Goal: Task Accomplishment & Management: Manage account settings

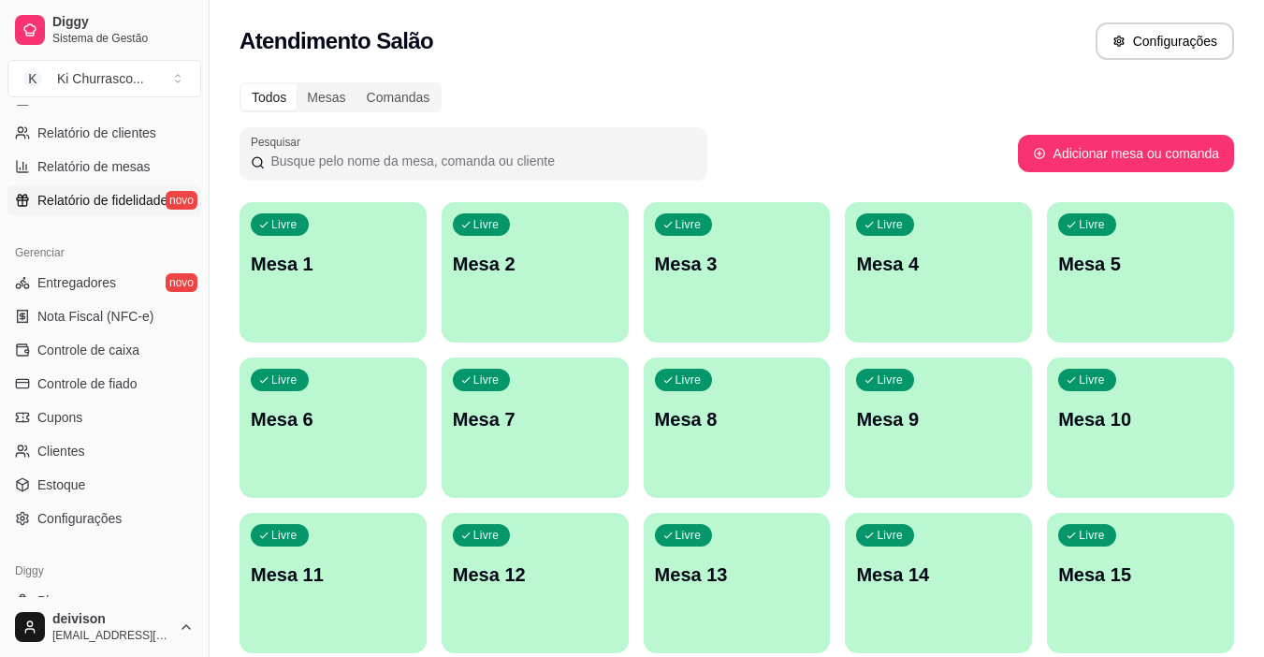
scroll to position [690, 0]
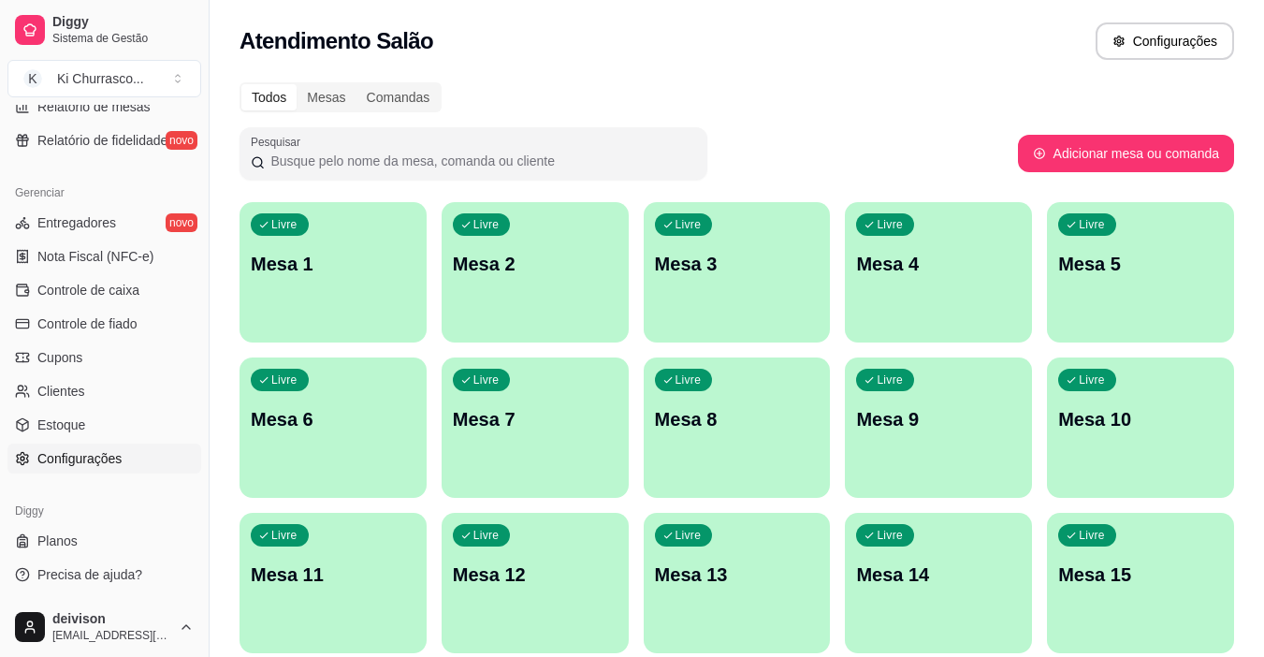
click at [86, 454] on span "Configurações" at bounding box center [79, 458] width 84 height 19
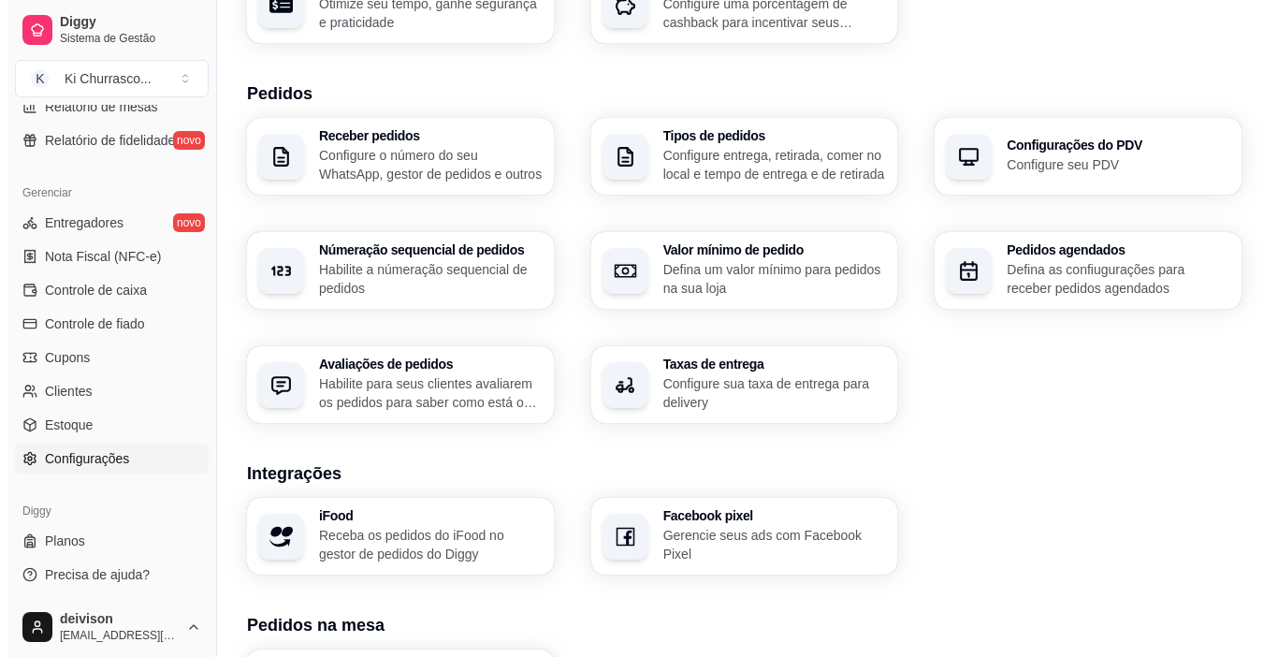
scroll to position [654, 0]
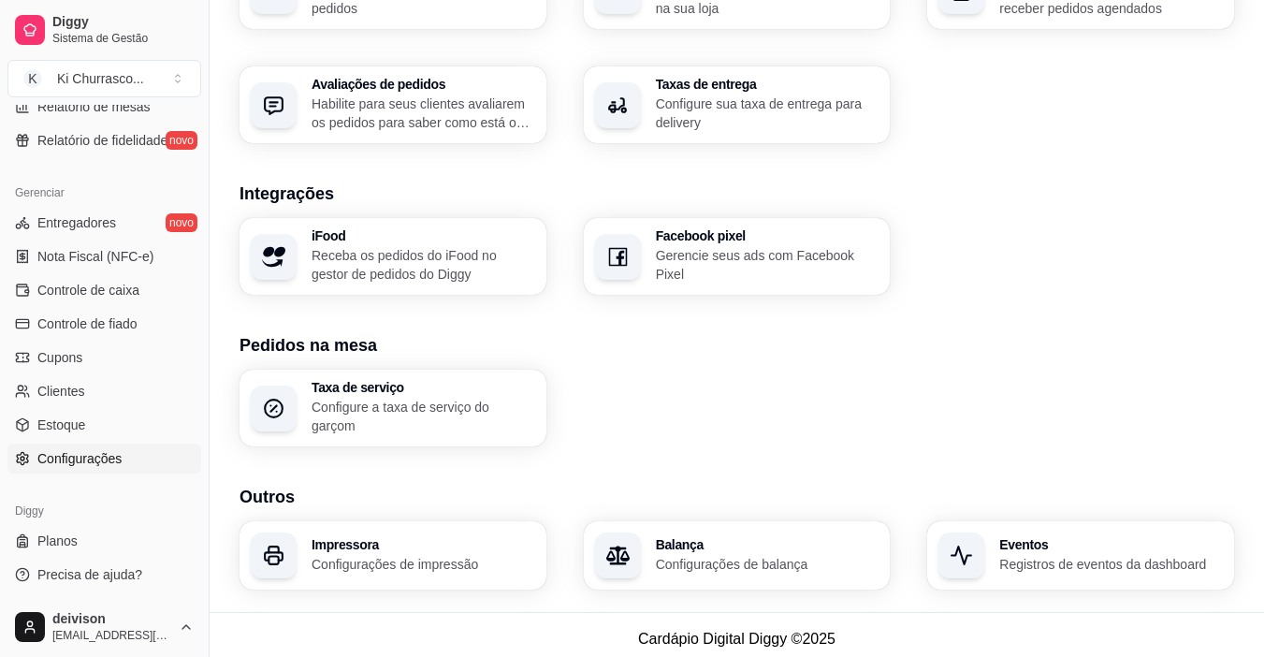
click at [368, 526] on div "Impressora Configurações de impressão" at bounding box center [393, 555] width 307 height 68
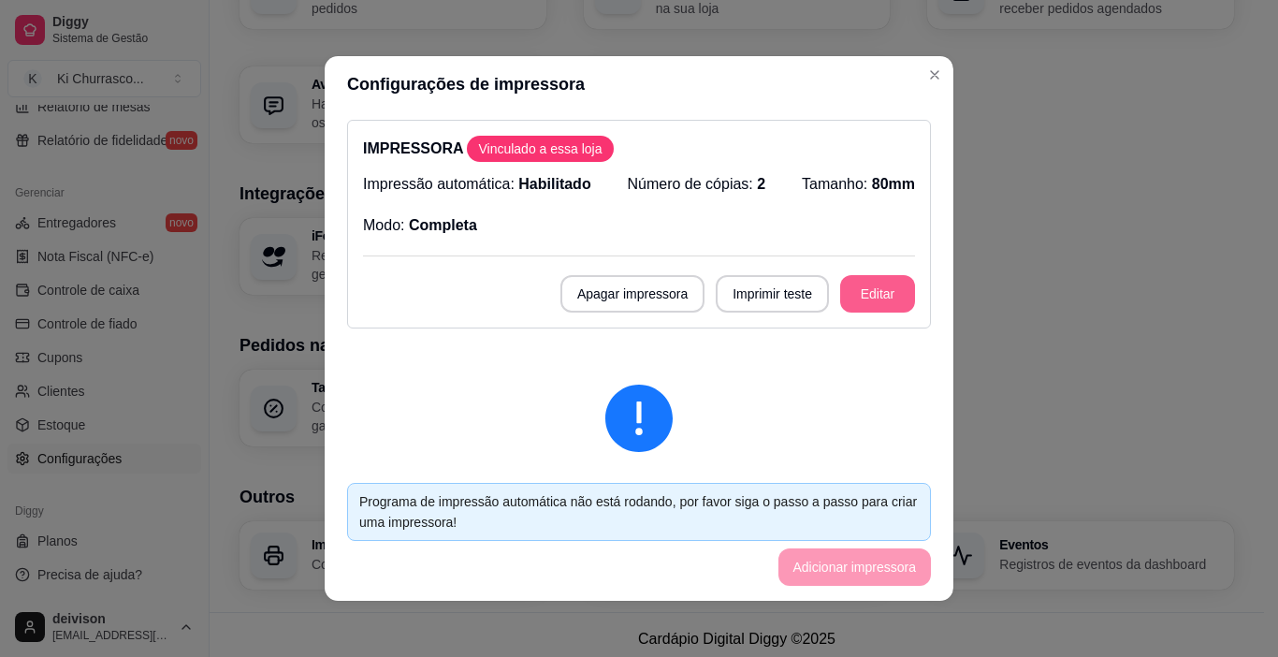
click at [851, 281] on button "Editar" at bounding box center [877, 293] width 75 height 37
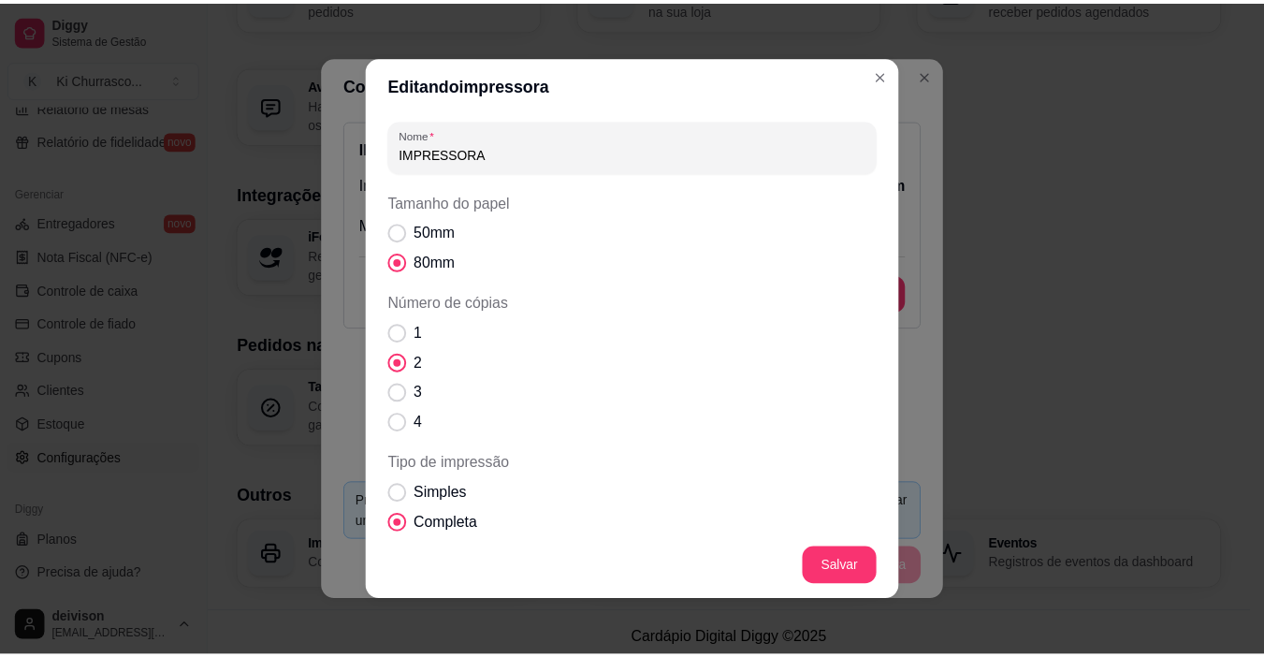
scroll to position [187, 0]
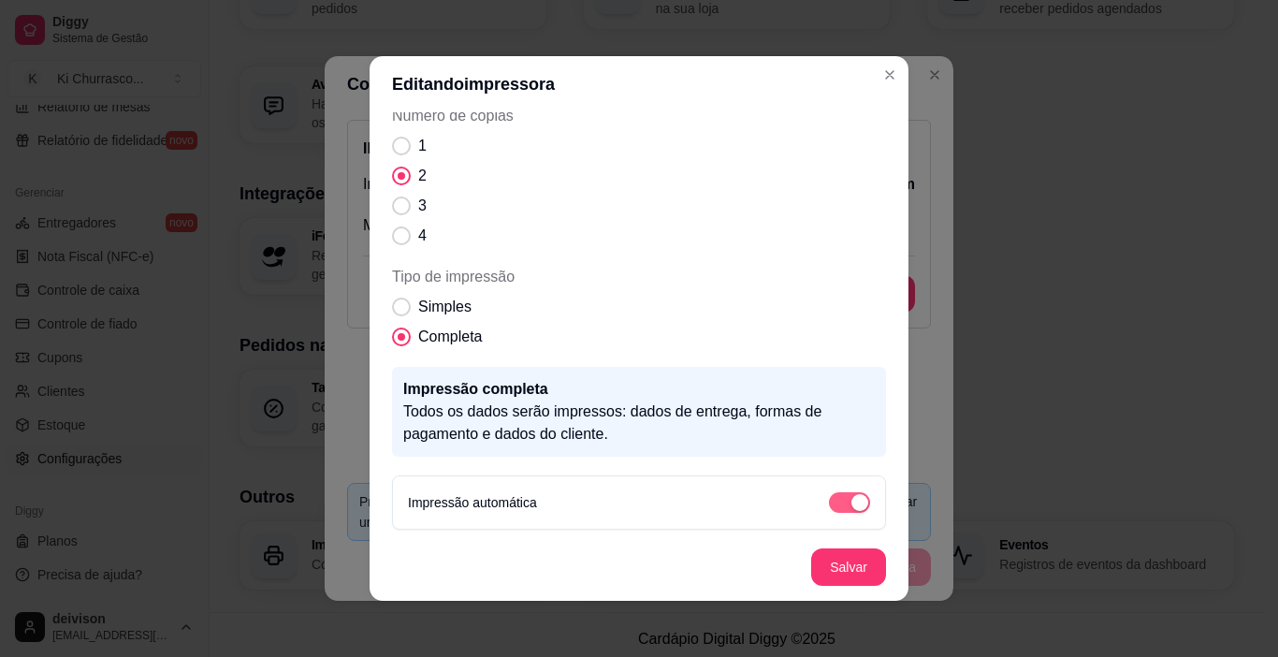
drag, startPoint x: 842, startPoint y: 498, endPoint x: 846, endPoint y: 530, distance: 32.0
click at [851, 499] on div "button" at bounding box center [859, 502] width 17 height 17
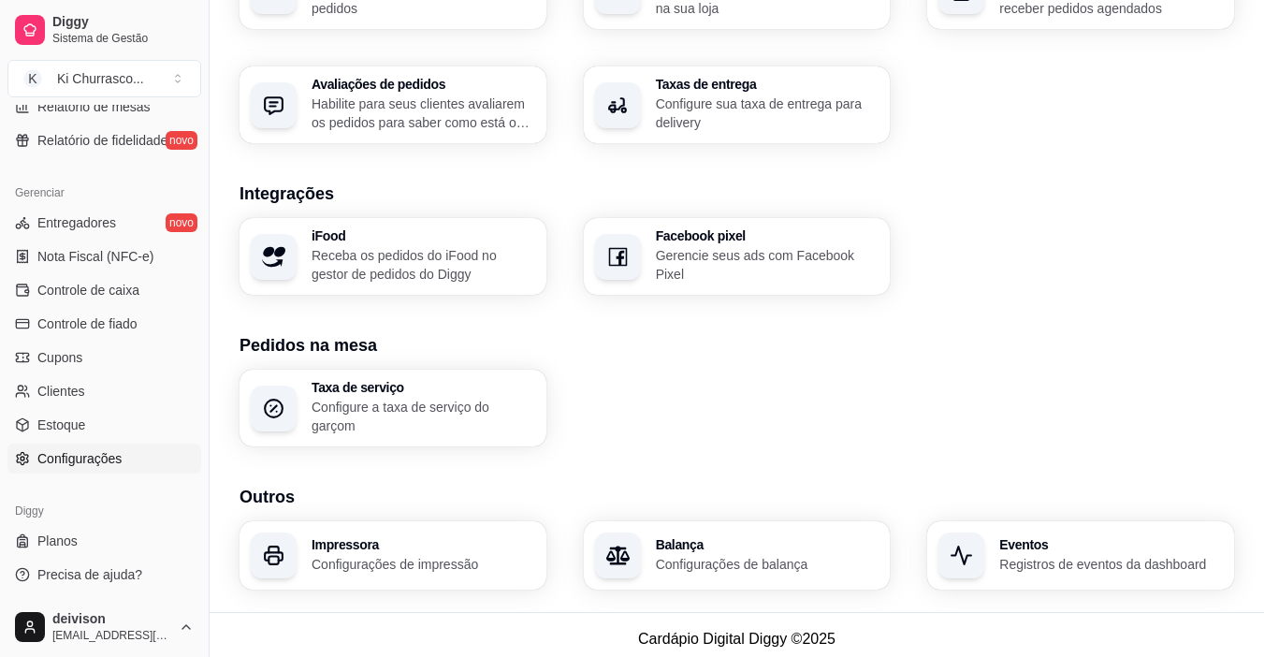
click at [1048, 269] on div "iFood Receba os pedidos do iFood no gestor de pedidos do Diggy Facebook pixel G…" at bounding box center [737, 256] width 995 height 77
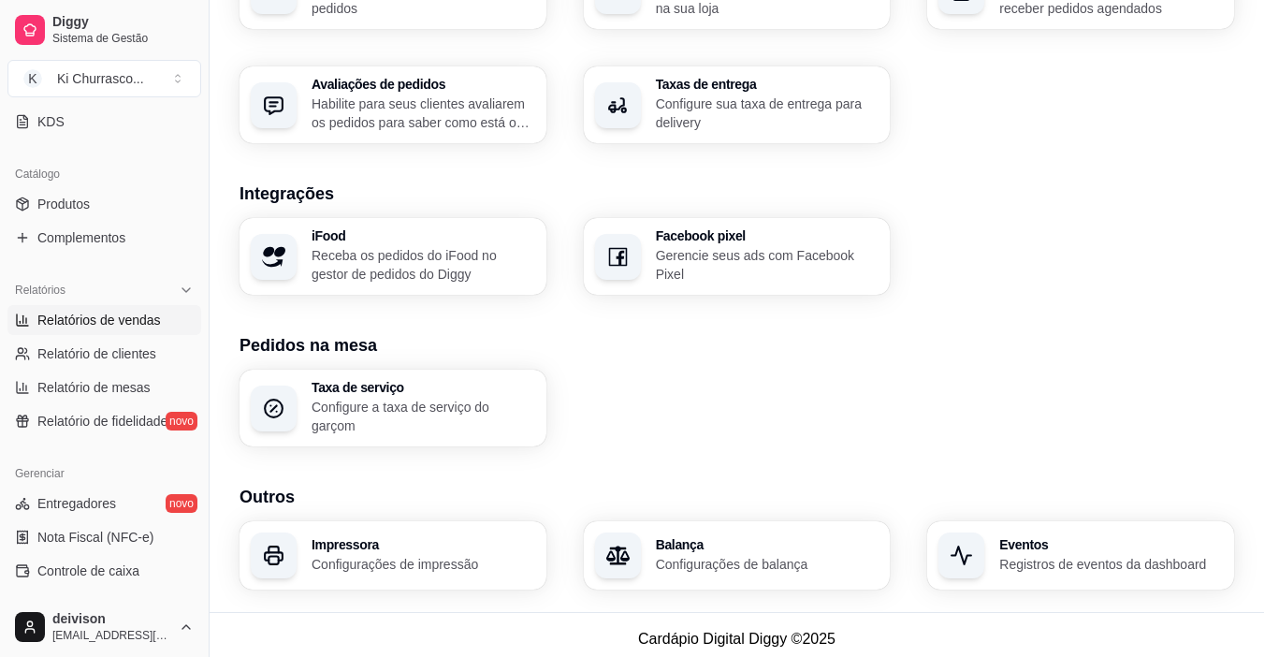
scroll to position [128, 0]
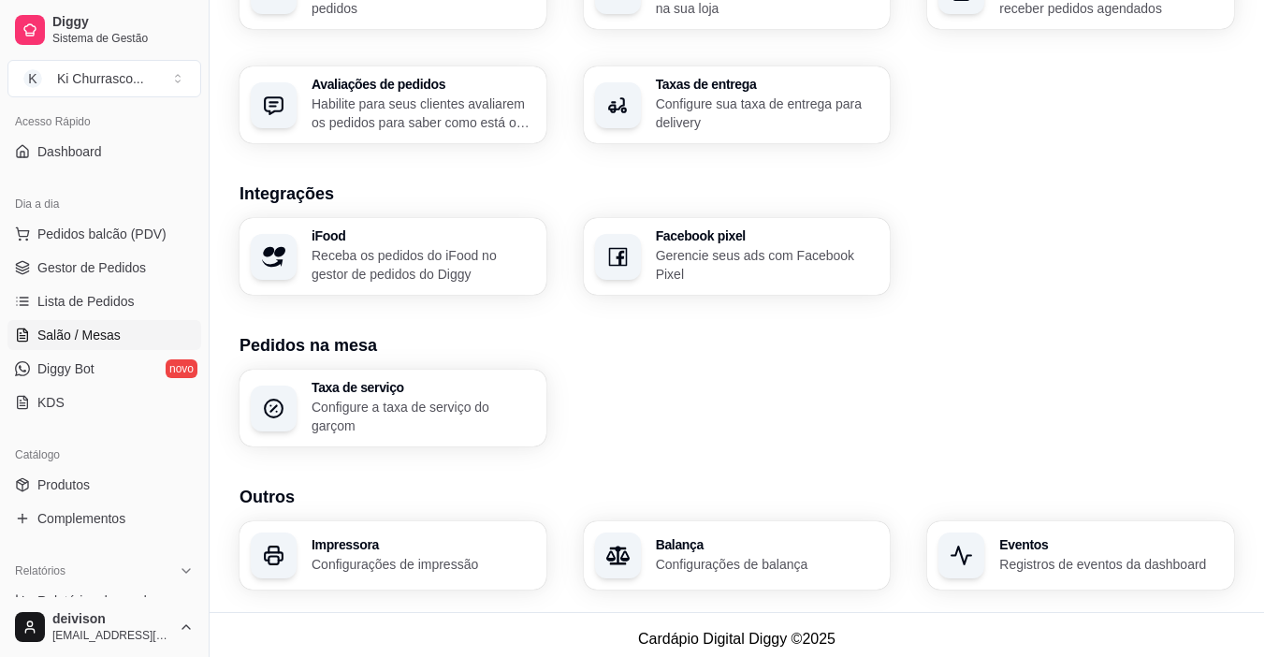
drag, startPoint x: 77, startPoint y: 318, endPoint x: 74, endPoint y: 329, distance: 11.6
click at [77, 321] on ul "Pedidos balcão (PDV) Gestor de Pedidos Lista de Pedidos Salão / Mesas Diggy Bot…" at bounding box center [104, 318] width 194 height 198
drag, startPoint x: 74, startPoint y: 329, endPoint x: 103, endPoint y: 359, distance: 41.7
click at [74, 331] on span "Salão / Mesas" at bounding box center [78, 335] width 83 height 19
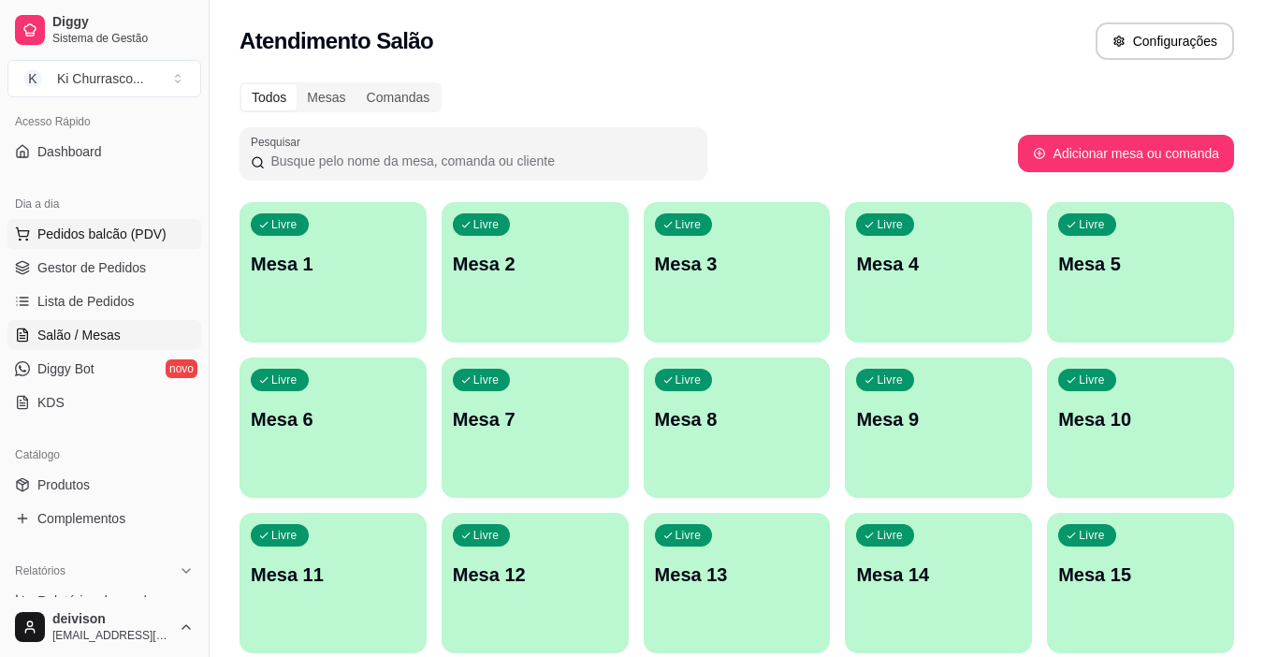
click at [98, 242] on span "Pedidos balcão (PDV)" at bounding box center [101, 234] width 129 height 19
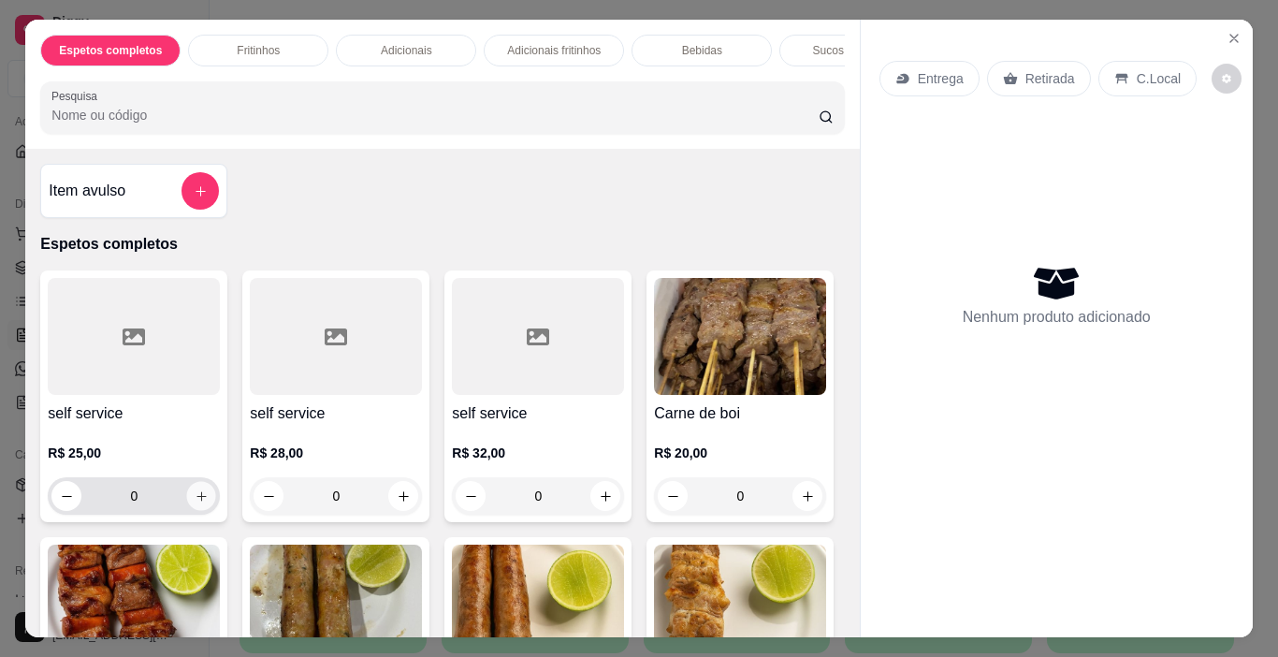
click at [195, 503] on icon "increase-product-quantity" at bounding box center [202, 496] width 14 height 14
type input "1"
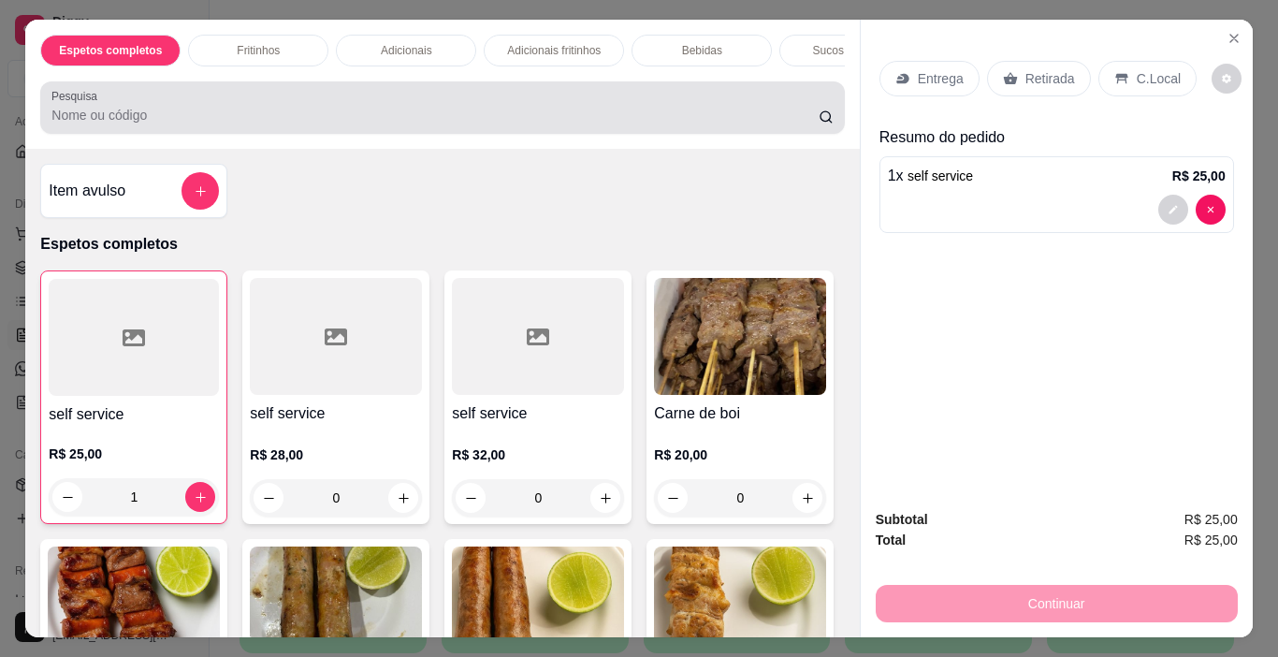
click at [173, 124] on input "Pesquisa" at bounding box center [434, 115] width 767 height 19
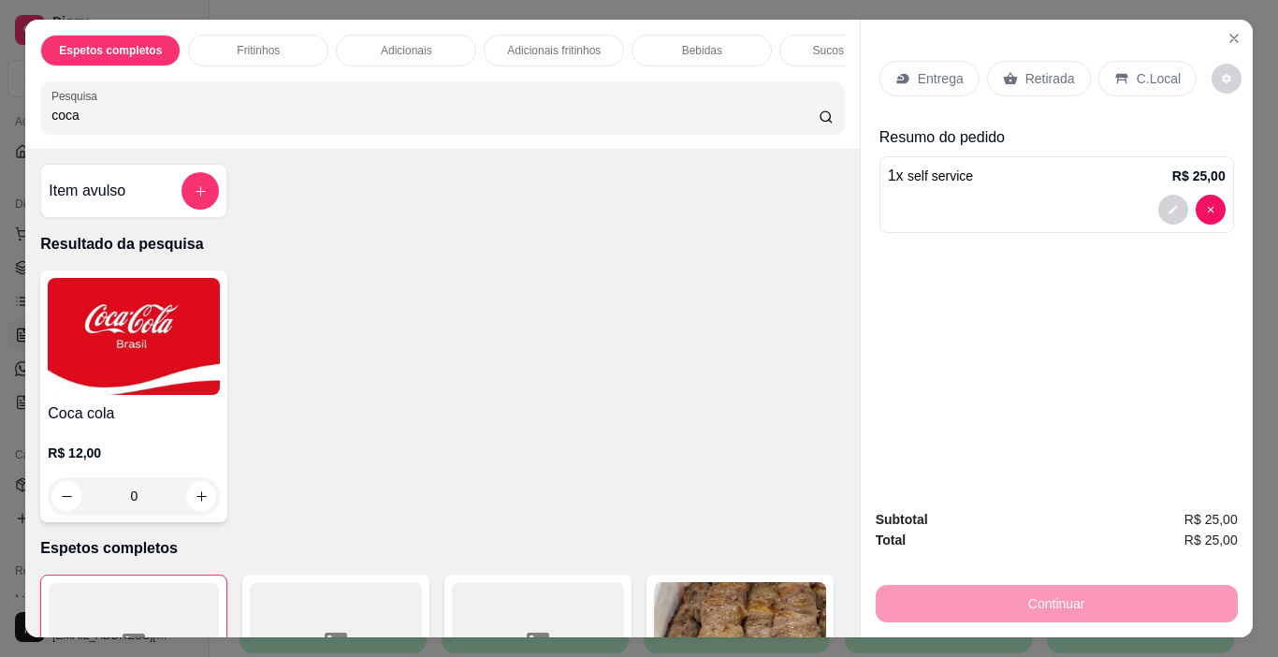
type input "coca"
click at [137, 311] on img at bounding box center [134, 336] width 172 height 117
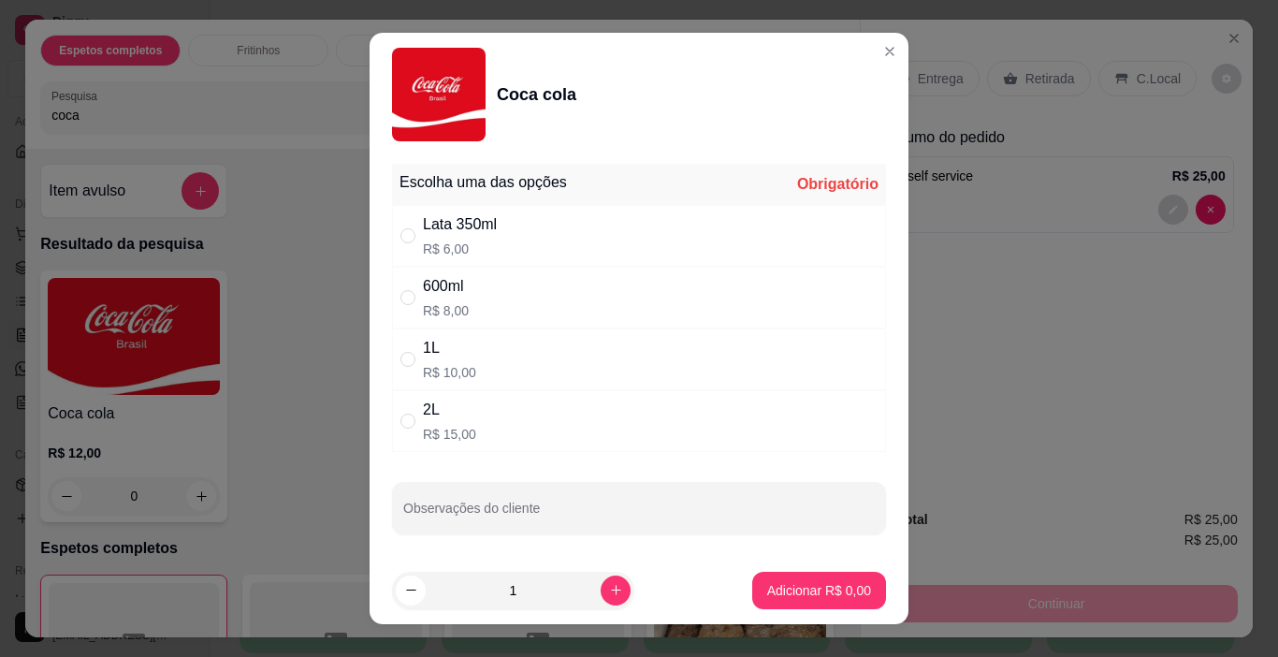
click at [410, 226] on div "" at bounding box center [411, 236] width 22 height 21
radio input "true"
click at [778, 593] on p "Adicionar R$ 6,00" at bounding box center [819, 590] width 104 height 19
type input "1"
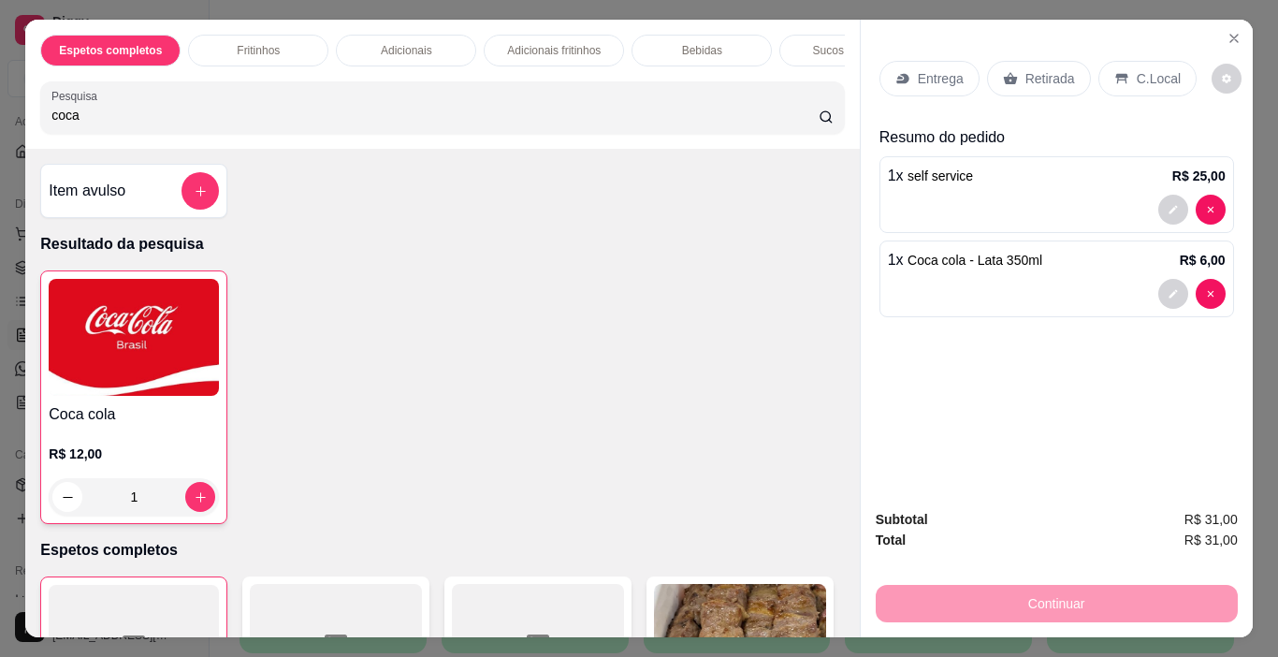
click at [1137, 72] on p "C.Local" at bounding box center [1159, 78] width 44 height 19
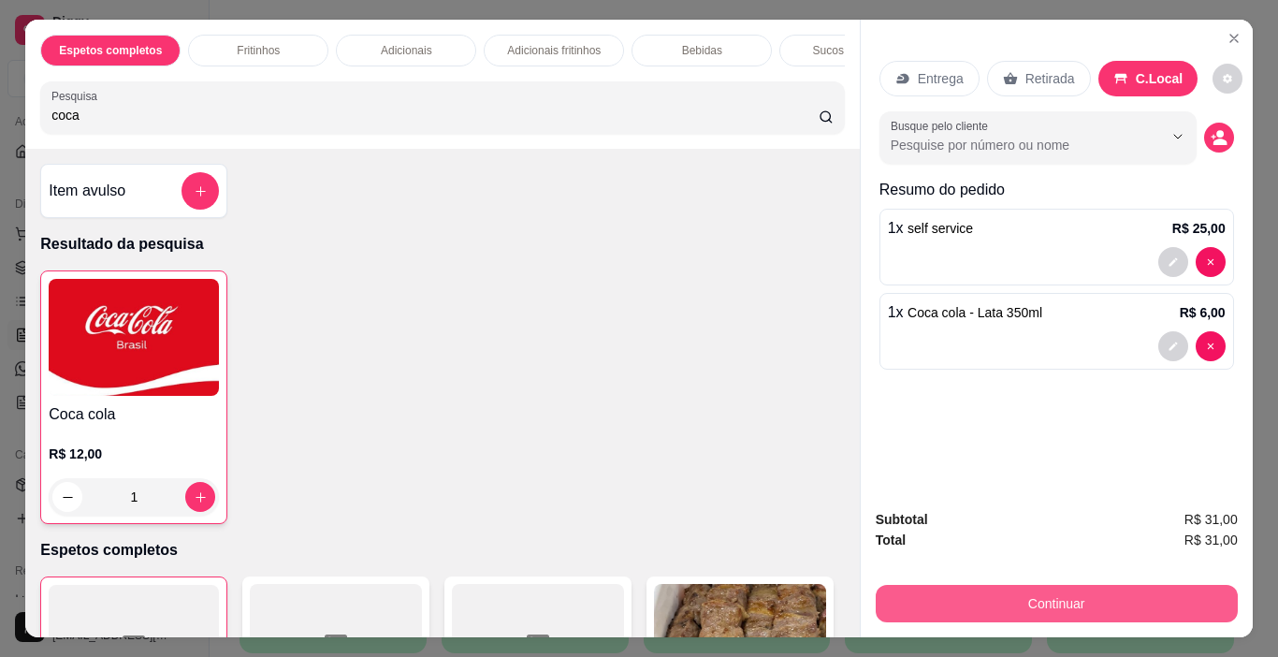
click at [1117, 585] on button "Continuar" at bounding box center [1057, 603] width 362 height 37
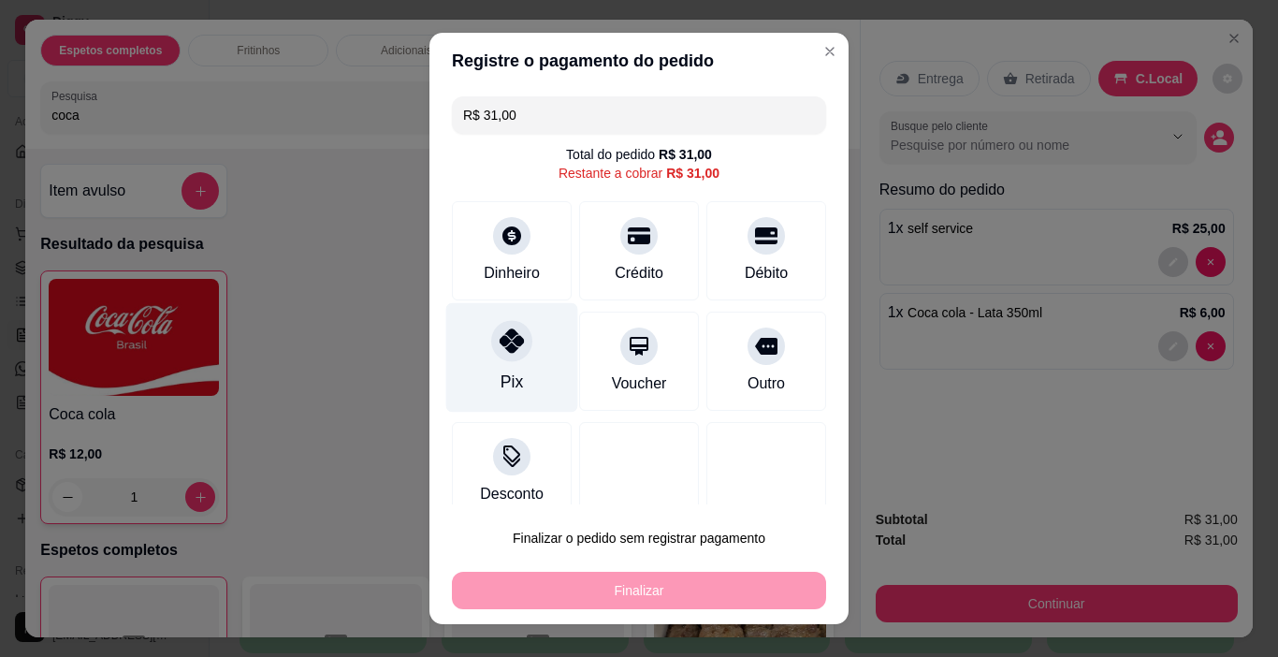
click at [518, 340] on div at bounding box center [511, 341] width 41 height 41
type input "R$ 0,00"
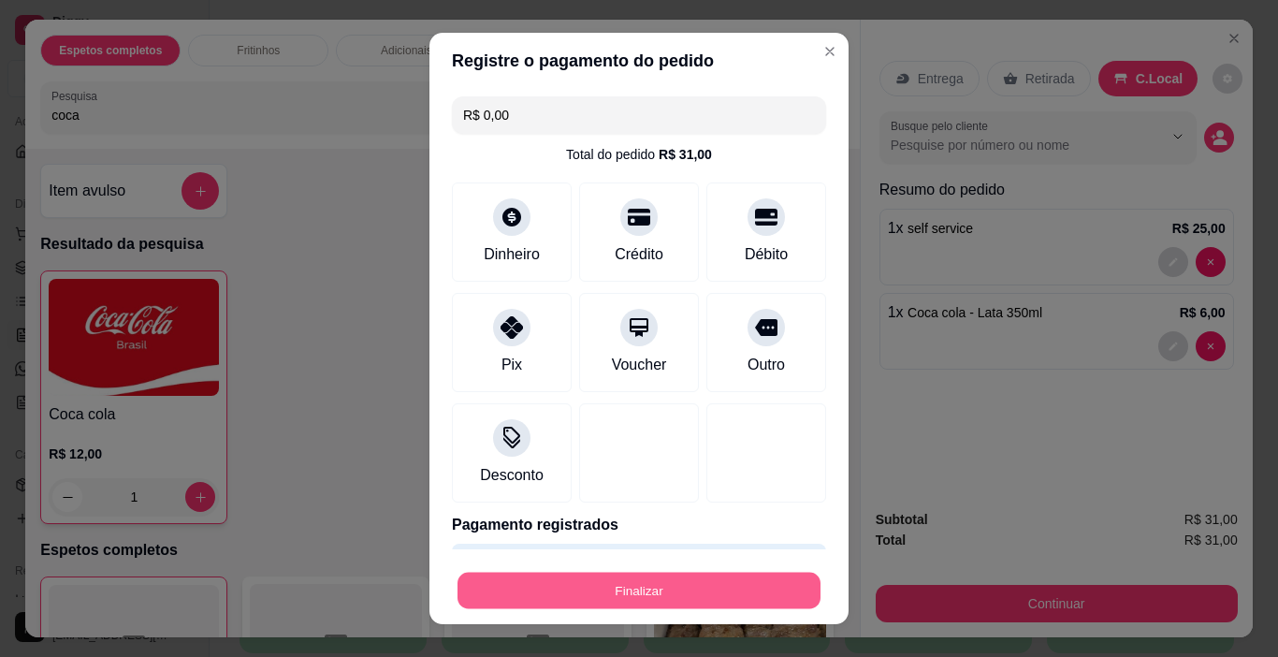
click at [625, 588] on button "Finalizar" at bounding box center [639, 591] width 363 height 36
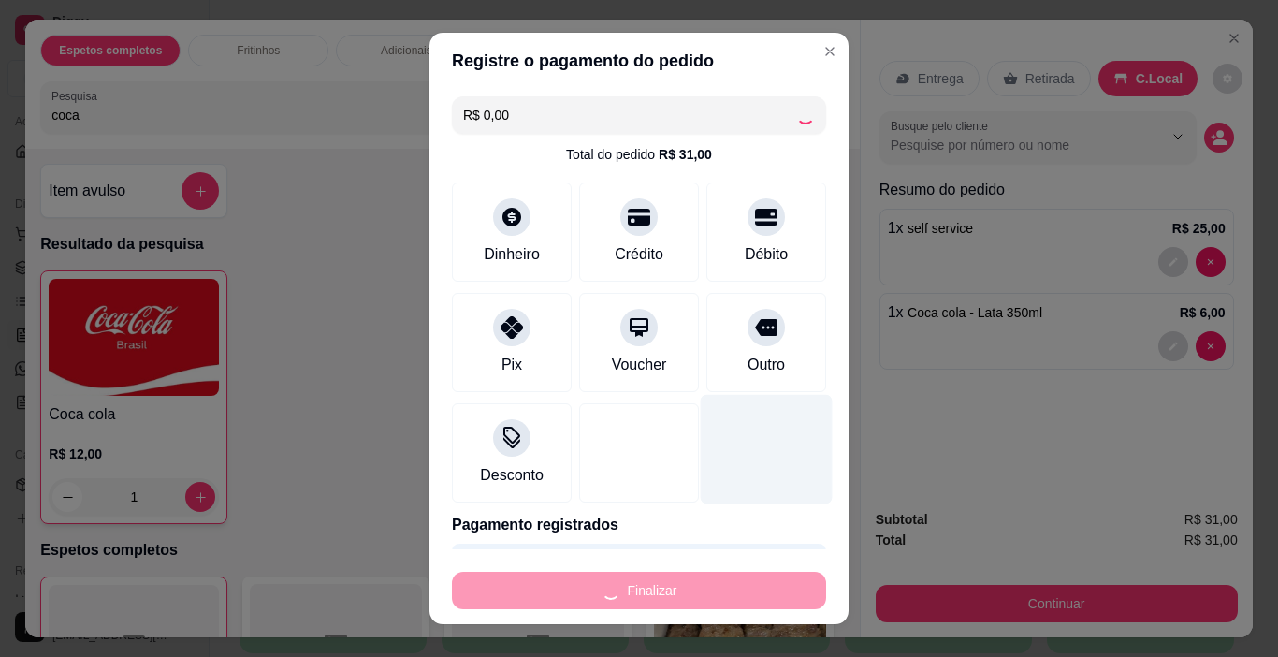
type input "0"
type input "-R$ 31,00"
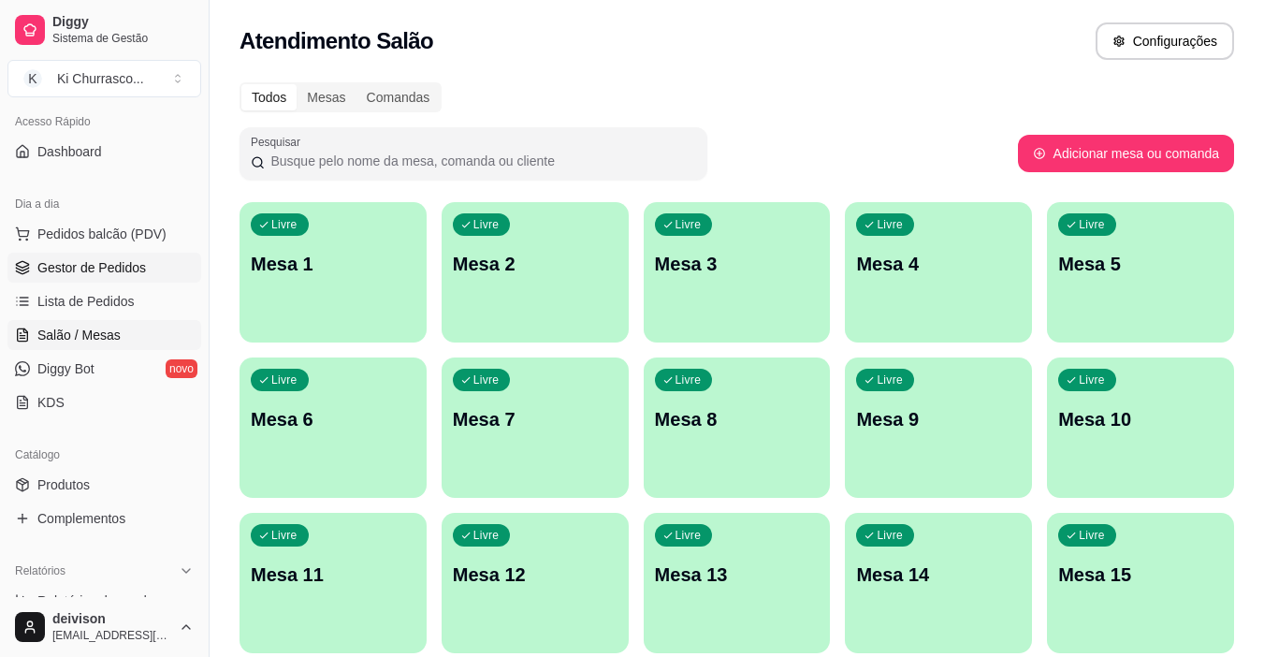
drag, startPoint x: 91, startPoint y: 269, endPoint x: 151, endPoint y: 259, distance: 60.8
click at [92, 269] on span "Gestor de Pedidos" at bounding box center [91, 267] width 109 height 19
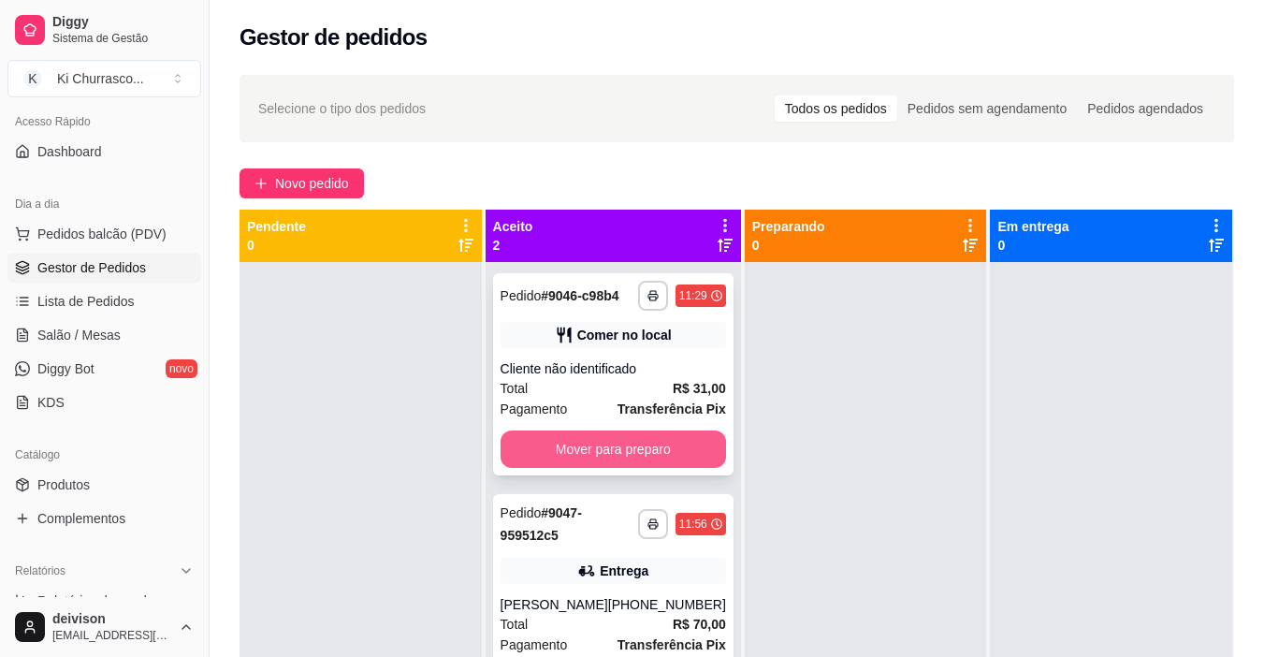
click at [652, 442] on button "Mover para preparo" at bounding box center [614, 448] width 226 height 37
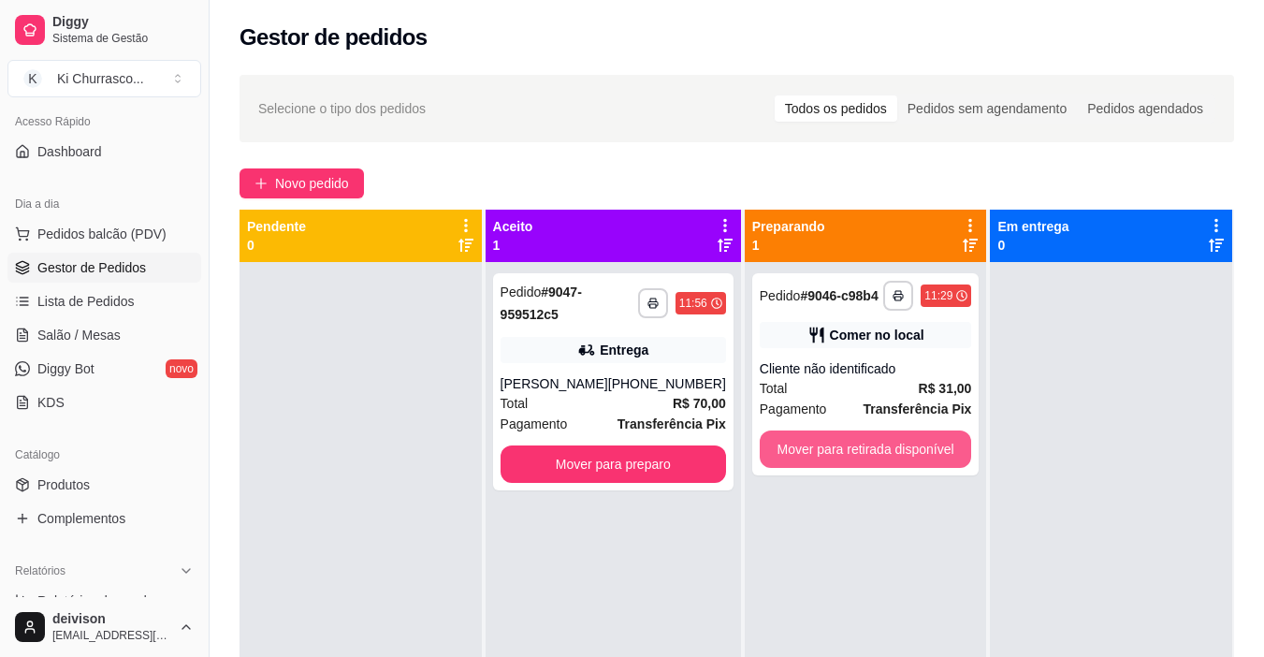
click at [866, 433] on button "Mover para retirada disponível" at bounding box center [866, 448] width 212 height 37
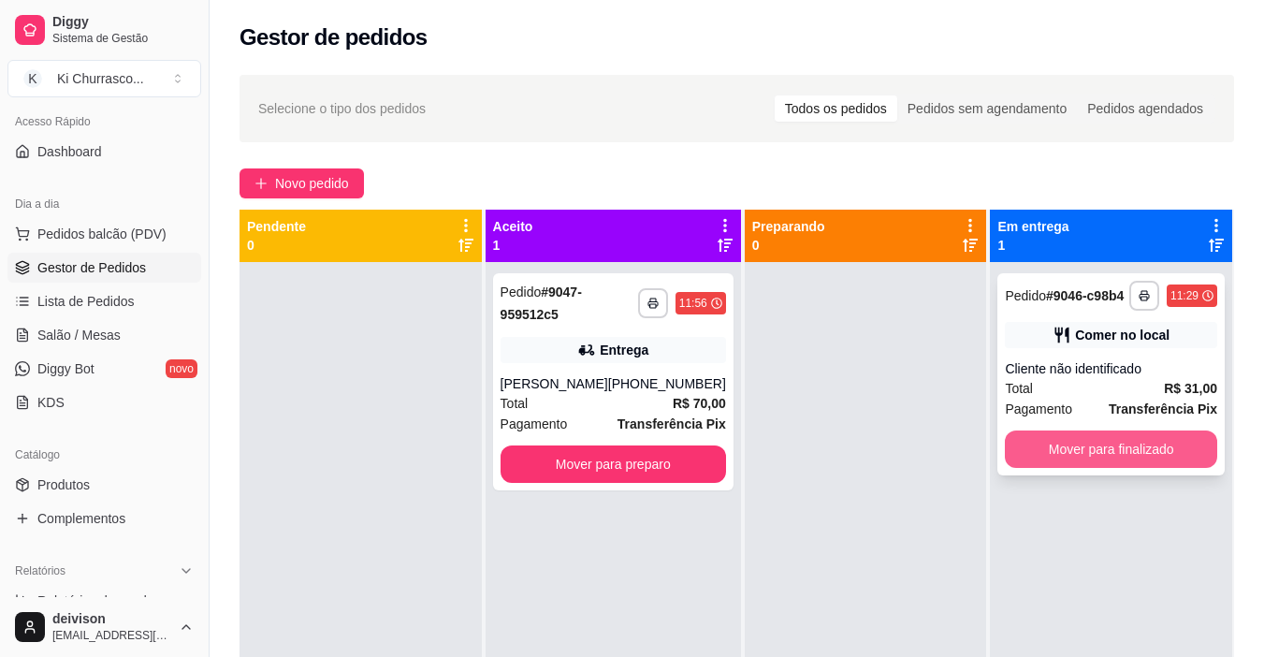
click at [1084, 433] on button "Mover para finalizado" at bounding box center [1111, 448] width 212 height 37
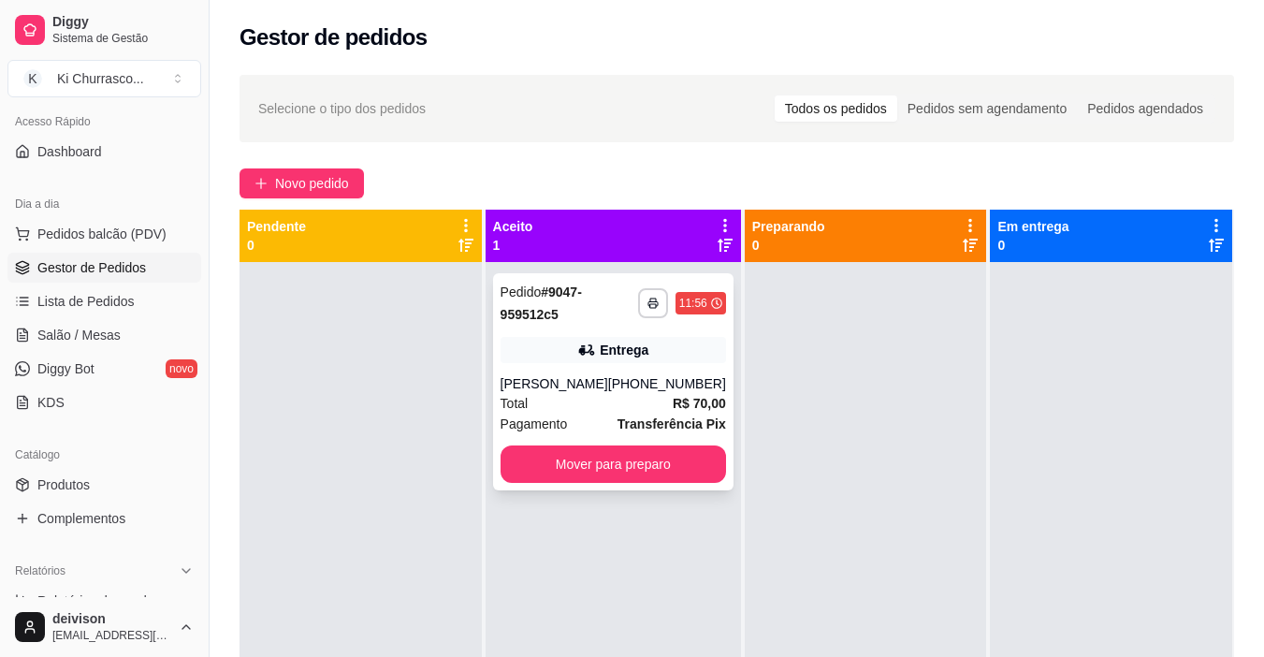
click at [678, 466] on div "**********" at bounding box center [613, 381] width 240 height 217
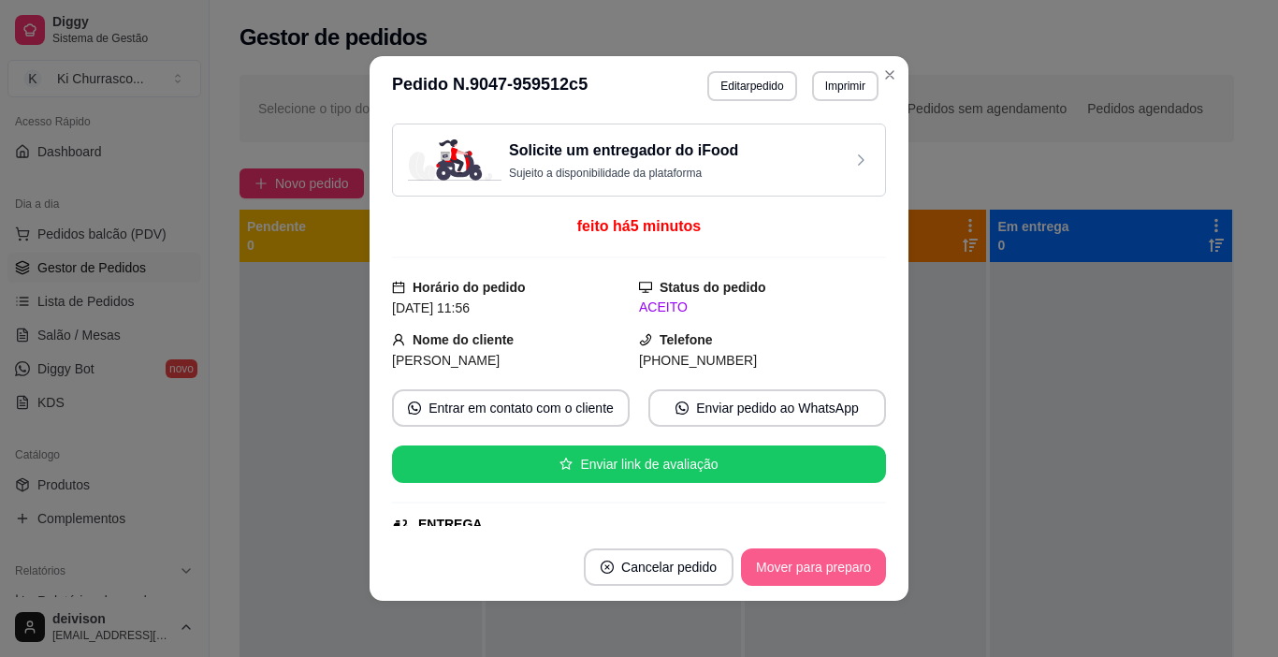
click at [814, 560] on button "Mover para preparo" at bounding box center [813, 566] width 145 height 37
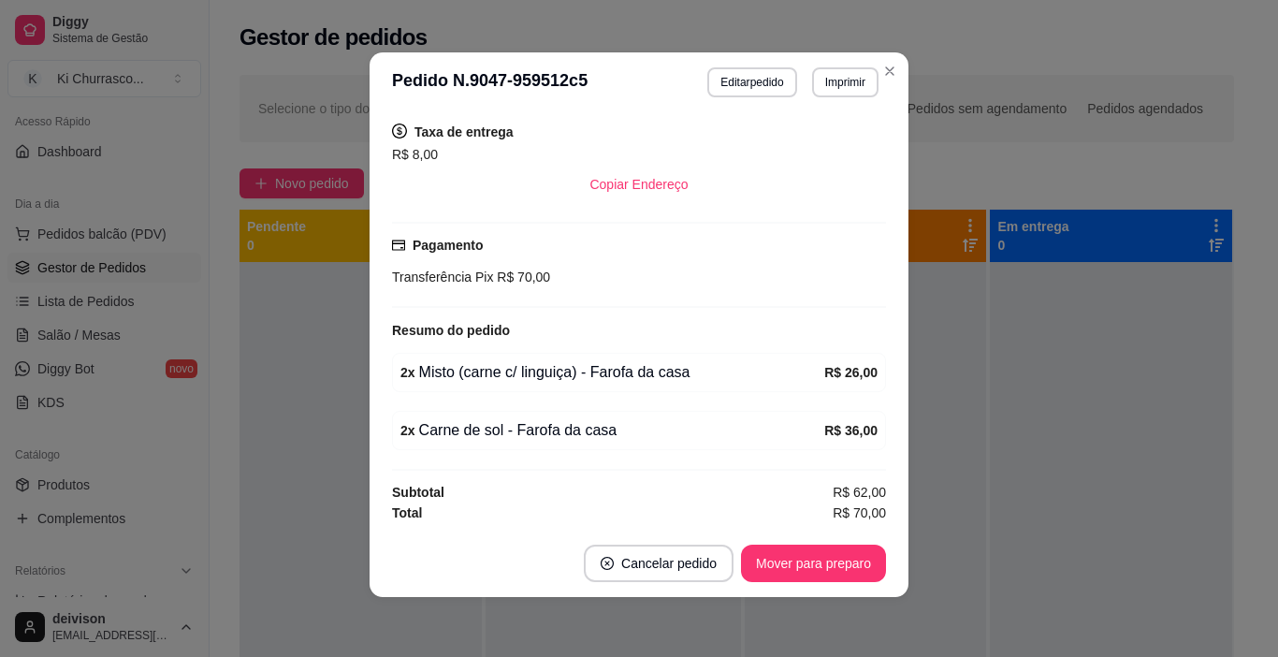
scroll to position [474, 0]
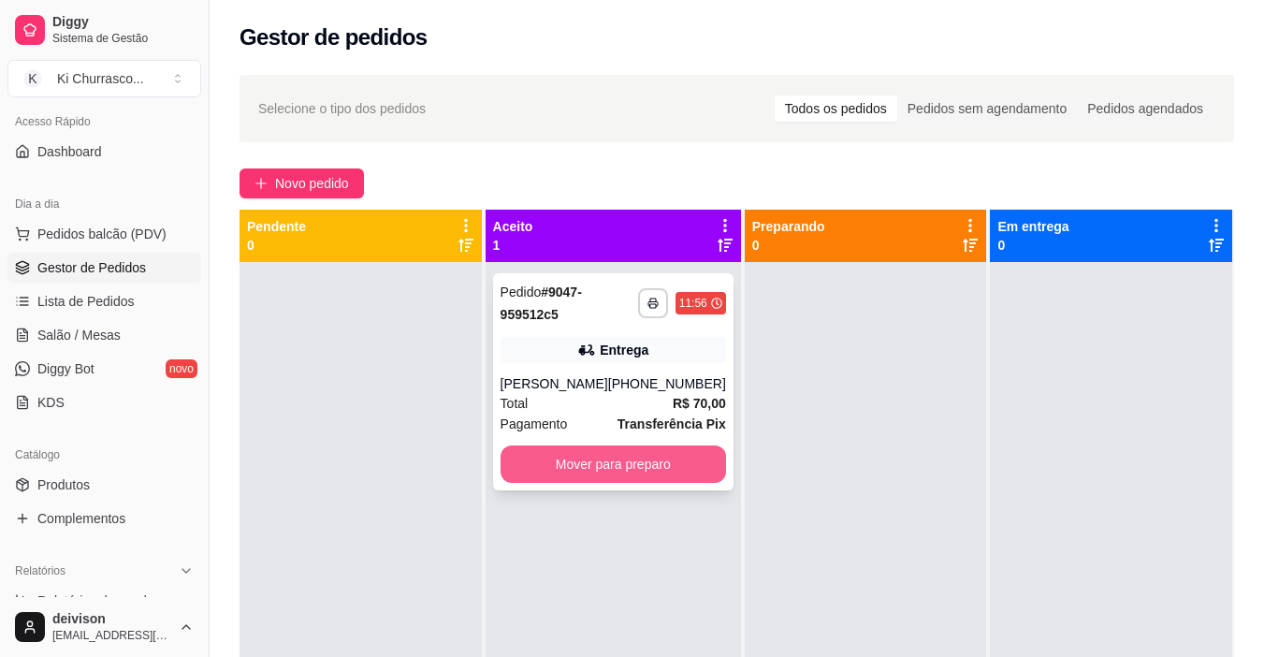
click at [654, 478] on button "Mover para preparo" at bounding box center [614, 463] width 226 height 37
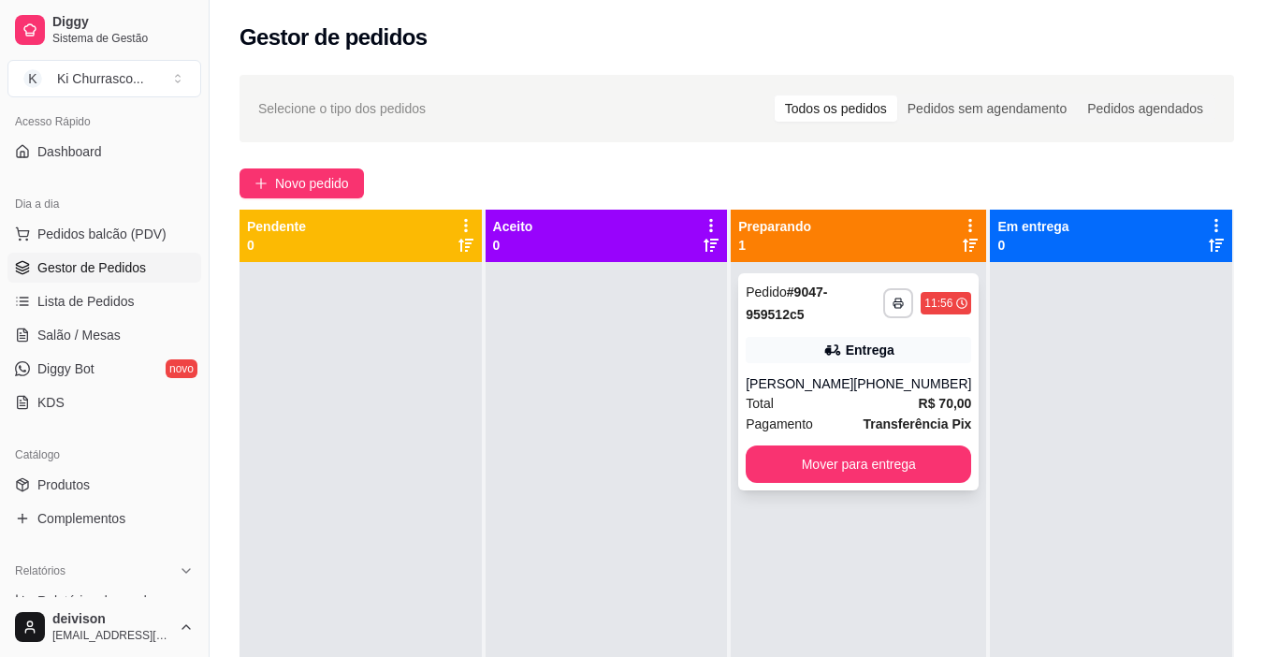
click at [921, 300] on div "11:56" at bounding box center [946, 303] width 51 height 22
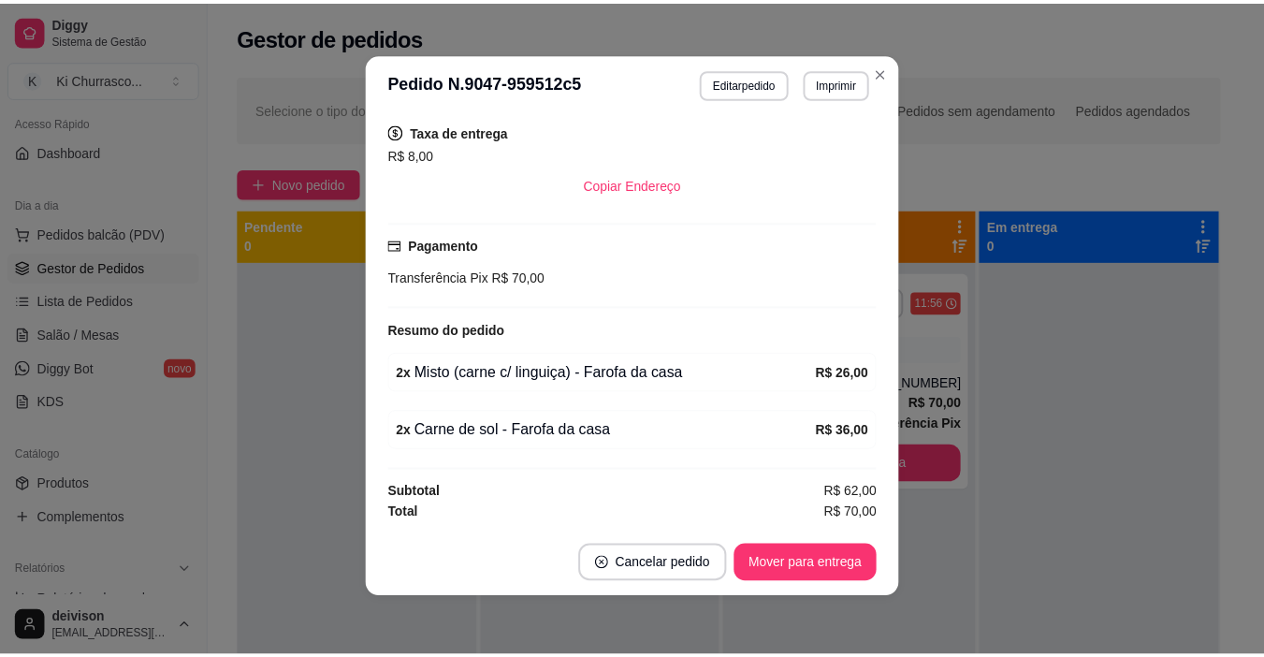
scroll to position [4, 0]
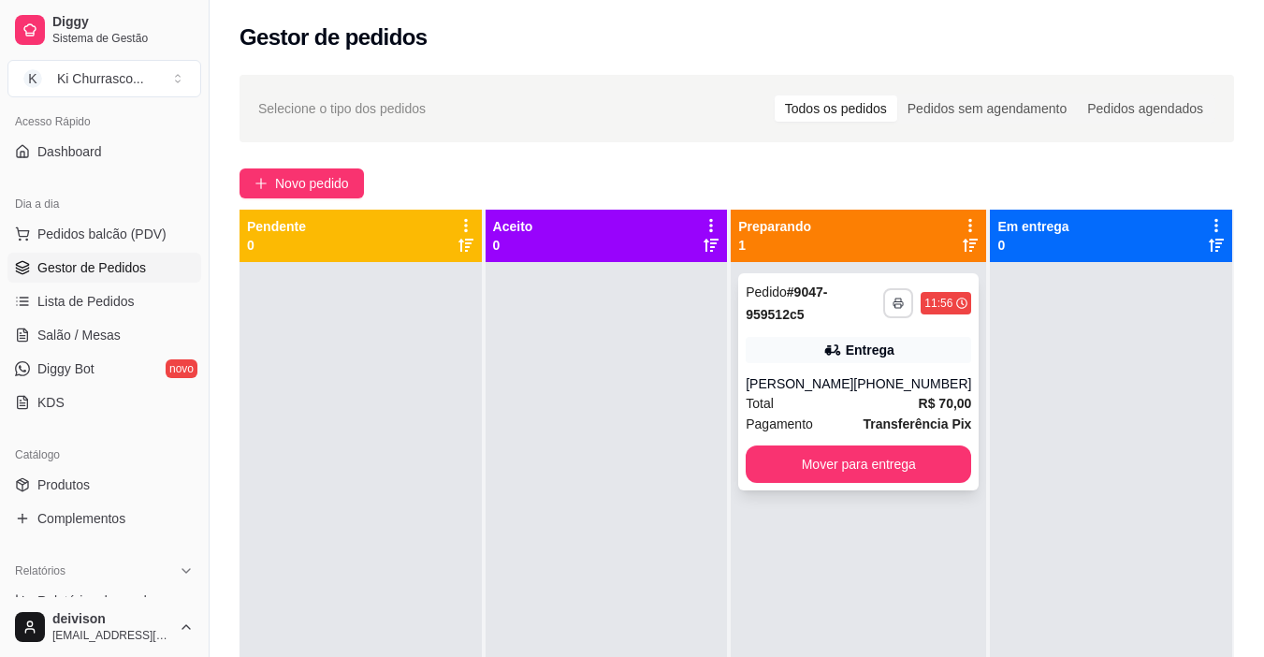
click at [893, 305] on icon "button" at bounding box center [898, 303] width 11 height 11
click at [849, 358] on button "IMPRESSORA" at bounding box center [835, 369] width 136 height 30
click at [95, 330] on span "Salão / Mesas" at bounding box center [78, 335] width 83 height 19
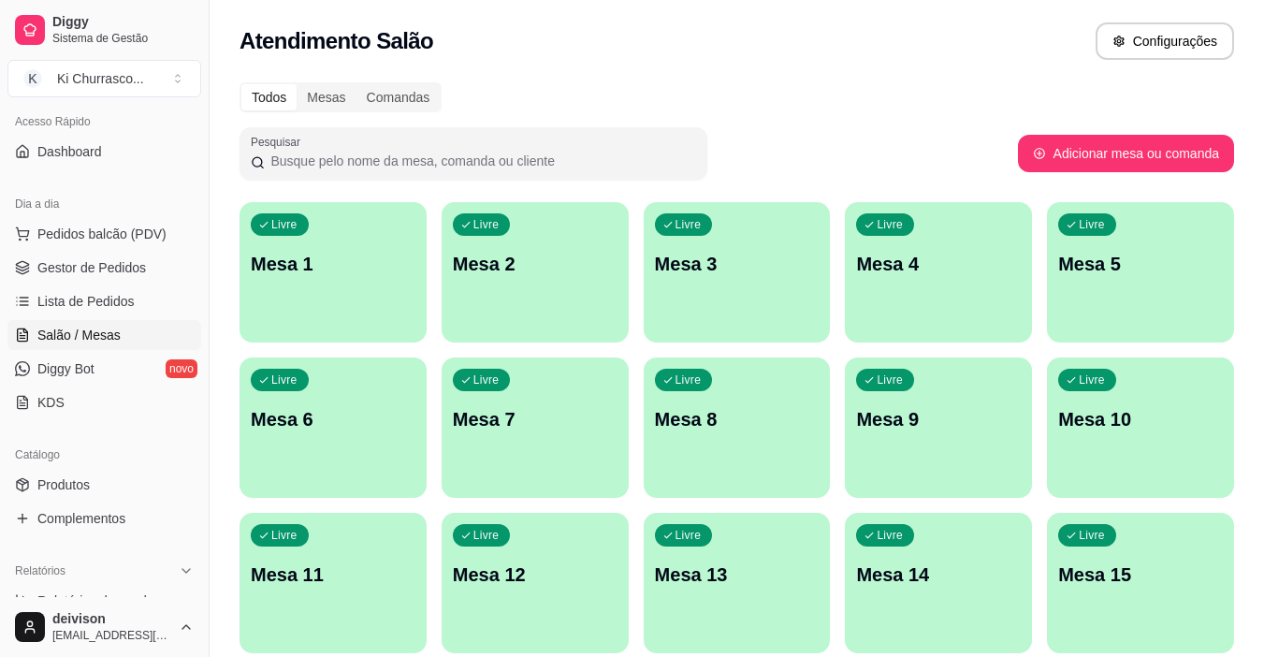
drag, startPoint x: 109, startPoint y: 296, endPoint x: 103, endPoint y: 335, distance: 39.7
click at [107, 298] on span "Lista de Pedidos" at bounding box center [85, 301] width 97 height 19
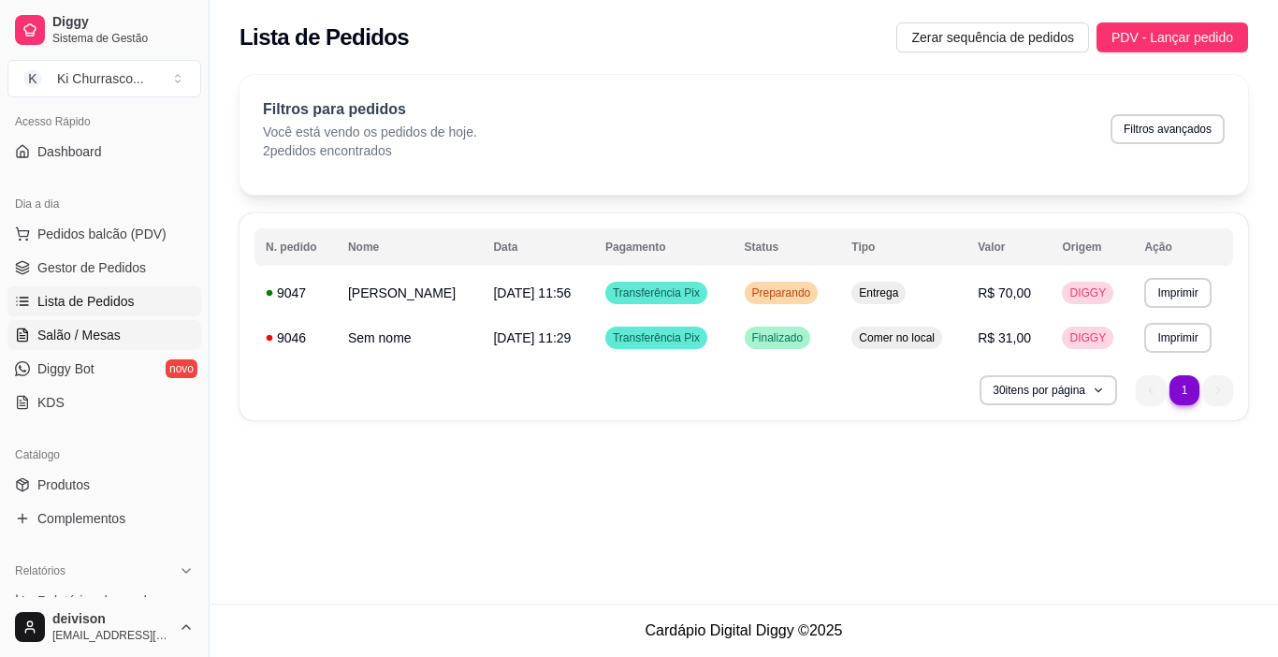
click at [100, 342] on span "Salão / Mesas" at bounding box center [78, 335] width 83 height 19
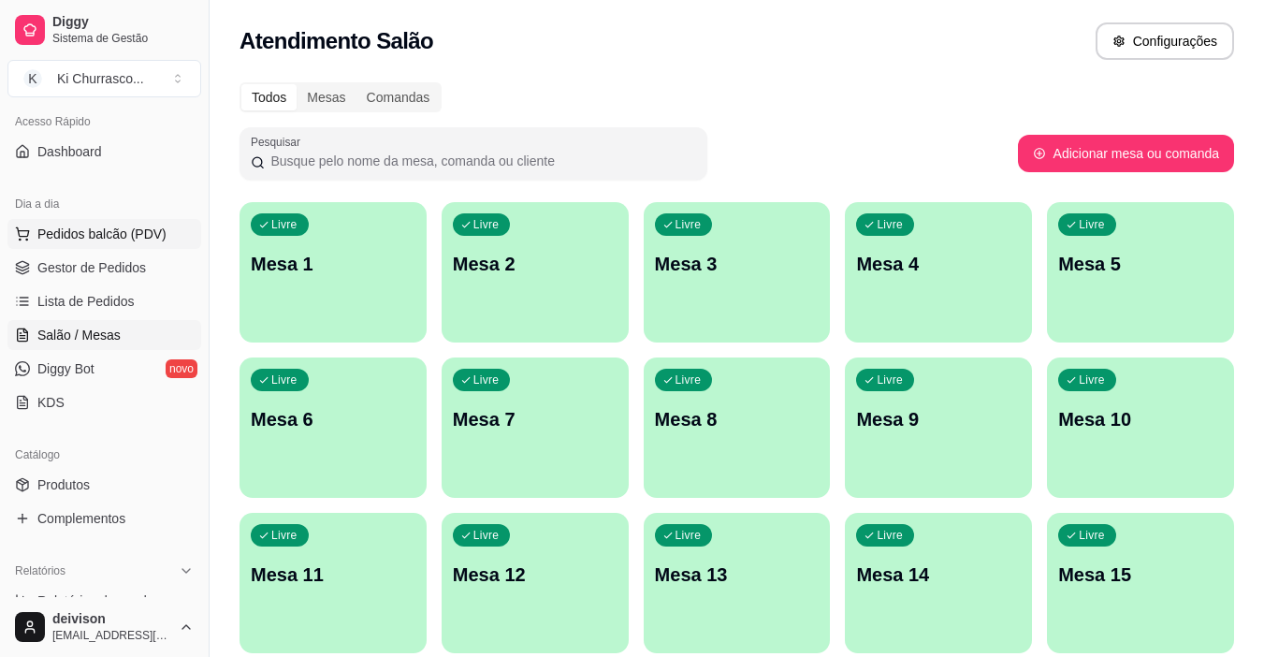
click at [79, 240] on span "Pedidos balcão (PDV)" at bounding box center [101, 234] width 129 height 19
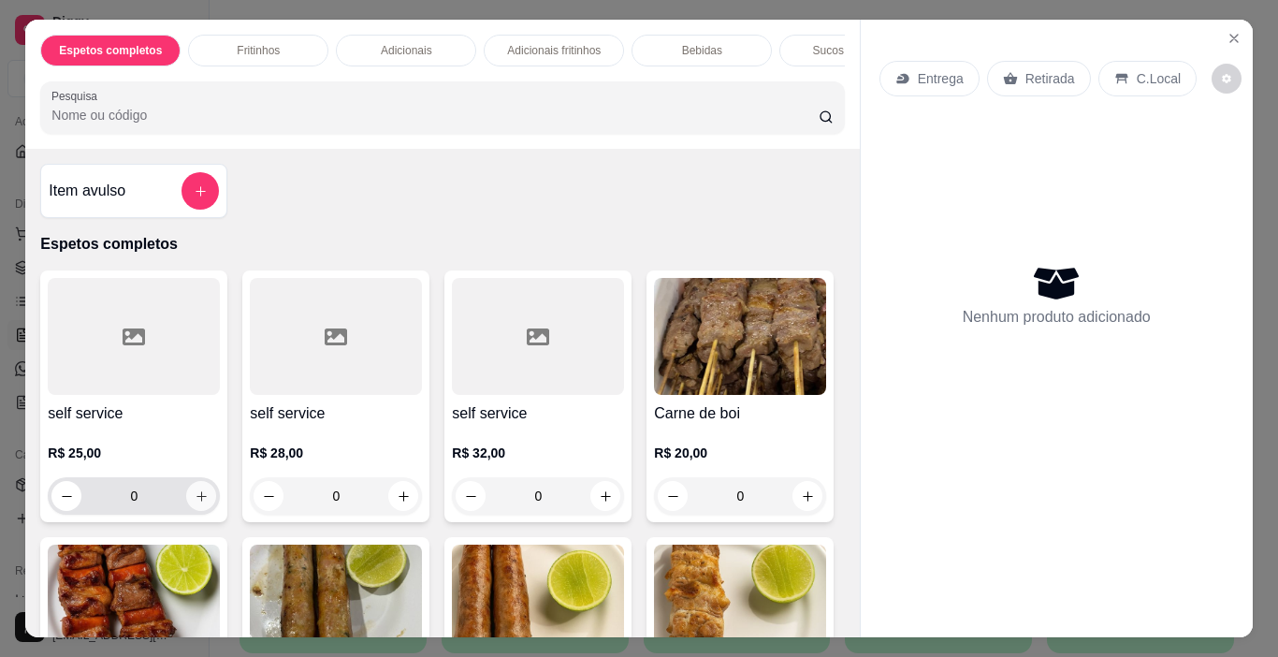
click at [196, 502] on icon "increase-product-quantity" at bounding box center [202, 496] width 14 height 14
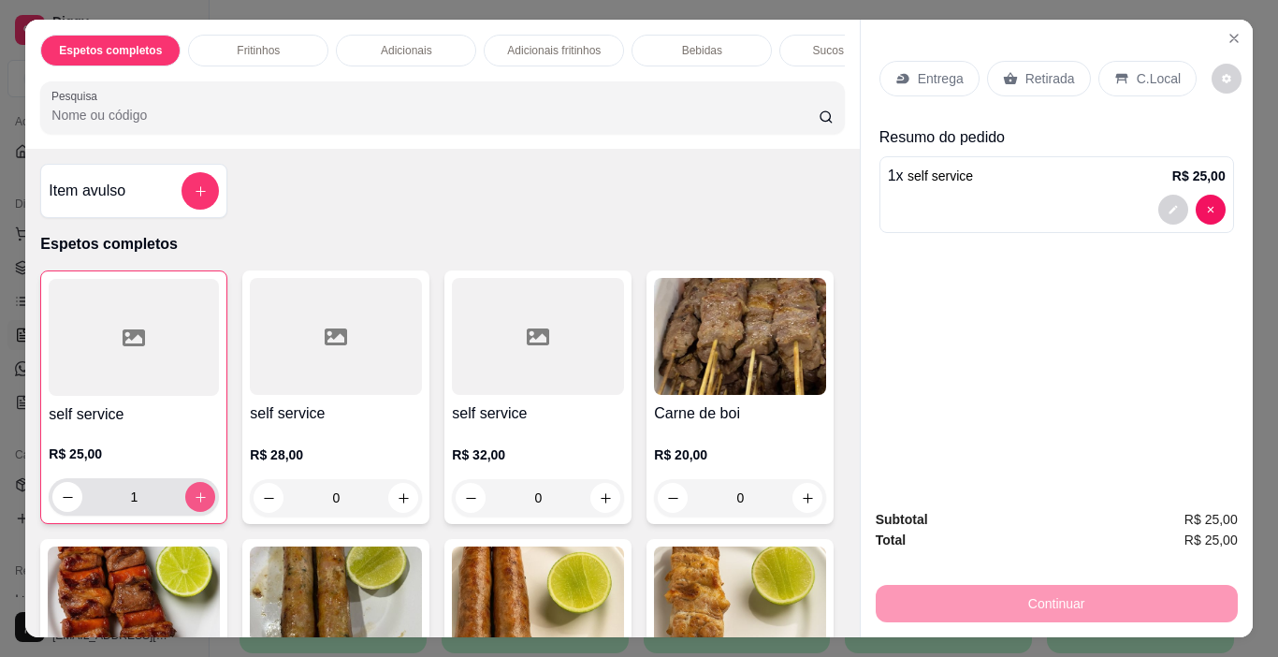
click at [196, 502] on icon "increase-product-quantity" at bounding box center [201, 497] width 14 height 14
click at [197, 502] on icon "increase-product-quantity" at bounding box center [201, 497] width 14 height 14
click at [194, 504] on icon "increase-product-quantity" at bounding box center [201, 497] width 14 height 14
type input "4"
click at [1142, 69] on p "C.Local" at bounding box center [1159, 78] width 44 height 19
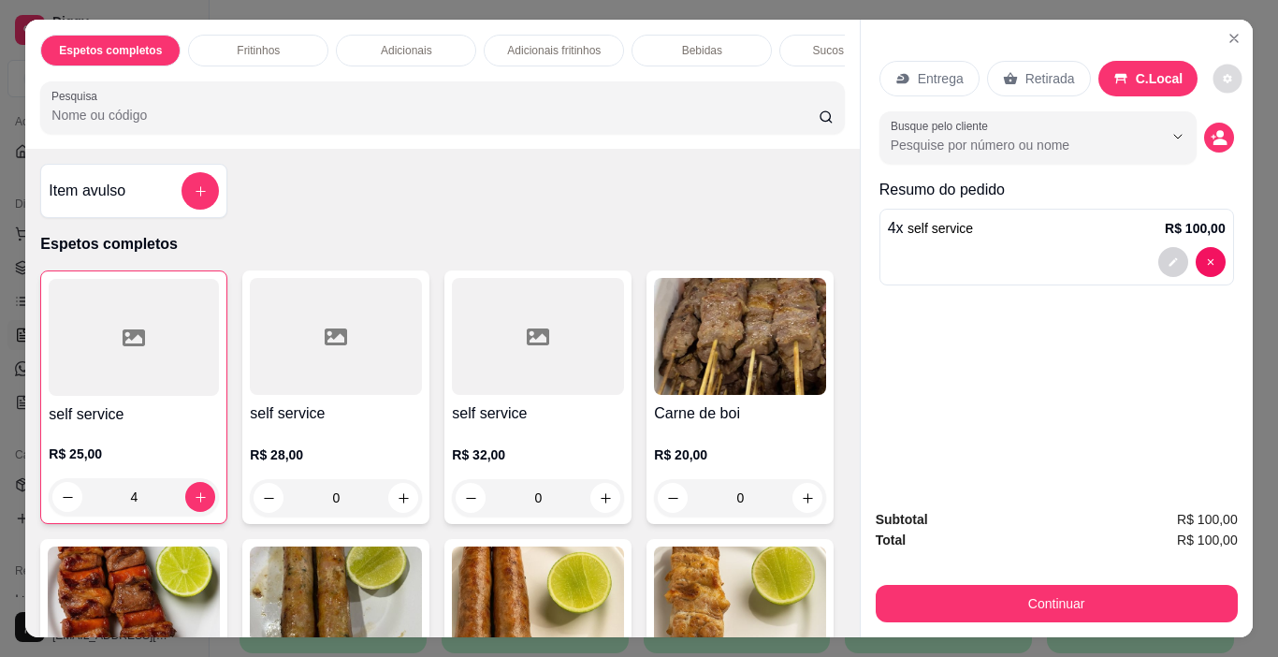
click at [1219, 70] on button "decrease-product-quantity" at bounding box center [1228, 79] width 29 height 29
click at [1222, 73] on icon "decrease-product-quantity" at bounding box center [1227, 78] width 11 height 11
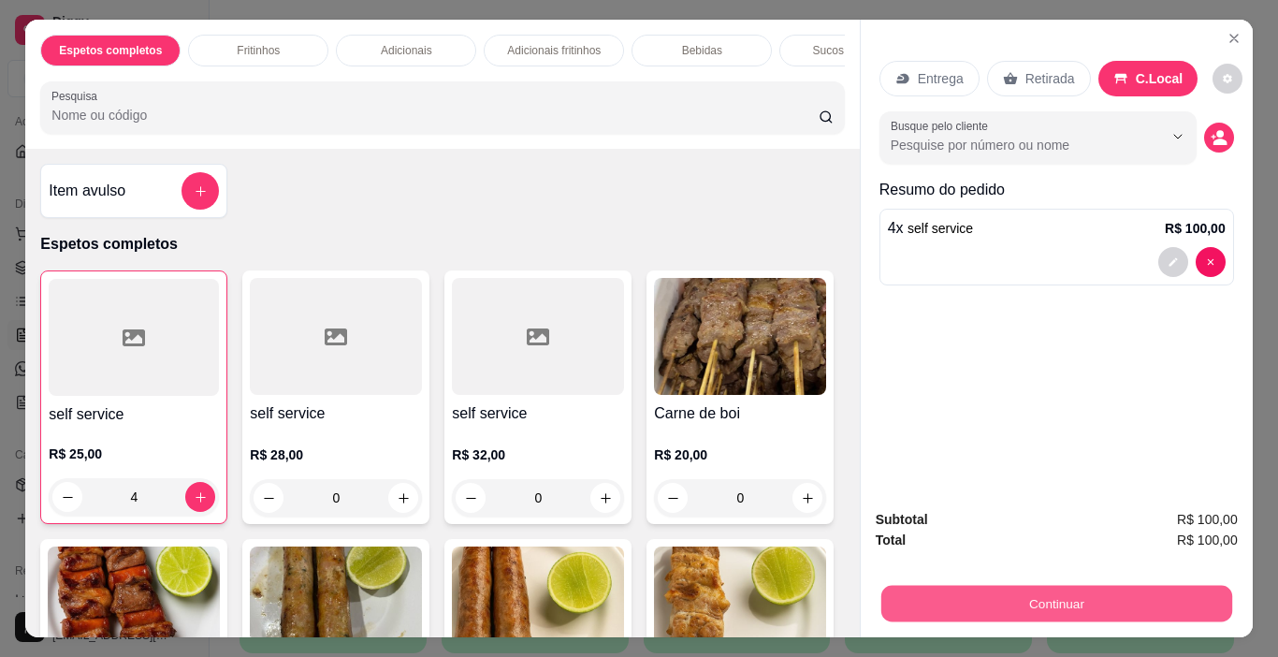
click at [1089, 594] on button "Continuar" at bounding box center [1055, 604] width 351 height 36
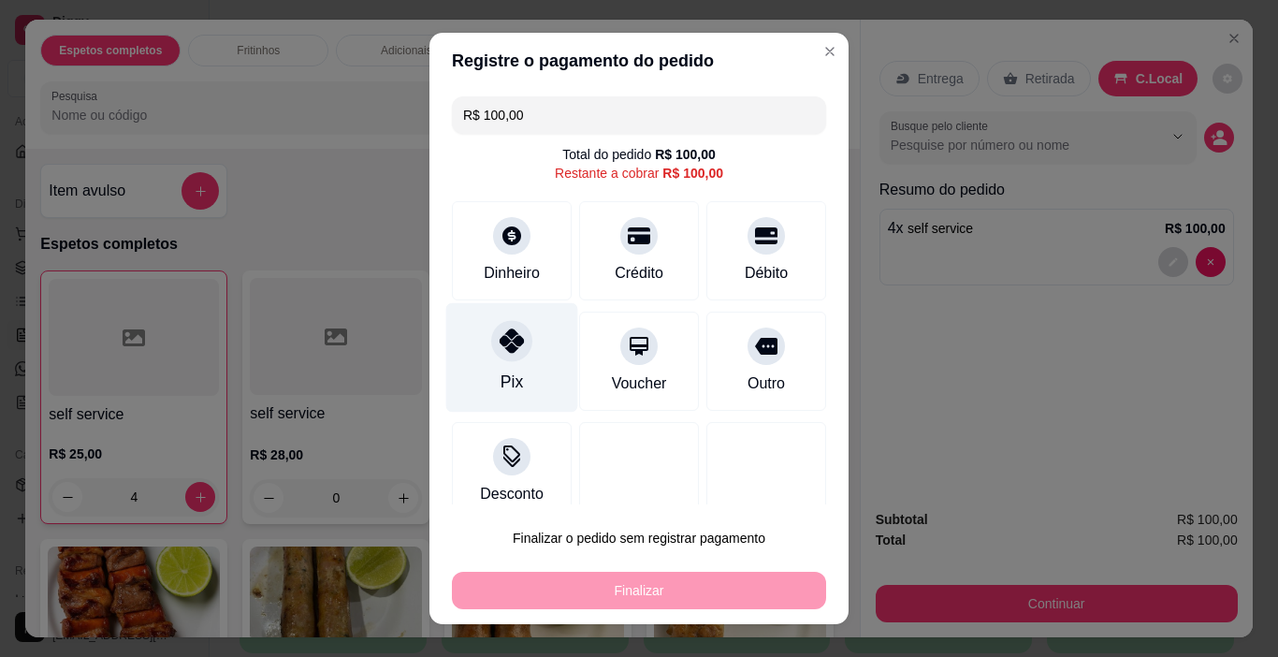
drag, startPoint x: 502, startPoint y: 340, endPoint x: 510, endPoint y: 378, distance: 39.3
click at [502, 342] on icon at bounding box center [512, 340] width 24 height 24
type input "R$ 0,00"
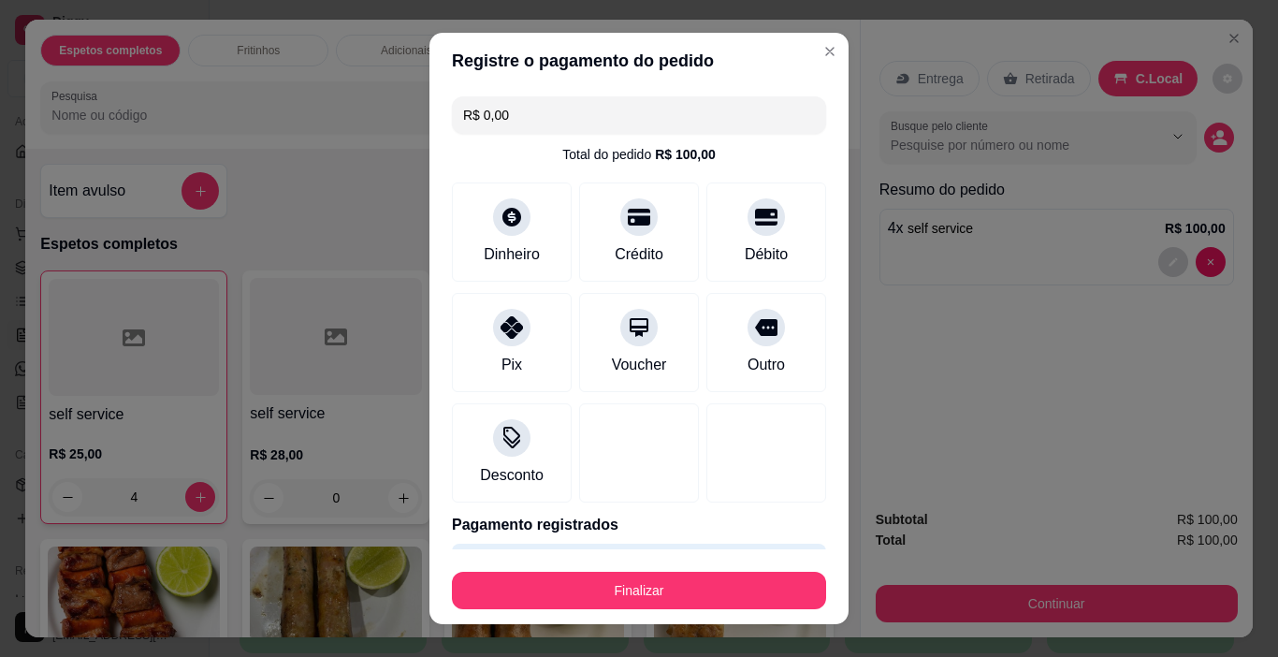
click at [593, 586] on button "Finalizar" at bounding box center [639, 590] width 374 height 37
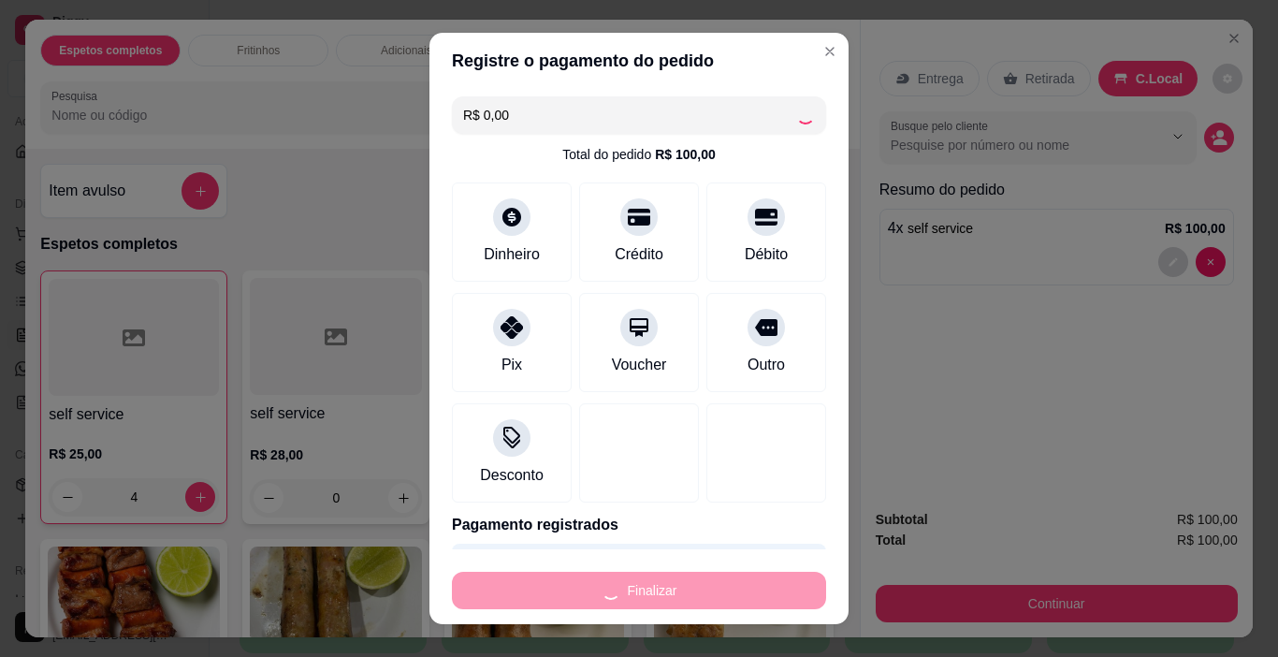
type input "0"
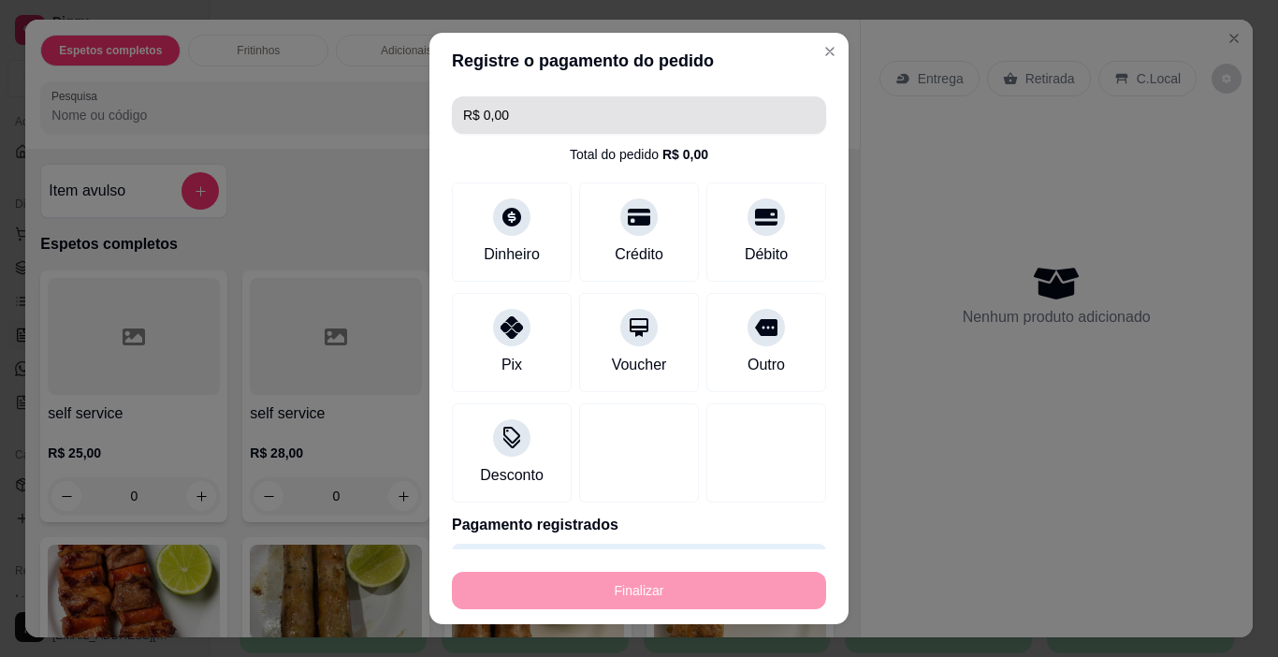
type input "-R$ 100,00"
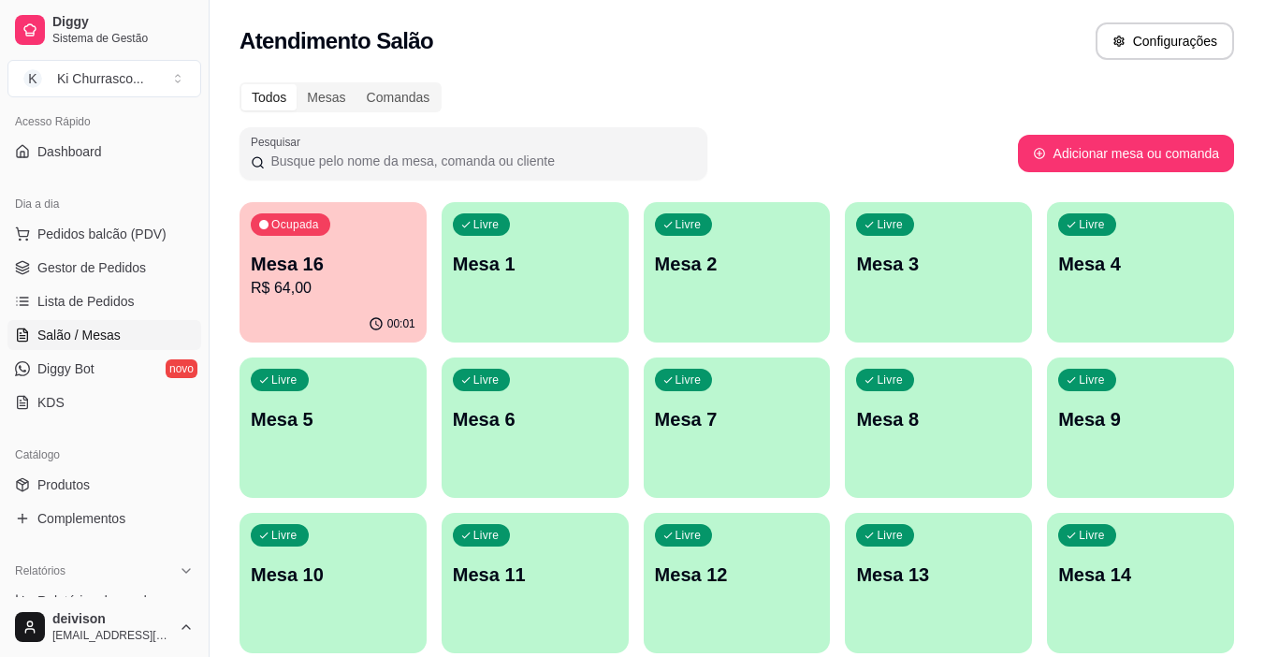
click at [791, 132] on div "Pesquisar" at bounding box center [629, 153] width 778 height 52
click at [102, 226] on span "Pedidos balcão (PDV)" at bounding box center [101, 234] width 129 height 19
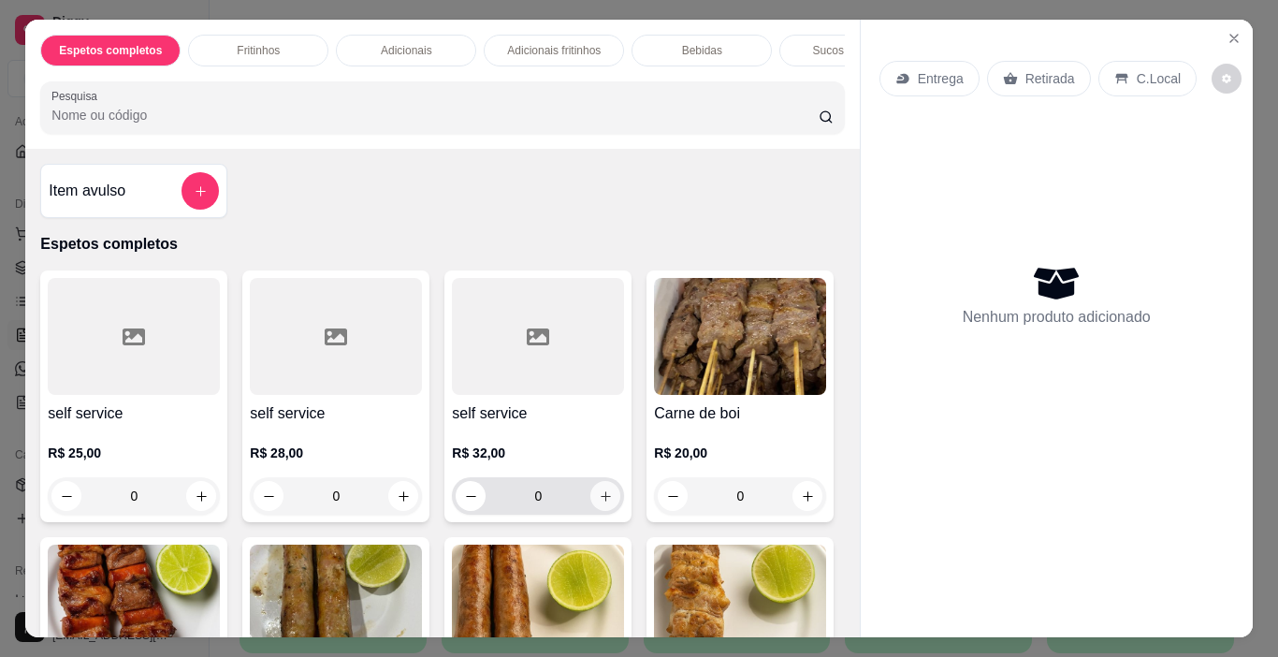
click at [602, 503] on icon "increase-product-quantity" at bounding box center [606, 496] width 14 height 14
type input "1"
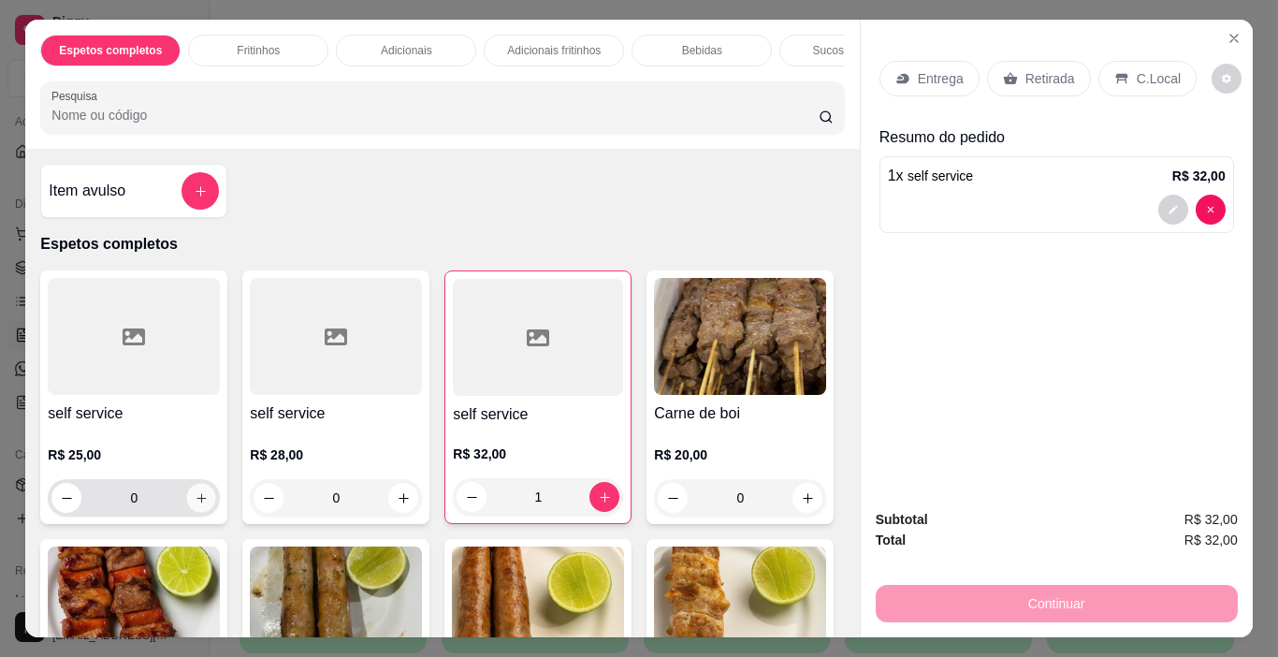
click at [198, 500] on icon "increase-product-quantity" at bounding box center [202, 498] width 14 height 14
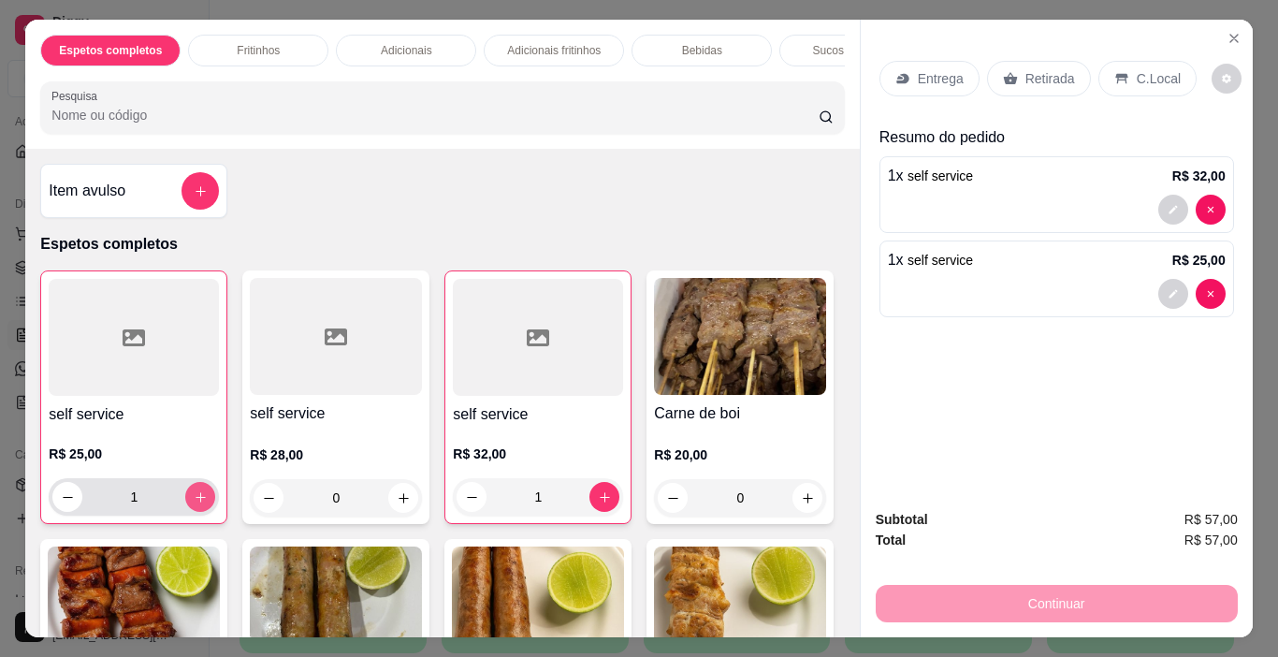
click at [194, 504] on icon "increase-product-quantity" at bounding box center [201, 497] width 14 height 14
type input "2"
click at [1149, 69] on p "C.Local" at bounding box center [1159, 78] width 44 height 19
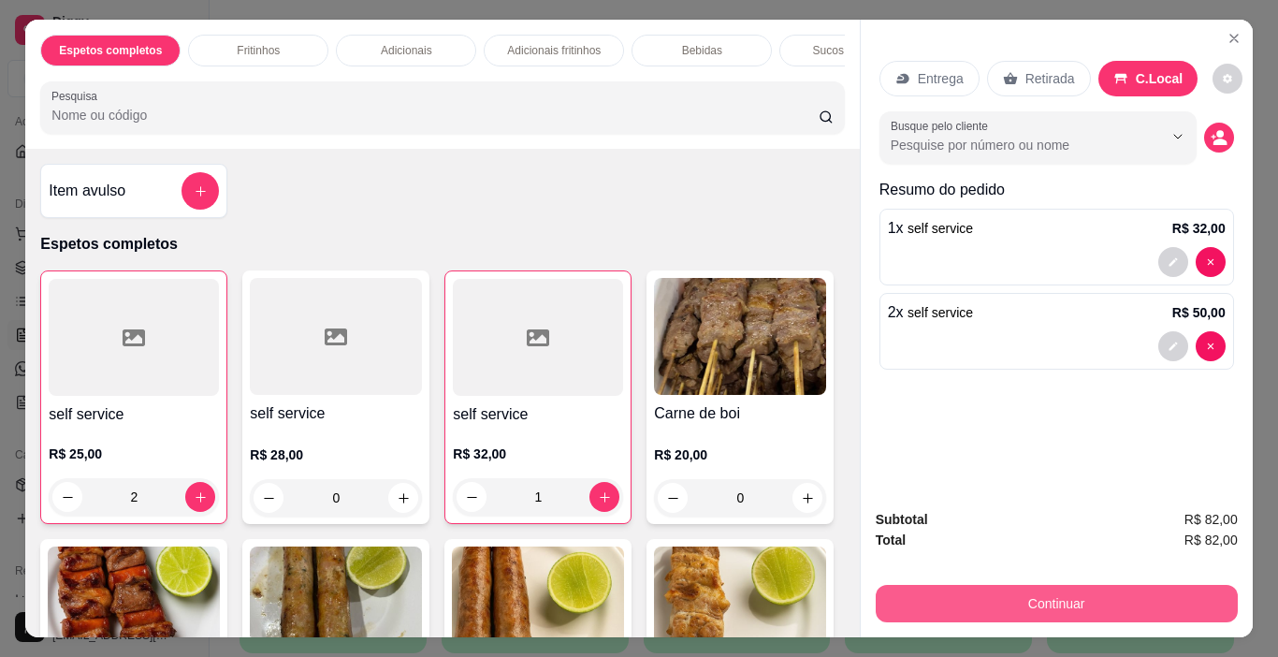
click at [1077, 586] on button "Continuar" at bounding box center [1057, 603] width 362 height 37
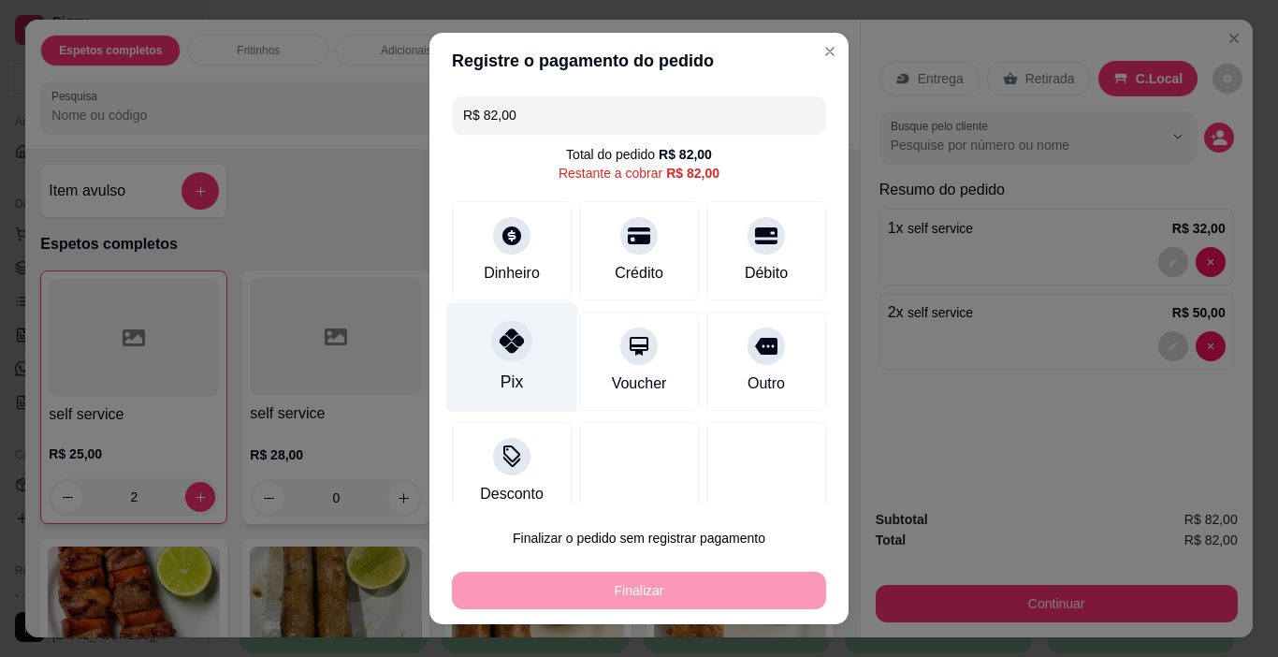
click at [504, 355] on div at bounding box center [511, 341] width 41 height 41
type input "R$ 0,00"
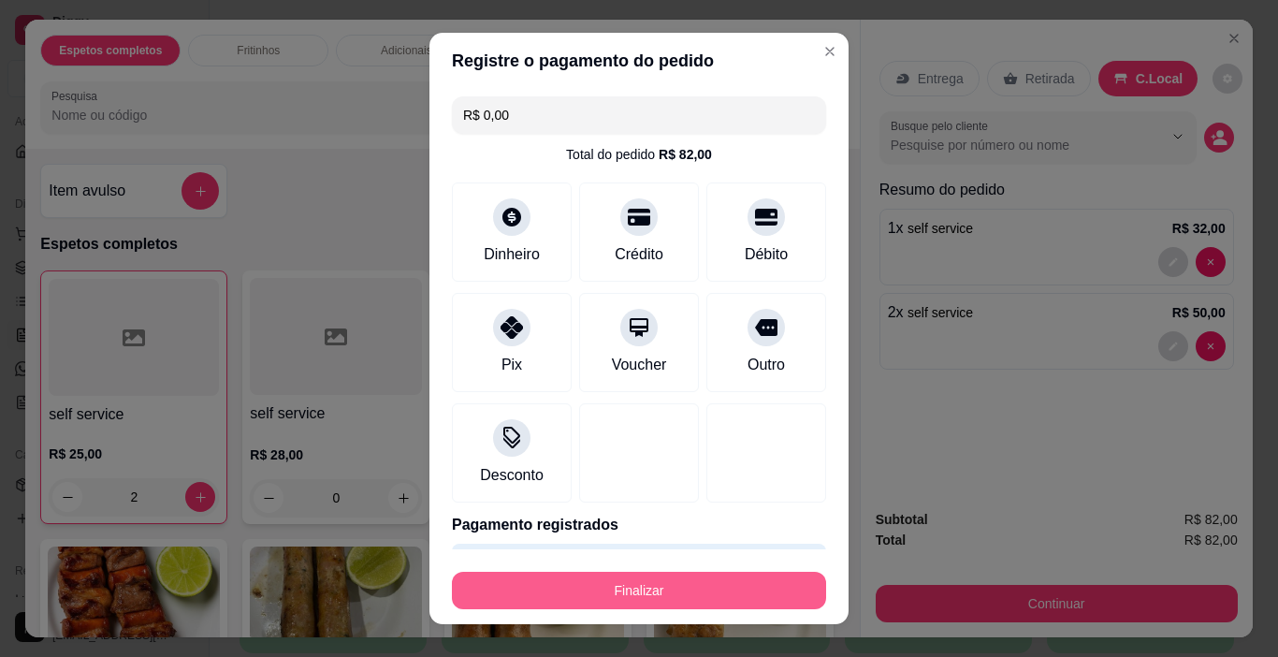
click at [685, 576] on button "Finalizar" at bounding box center [639, 590] width 374 height 37
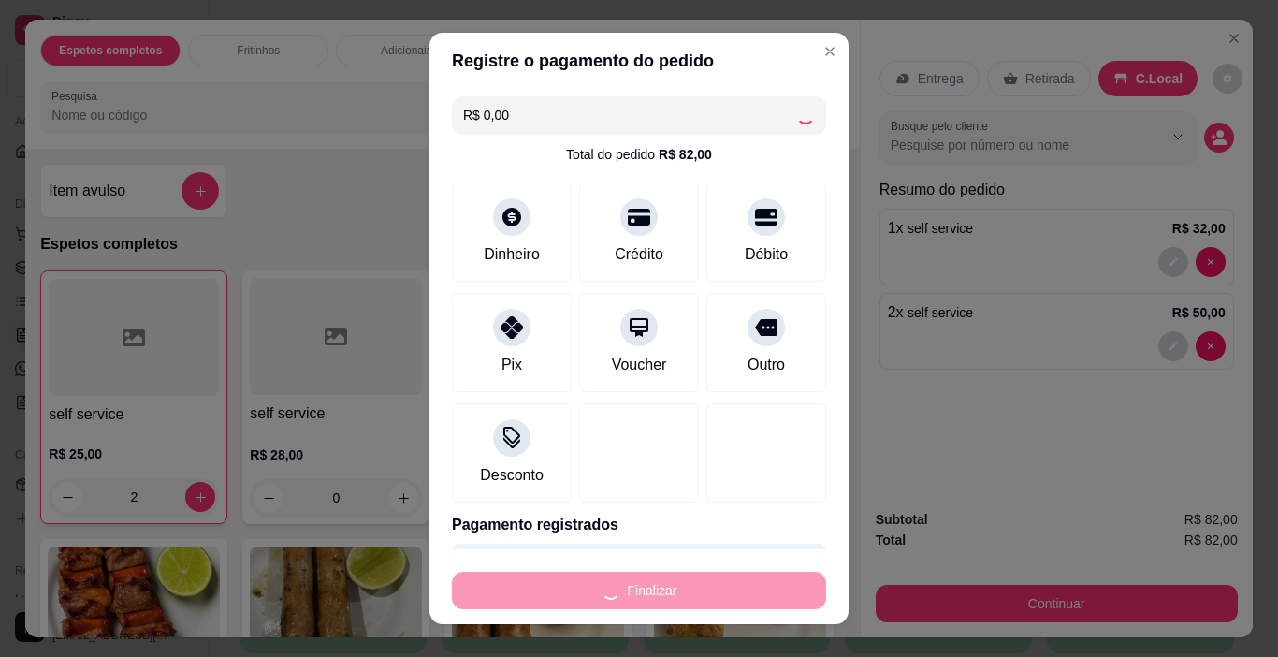
type input "0"
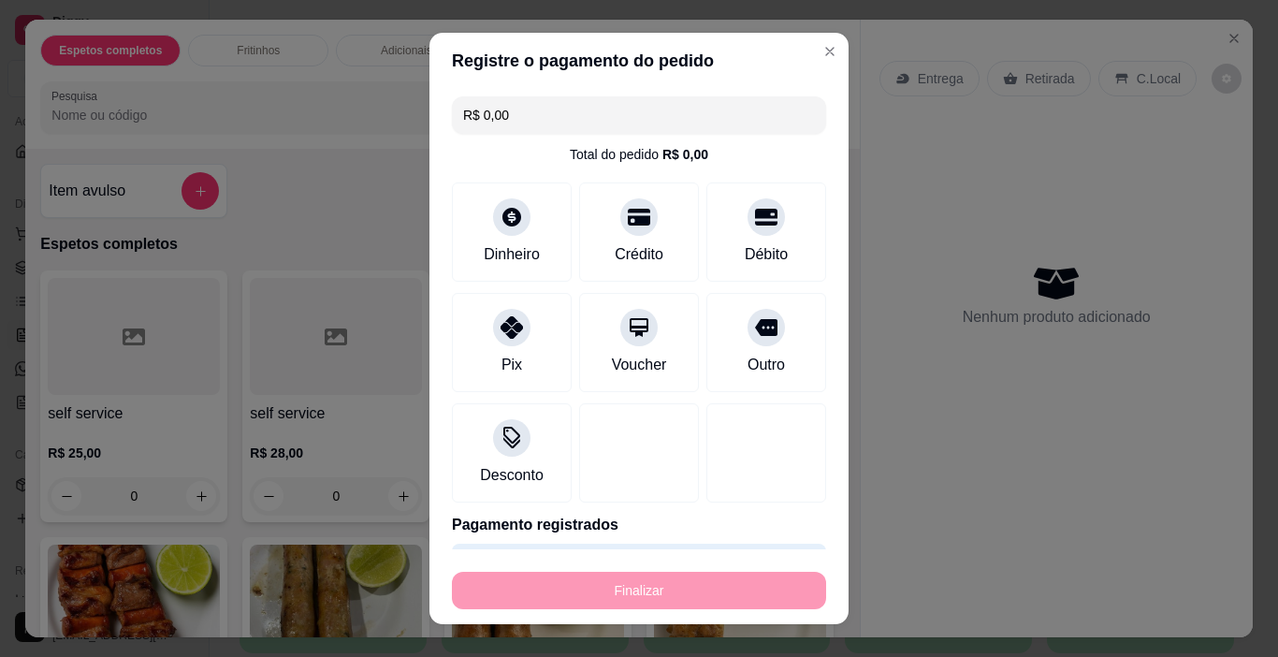
type input "-R$ 82,00"
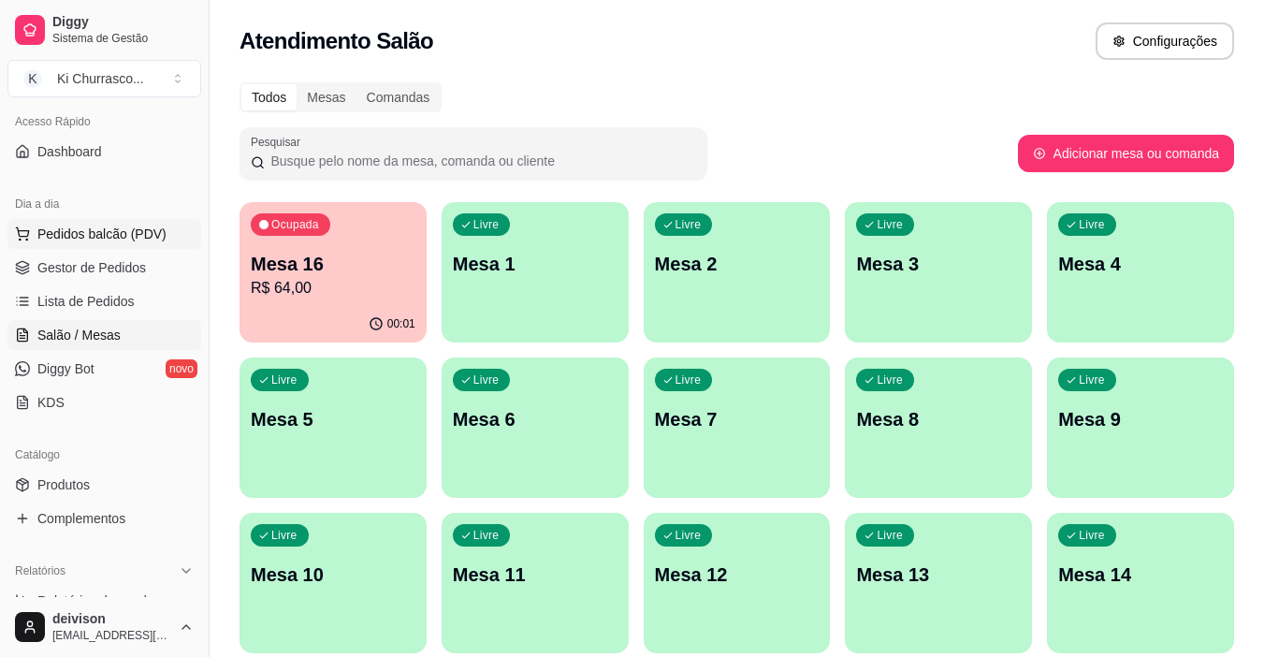
click at [124, 231] on span "Pedidos balcão (PDV)" at bounding box center [101, 234] width 129 height 19
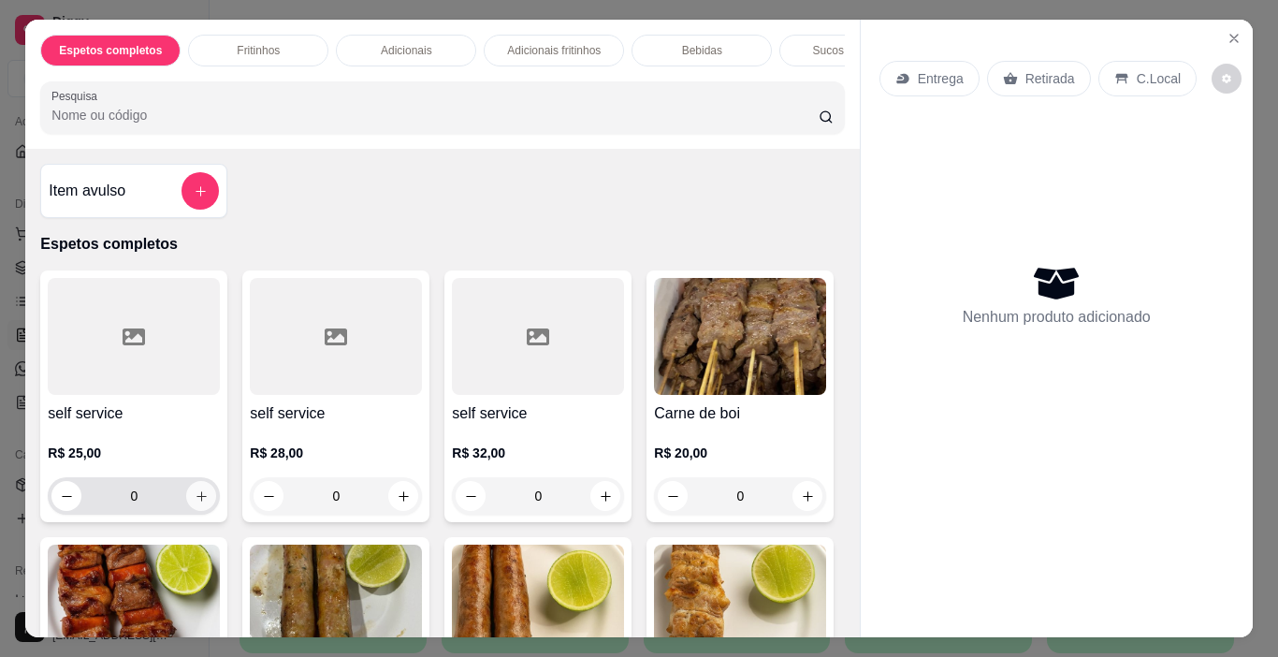
click at [196, 498] on icon "increase-product-quantity" at bounding box center [202, 496] width 14 height 14
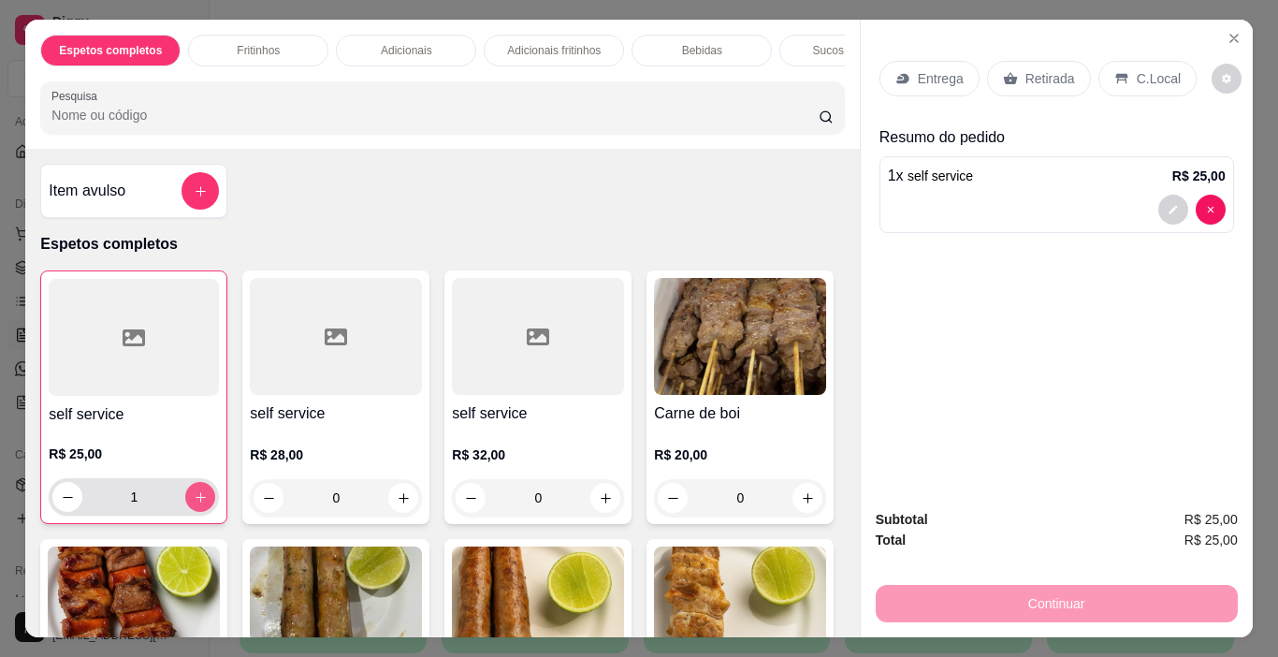
click at [196, 498] on icon "increase-product-quantity" at bounding box center [201, 497] width 14 height 14
type input "2"
click at [1138, 79] on p "C.Local" at bounding box center [1159, 78] width 44 height 19
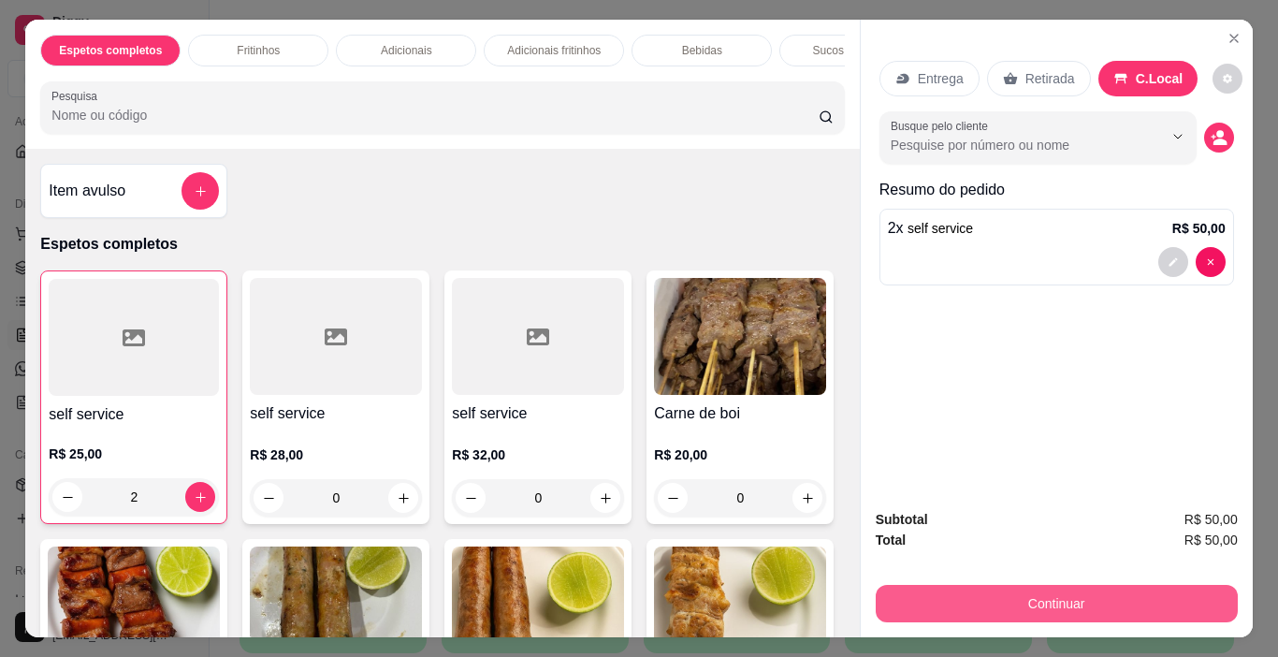
click at [1097, 585] on button "Continuar" at bounding box center [1057, 603] width 362 height 37
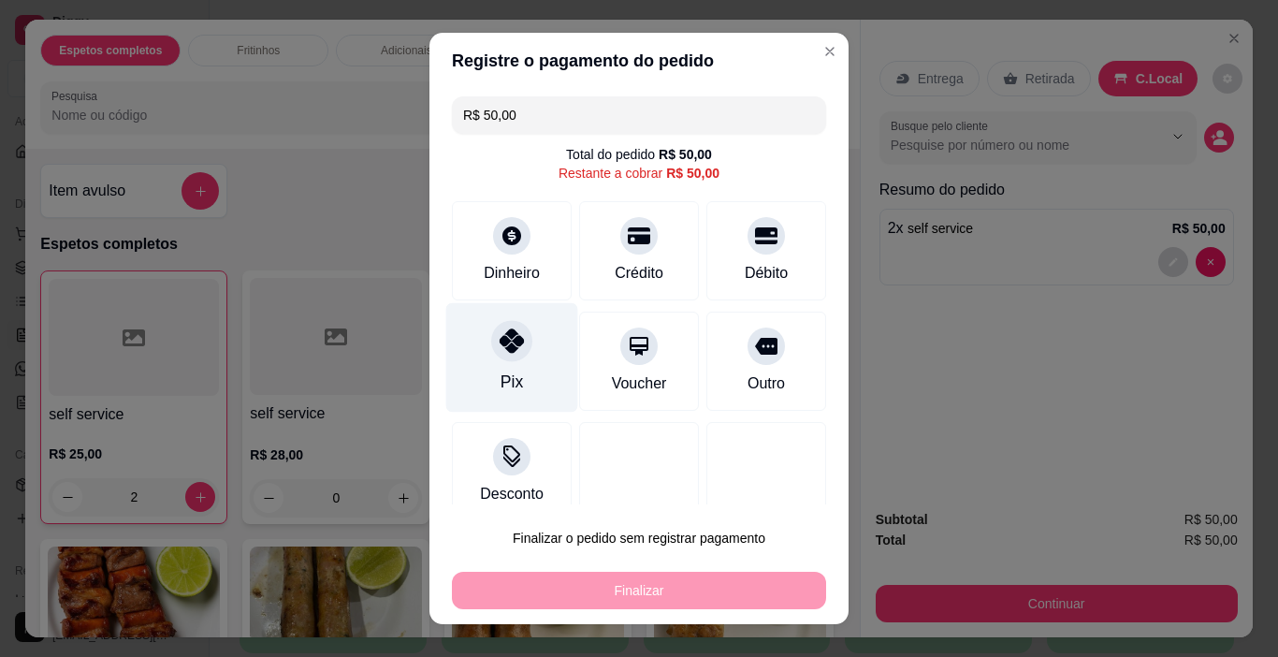
click at [501, 342] on icon at bounding box center [512, 340] width 24 height 24
type input "R$ 0,00"
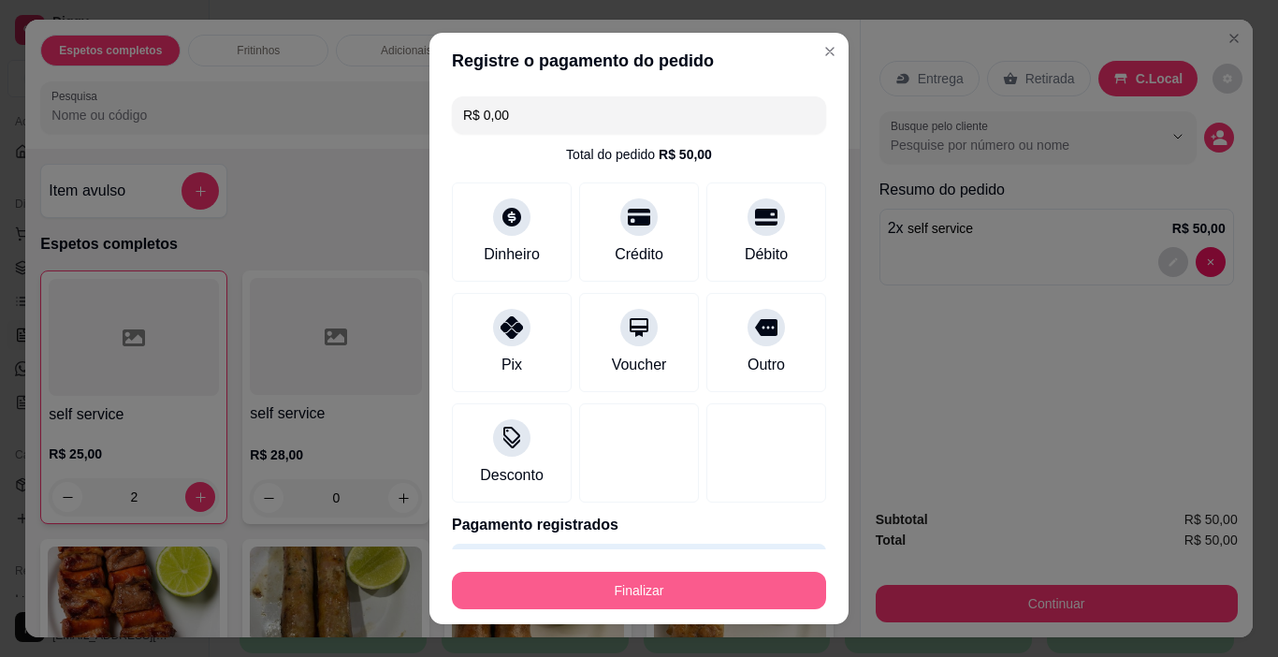
click at [672, 595] on button "Finalizar" at bounding box center [639, 590] width 374 height 37
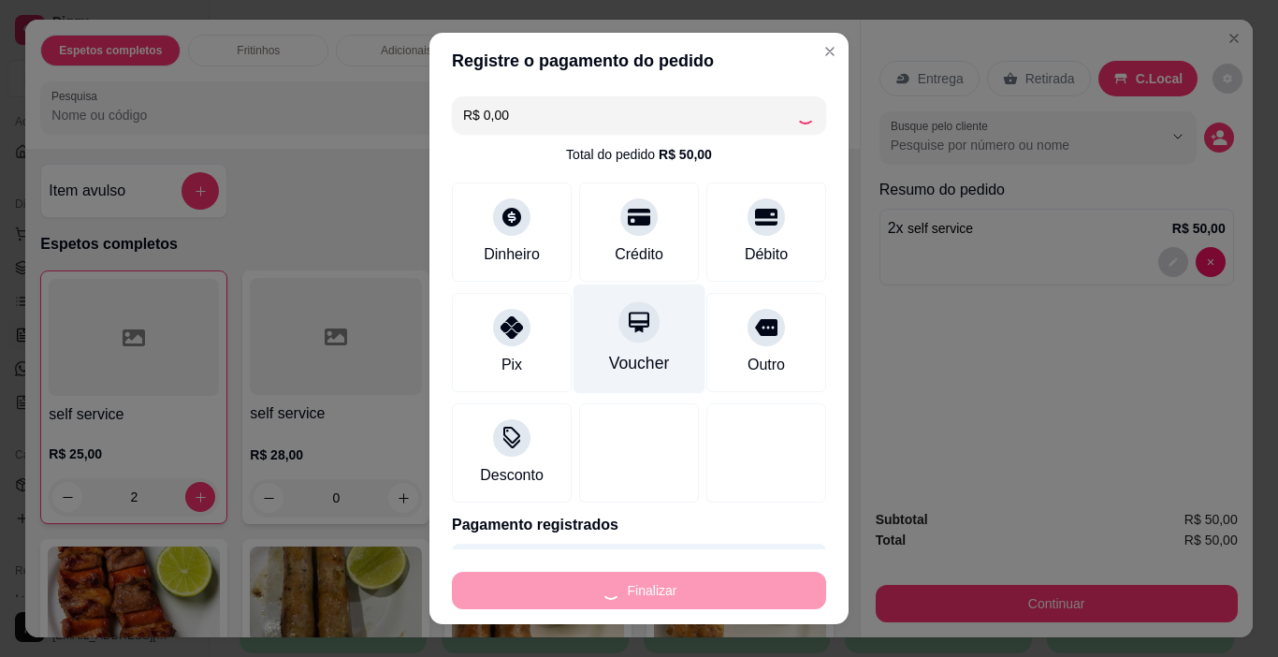
type input "0"
type input "-R$ 50,00"
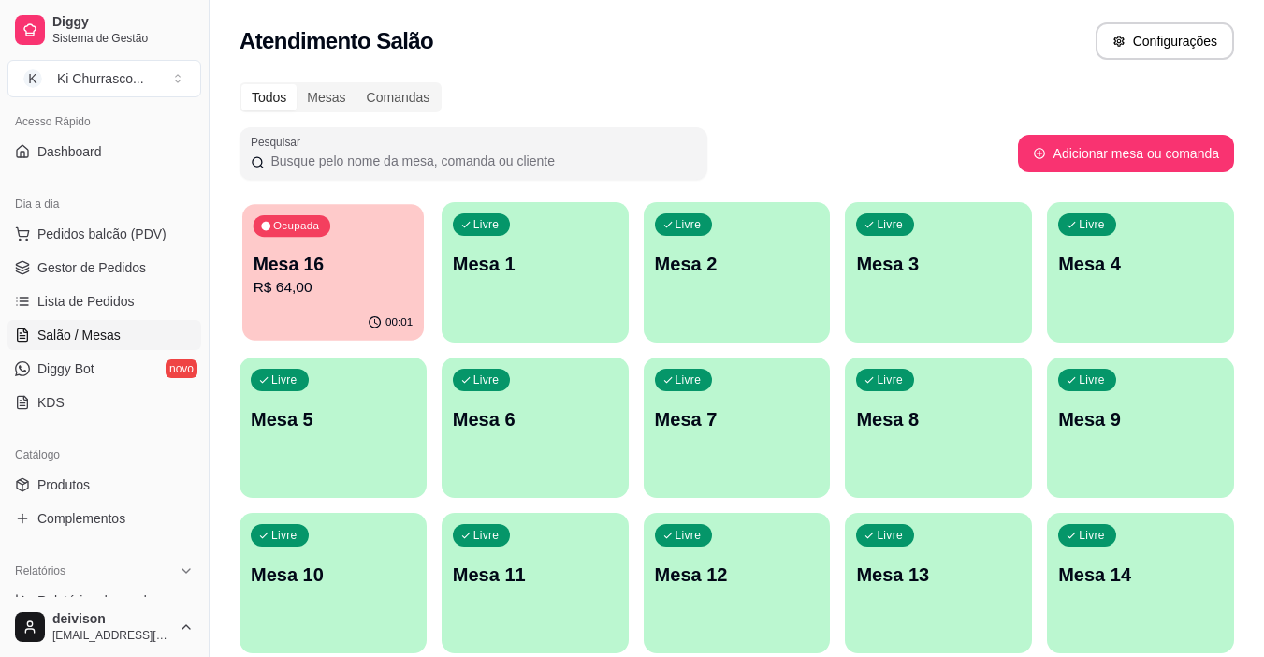
click at [256, 252] on p "Mesa 16" at bounding box center [334, 264] width 160 height 25
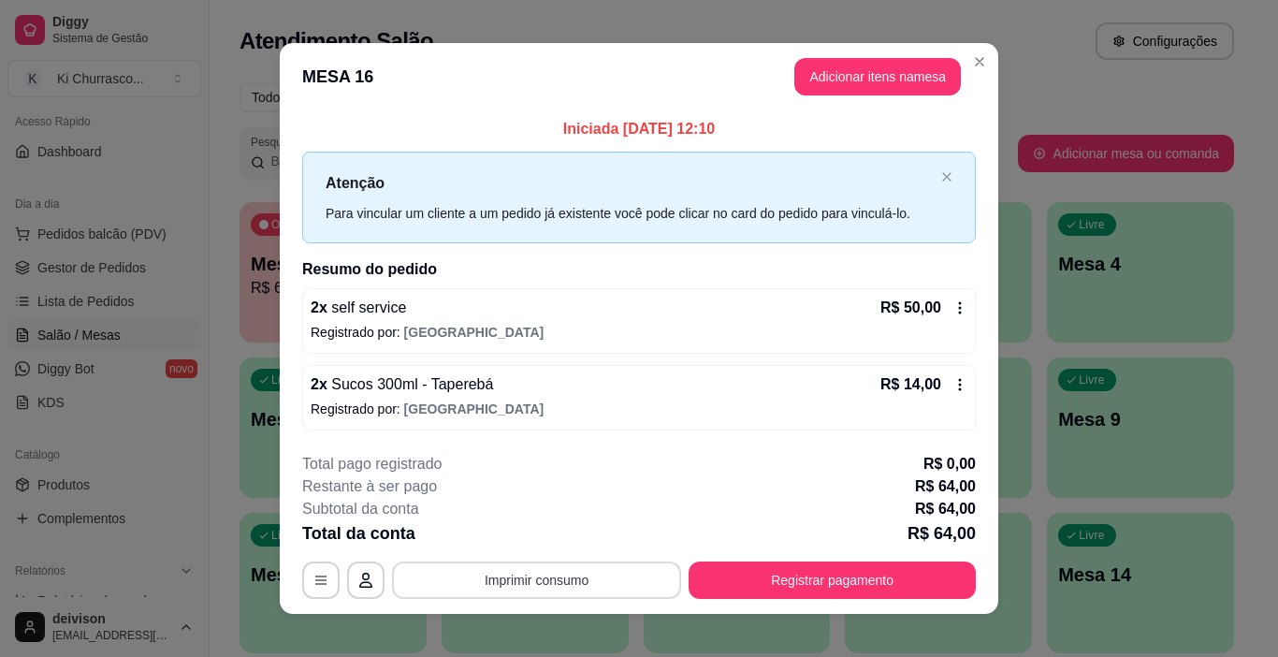
click at [452, 577] on button "Imprimir consumo" at bounding box center [536, 579] width 289 height 37
click at [563, 530] on button "IMPRESSORA" at bounding box center [536, 536] width 136 height 30
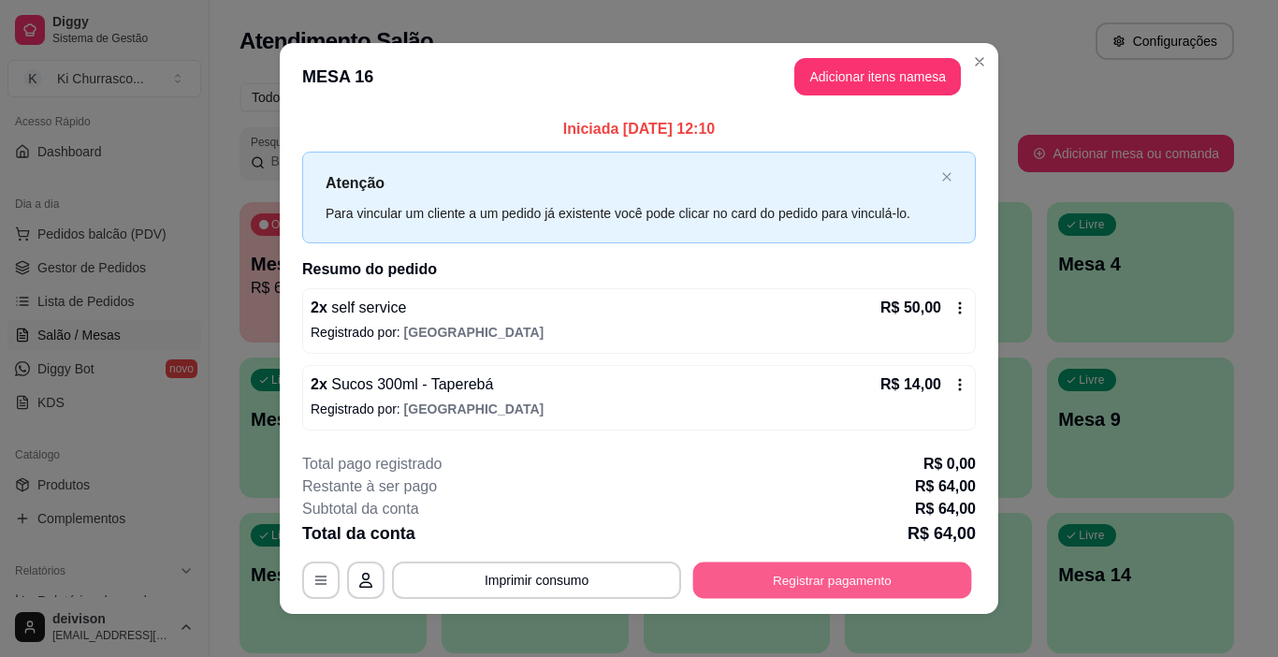
click at [820, 586] on button "Registrar pagamento" at bounding box center [832, 579] width 279 height 36
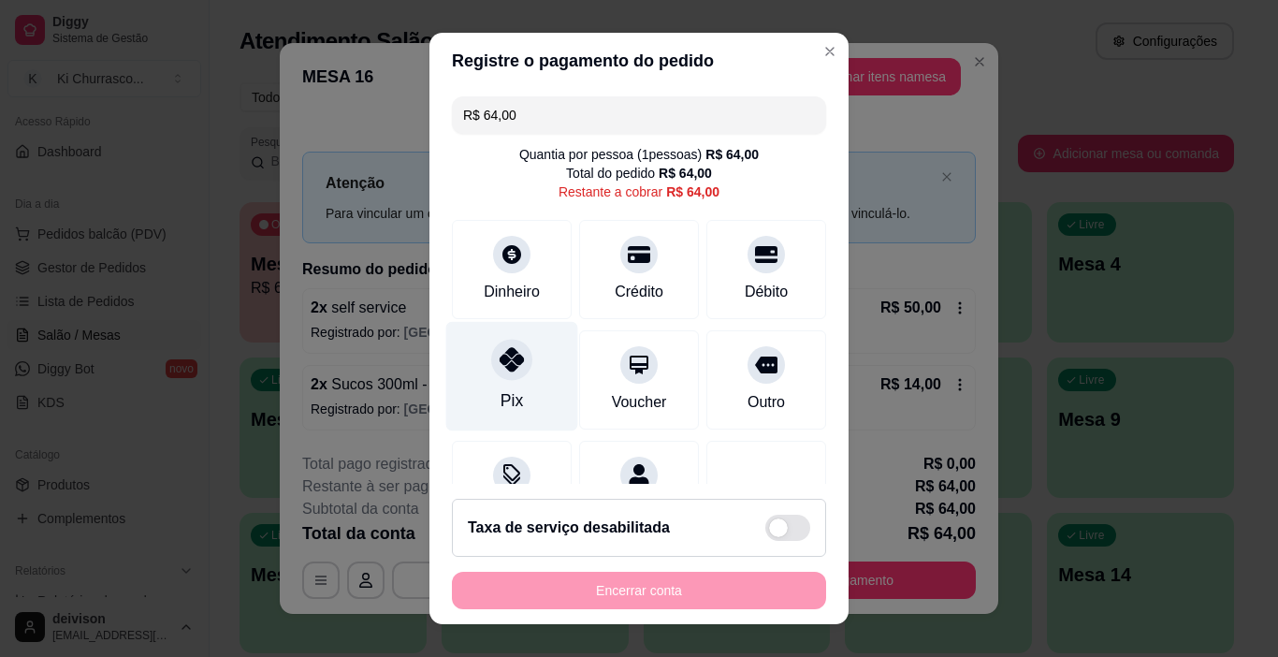
drag, startPoint x: 502, startPoint y: 360, endPoint x: 642, endPoint y: 637, distance: 310.5
click at [502, 362] on icon at bounding box center [512, 359] width 24 height 24
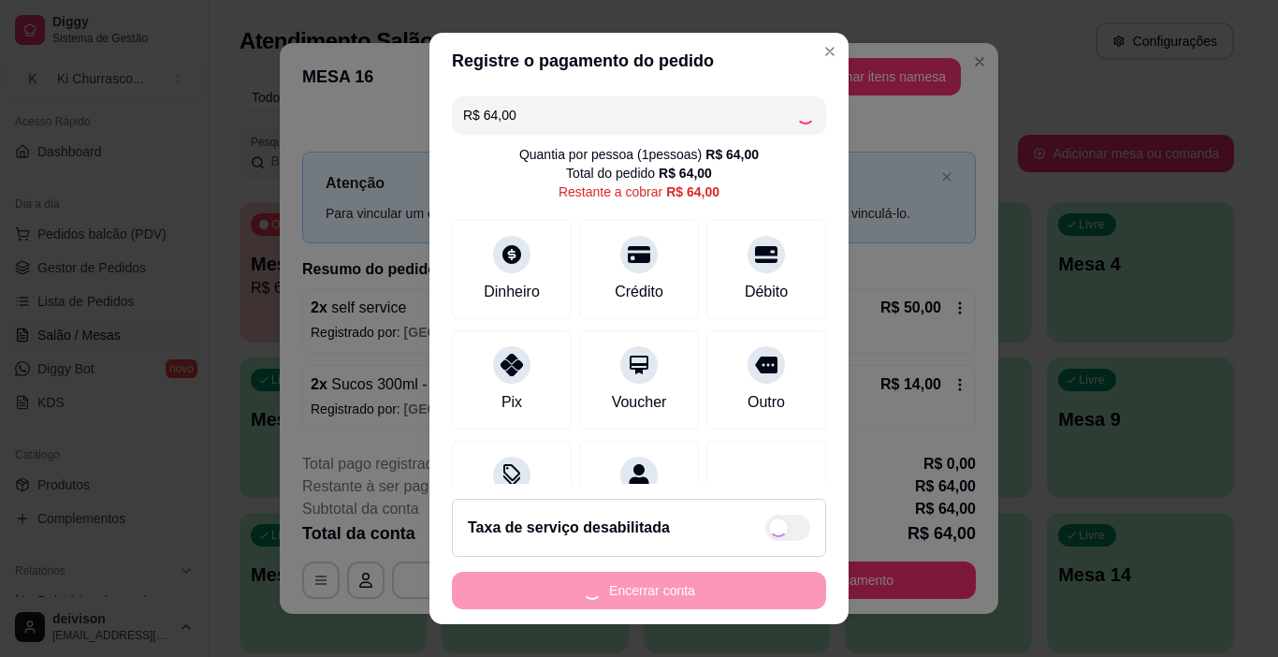
click at [648, 590] on div "Encerrar conta" at bounding box center [639, 590] width 374 height 37
type input "R$ 0,00"
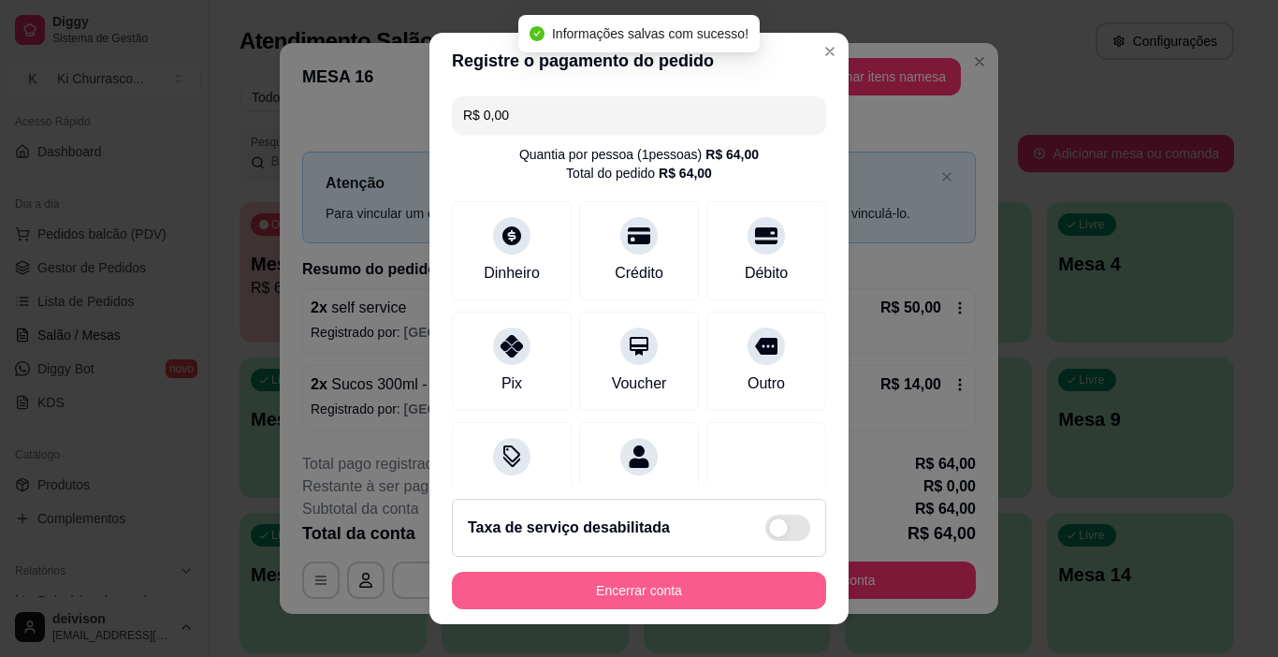
click at [648, 590] on button "Encerrar conta" at bounding box center [639, 590] width 374 height 37
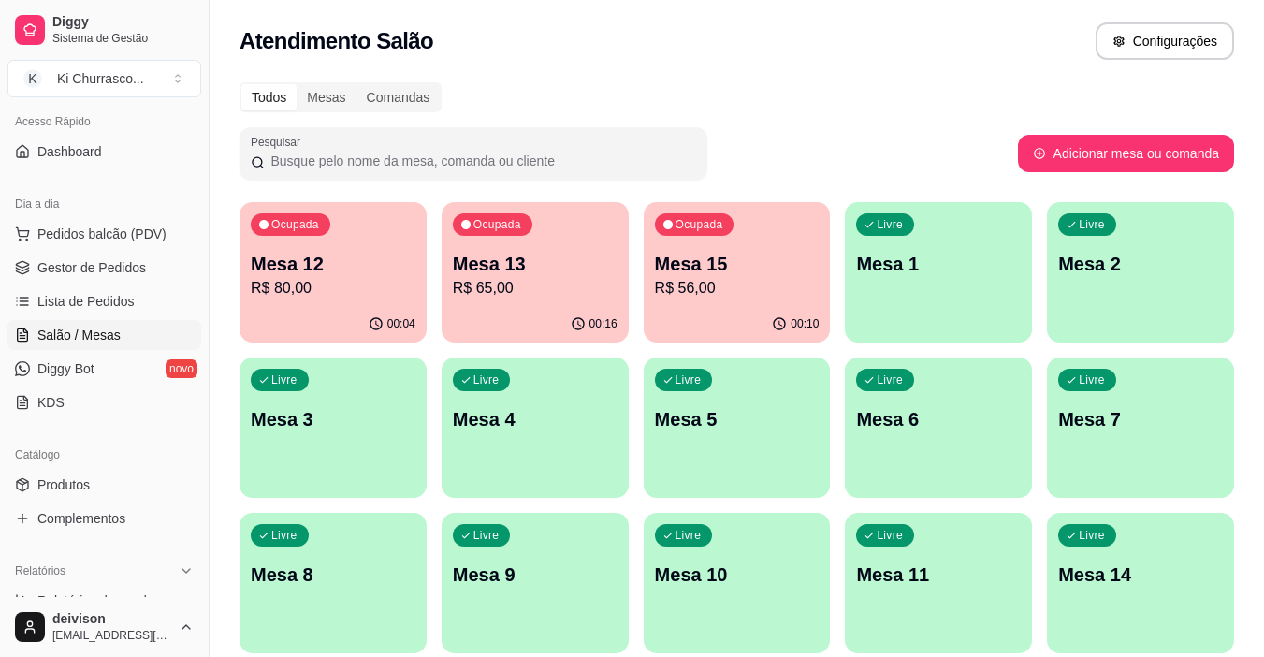
click at [617, 656] on div "Ocupada Mesa 12 R$ 80,00 00:04 Ocupada Mesa 13 R$ 65,00 00:16 Ocupada Mesa 15 R…" at bounding box center [737, 583] width 995 height 762
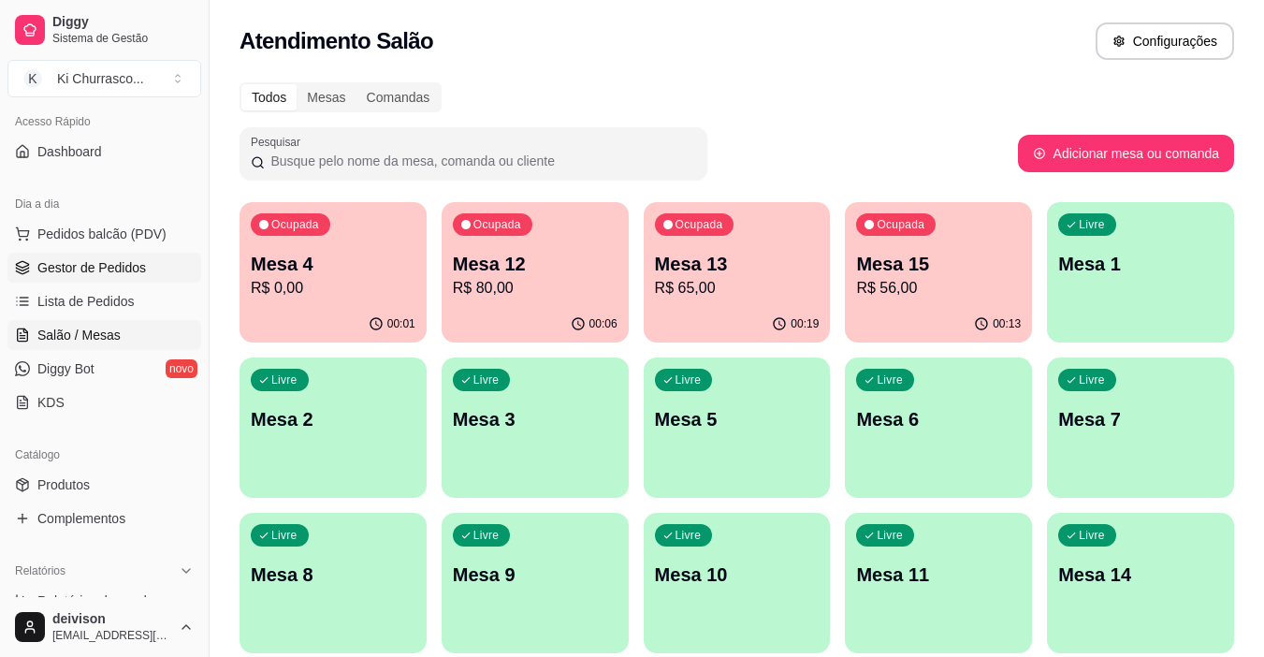
click at [87, 265] on span "Gestor de Pedidos" at bounding box center [91, 267] width 109 height 19
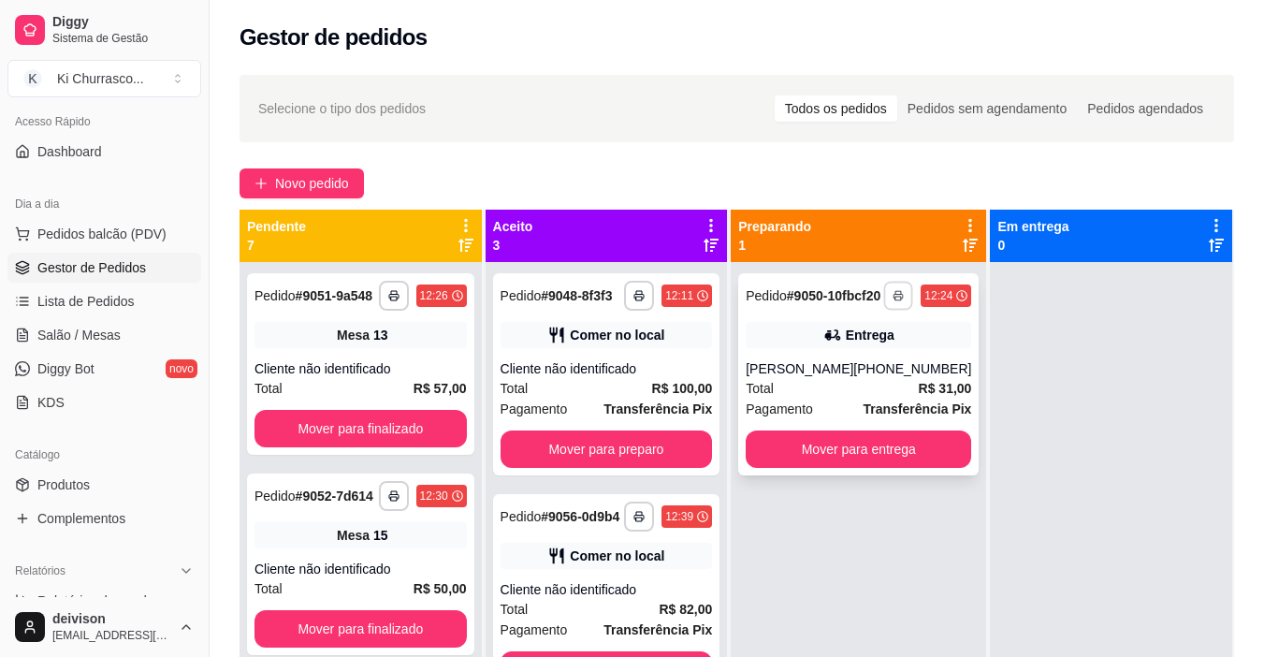
click at [896, 305] on button "button" at bounding box center [898, 295] width 29 height 29
click at [861, 371] on button "IMPRESSORA" at bounding box center [835, 369] width 136 height 30
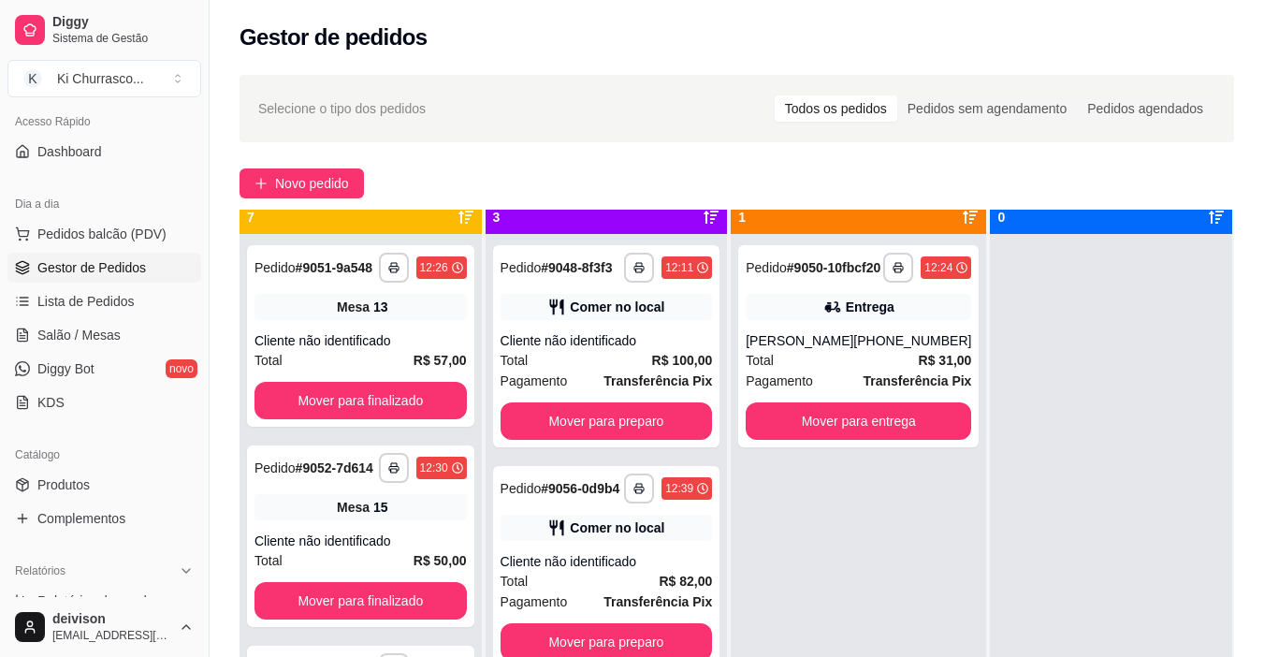
scroll to position [52, 0]
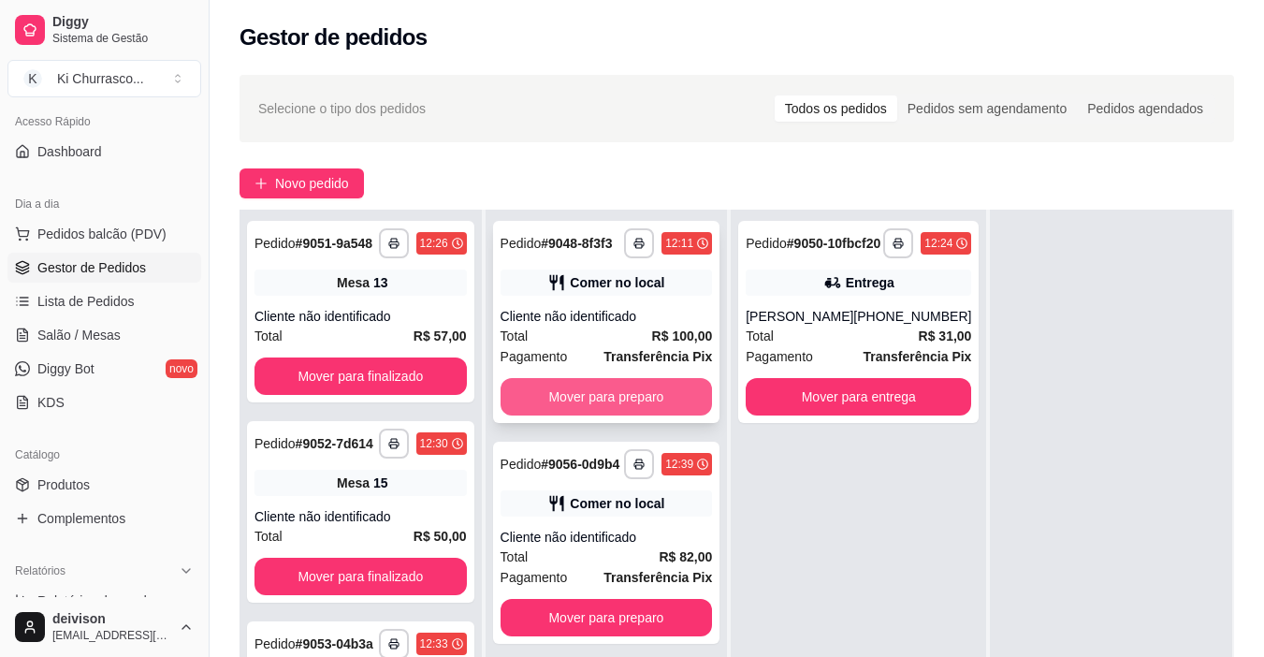
click at [638, 411] on button "Mover para preparo" at bounding box center [607, 396] width 212 height 37
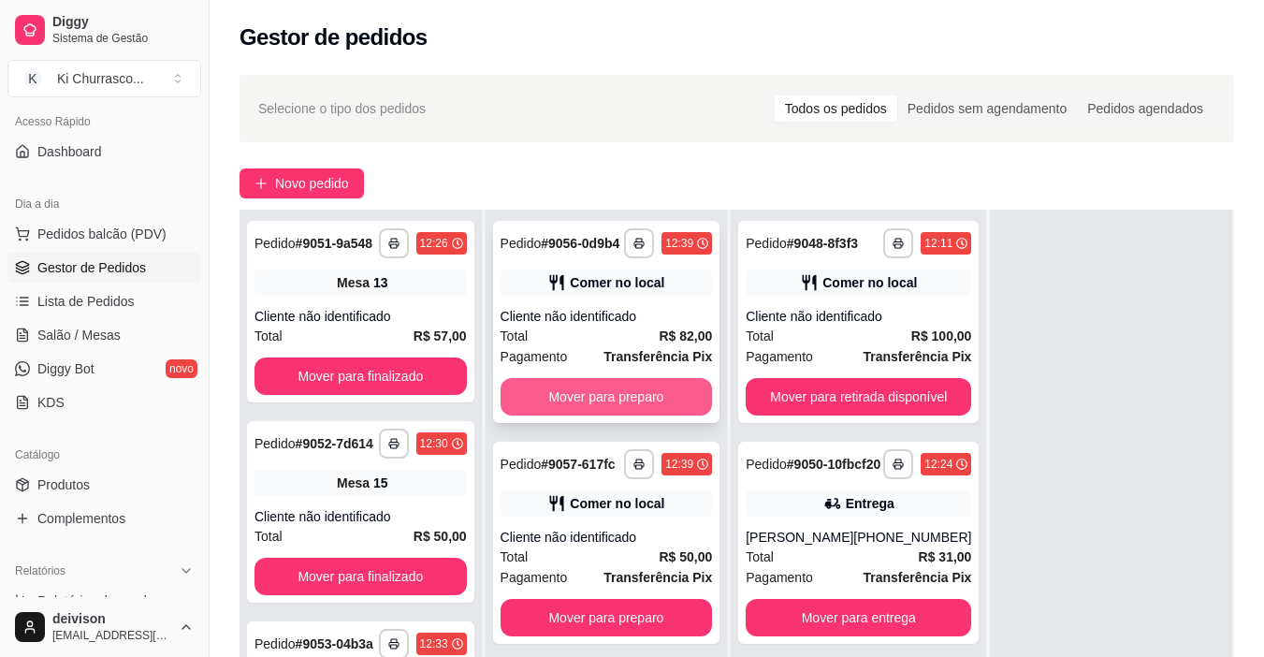
click at [655, 395] on button "Mover para preparo" at bounding box center [607, 396] width 212 height 37
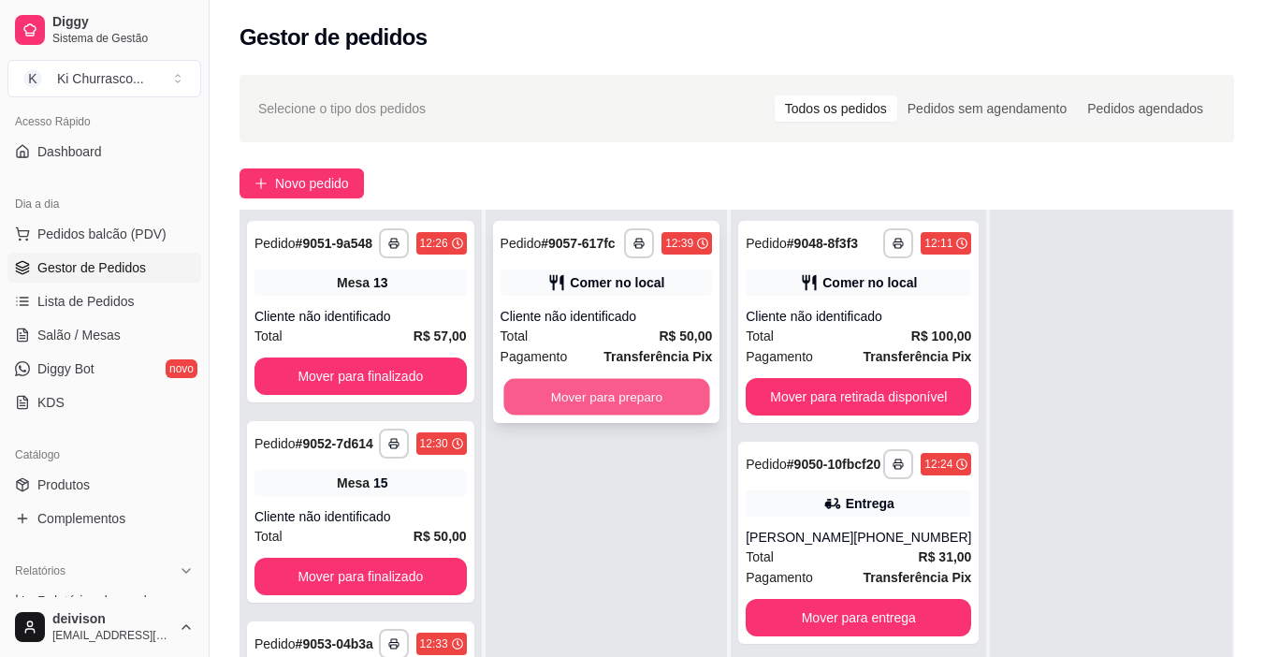
click at [655, 399] on button "Mover para preparo" at bounding box center [606, 397] width 206 height 36
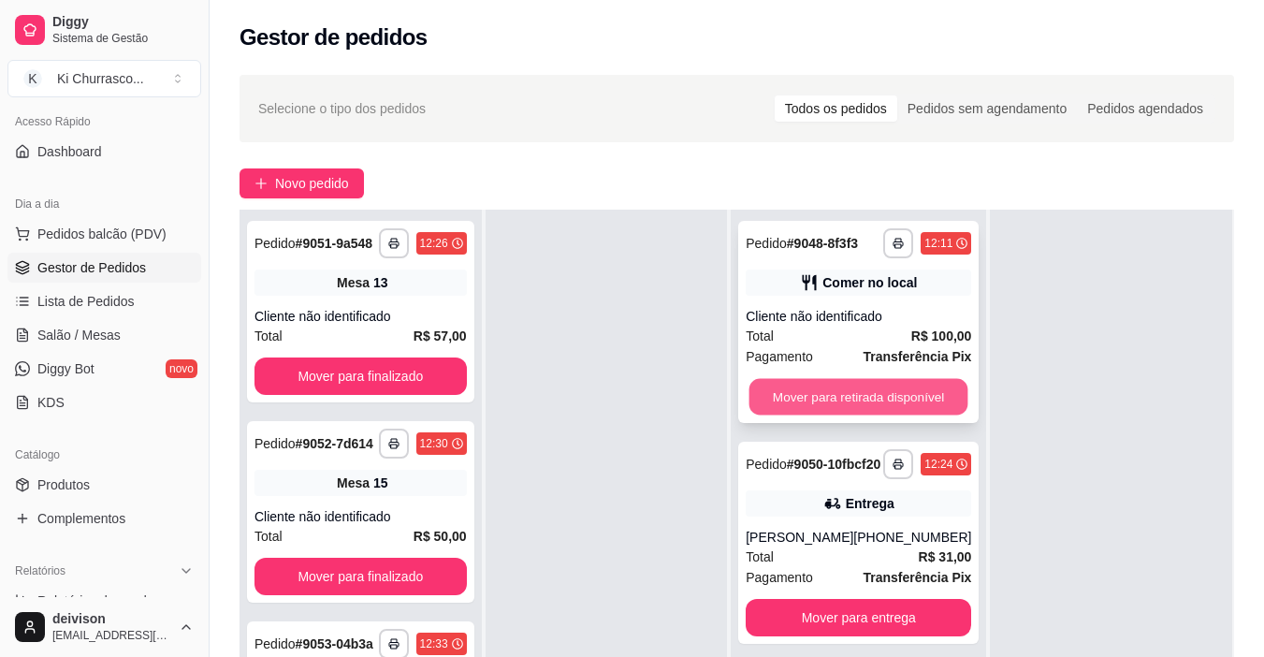
click at [769, 402] on button "Mover para retirada disponível" at bounding box center [858, 397] width 219 height 36
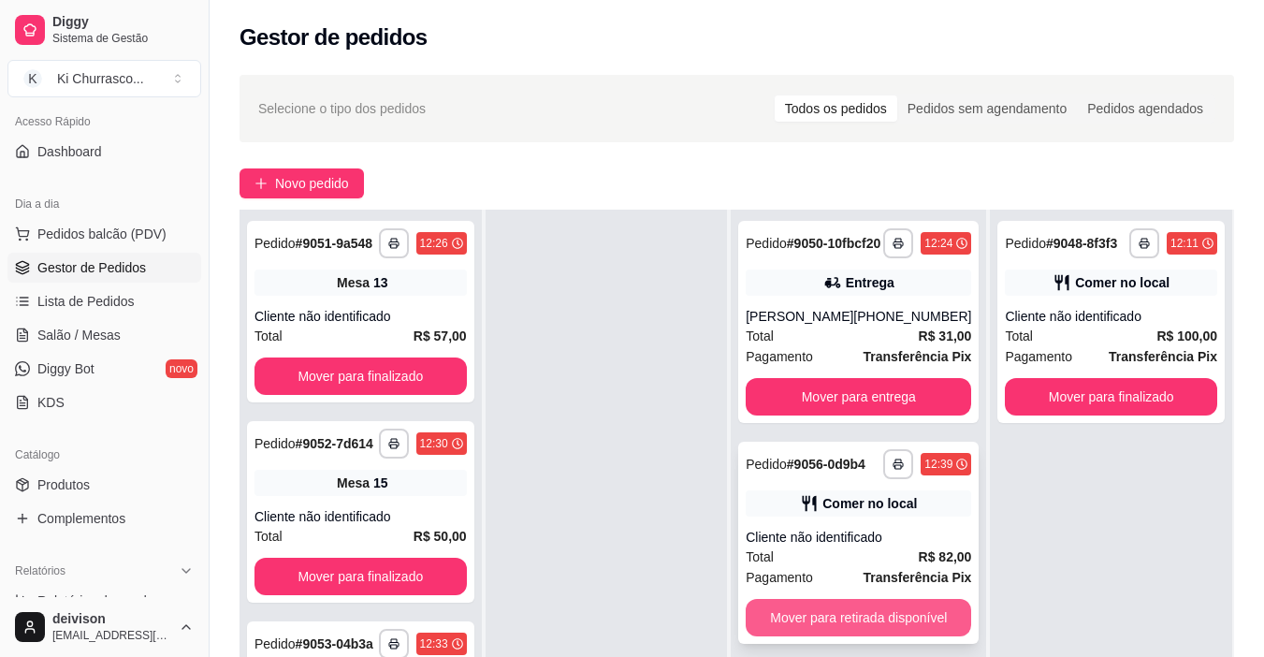
click at [896, 636] on button "Mover para retirada disponível" at bounding box center [859, 617] width 226 height 37
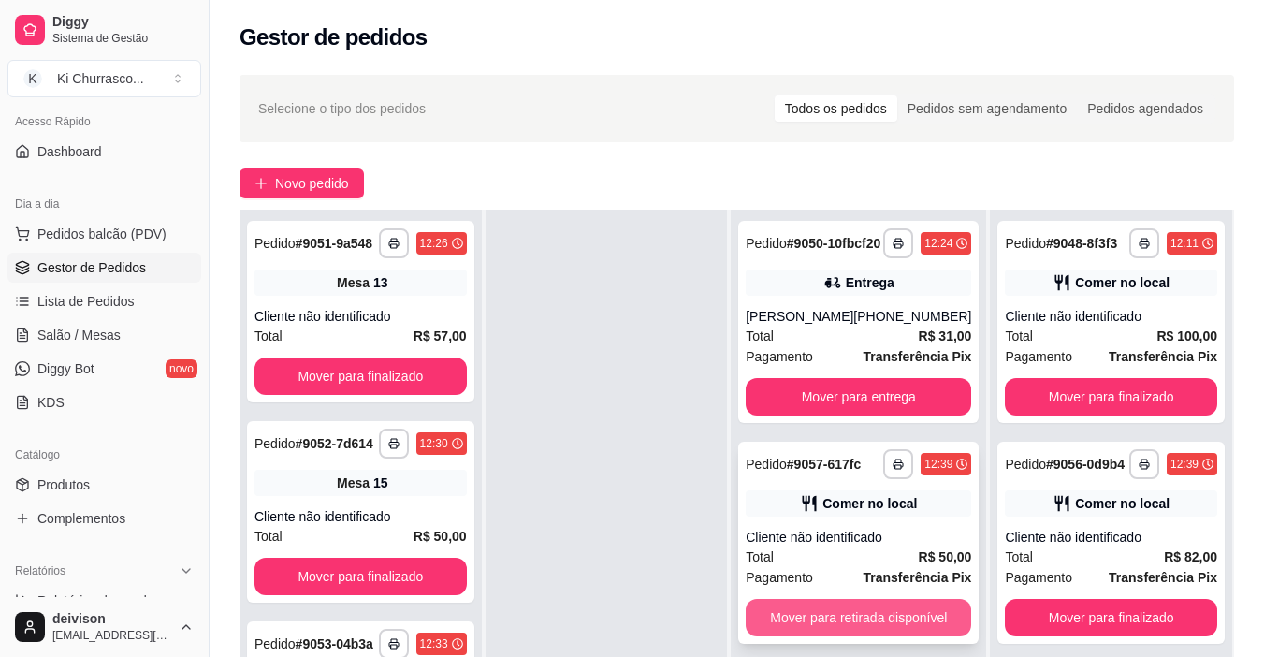
click at [890, 623] on button "Mover para retirada disponível" at bounding box center [859, 617] width 226 height 37
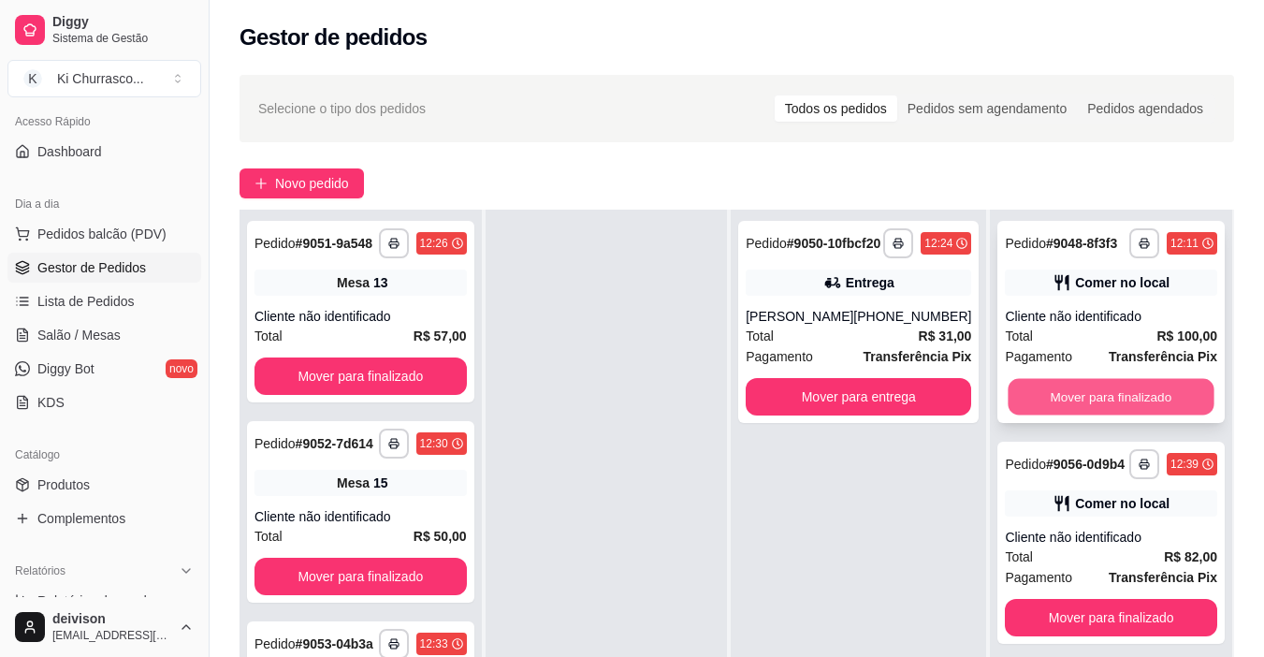
click at [1040, 414] on button "Mover para finalizado" at bounding box center [1112, 397] width 206 height 36
click at [1064, 406] on button "Mover para finalizado" at bounding box center [1111, 396] width 212 height 37
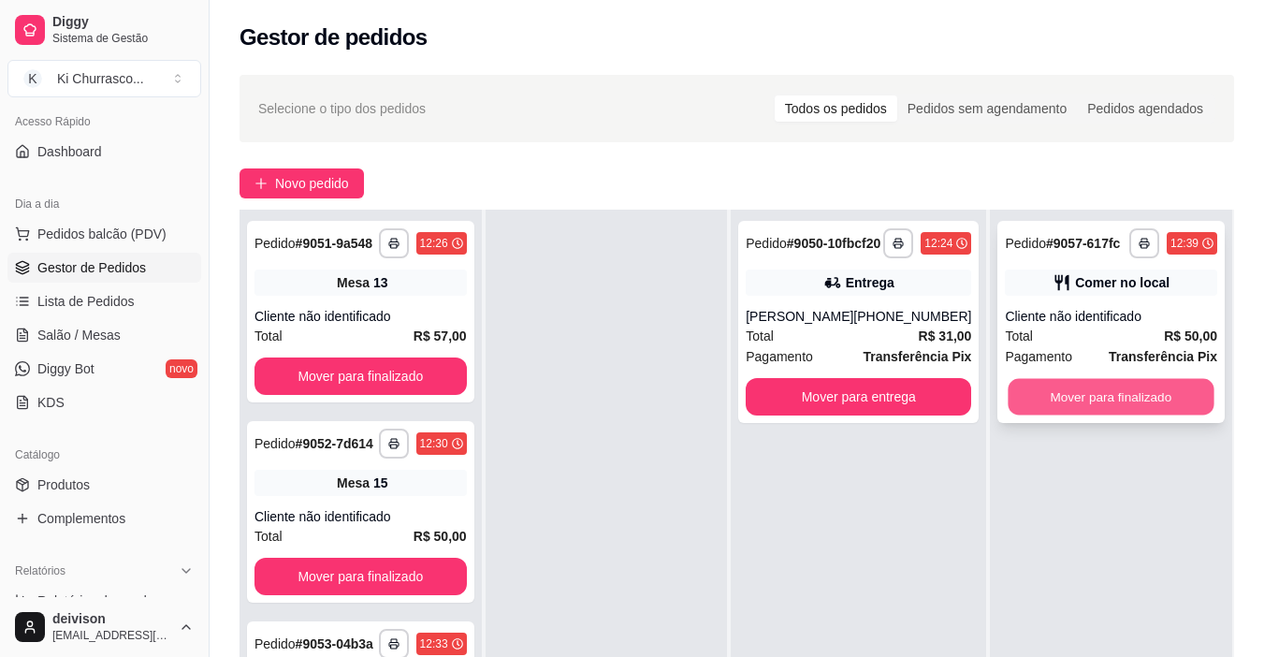
click at [1067, 406] on button "Mover para finalizado" at bounding box center [1112, 397] width 206 height 36
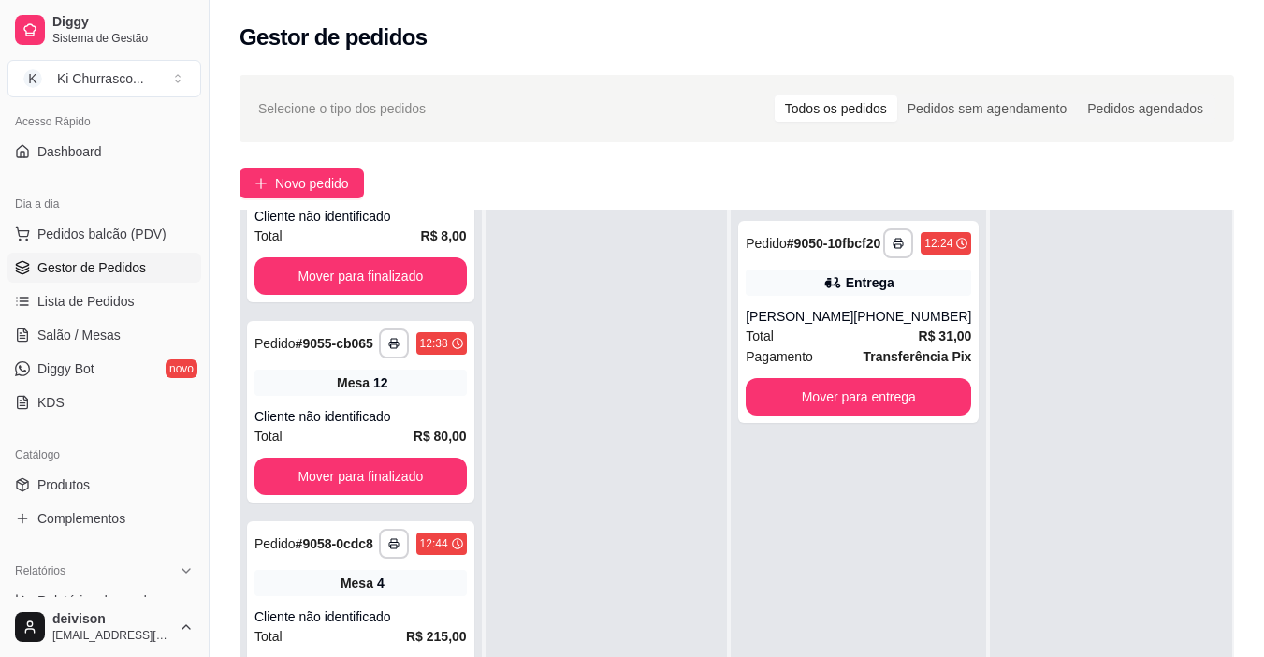
scroll to position [0, 0]
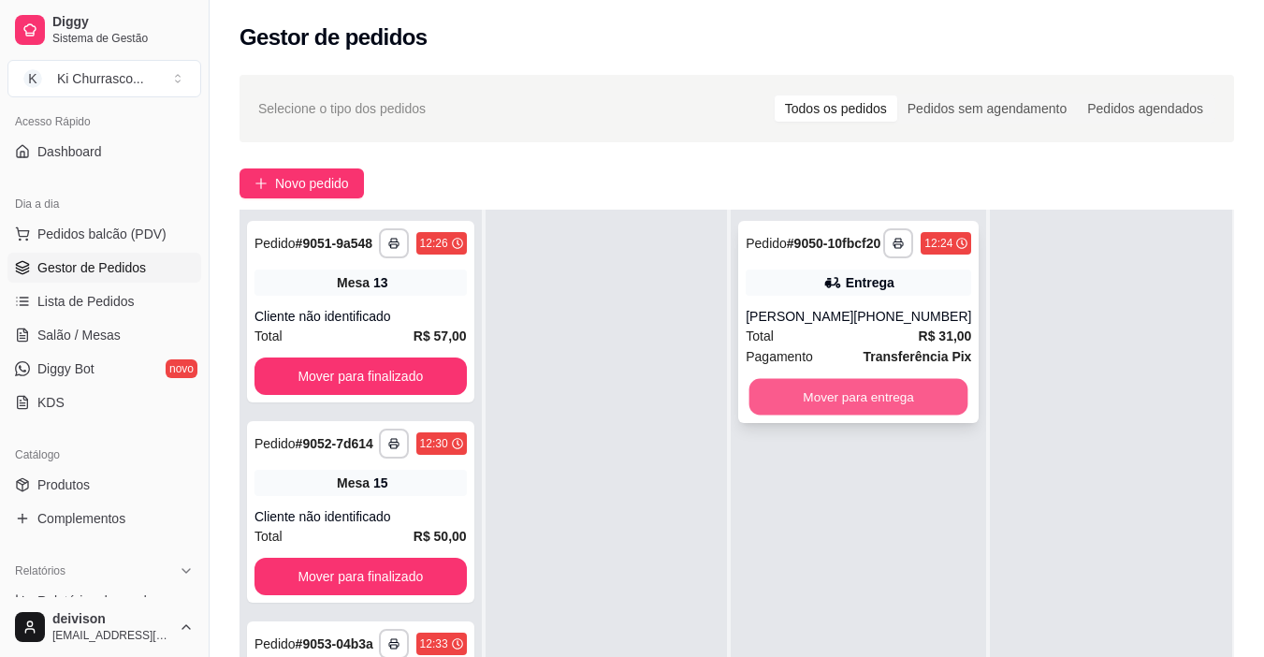
click at [891, 409] on button "Mover para entrega" at bounding box center [858, 397] width 219 height 36
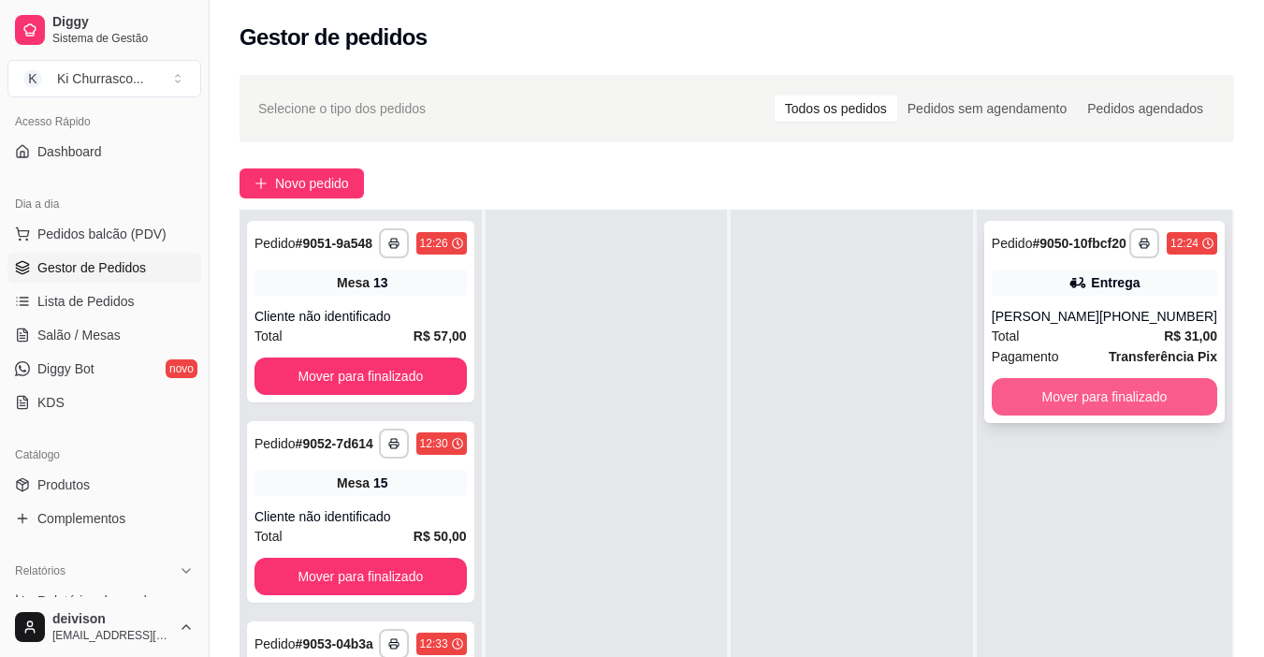
click at [1003, 406] on button "Mover para finalizado" at bounding box center [1105, 396] width 226 height 37
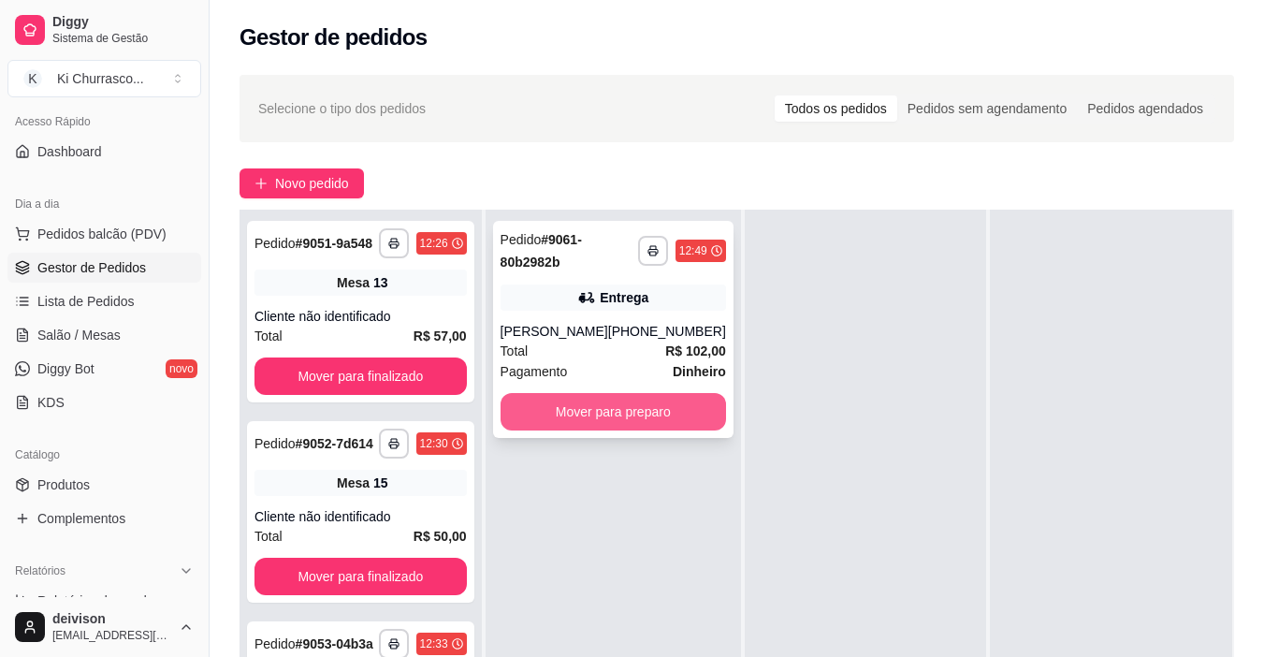
click at [653, 415] on button "Mover para preparo" at bounding box center [614, 411] width 226 height 37
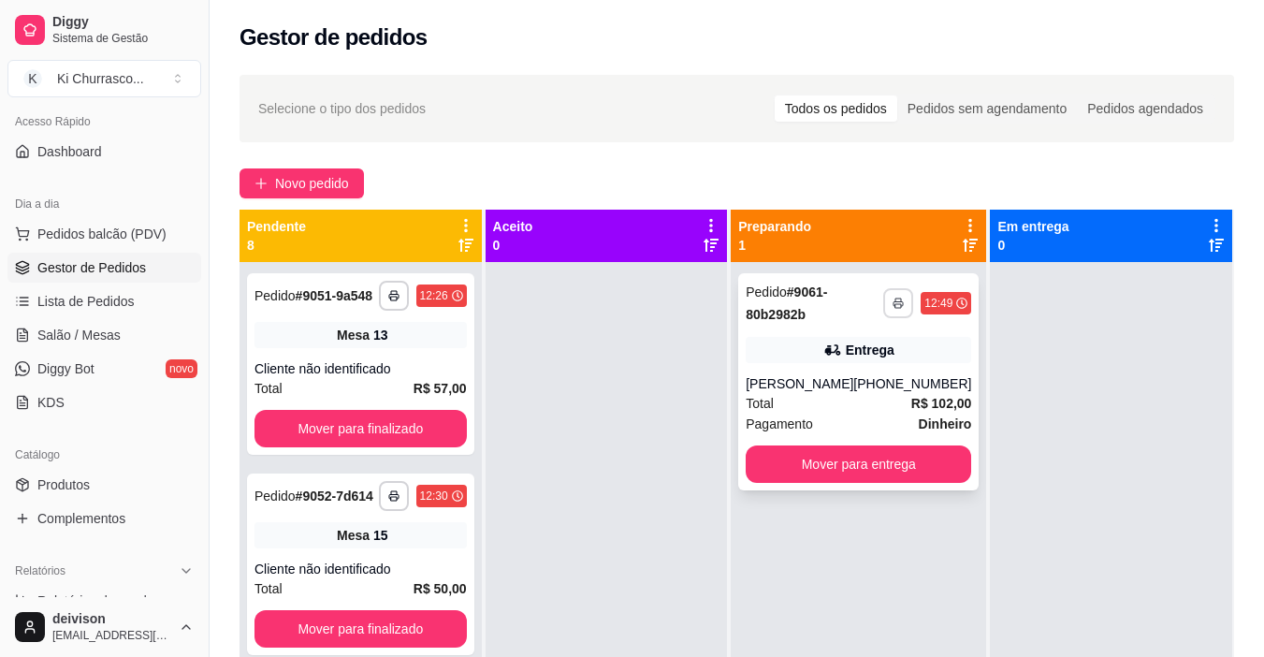
click at [895, 308] on rect "button" at bounding box center [898, 306] width 6 height 4
click at [868, 360] on button "IMPRESSORA" at bounding box center [836, 369] width 136 height 30
click at [888, 380] on div "[PHONE_NUMBER]" at bounding box center [912, 383] width 118 height 19
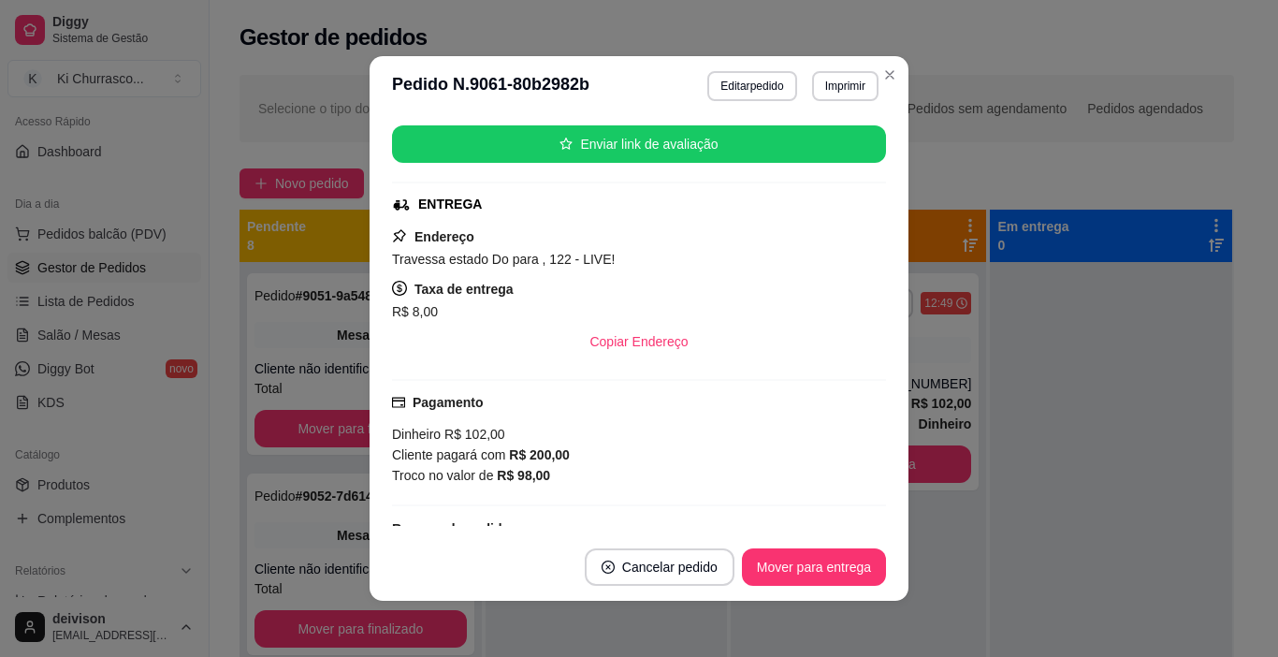
scroll to position [315, 0]
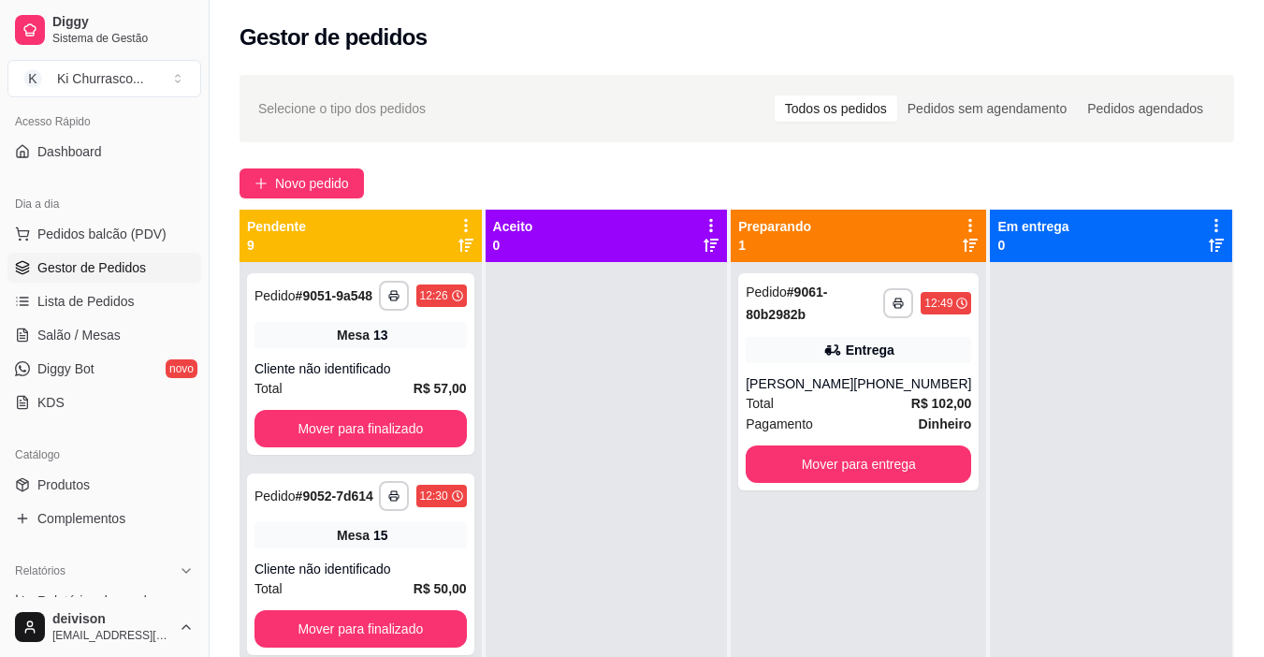
click at [1020, 165] on div "**********" at bounding box center [737, 476] width 1055 height 825
click at [85, 294] on span "Lista de Pedidos" at bounding box center [85, 301] width 97 height 19
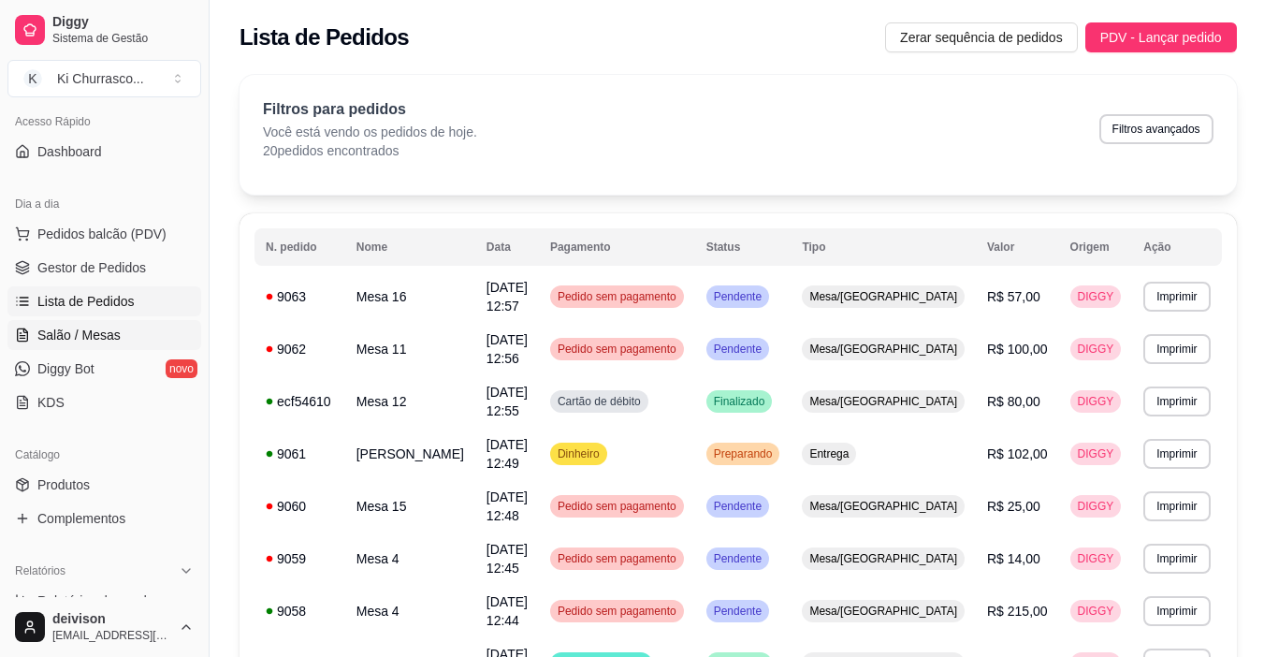
click at [85, 330] on span "Salão / Mesas" at bounding box center [78, 335] width 83 height 19
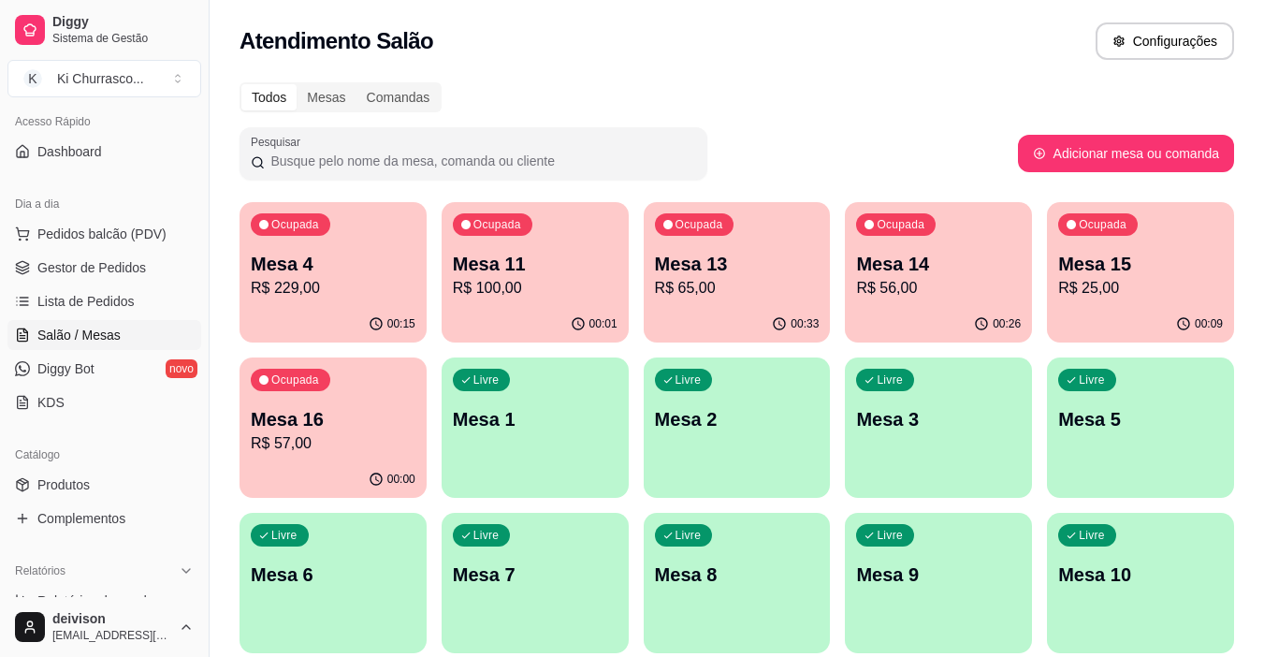
click at [664, 272] on p "Mesa 13" at bounding box center [737, 264] width 165 height 26
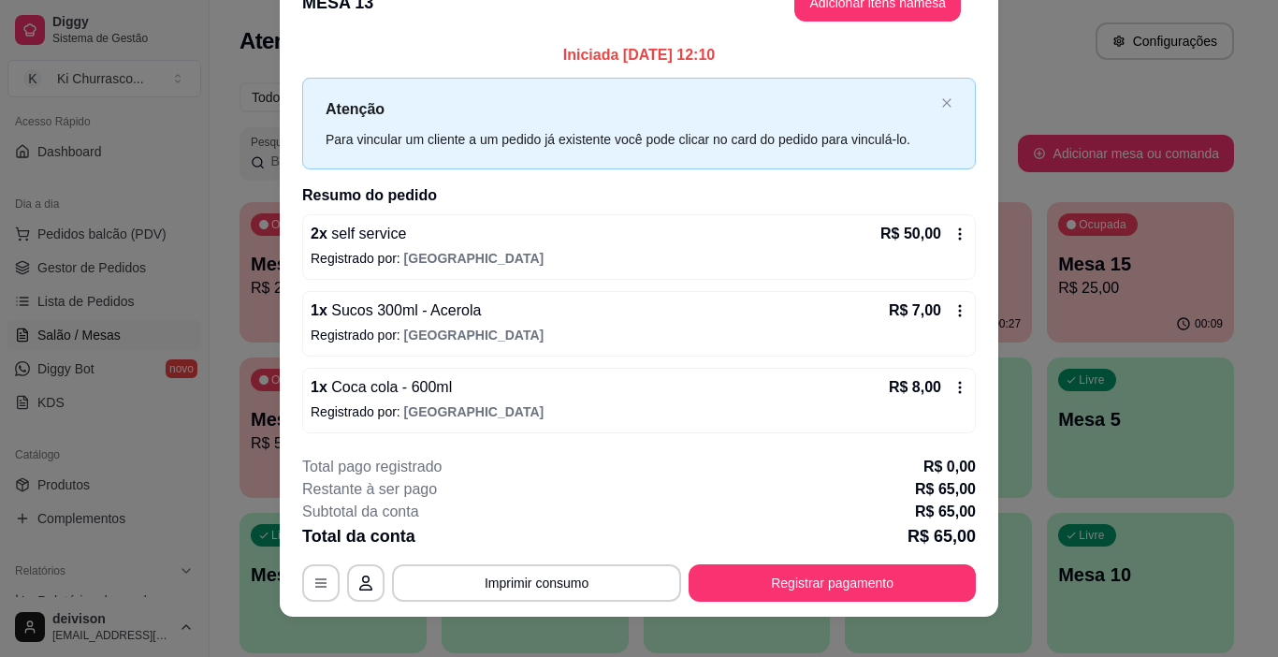
scroll to position [55, 0]
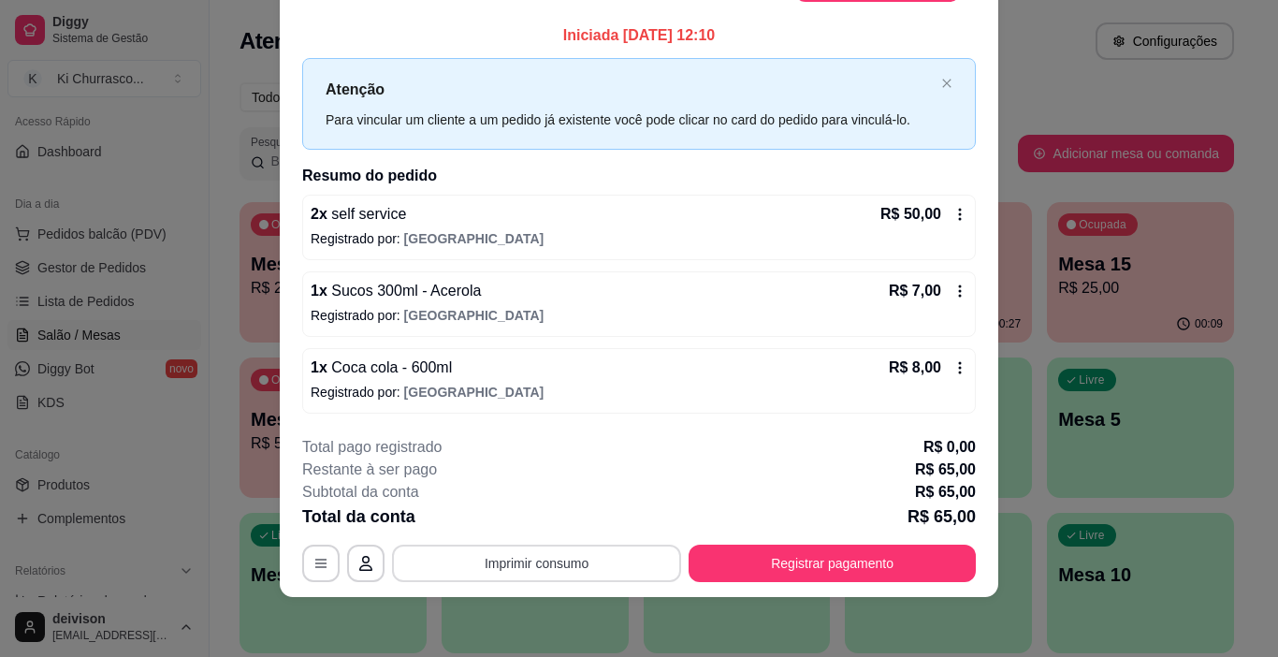
click at [532, 557] on button "Imprimir consumo" at bounding box center [536, 563] width 289 height 37
click at [548, 516] on button "IMPRESSORA" at bounding box center [536, 519] width 136 height 30
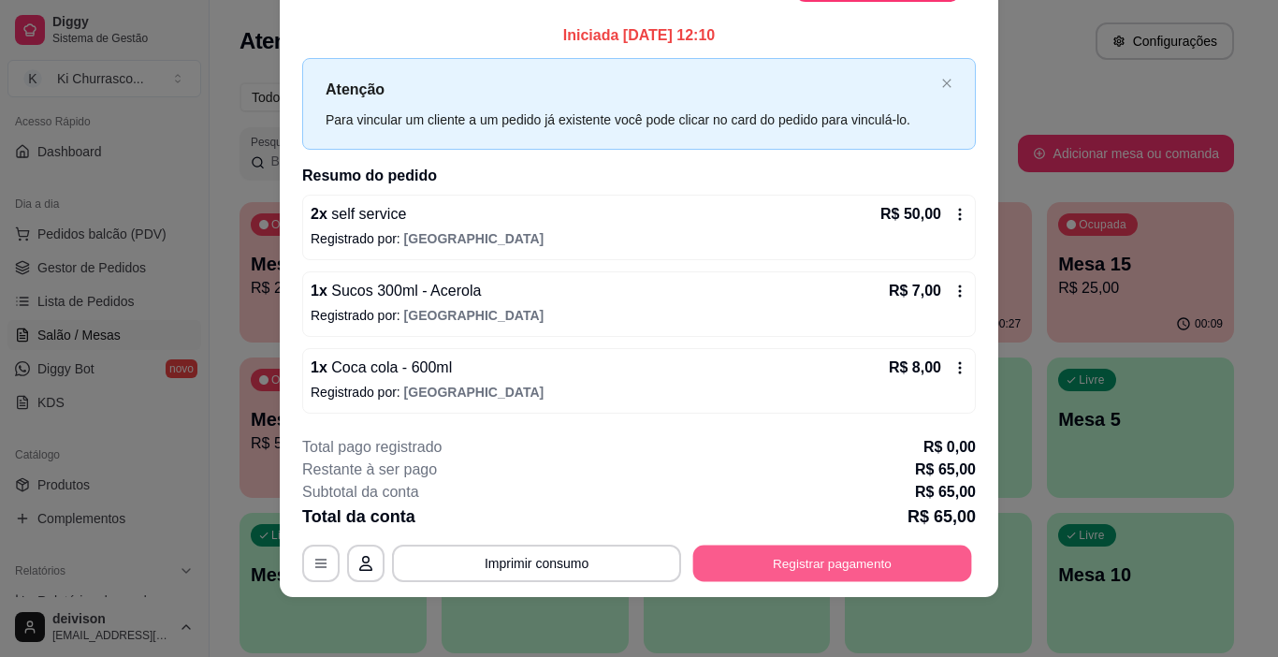
click at [863, 564] on button "Registrar pagamento" at bounding box center [832, 563] width 279 height 36
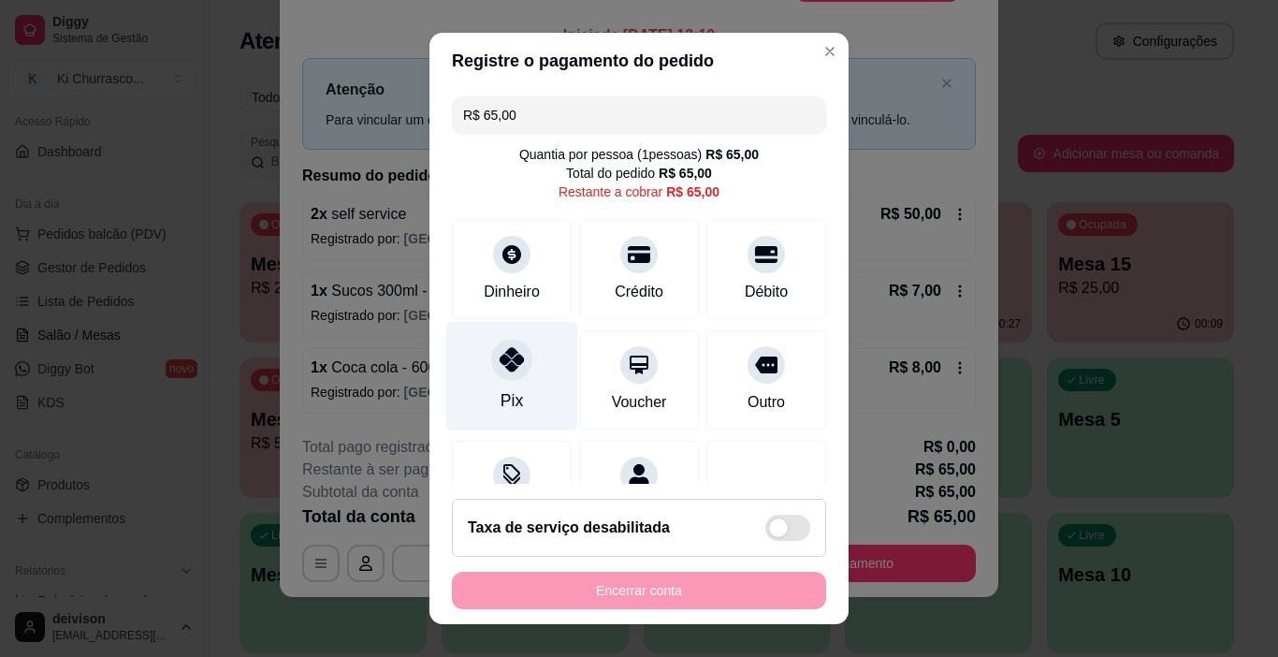
click at [515, 356] on div at bounding box center [511, 360] width 41 height 41
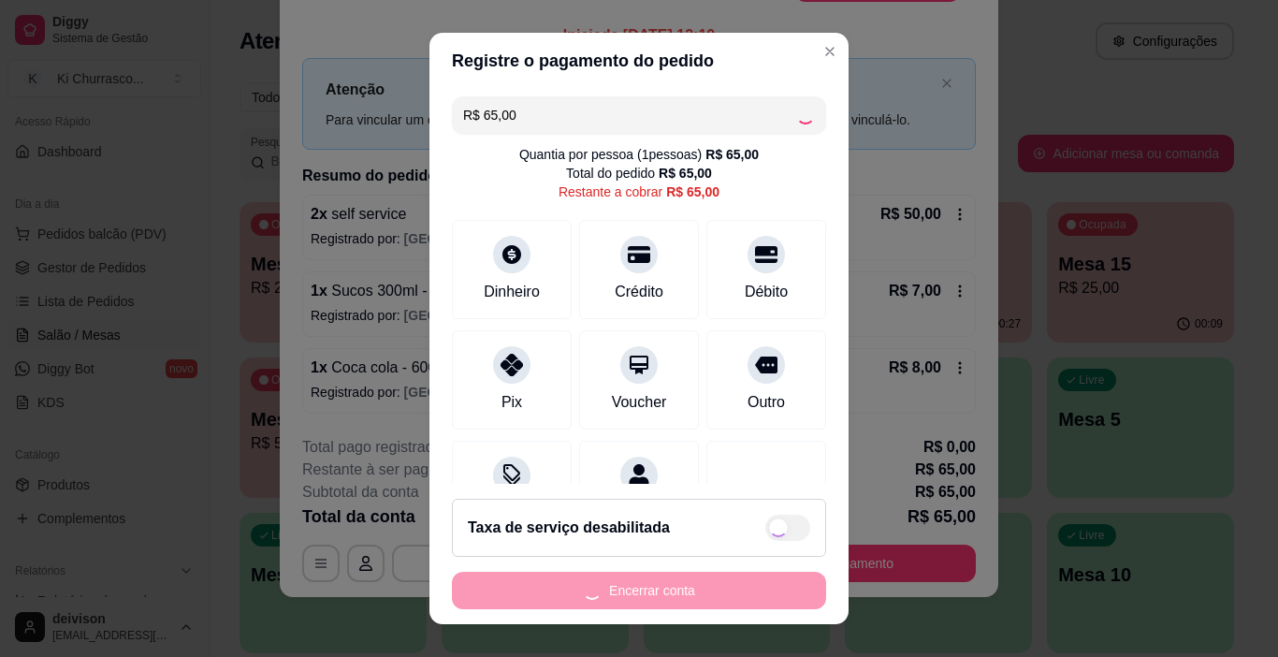
type input "R$ 0,00"
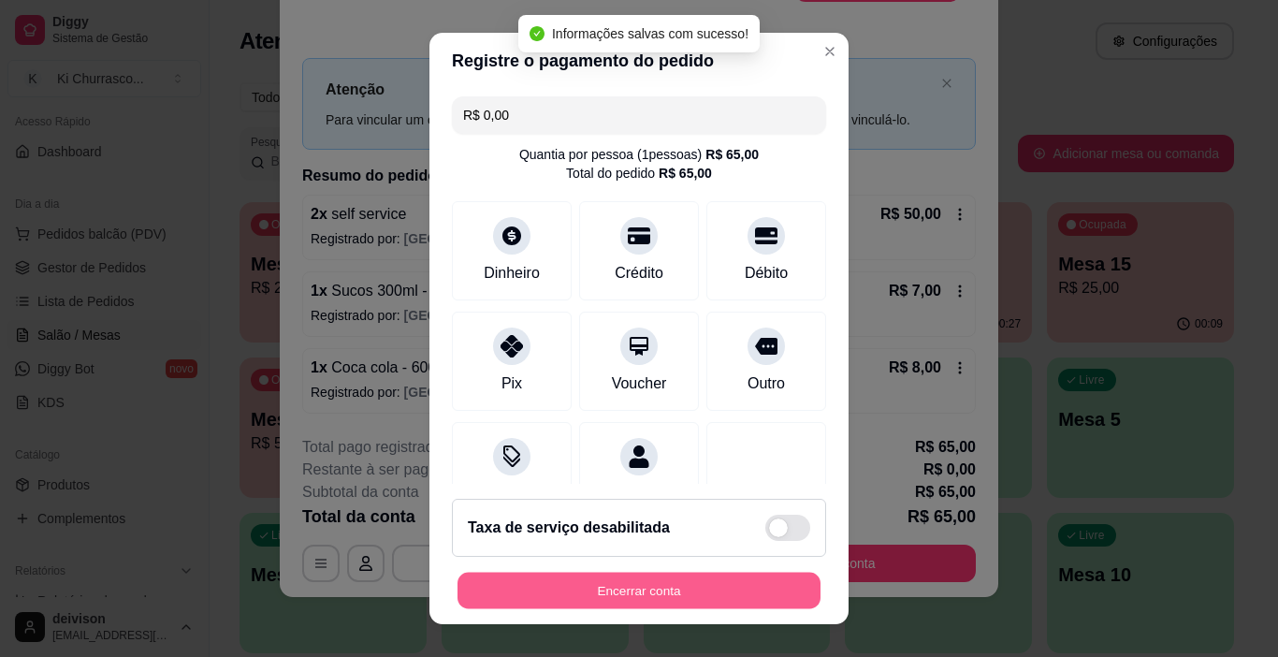
click at [641, 589] on button "Encerrar conta" at bounding box center [639, 591] width 363 height 36
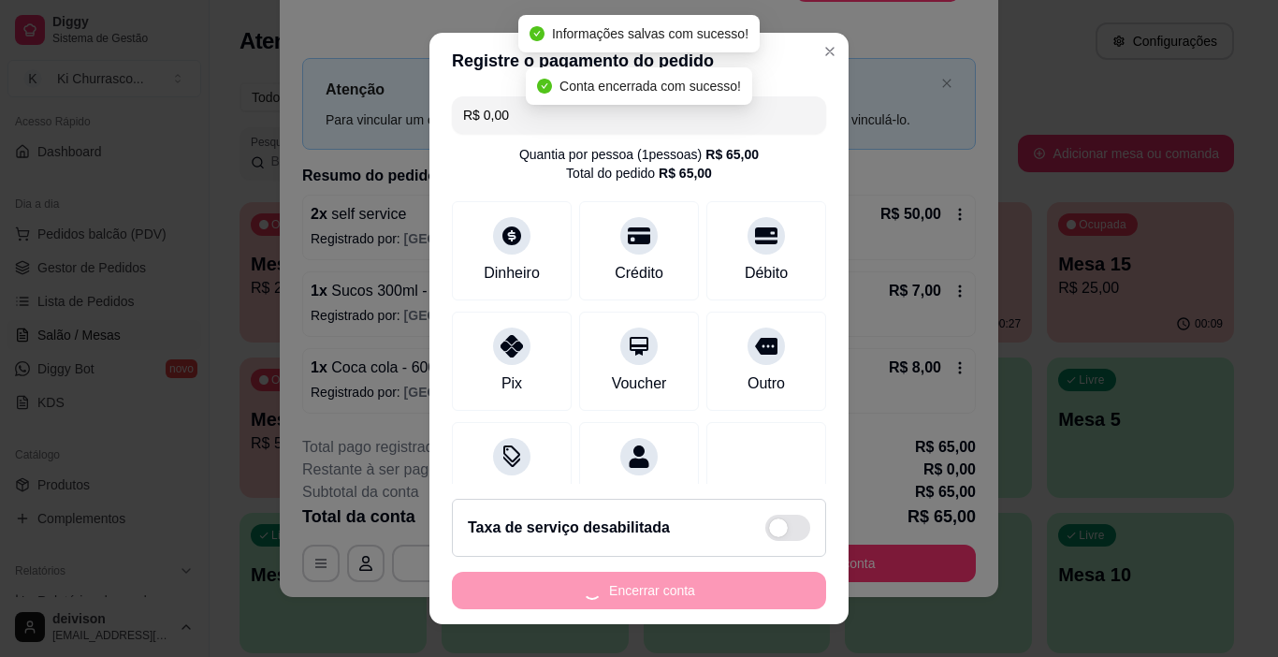
scroll to position [0, 0]
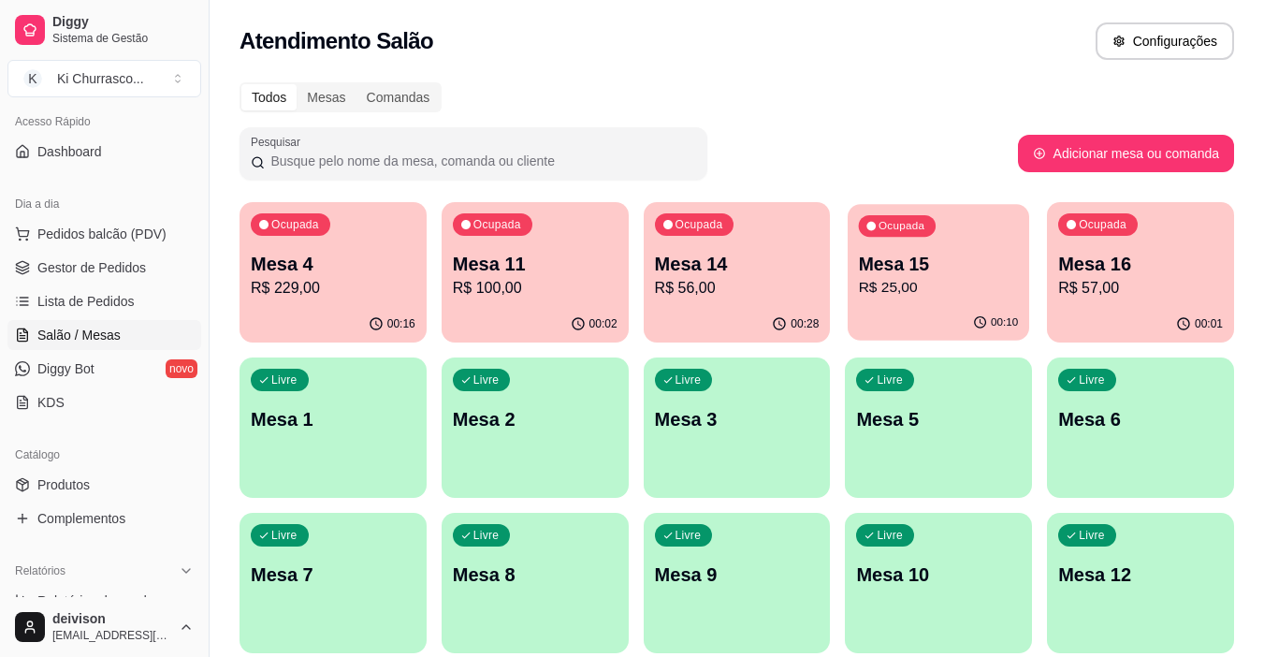
click at [975, 281] on p "R$ 25,00" at bounding box center [939, 288] width 160 height 22
click at [744, 264] on p "Mesa 14" at bounding box center [737, 264] width 165 height 26
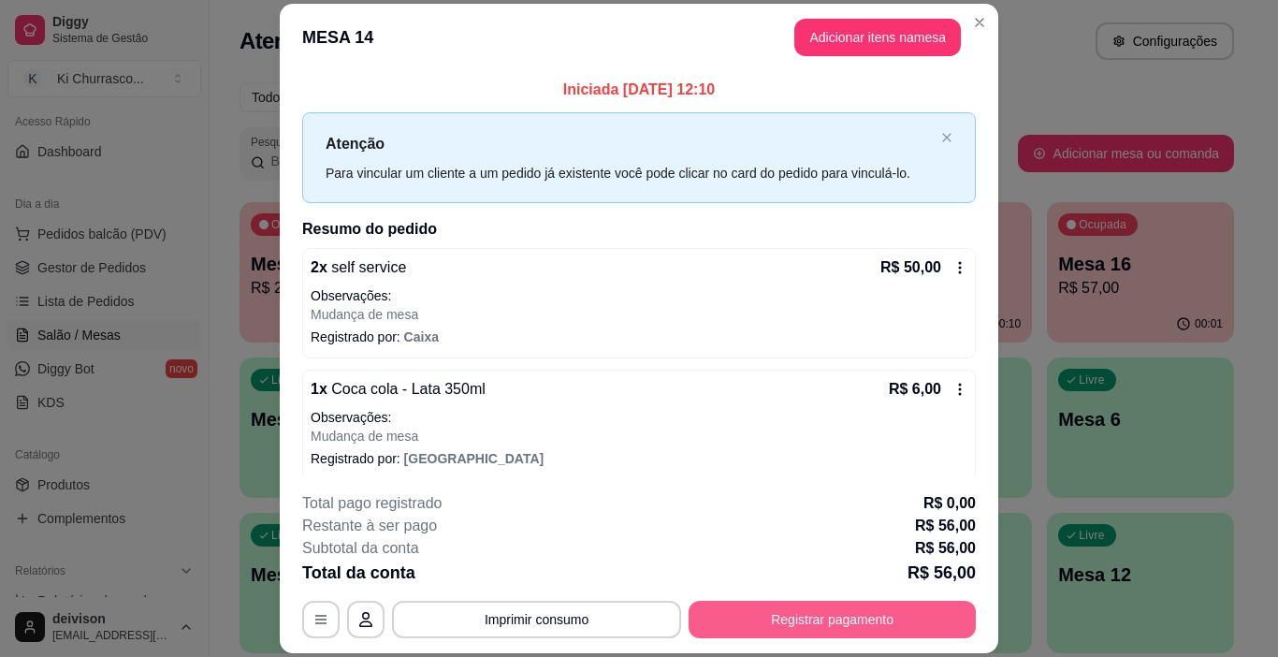
click at [778, 618] on button "Registrar pagamento" at bounding box center [832, 619] width 287 height 37
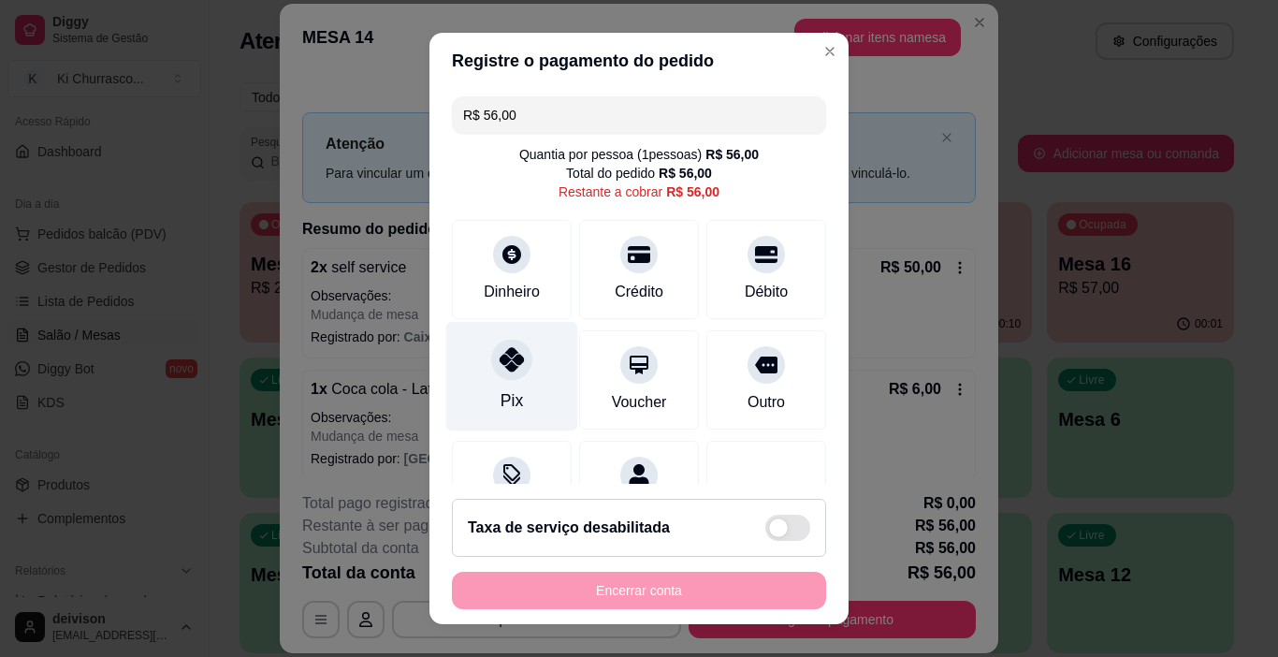
click at [494, 382] on div "Pix" at bounding box center [512, 376] width 132 height 109
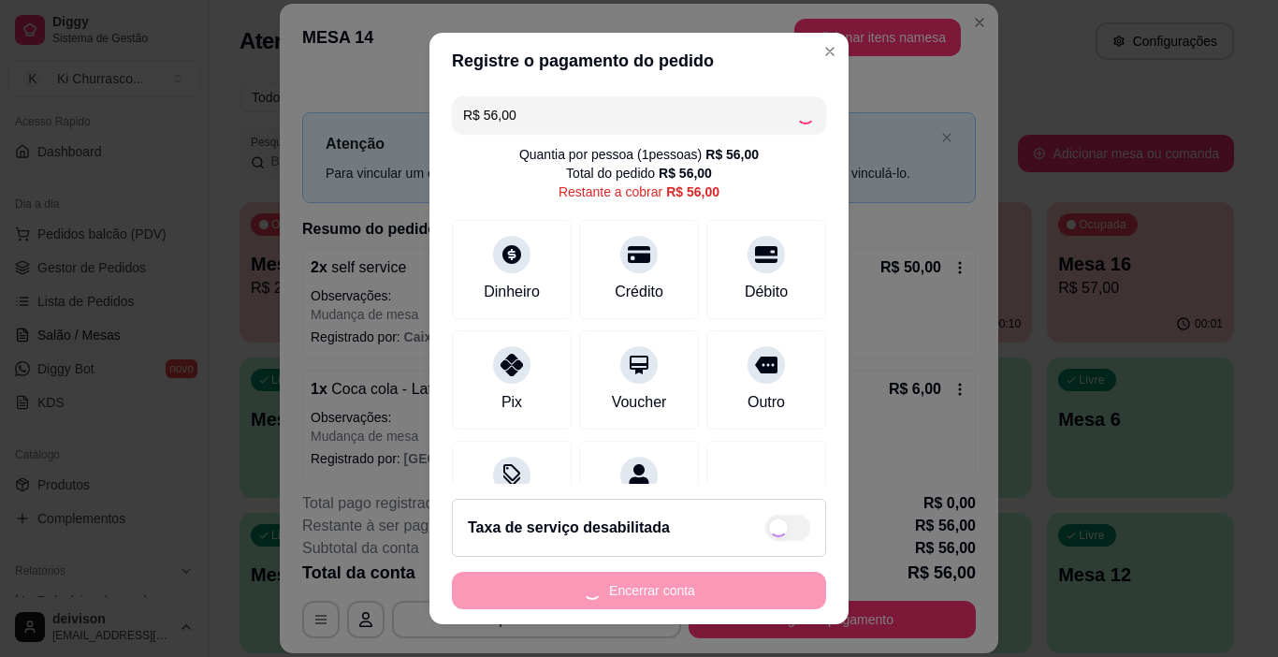
type input "R$ 0,00"
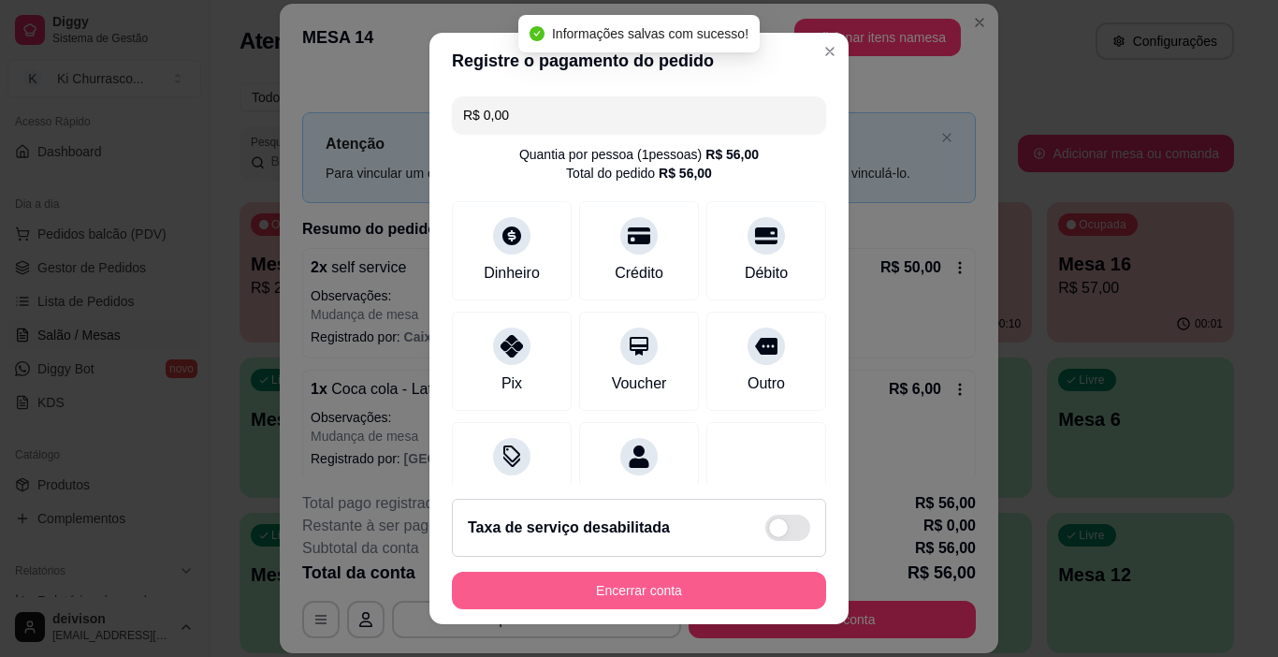
click at [619, 583] on button "Encerrar conta" at bounding box center [639, 590] width 374 height 37
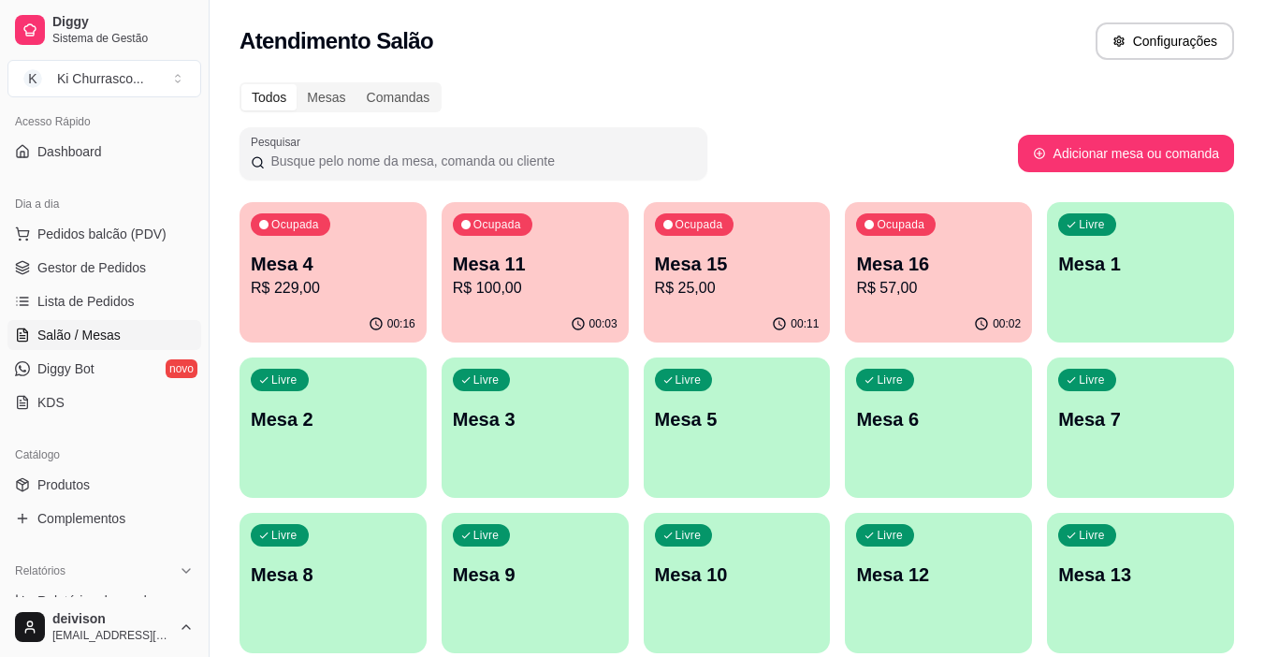
drag, startPoint x: 756, startPoint y: 134, endPoint x: 561, endPoint y: 159, distance: 196.3
click at [556, 169] on div "Todos Mesas Comandas Pesquisar Adicionar mesa ou comanda Ocupada Mesa 4 R$ 229,…" at bounding box center [737, 528] width 1055 height 915
drag, startPoint x: 828, startPoint y: 29, endPoint x: 560, endPoint y: 288, distance: 372.5
click at [811, 48] on div "Atendimento Salão Configurações" at bounding box center [737, 40] width 995 height 37
click at [131, 277] on link "Gestor de Pedidos" at bounding box center [104, 268] width 194 height 30
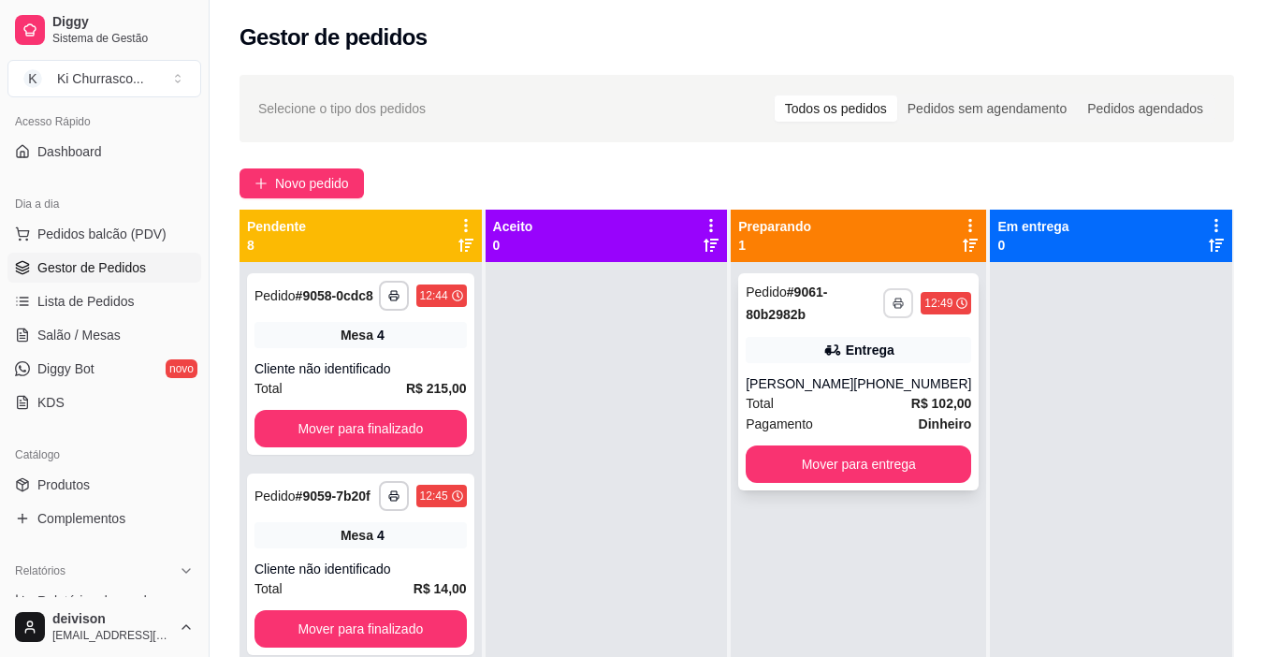
click at [894, 306] on icon "button" at bounding box center [898, 304] width 9 height 5
click at [865, 361] on button "IMPRESSORA" at bounding box center [836, 369] width 136 height 30
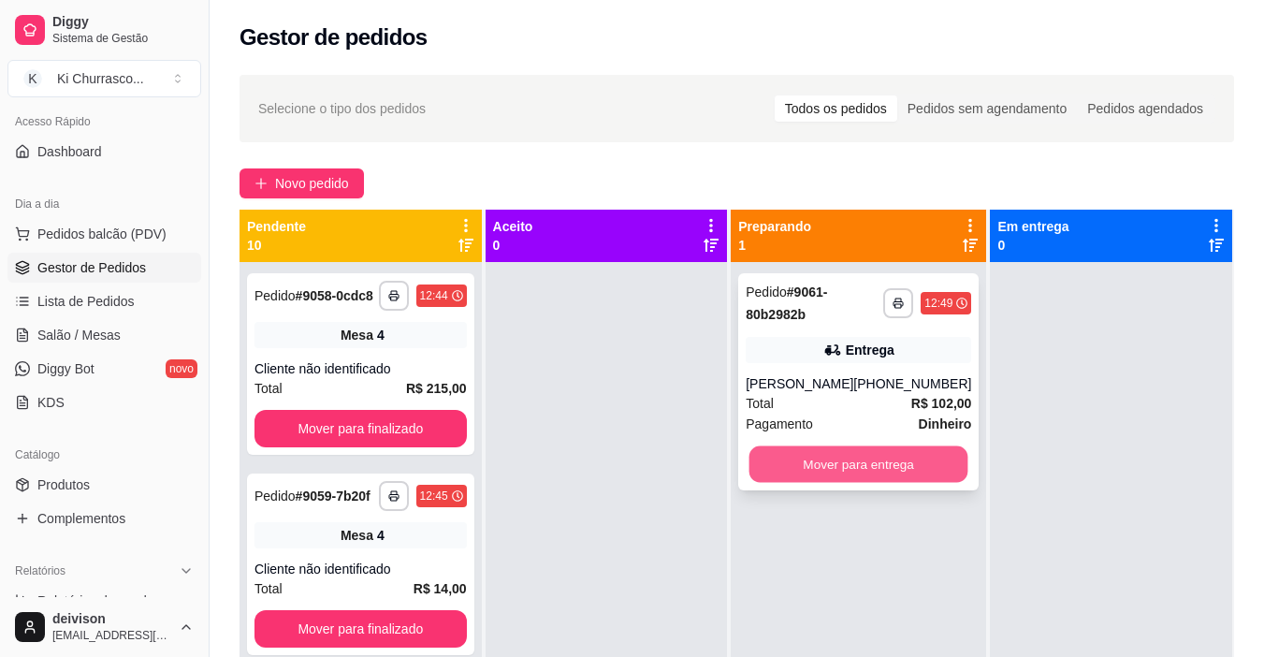
click at [844, 460] on button "Mover para entrega" at bounding box center [858, 464] width 219 height 36
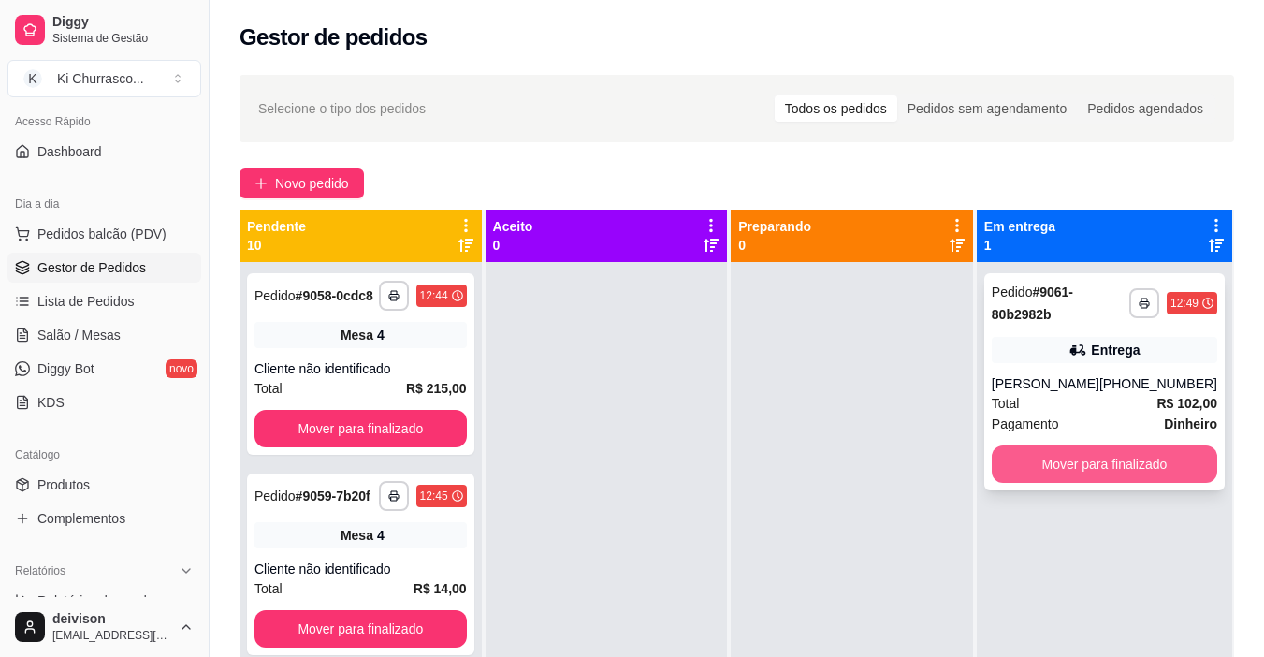
click at [1078, 470] on button "Mover para finalizado" at bounding box center [1105, 463] width 226 height 37
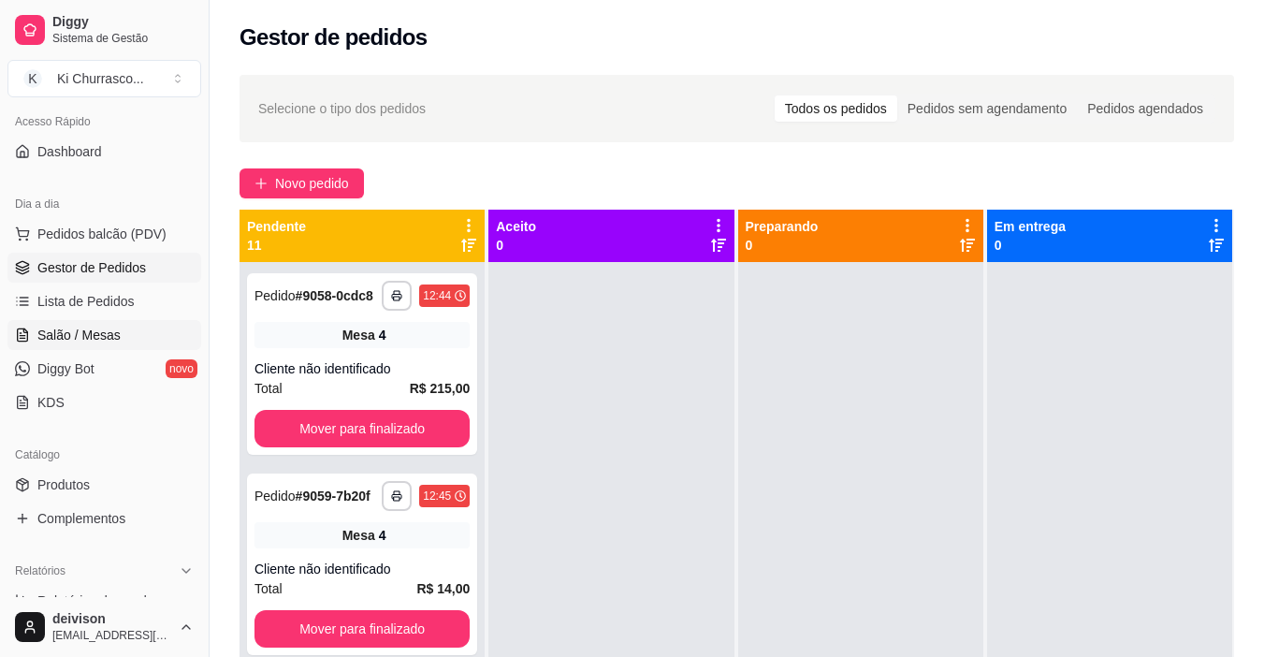
click at [81, 336] on span "Salão / Mesas" at bounding box center [78, 335] width 83 height 19
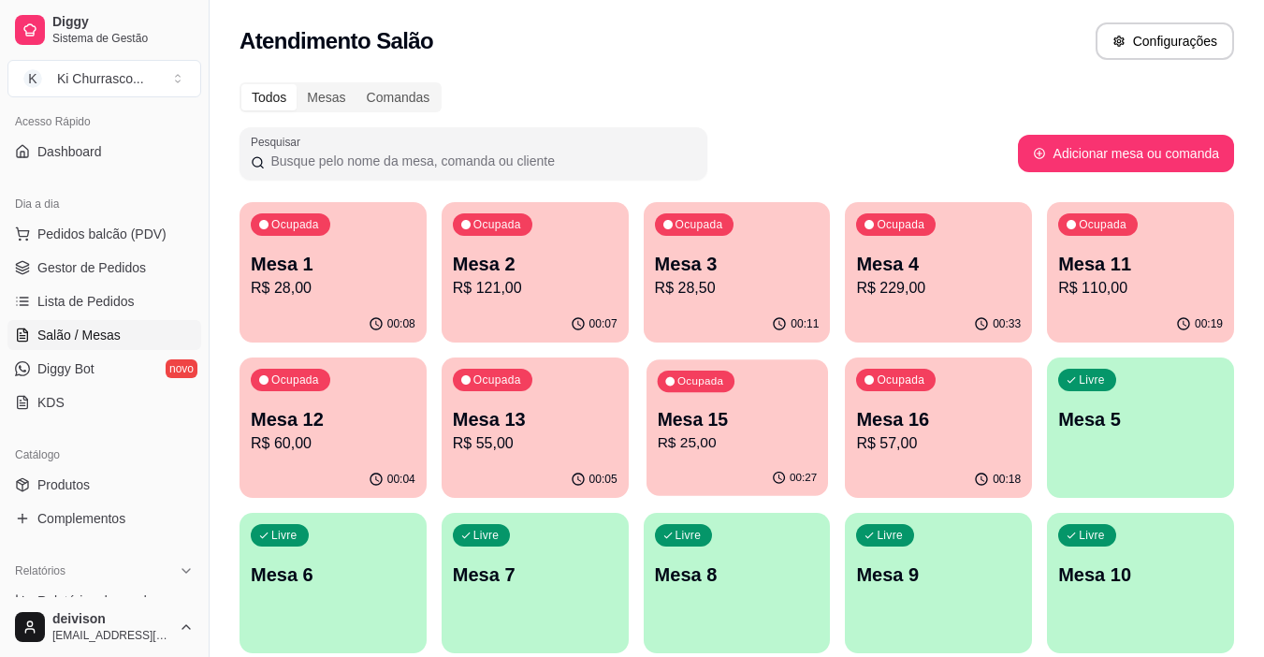
click at [696, 427] on p "Mesa 15" at bounding box center [737, 419] width 160 height 25
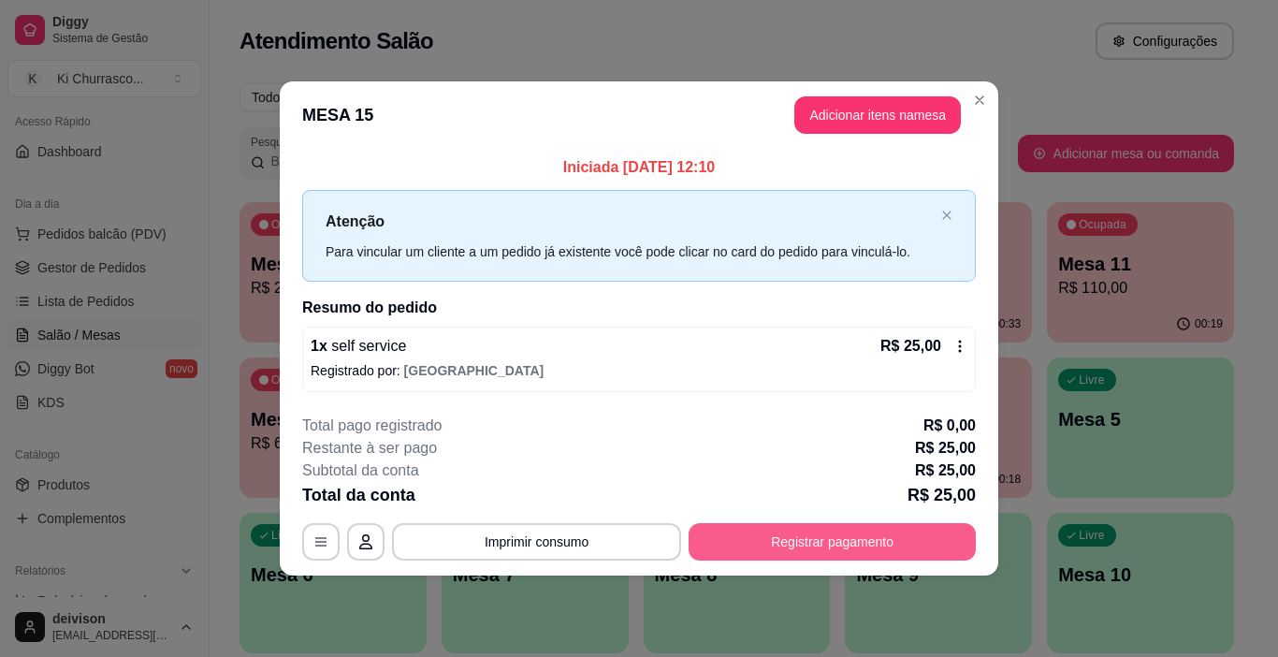
click at [741, 531] on button "Registrar pagamento" at bounding box center [832, 541] width 287 height 37
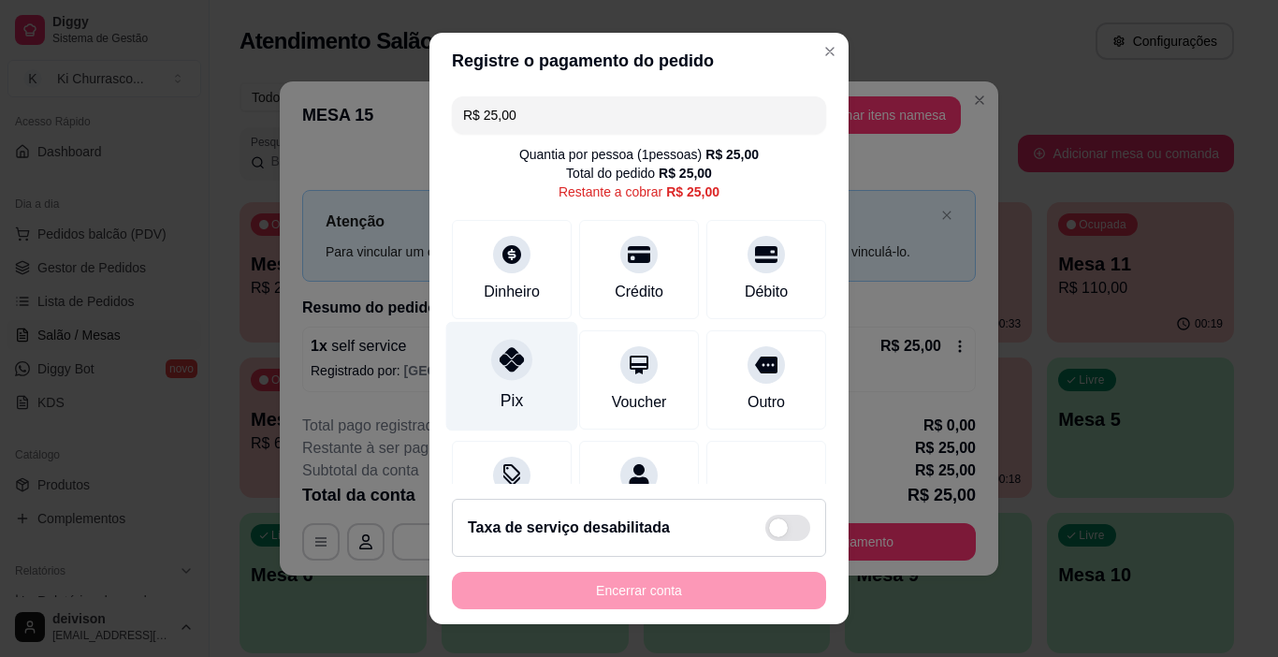
drag, startPoint x: 514, startPoint y: 363, endPoint x: 609, endPoint y: 496, distance: 163.6
click at [513, 363] on div at bounding box center [511, 360] width 41 height 41
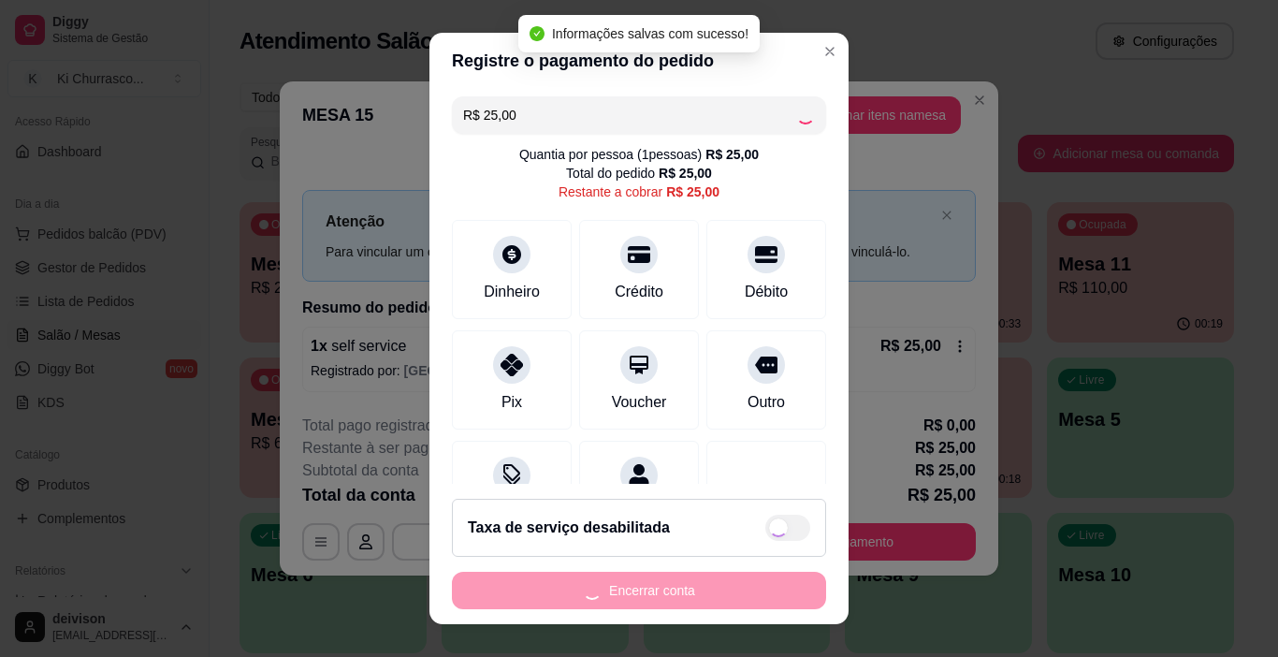
type input "R$ 0,00"
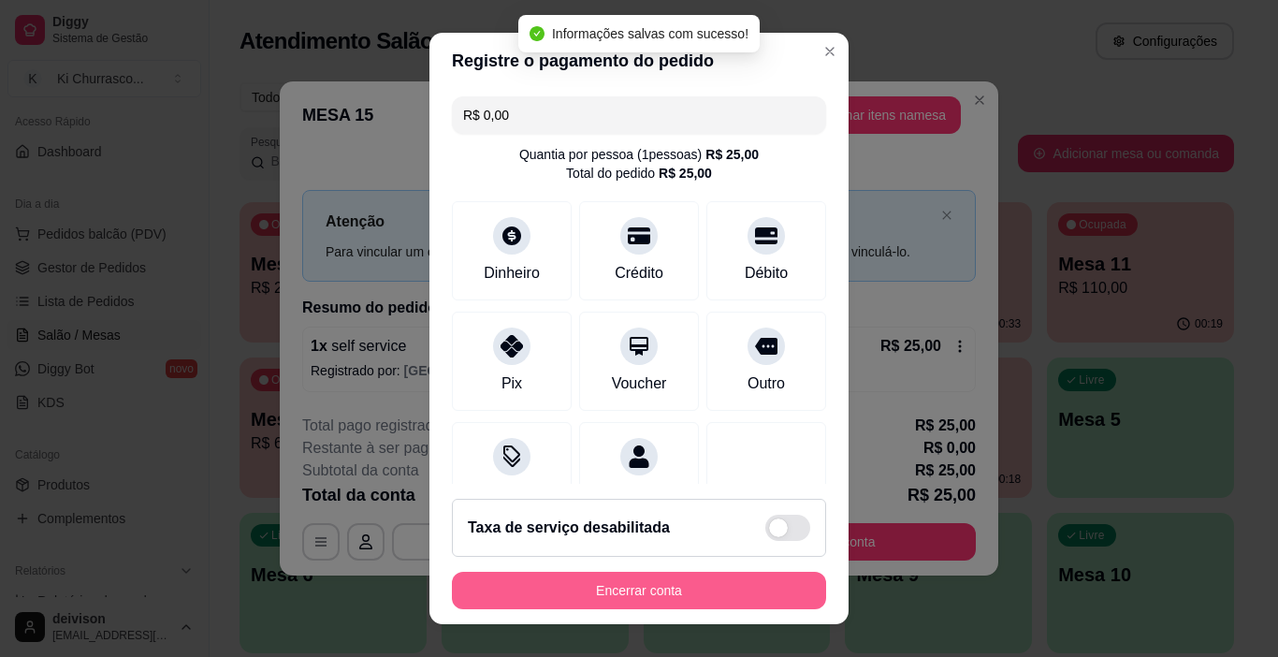
click at [669, 592] on button "Encerrar conta" at bounding box center [639, 590] width 374 height 37
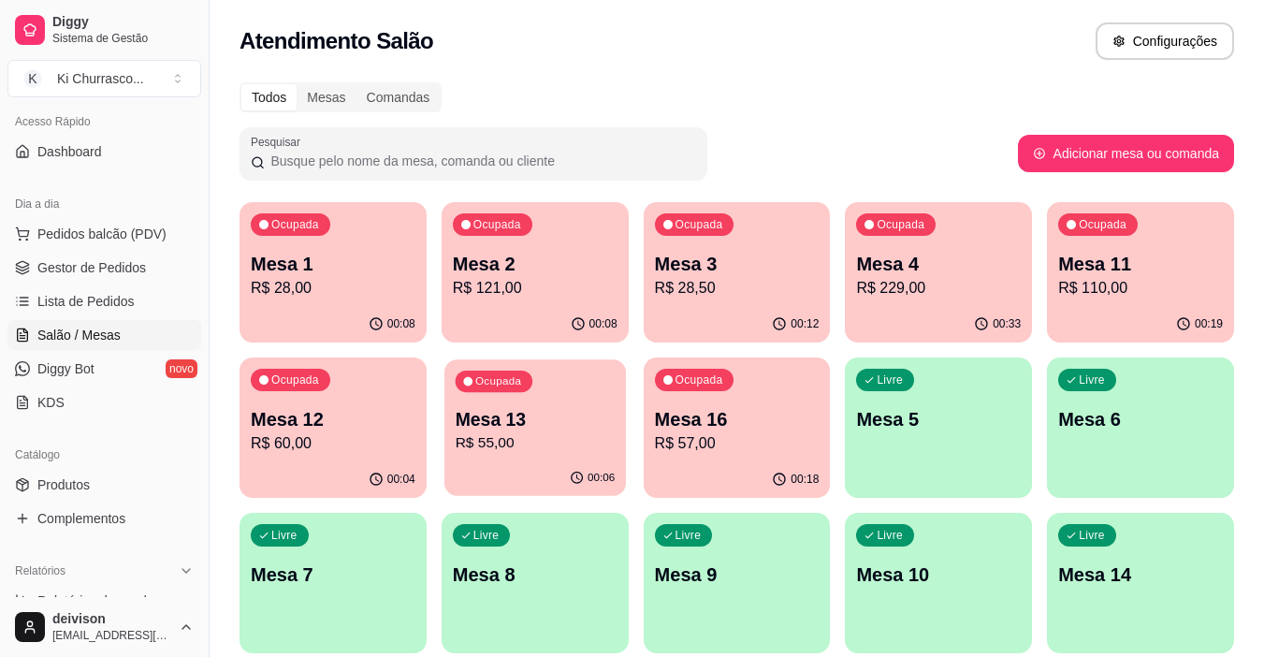
click at [556, 420] on p "Mesa 13" at bounding box center [535, 419] width 160 height 25
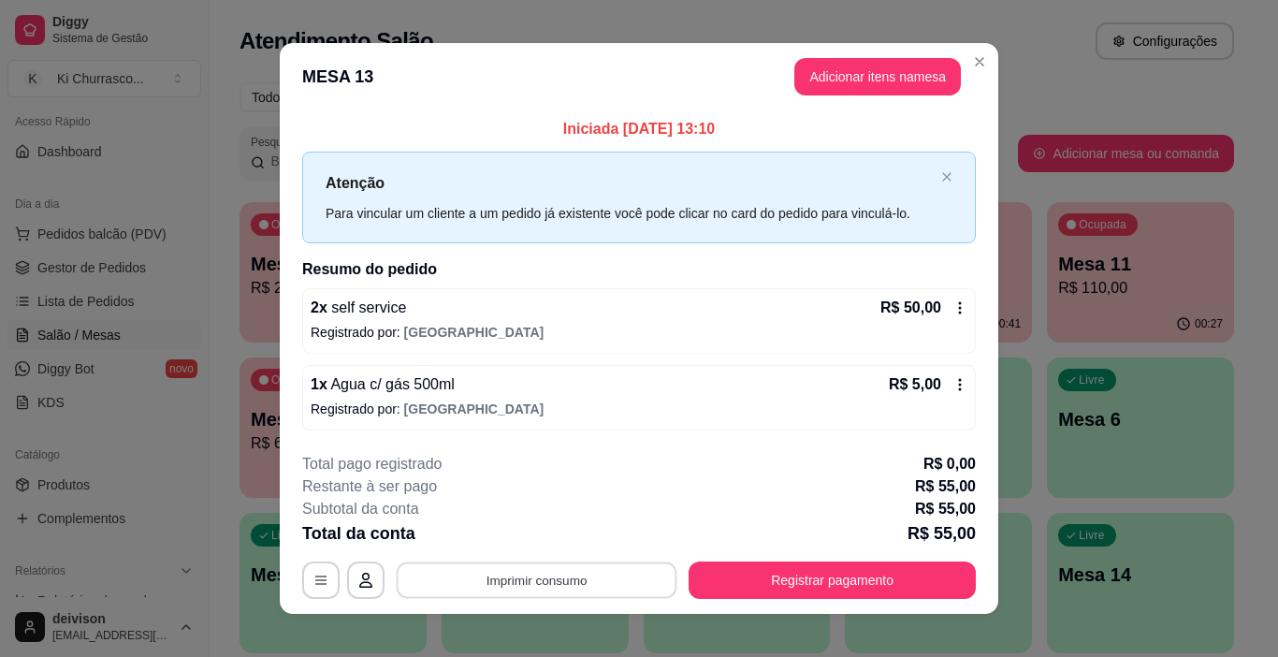
click at [616, 567] on button "Imprimir consumo" at bounding box center [537, 579] width 281 height 36
click at [560, 538] on button "IMPRESSORA" at bounding box center [536, 536] width 136 height 30
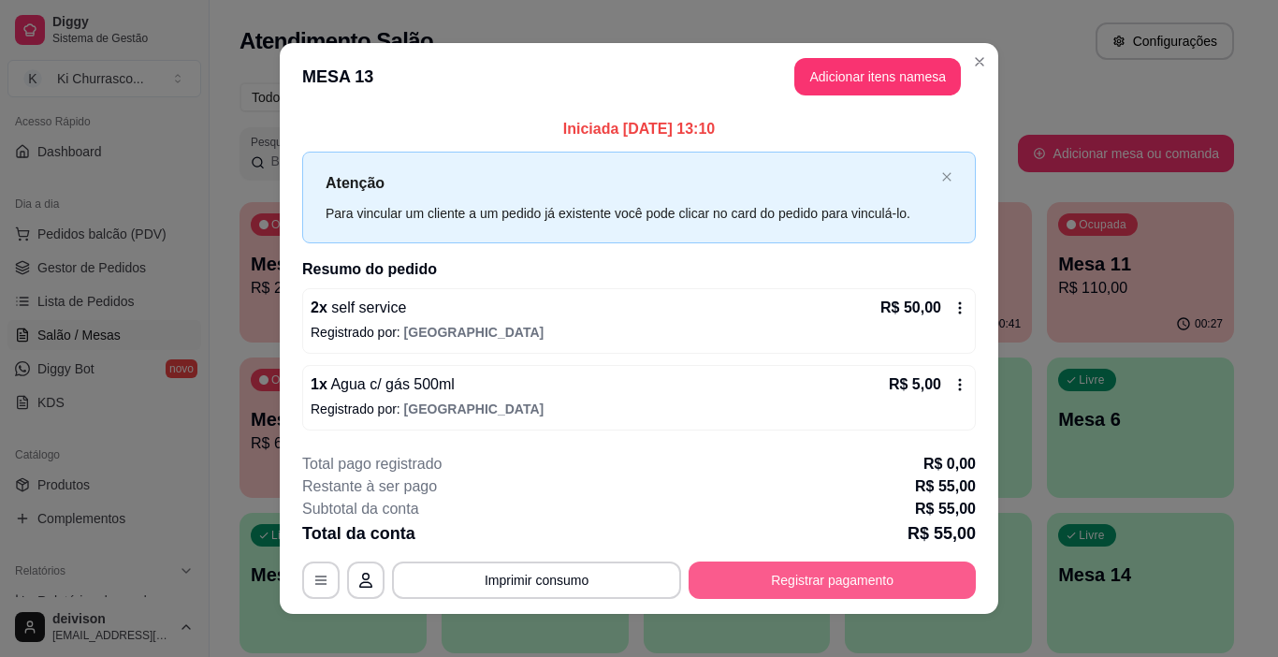
click at [707, 581] on button "Registrar pagamento" at bounding box center [832, 579] width 287 height 37
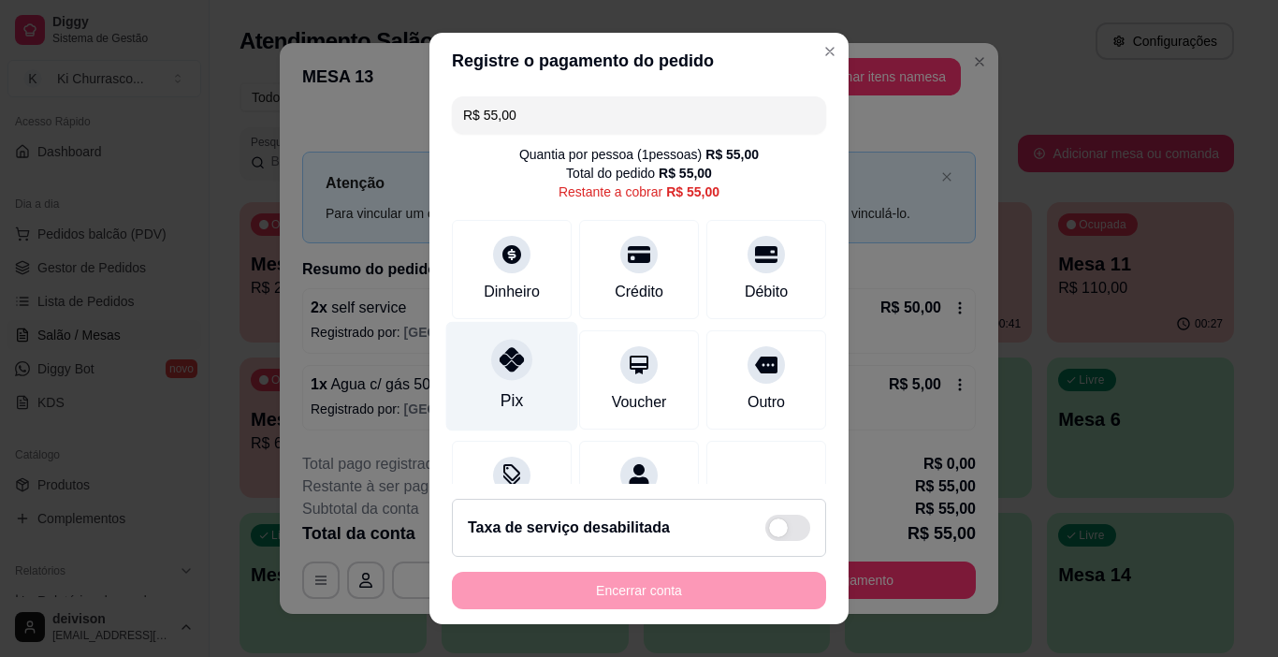
click at [458, 375] on div "Pix" at bounding box center [512, 376] width 132 height 109
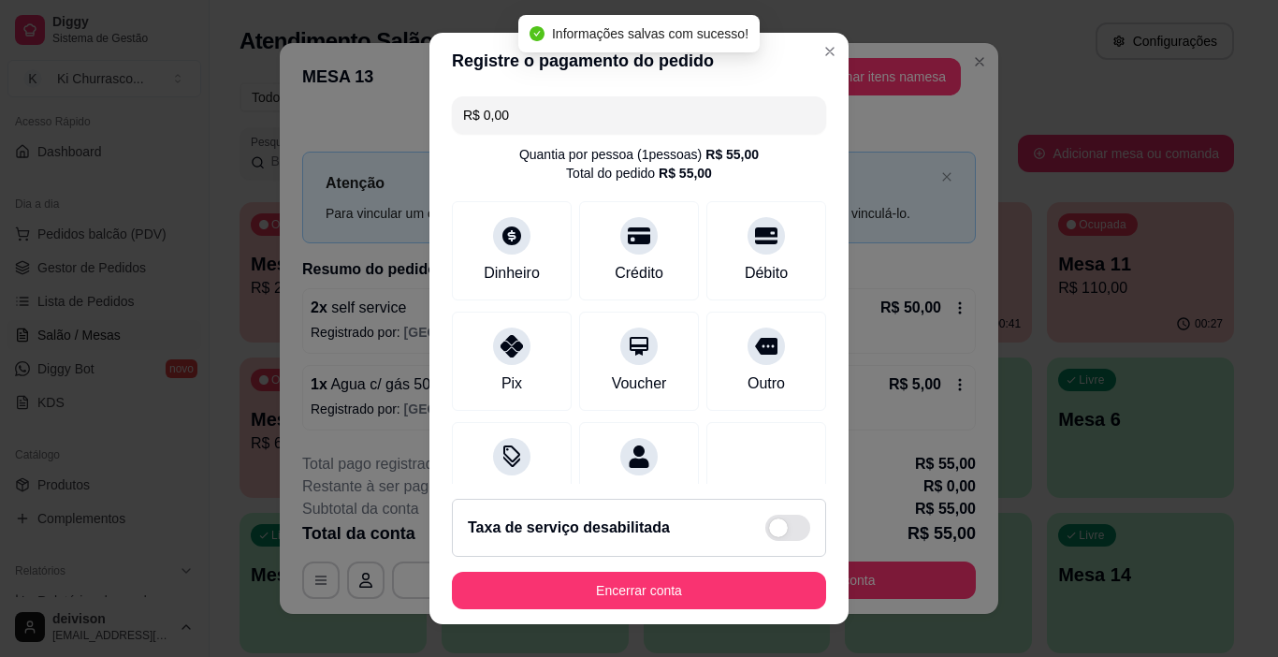
type input "R$ 0,00"
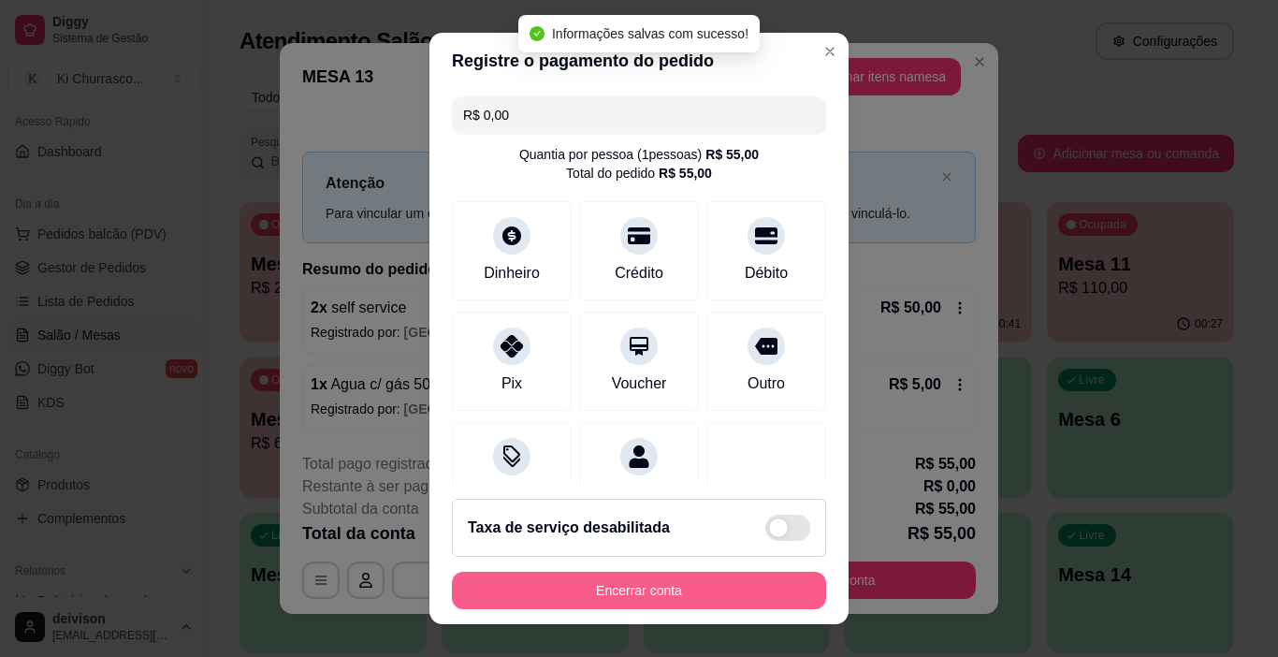
click at [734, 593] on button "Encerrar conta" at bounding box center [639, 590] width 374 height 37
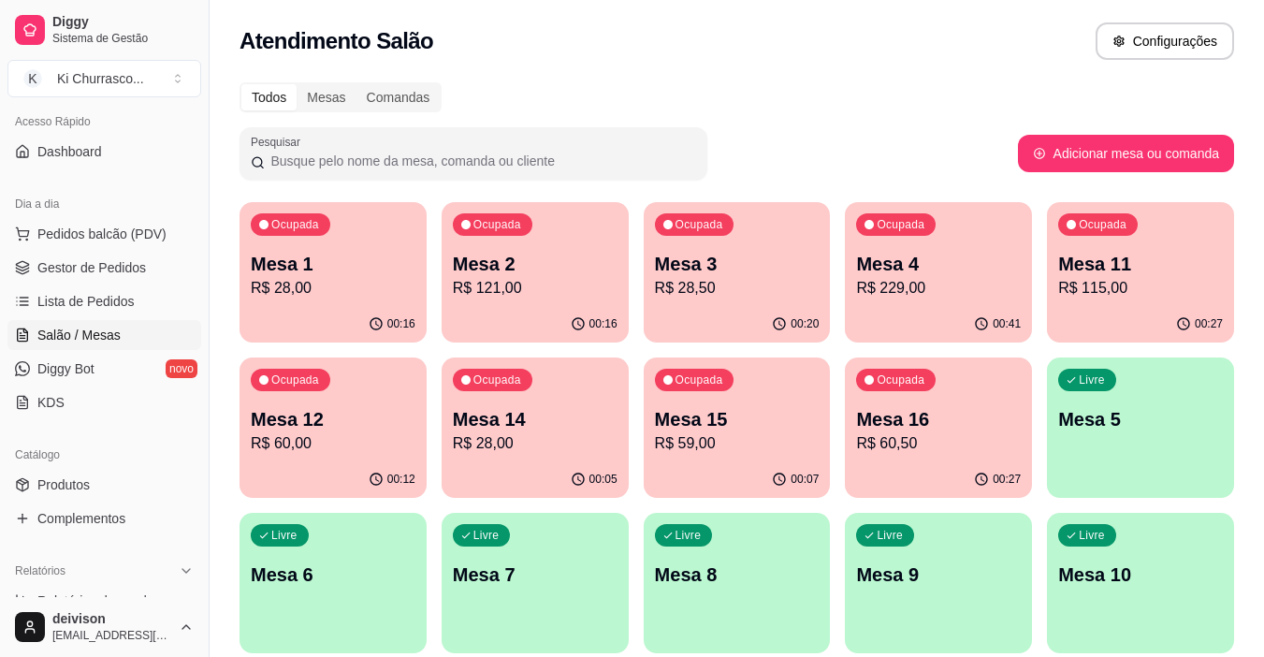
click at [785, 287] on p "R$ 28,50" at bounding box center [737, 288] width 165 height 22
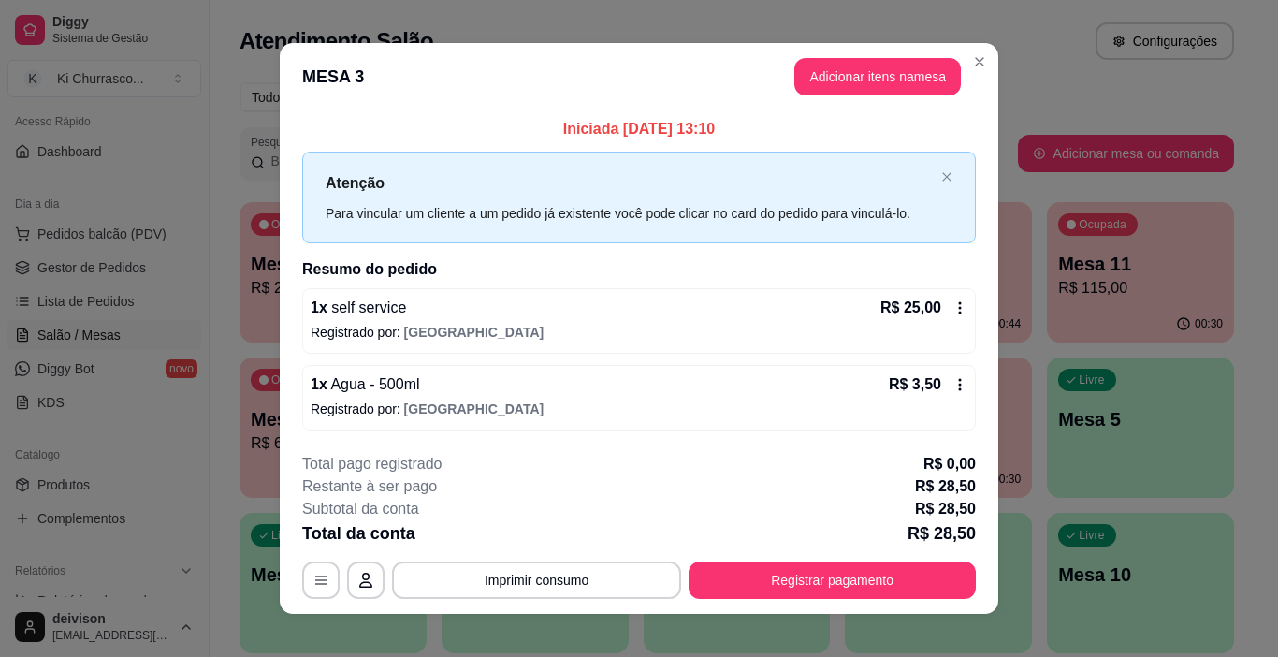
click at [579, 565] on button "Imprimir consumo" at bounding box center [536, 579] width 289 height 37
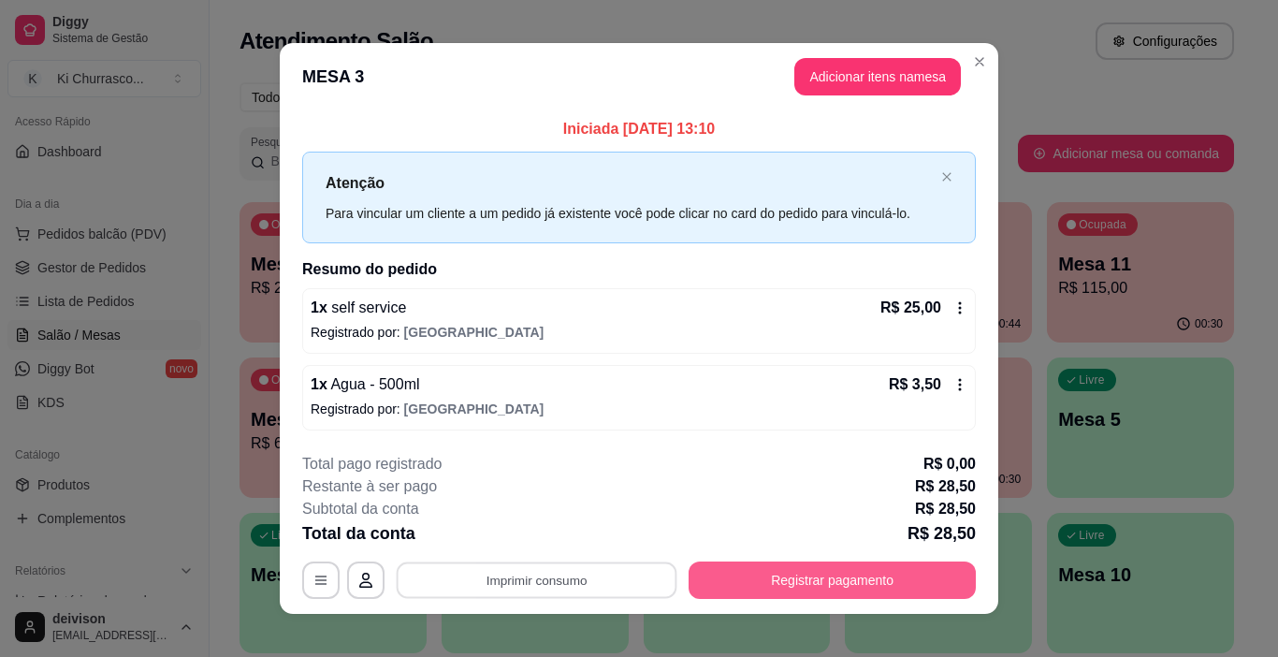
click at [787, 588] on button "Registrar pagamento" at bounding box center [832, 579] width 287 height 37
click at [844, 575] on button "Registrar pagamento" at bounding box center [832, 579] width 279 height 36
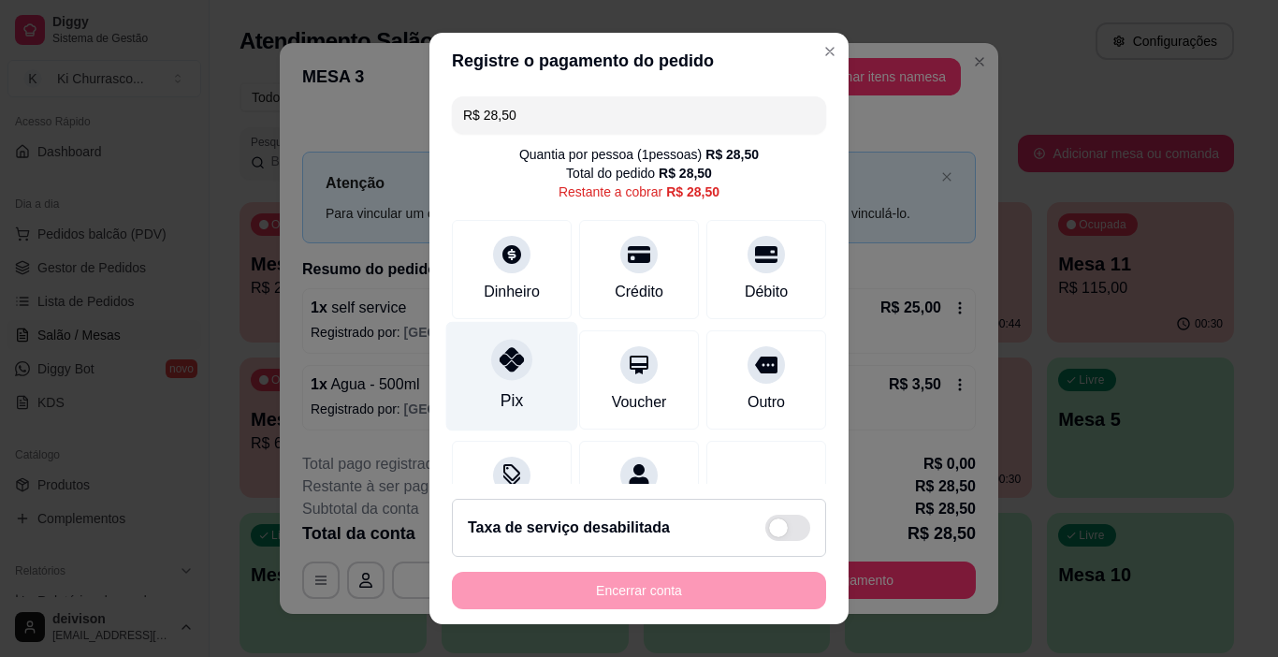
click at [534, 388] on div "Pix" at bounding box center [512, 376] width 132 height 109
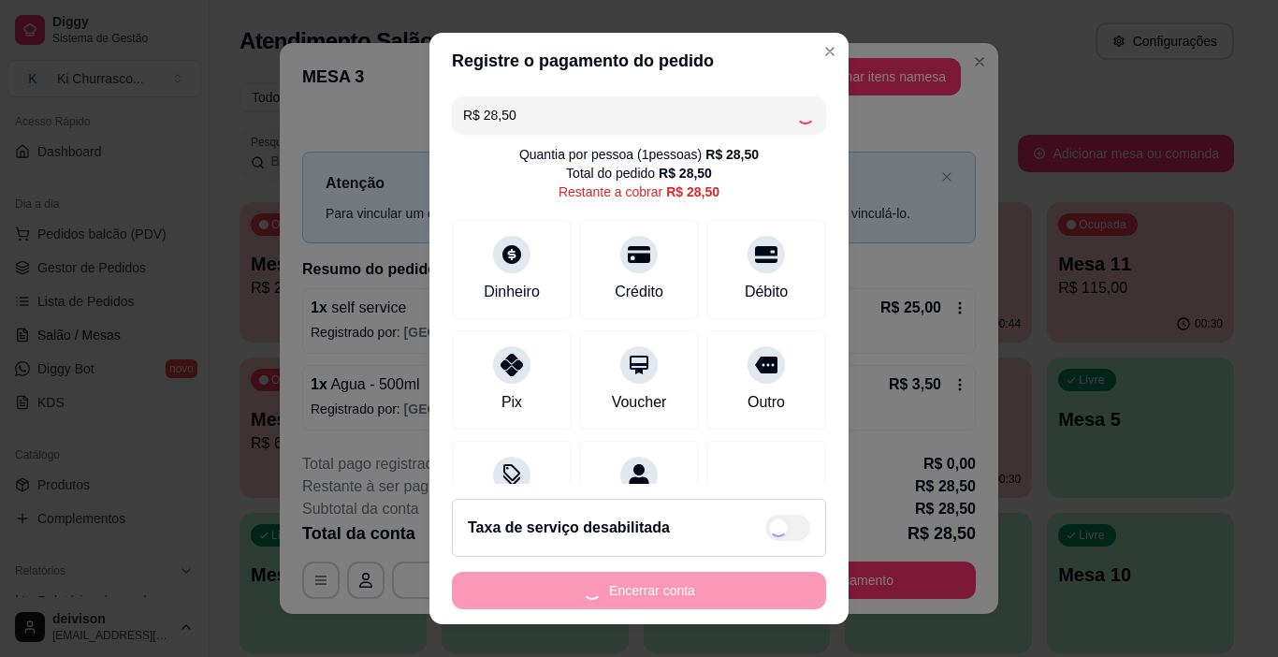
type input "R$ 0,00"
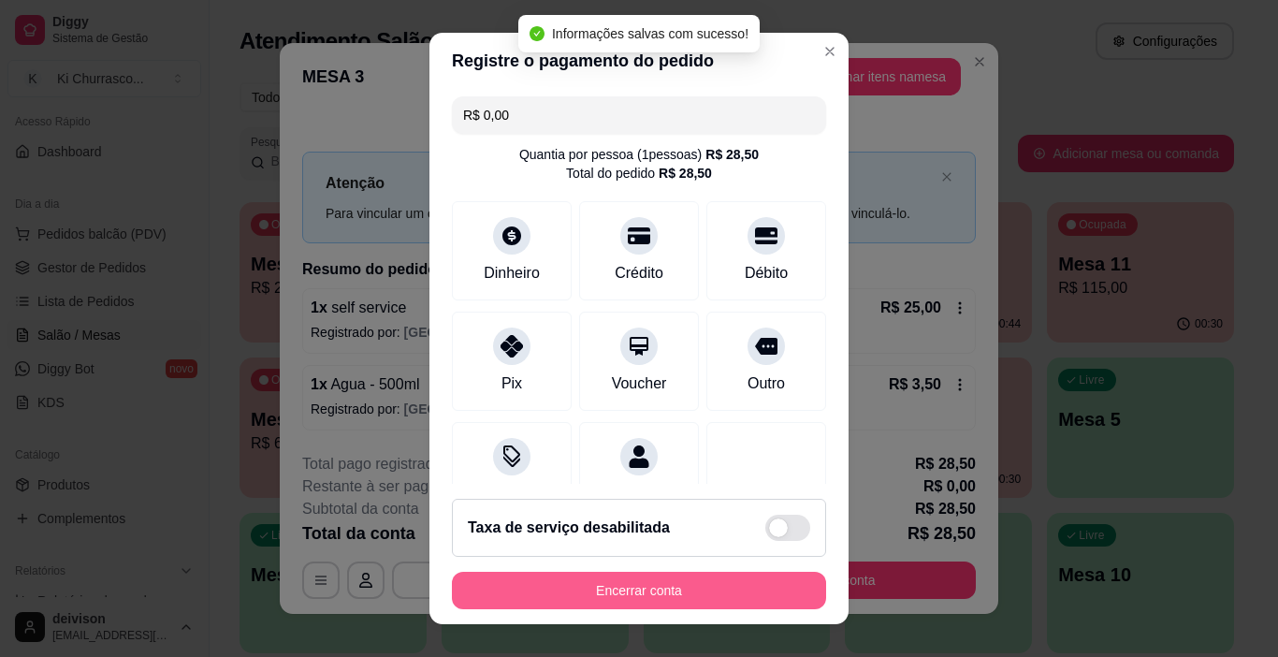
click at [681, 588] on button "Encerrar conta" at bounding box center [639, 590] width 374 height 37
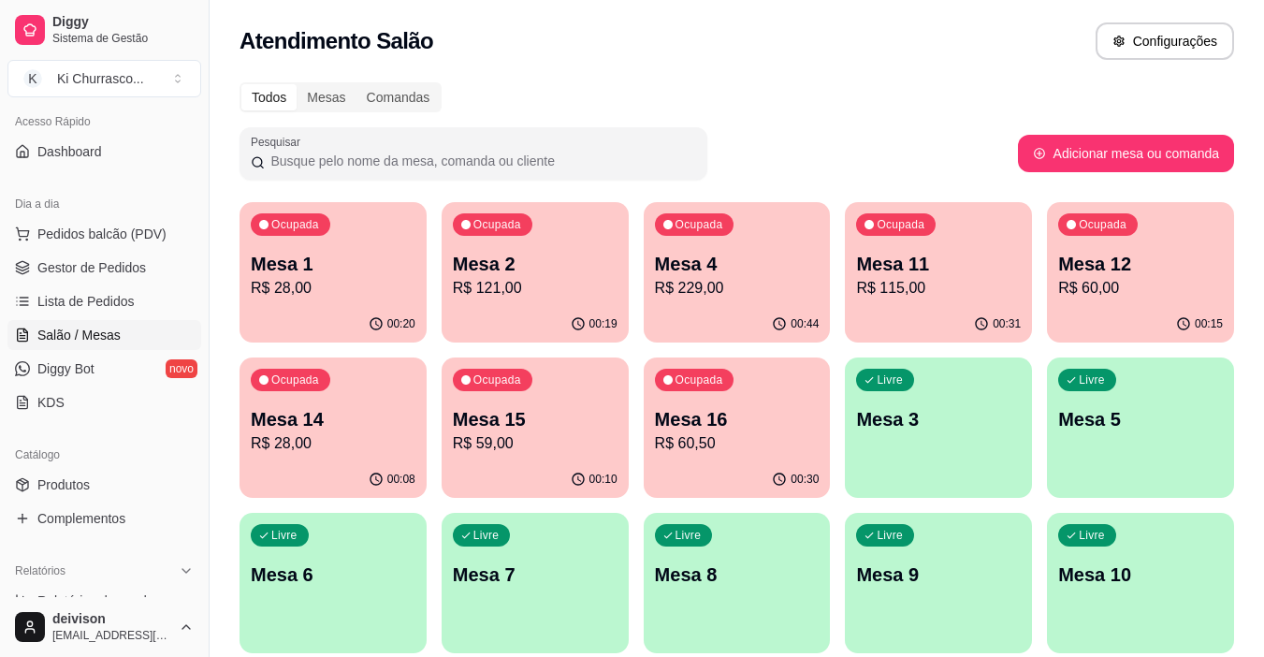
click at [944, 300] on div "Ocupada Mesa 11 R$ 115,00" at bounding box center [938, 254] width 187 height 104
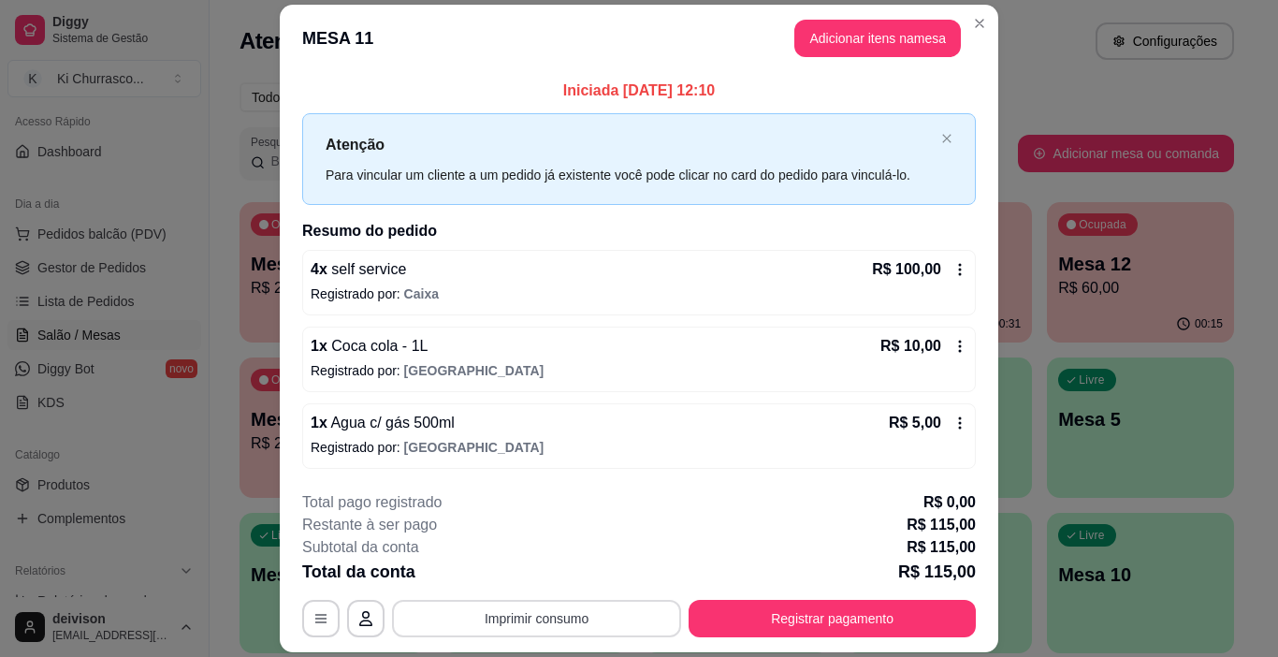
click at [454, 620] on button "Imprimir consumo" at bounding box center [536, 618] width 289 height 37
click at [454, 618] on button "Imprimir consumo" at bounding box center [536, 618] width 289 height 37
click at [420, 606] on button "Imprimir consumo" at bounding box center [536, 618] width 289 height 37
click at [487, 566] on button "IMPRESSORA" at bounding box center [536, 575] width 136 height 30
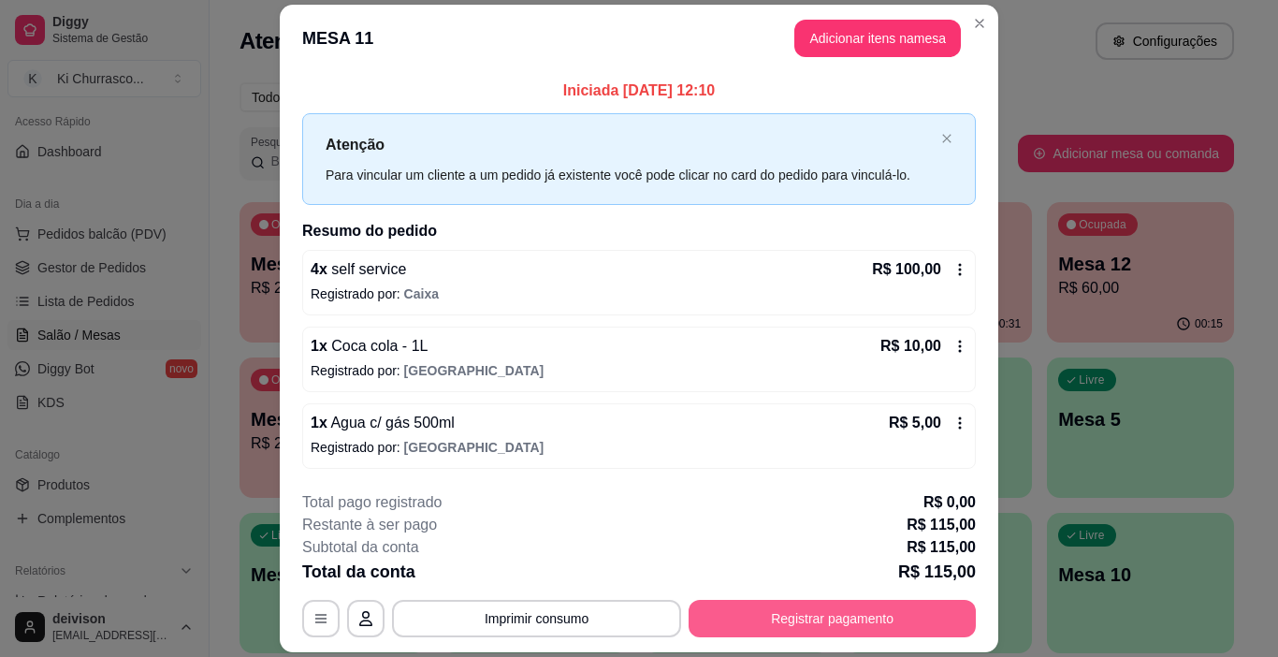
click at [718, 604] on button "Registrar pagamento" at bounding box center [832, 618] width 287 height 37
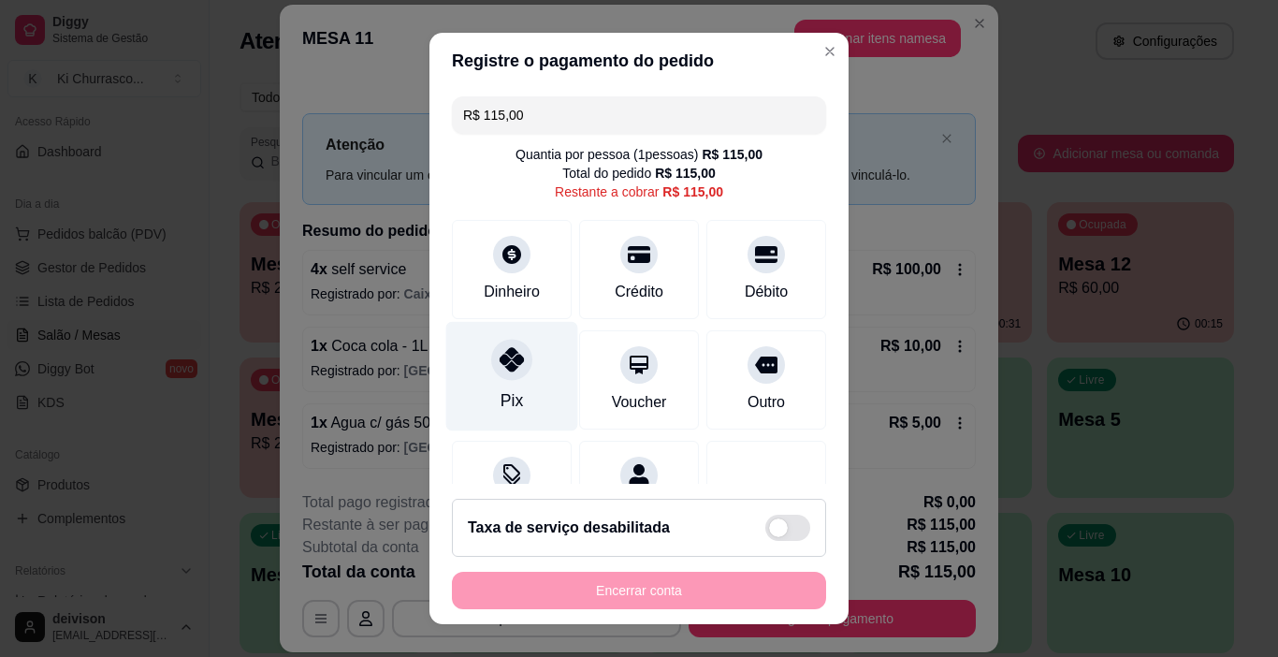
click at [533, 376] on div "Pix" at bounding box center [512, 376] width 132 height 109
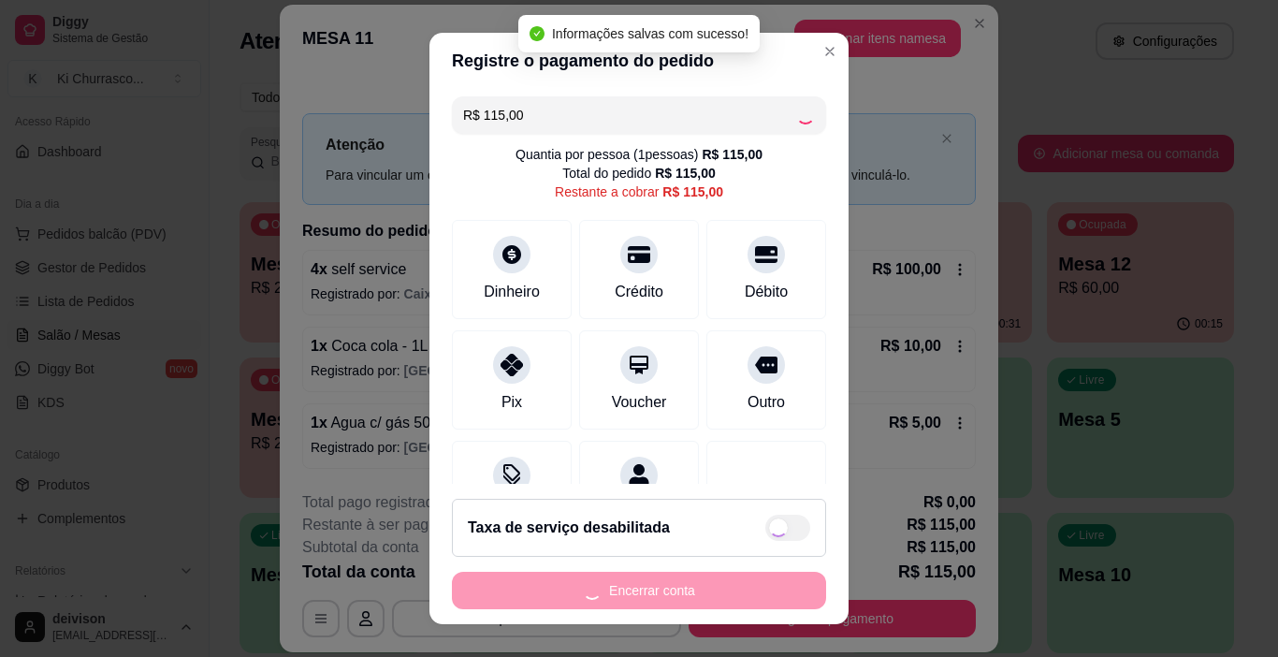
type input "R$ 0,00"
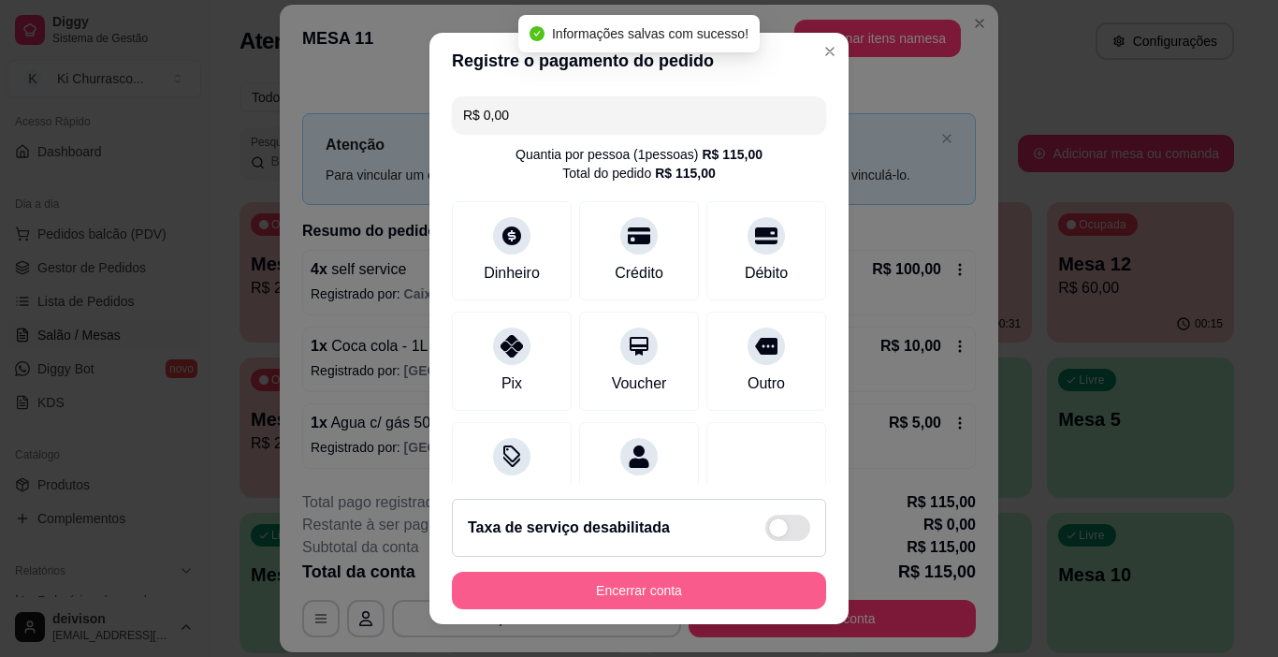
click at [621, 593] on button "Encerrar conta" at bounding box center [639, 590] width 374 height 37
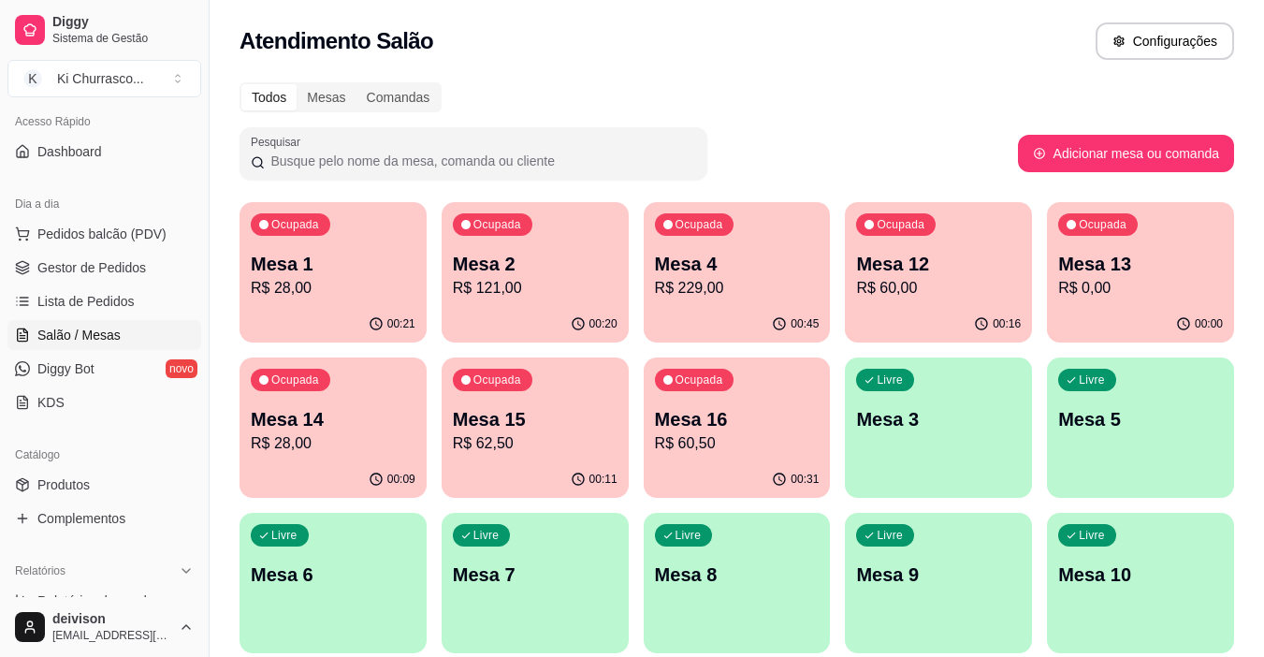
click at [1049, 74] on div "Todos Mesas Comandas Pesquisar Adicionar mesa ou comanda Ocupada Mesa 1 R$ 28,0…" at bounding box center [737, 528] width 1055 height 915
click at [342, 268] on p "Mesa 1" at bounding box center [333, 264] width 165 height 26
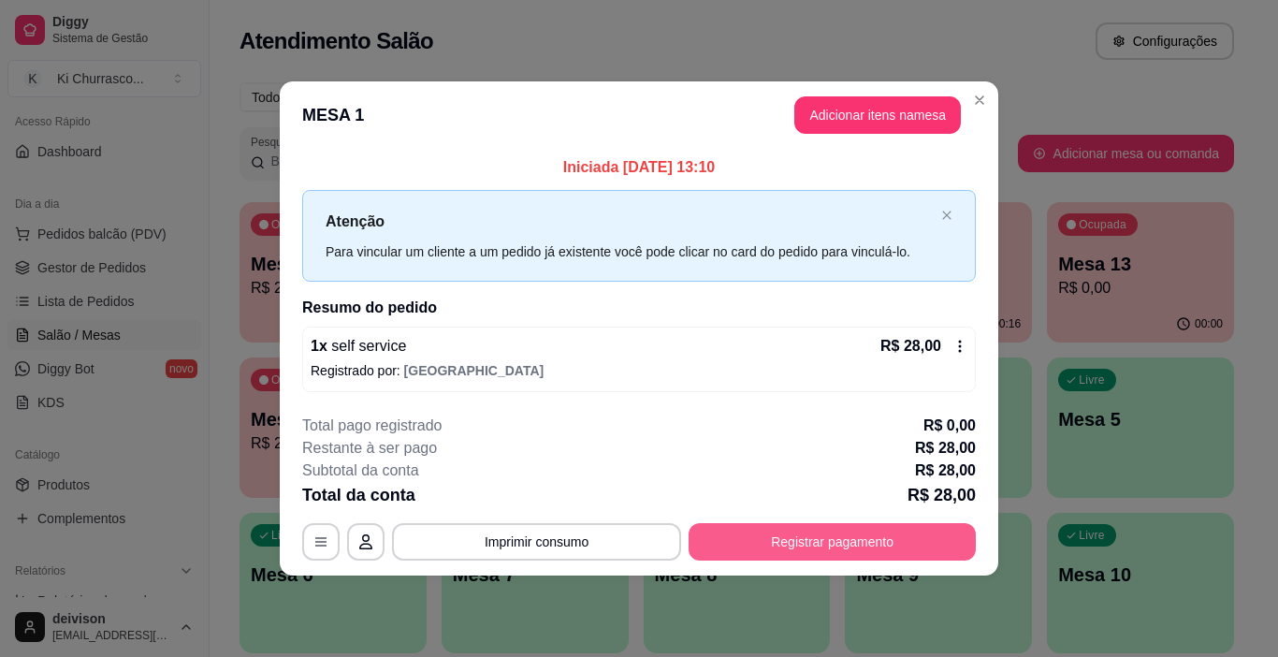
click at [724, 537] on button "Registrar pagamento" at bounding box center [832, 541] width 287 height 37
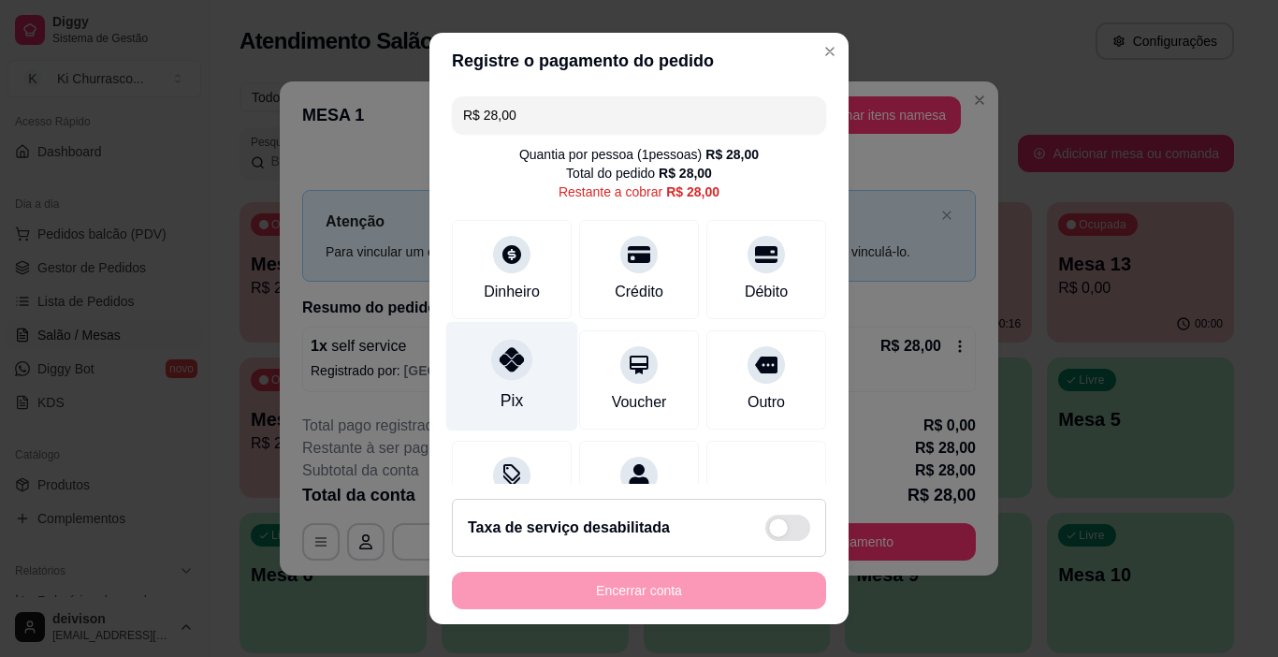
click at [505, 374] on div at bounding box center [511, 360] width 41 height 41
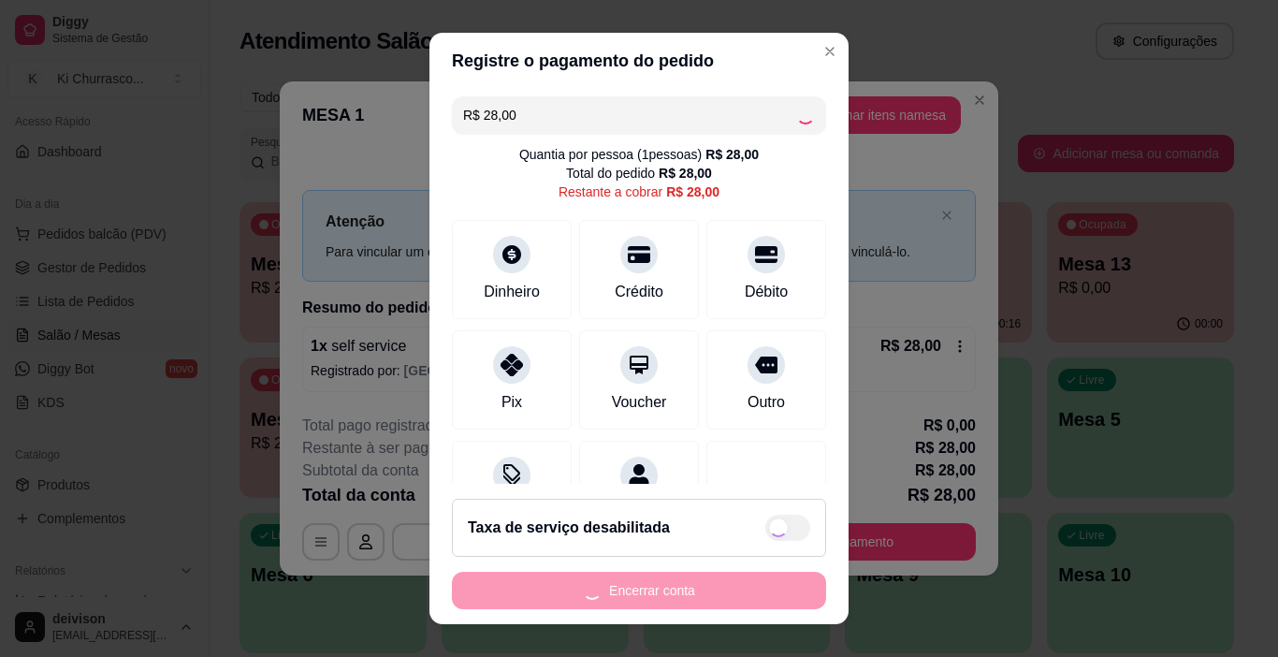
type input "R$ 0,00"
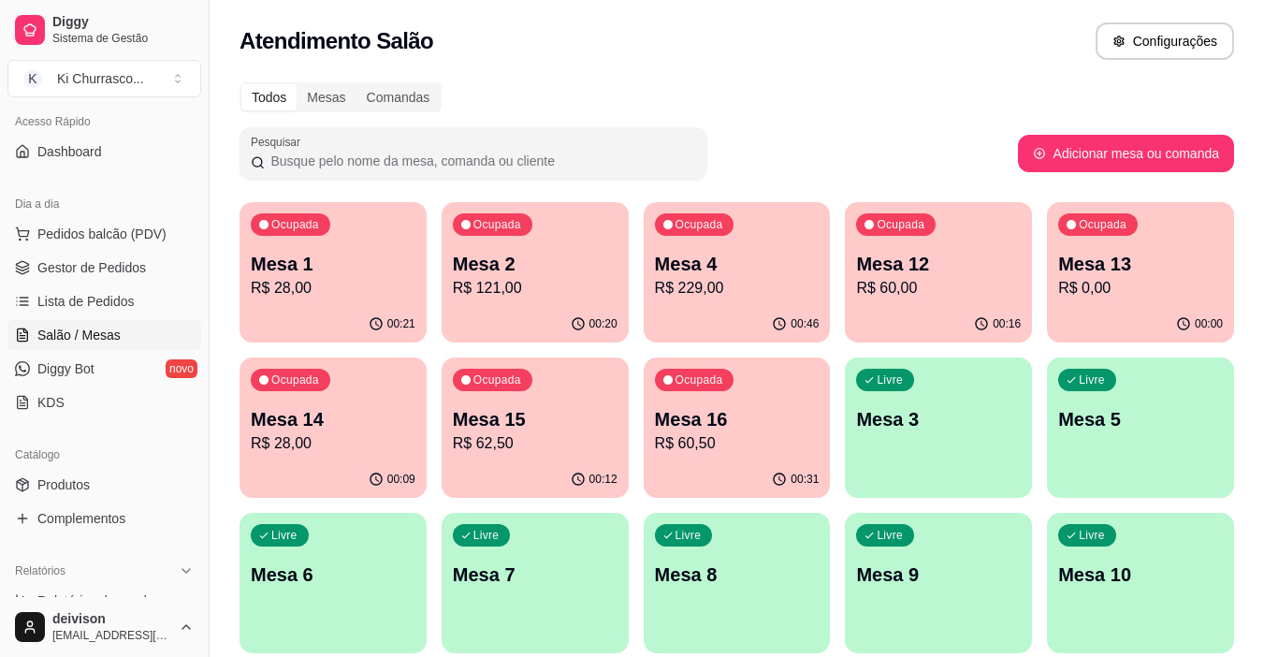
click at [371, 279] on p "R$ 28,00" at bounding box center [333, 288] width 165 height 22
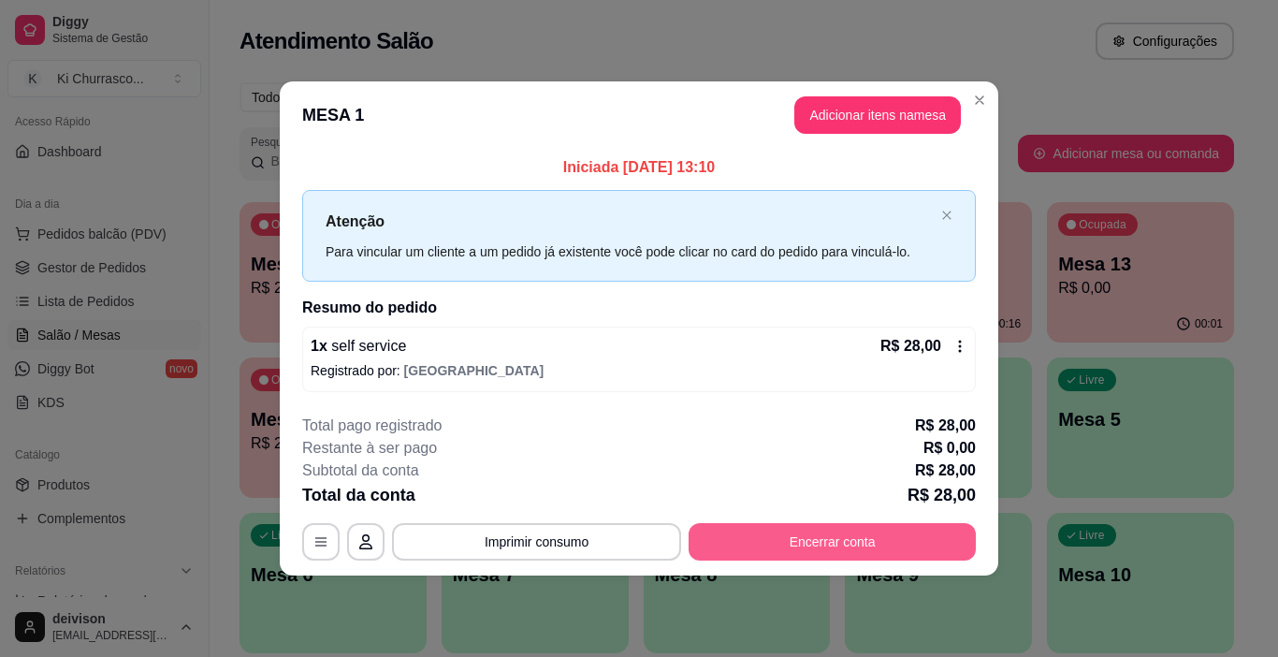
click at [788, 534] on button "Encerrar conta" at bounding box center [832, 541] width 287 height 37
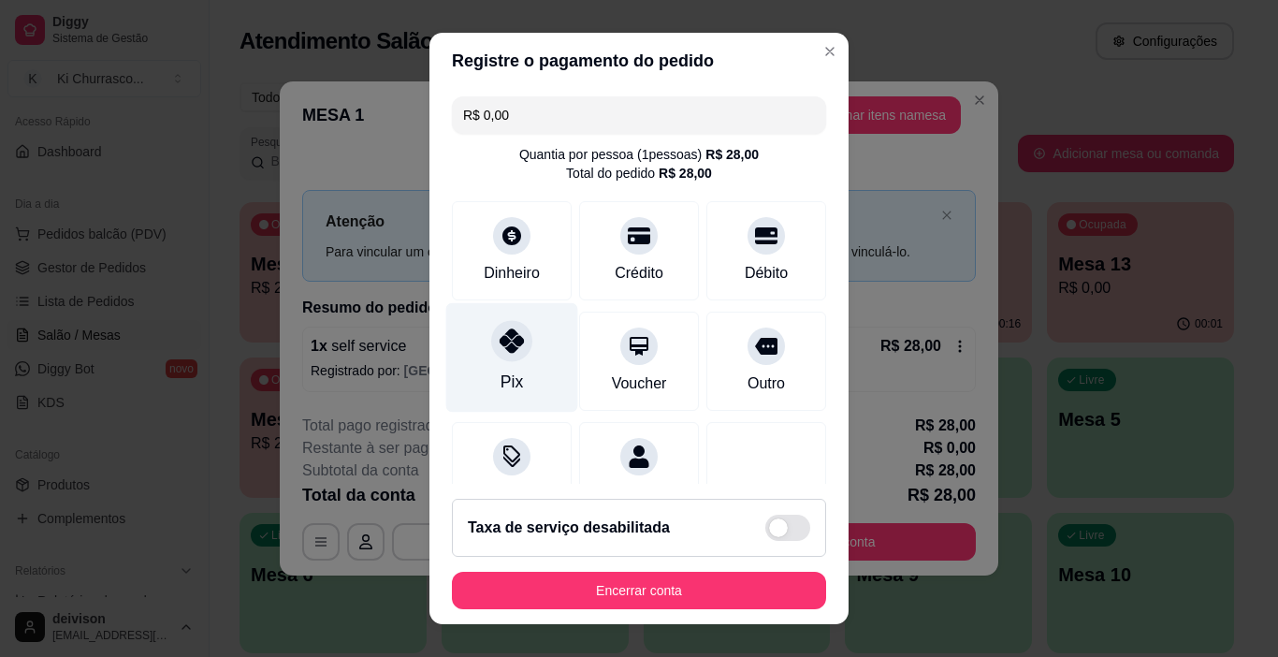
click at [516, 352] on div at bounding box center [511, 341] width 41 height 41
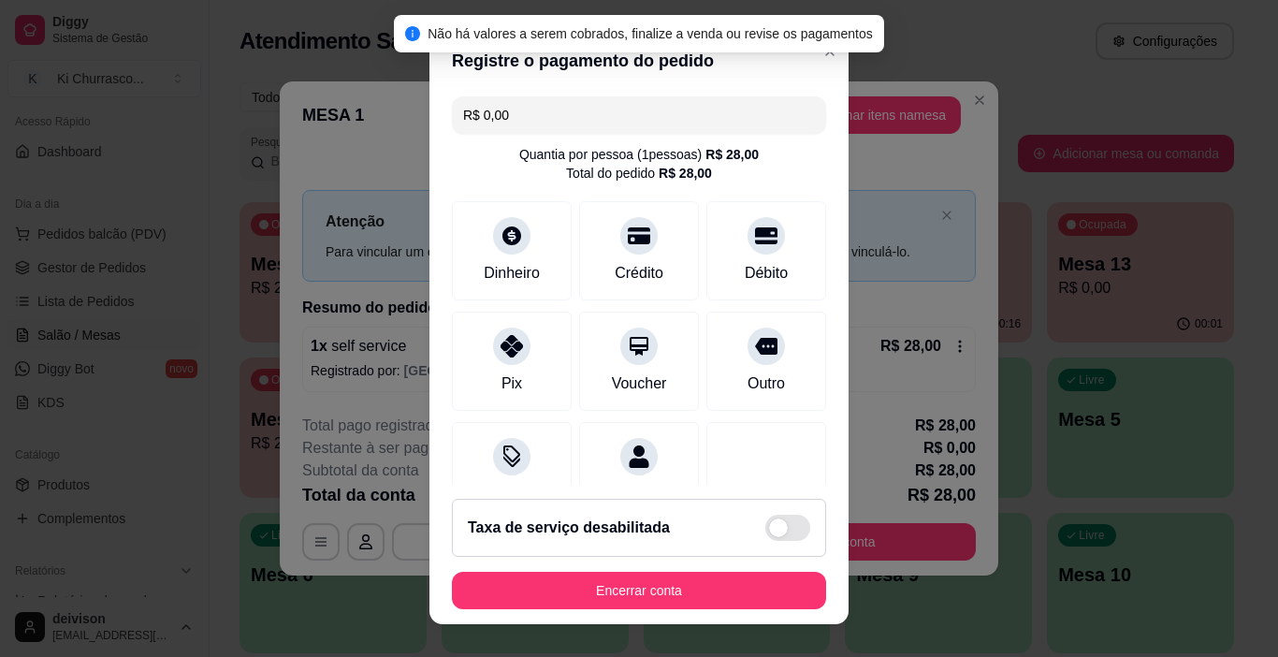
click at [671, 566] on footer "Taxa de serviço desabilitada Encerrar conta" at bounding box center [638, 554] width 419 height 140
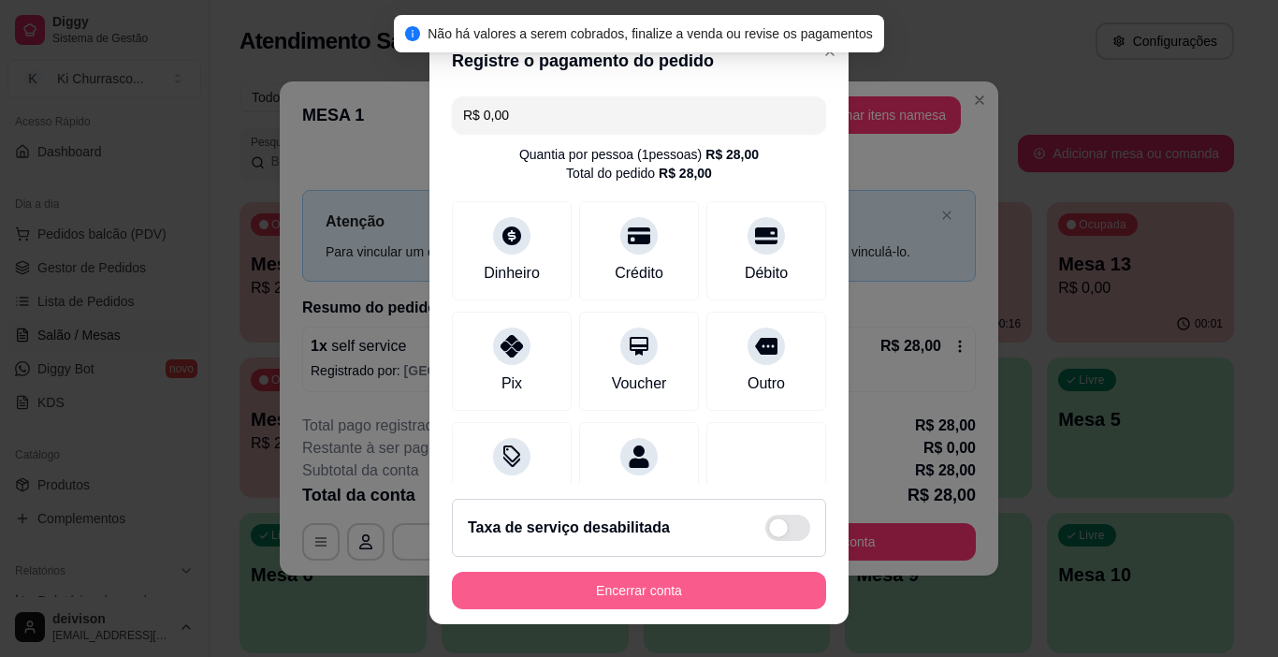
click at [691, 579] on button "Encerrar conta" at bounding box center [639, 590] width 374 height 37
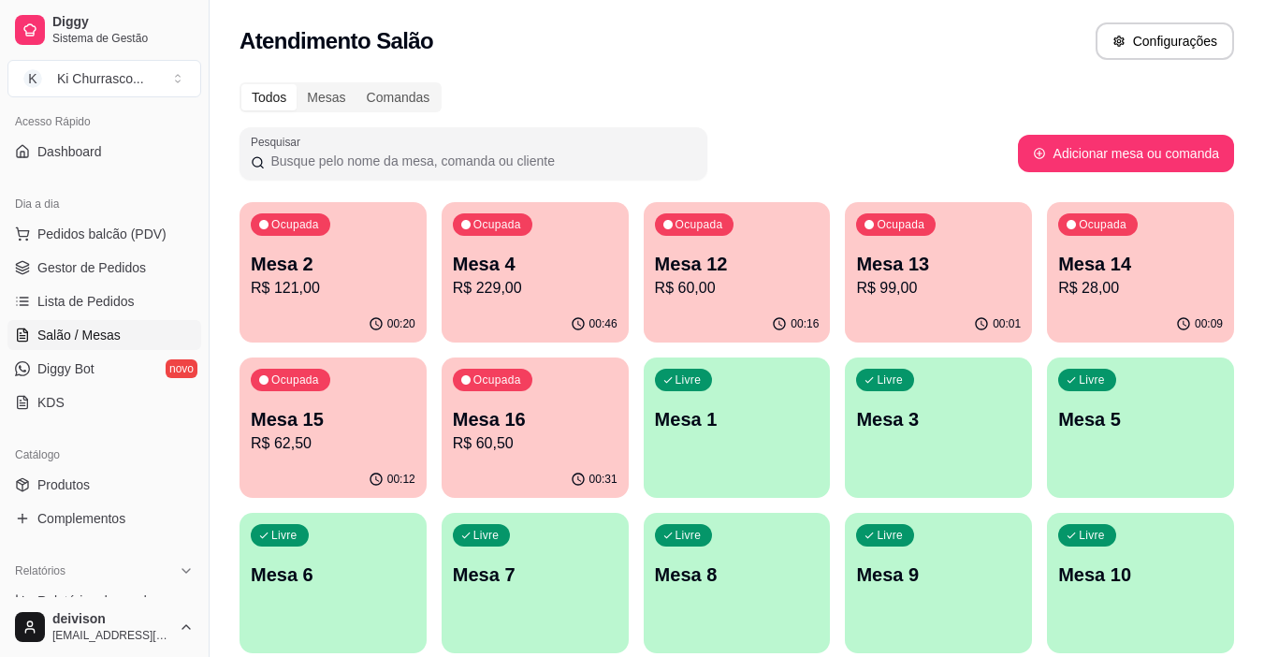
click at [539, 277] on p "R$ 229,00" at bounding box center [535, 288] width 165 height 22
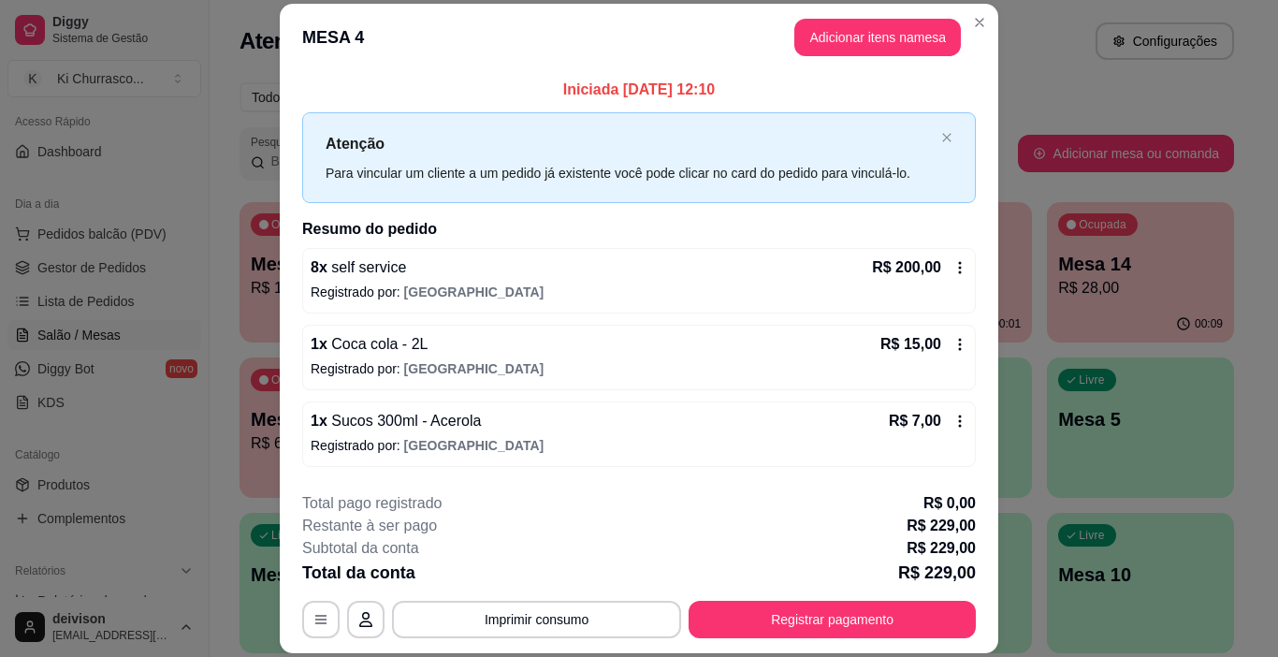
click at [610, 604] on button "Imprimir consumo" at bounding box center [536, 619] width 289 height 37
click at [563, 568] on button "IMPRESSORA" at bounding box center [535, 575] width 131 height 29
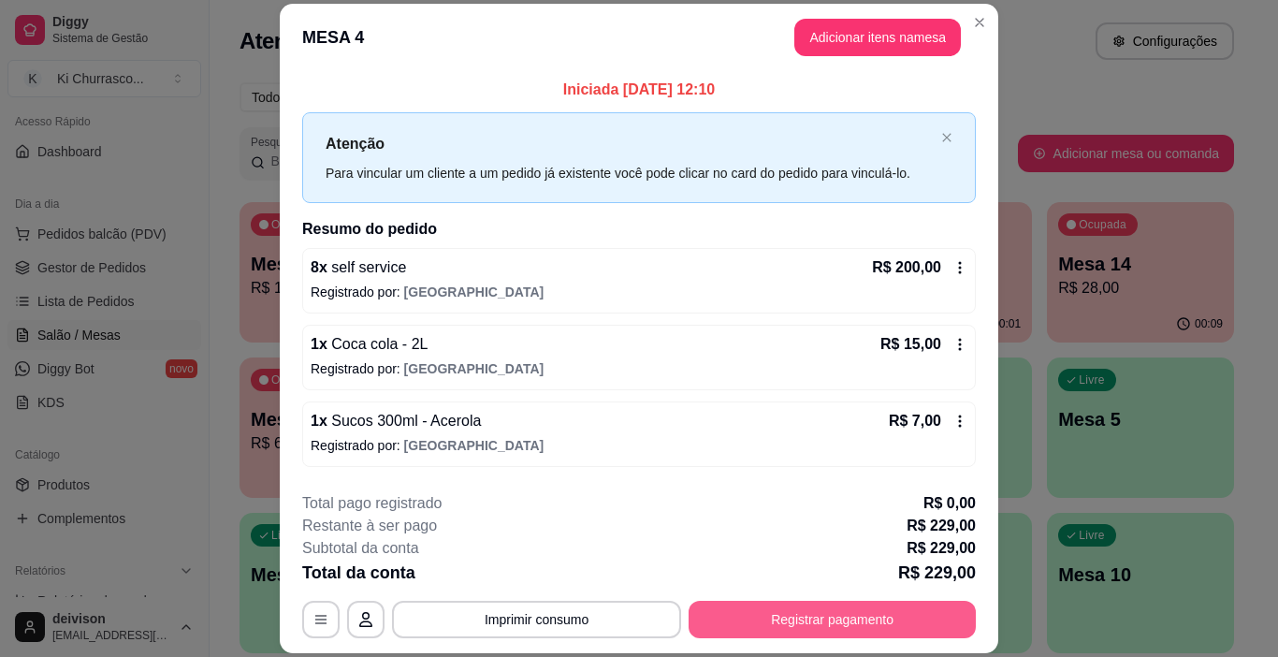
click at [783, 614] on button "Registrar pagamento" at bounding box center [832, 619] width 287 height 37
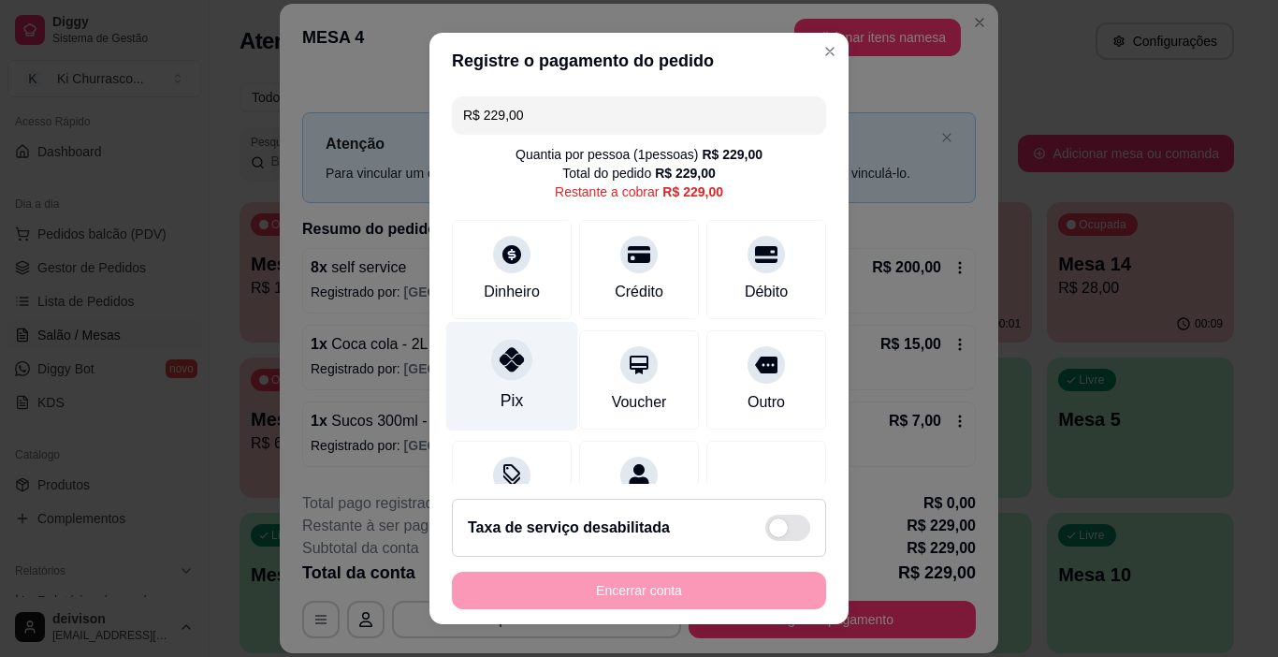
drag, startPoint x: 462, startPoint y: 380, endPoint x: 500, endPoint y: 380, distance: 37.4
click at [463, 380] on div "Pix" at bounding box center [512, 376] width 132 height 109
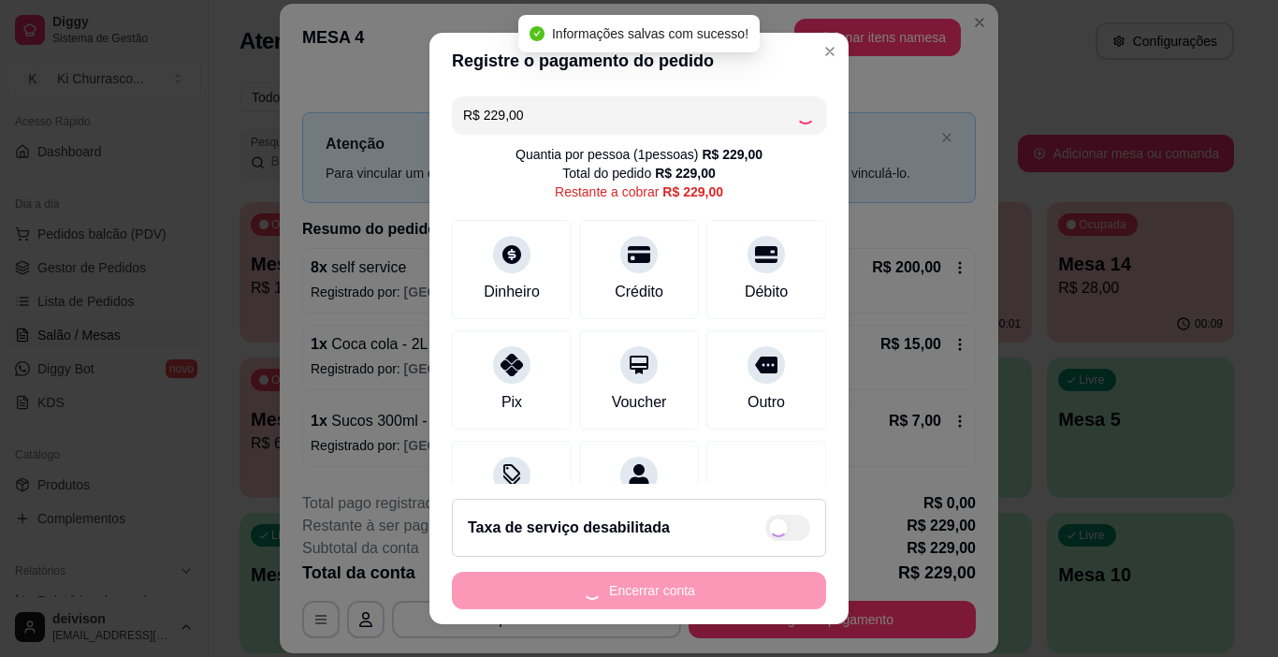
type input "R$ 0,00"
click at [691, 564] on footer "Taxa de serviço desabilitada Encerrar conta" at bounding box center [638, 554] width 419 height 140
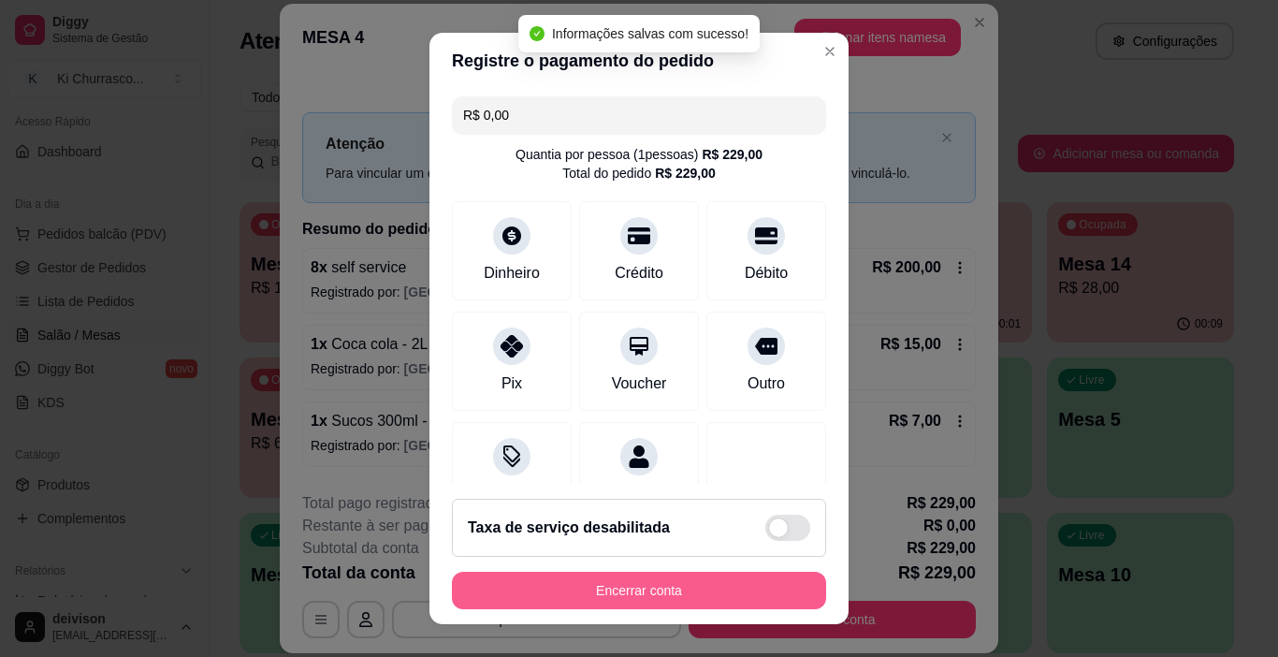
click at [684, 584] on button "Encerrar conta" at bounding box center [639, 590] width 374 height 37
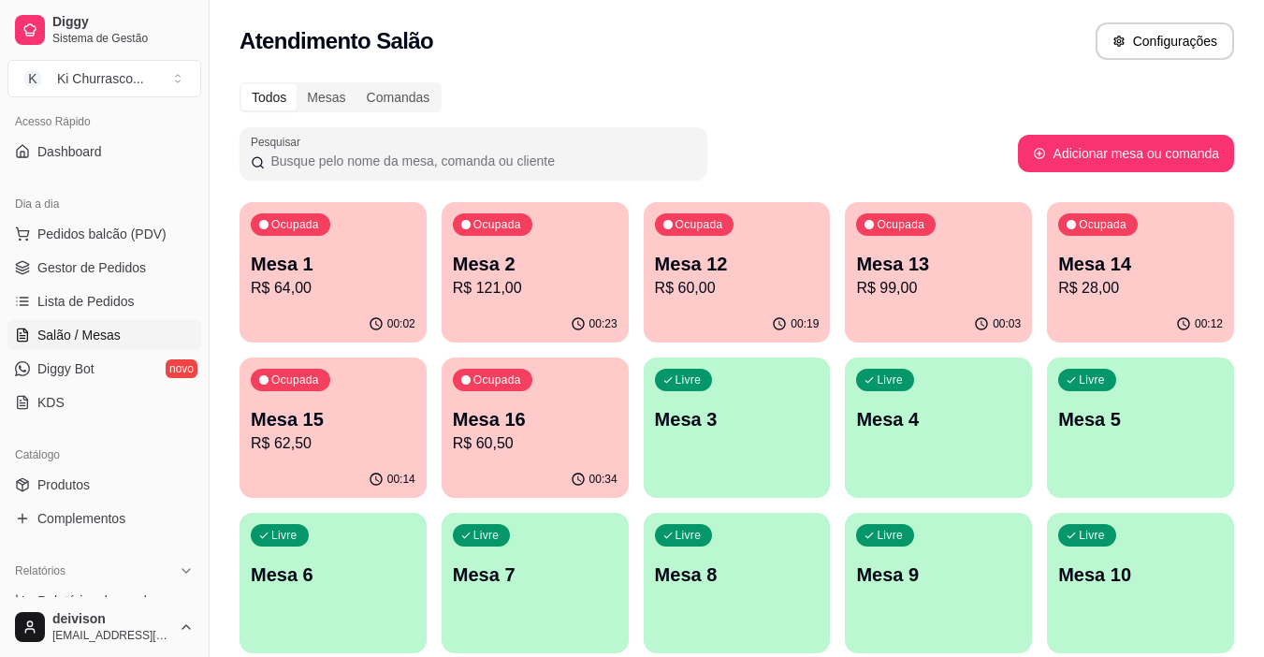
click at [586, 408] on p "Mesa 16" at bounding box center [535, 419] width 165 height 26
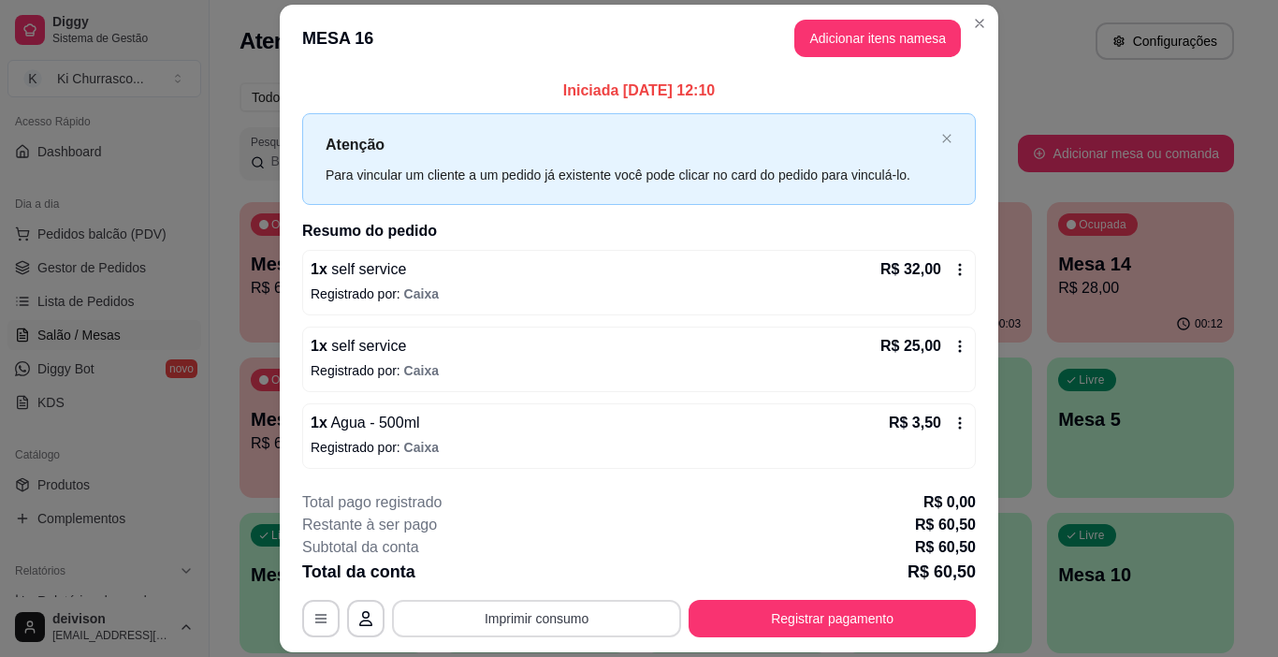
click at [529, 618] on button "Imprimir consumo" at bounding box center [536, 618] width 289 height 37
click at [524, 571] on button "IMPRESSORA" at bounding box center [536, 575] width 136 height 30
click at [880, 42] on button "Adicionar itens na mesa" at bounding box center [877, 38] width 167 height 37
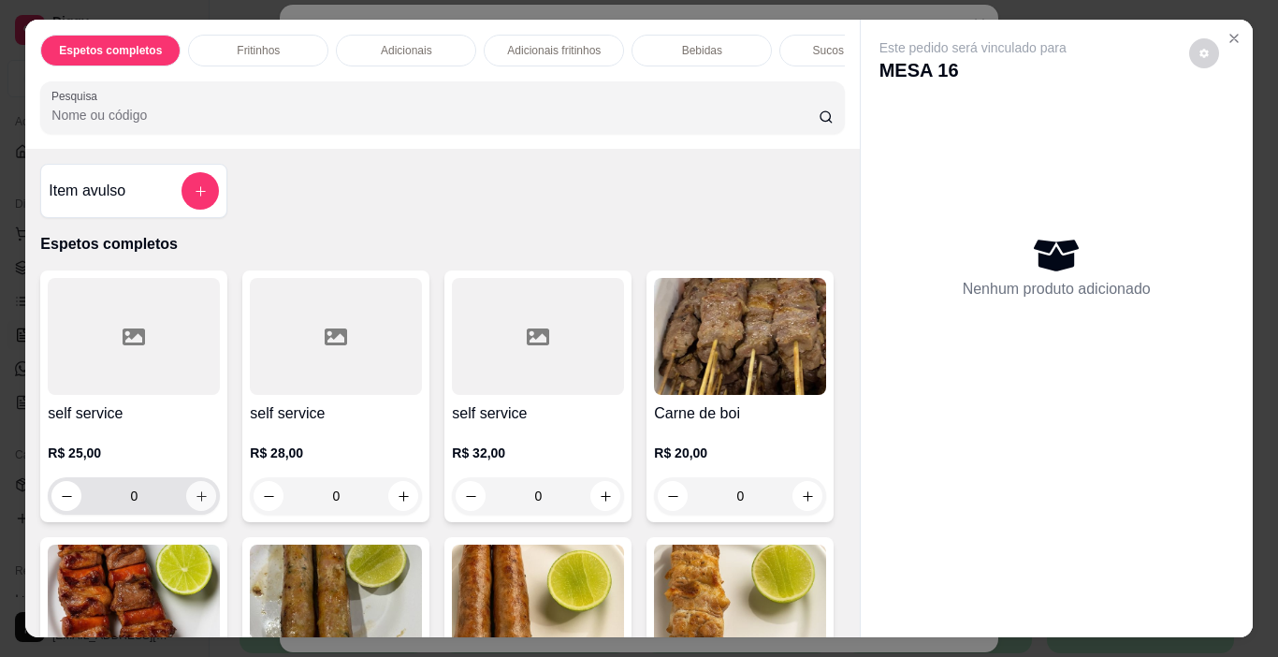
click at [196, 502] on icon "increase-product-quantity" at bounding box center [201, 496] width 10 height 10
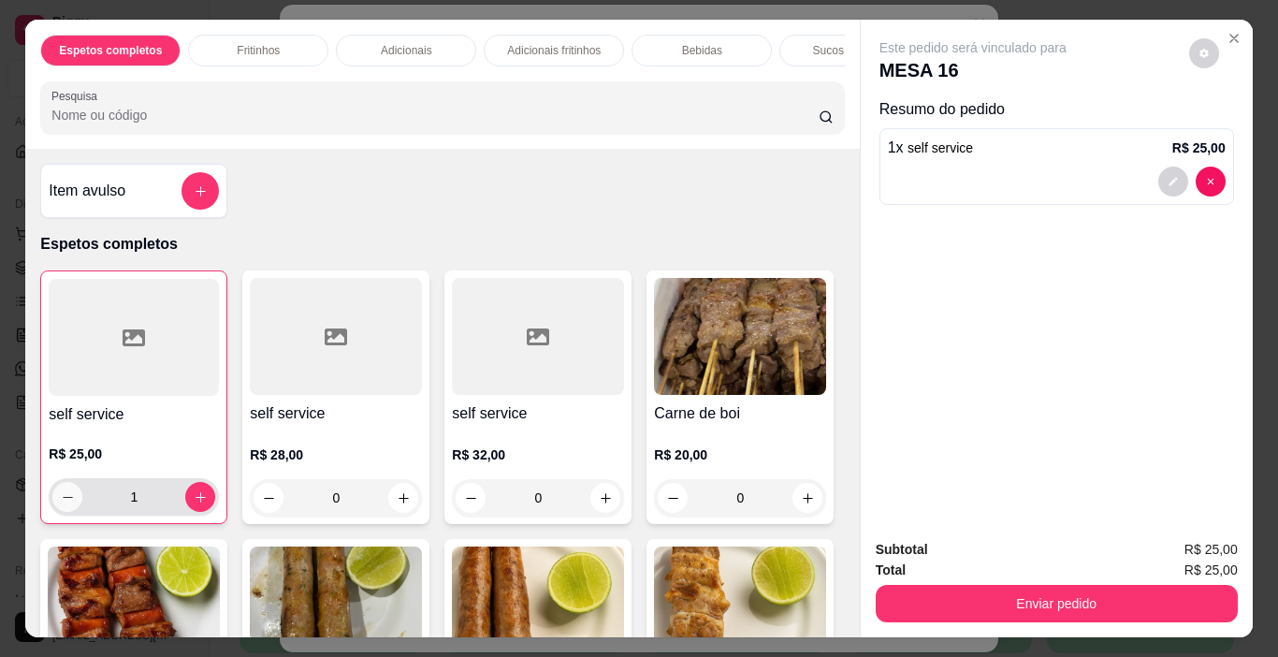
click at [65, 504] on icon "decrease-product-quantity" at bounding box center [68, 497] width 14 height 14
type input "0"
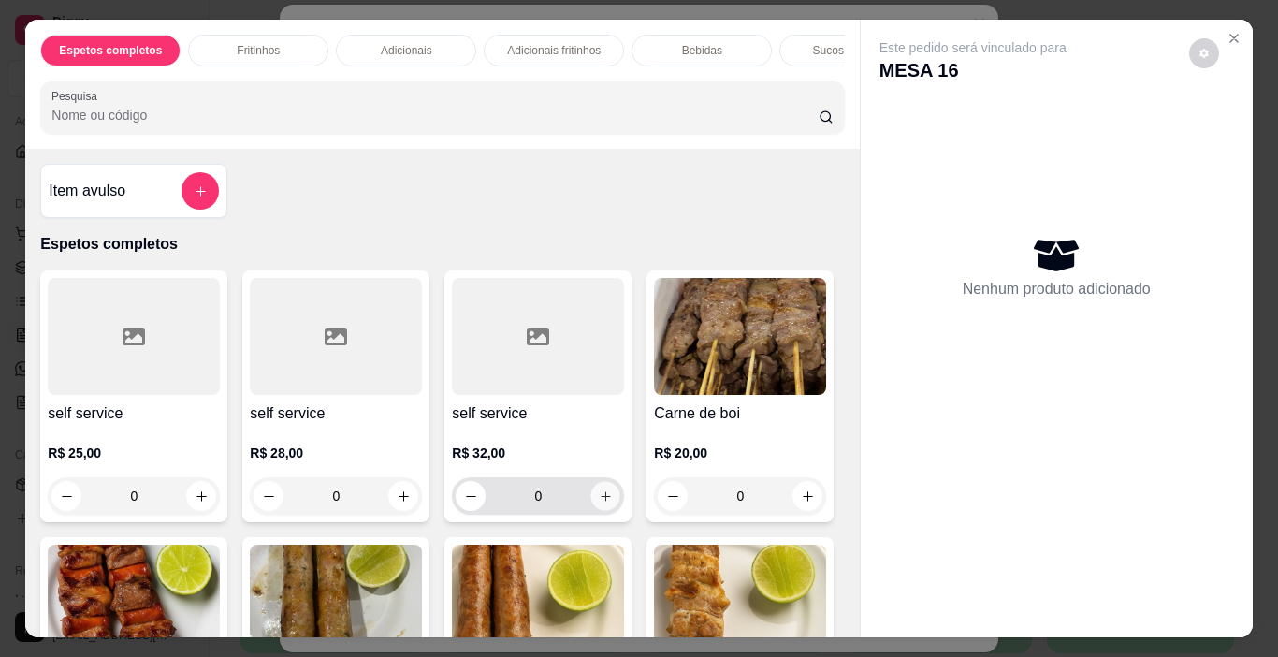
click at [599, 503] on icon "increase-product-quantity" at bounding box center [606, 496] width 14 height 14
type input "1"
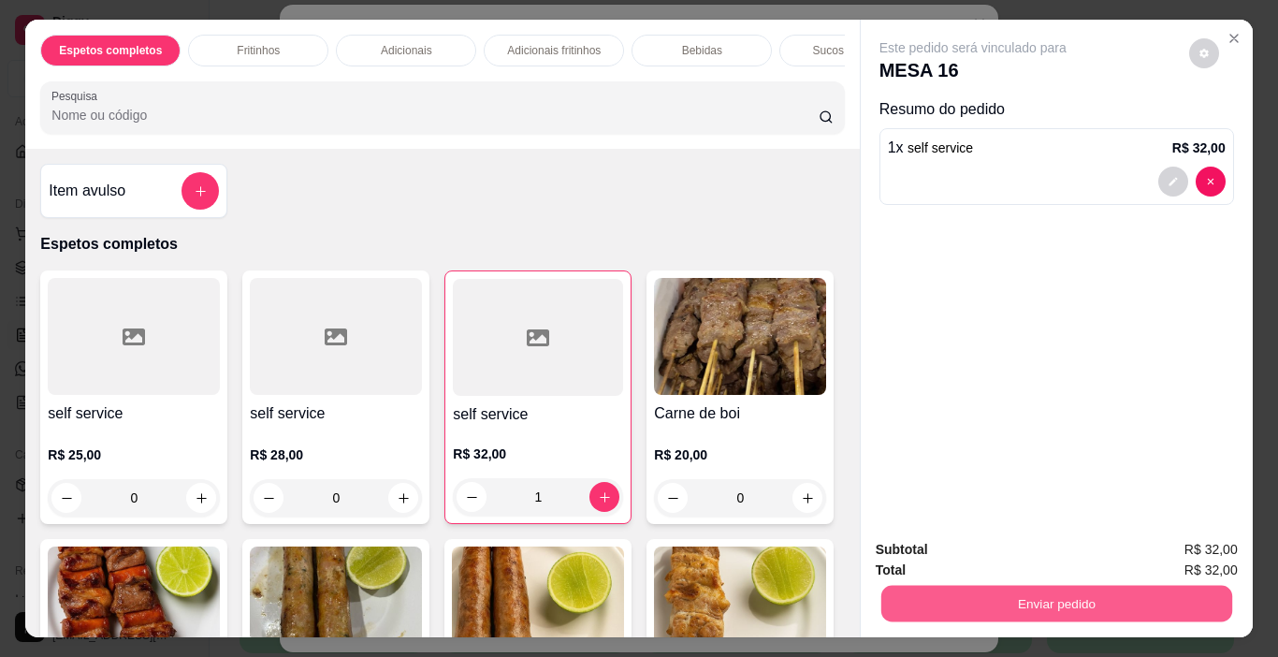
click at [989, 586] on button "Enviar pedido" at bounding box center [1055, 604] width 351 height 36
click at [1182, 546] on button "Enviar pedido" at bounding box center [1189, 549] width 103 height 35
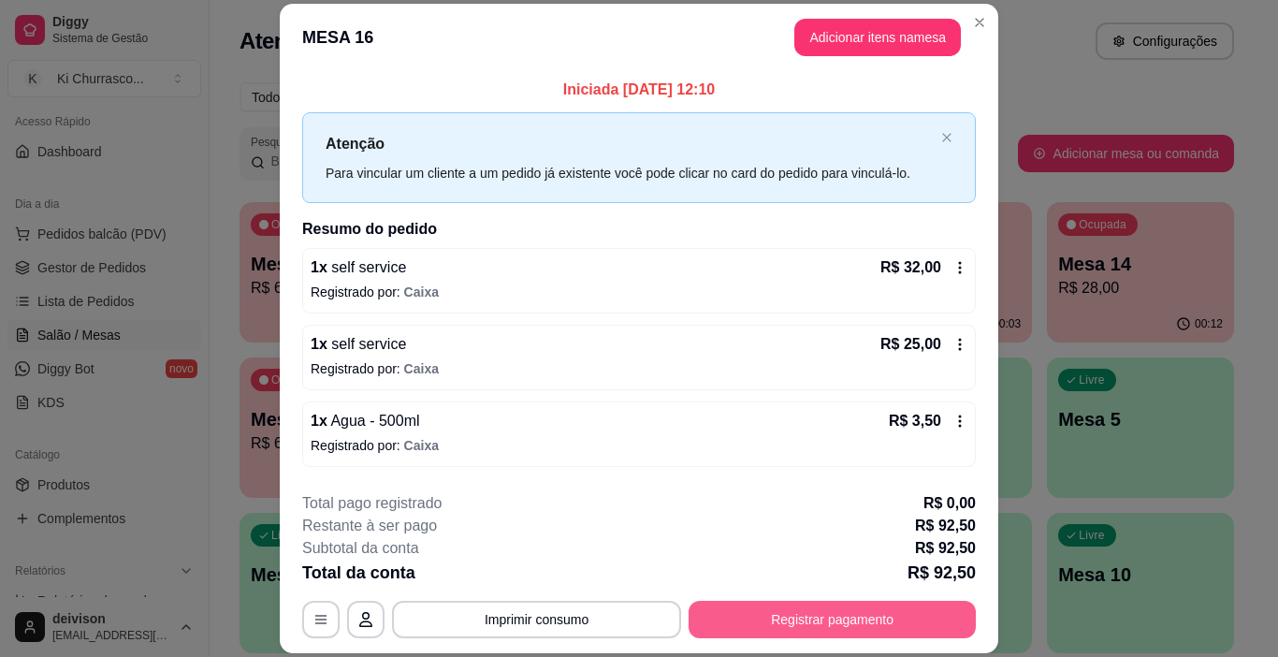
click at [751, 613] on button "Registrar pagamento" at bounding box center [832, 619] width 287 height 37
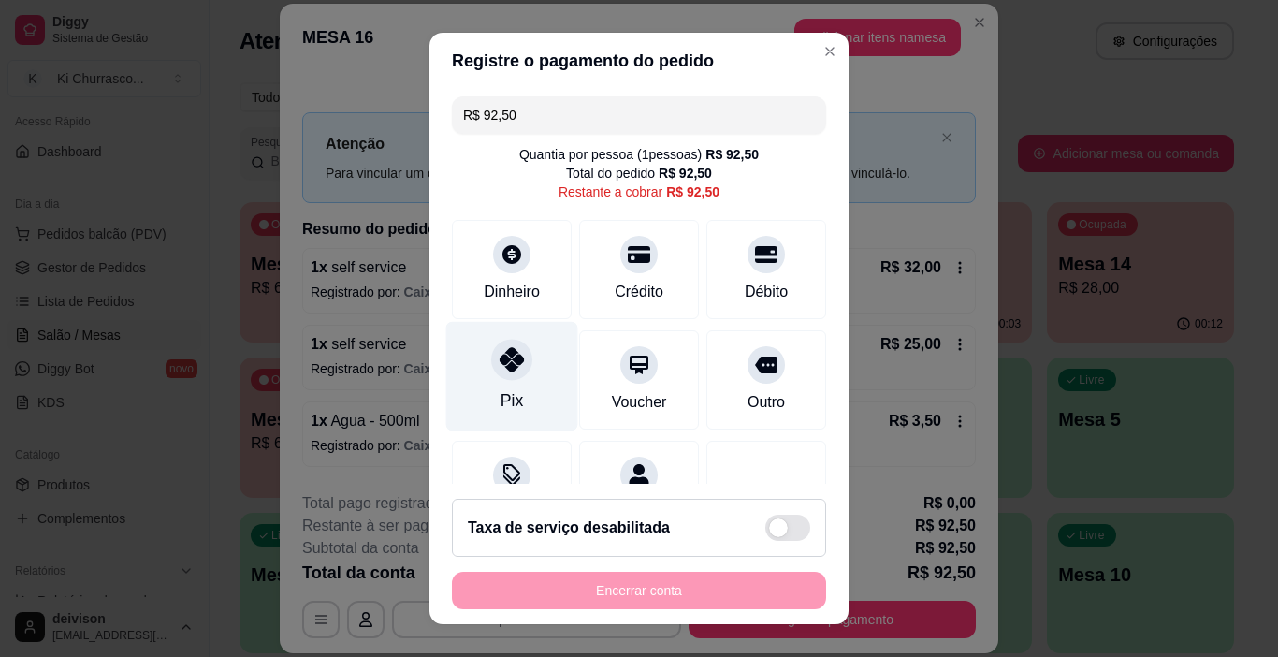
click at [492, 345] on div at bounding box center [511, 360] width 41 height 41
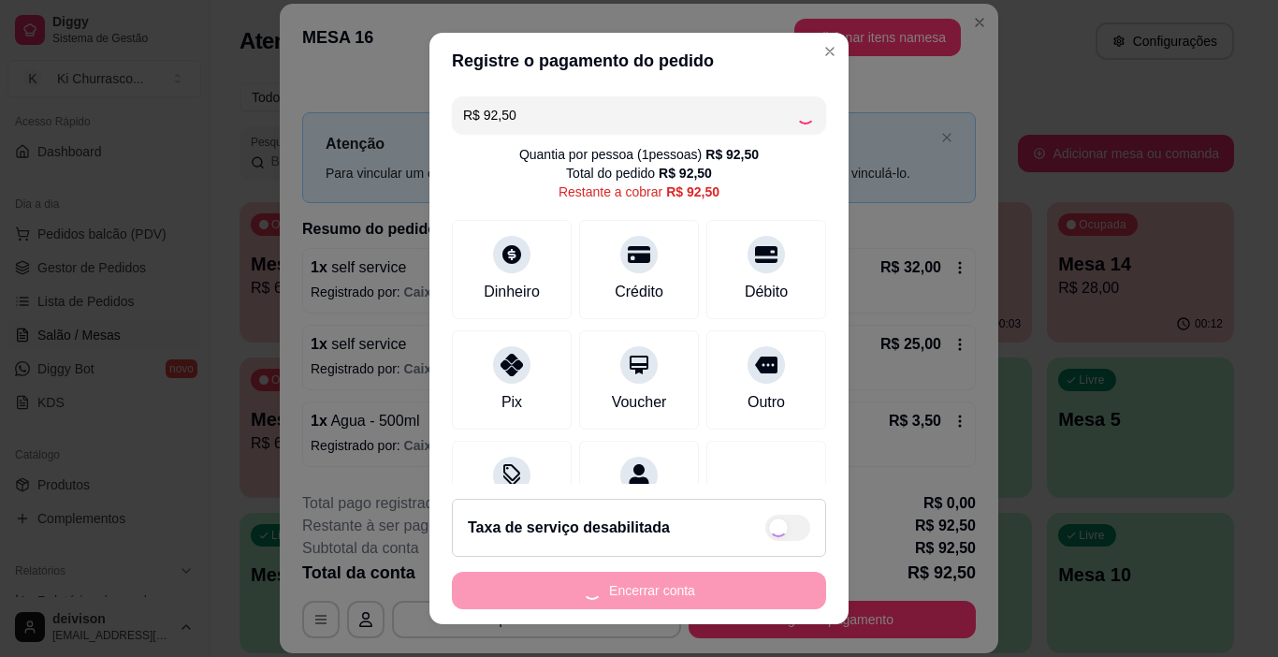
click at [661, 584] on div "Encerrar conta" at bounding box center [639, 590] width 374 height 37
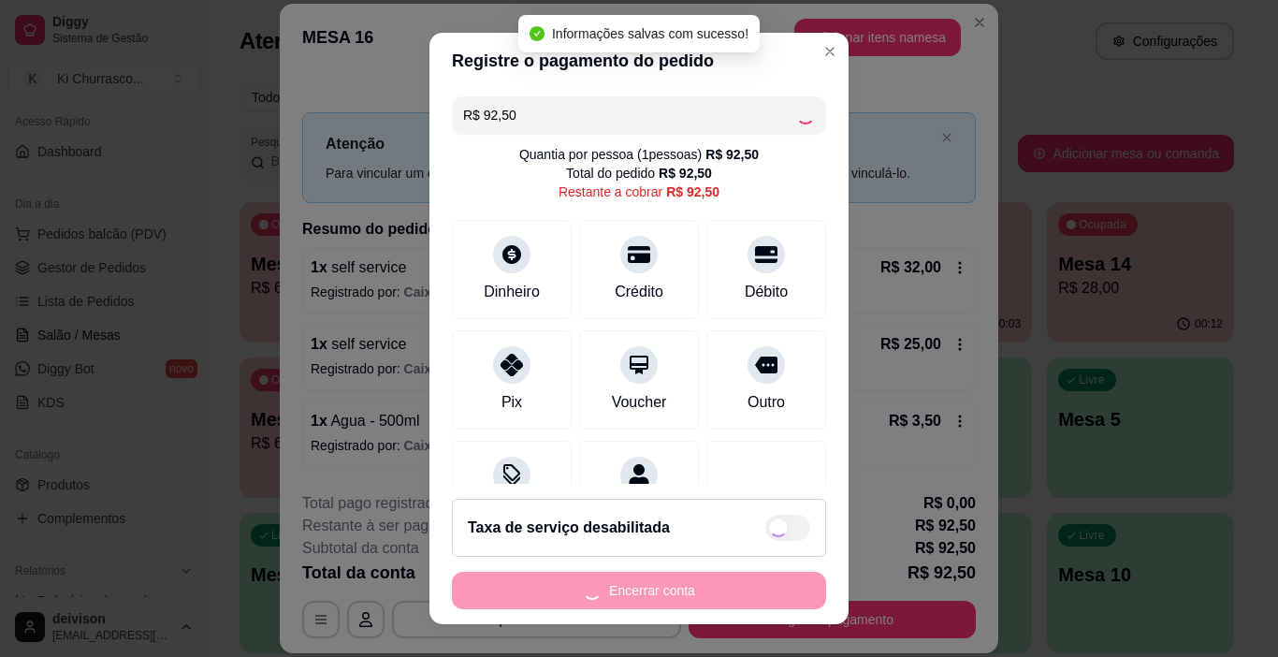
type input "R$ 0,00"
click at [661, 585] on button "Encerrar conta" at bounding box center [639, 590] width 374 height 37
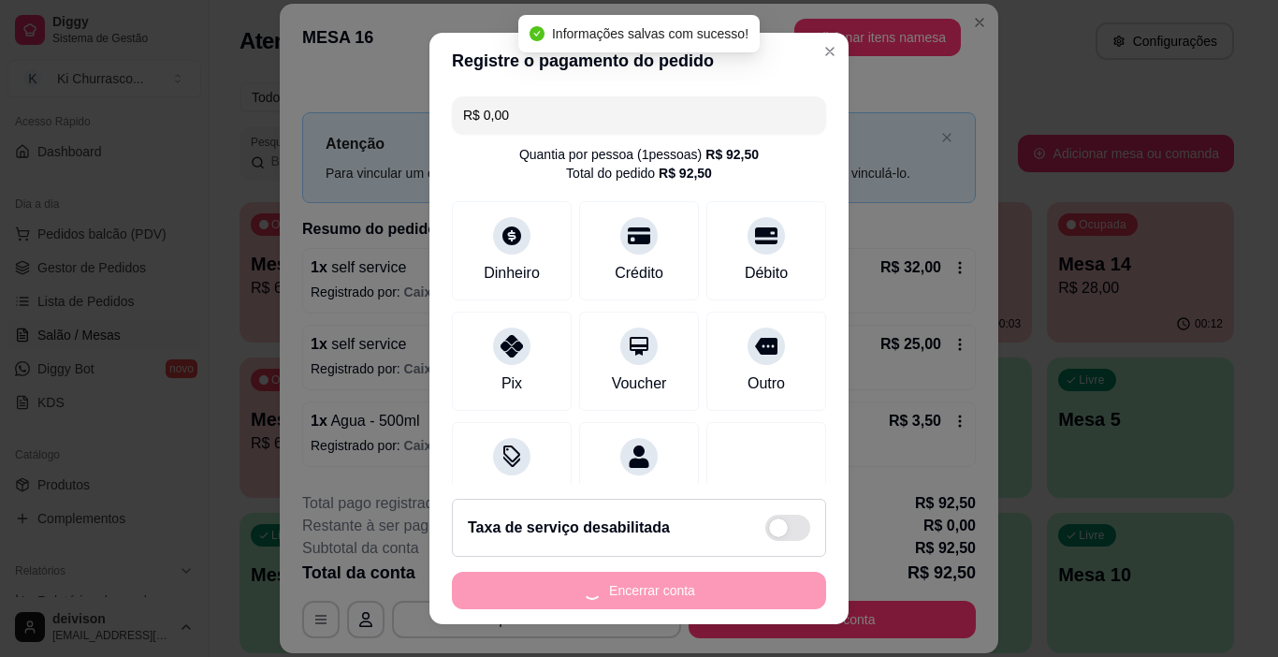
click at [661, 585] on div "Encerrar conta" at bounding box center [639, 590] width 374 height 37
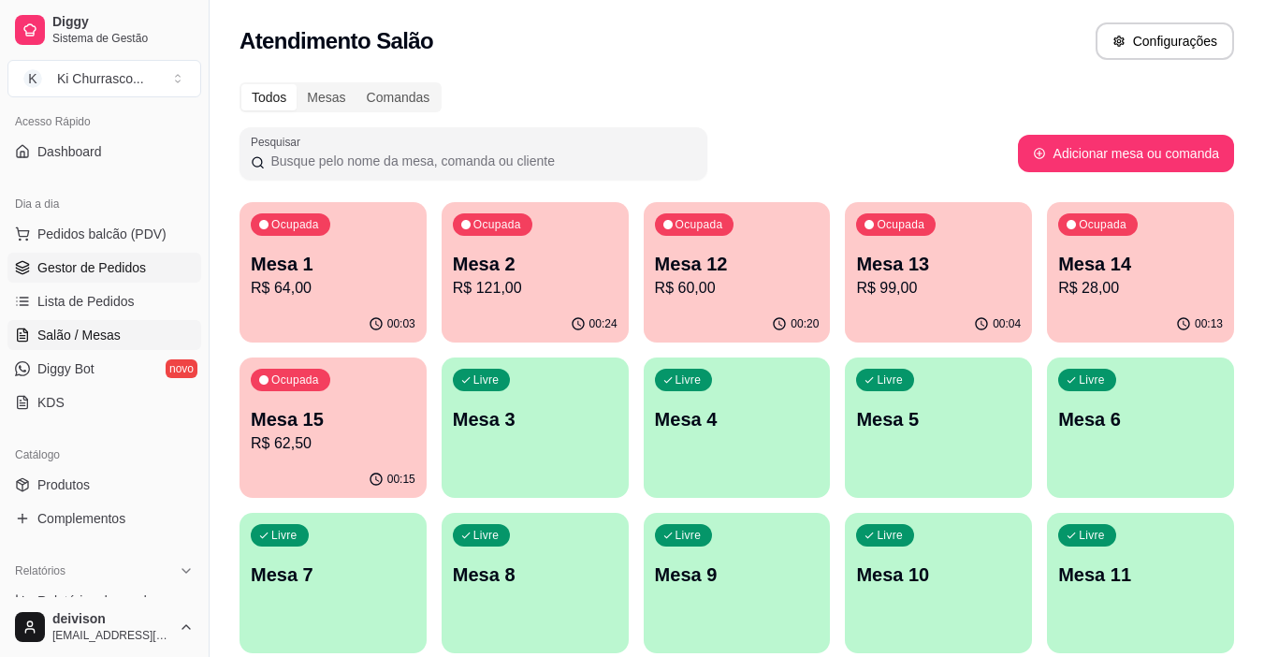
click at [97, 276] on span "Gestor de Pedidos" at bounding box center [91, 267] width 109 height 19
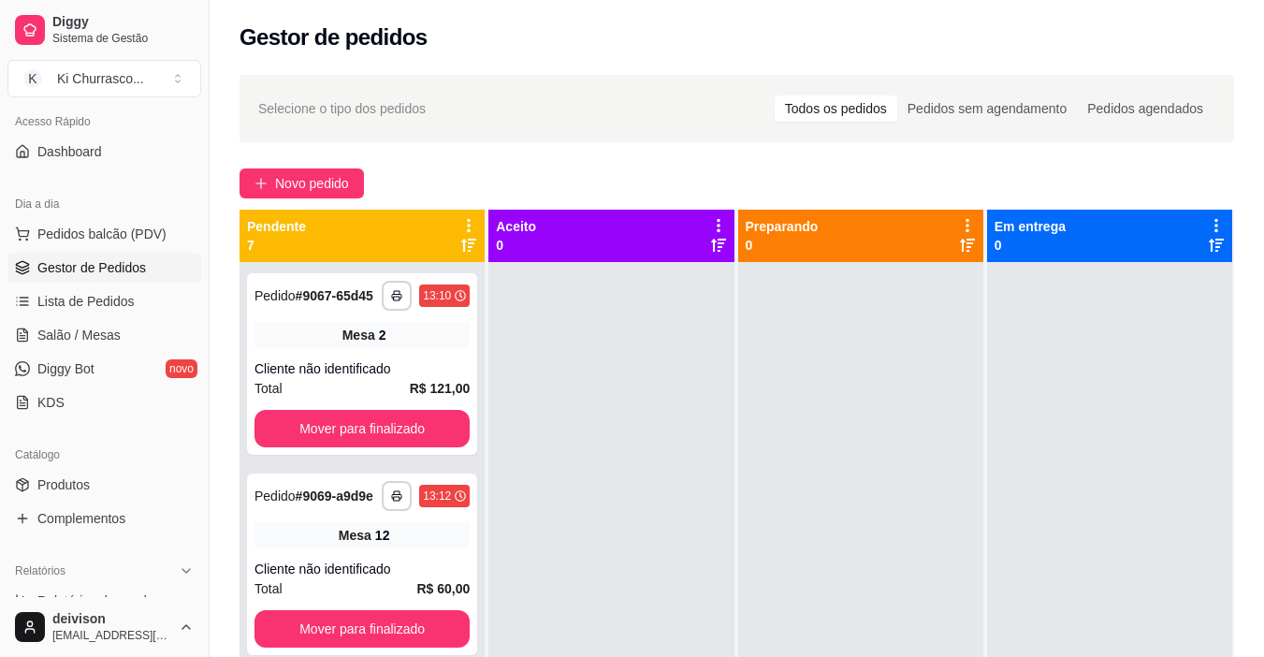
click at [721, 280] on div at bounding box center [610, 590] width 245 height 657
click at [87, 341] on span "Salão / Mesas" at bounding box center [78, 335] width 83 height 19
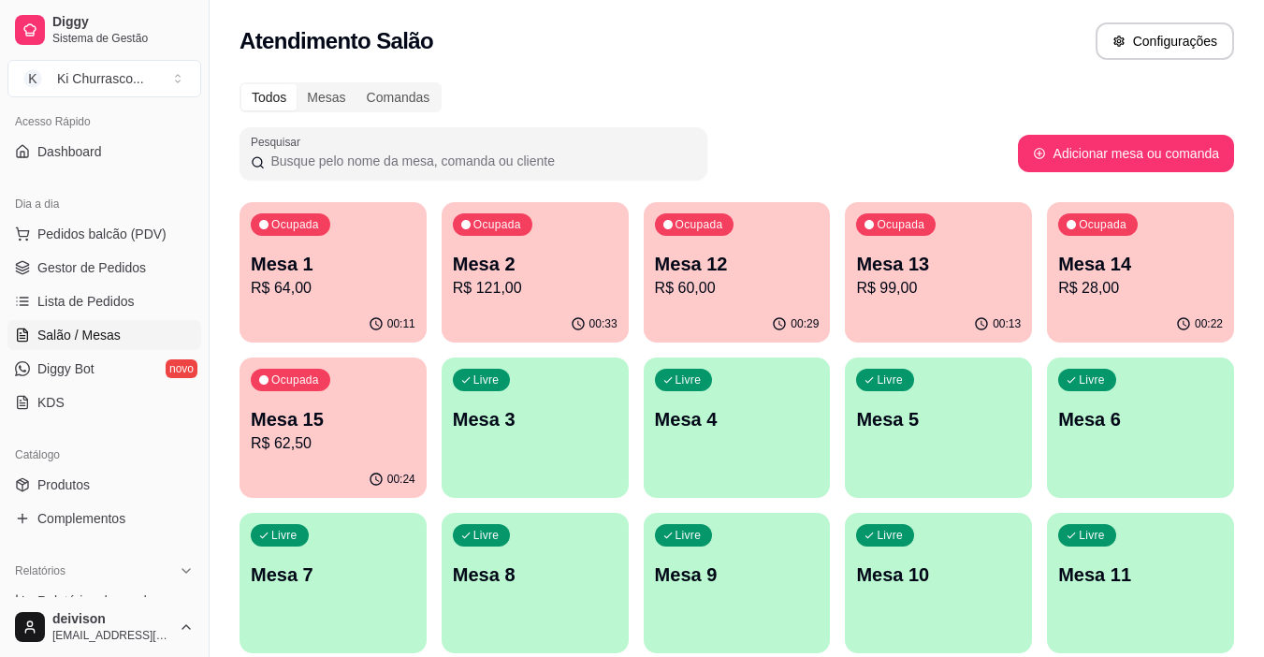
click at [693, 286] on p "R$ 60,00" at bounding box center [737, 288] width 165 height 22
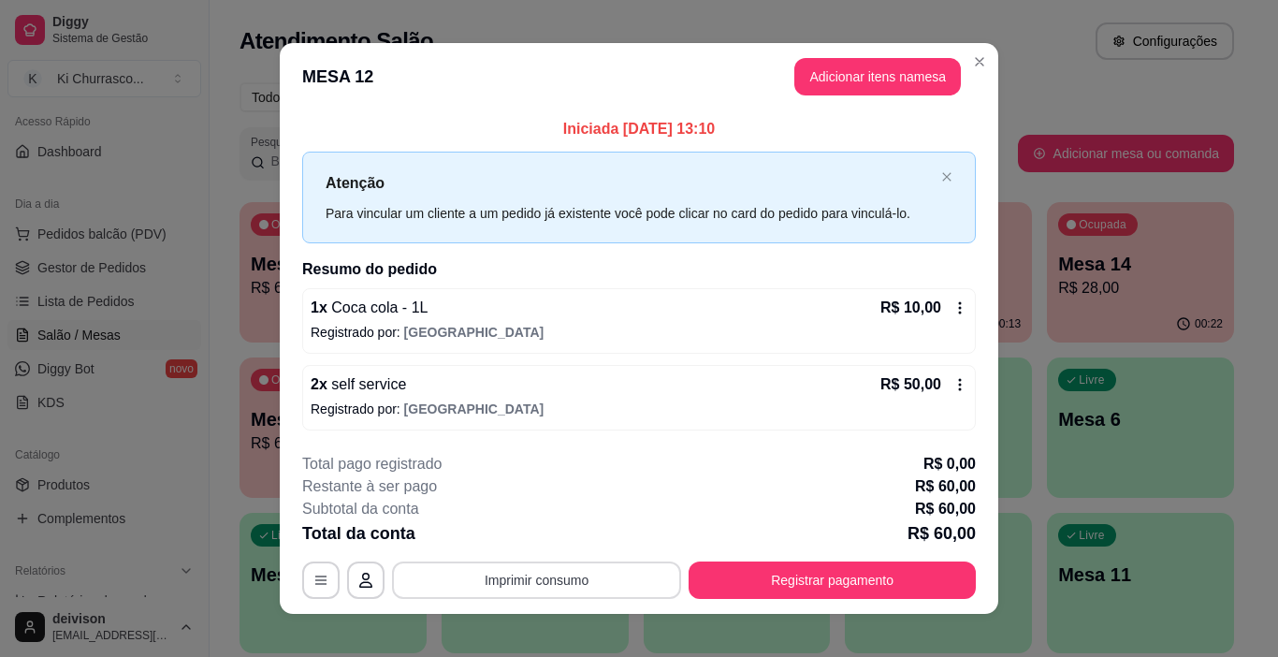
click at [459, 578] on button "Imprimir consumo" at bounding box center [536, 579] width 289 height 37
click at [531, 527] on button "IMPRESSORA" at bounding box center [536, 536] width 136 height 30
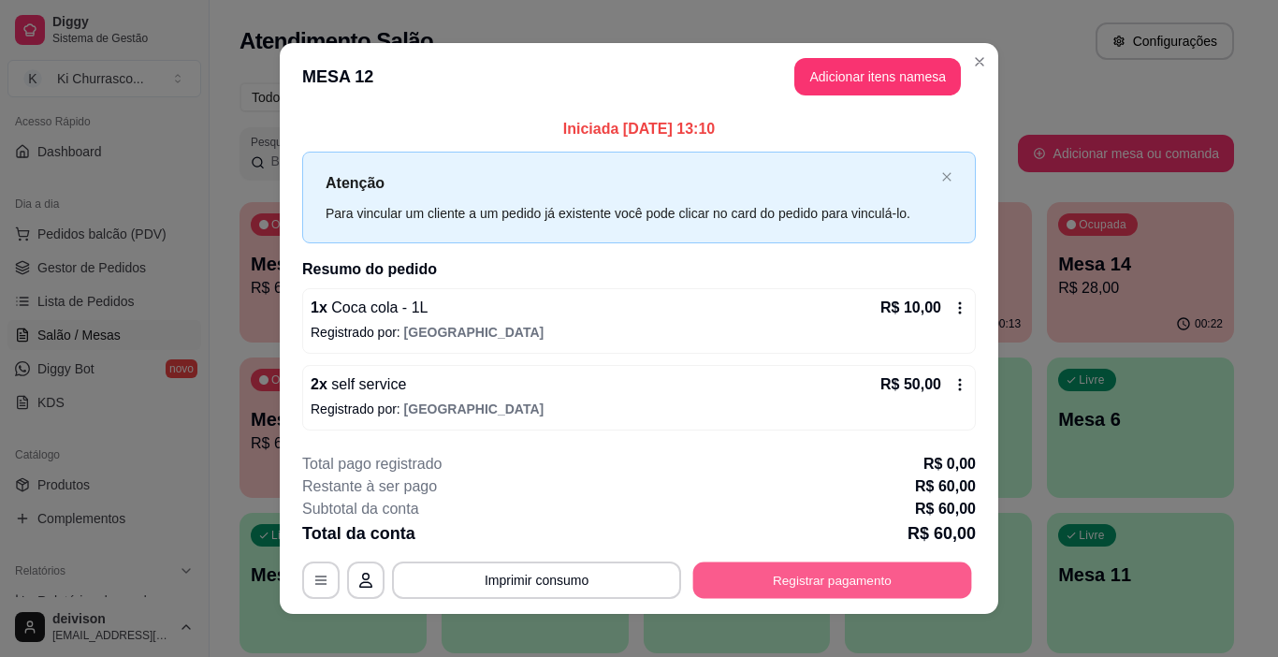
click at [778, 577] on button "Registrar pagamento" at bounding box center [832, 579] width 279 height 36
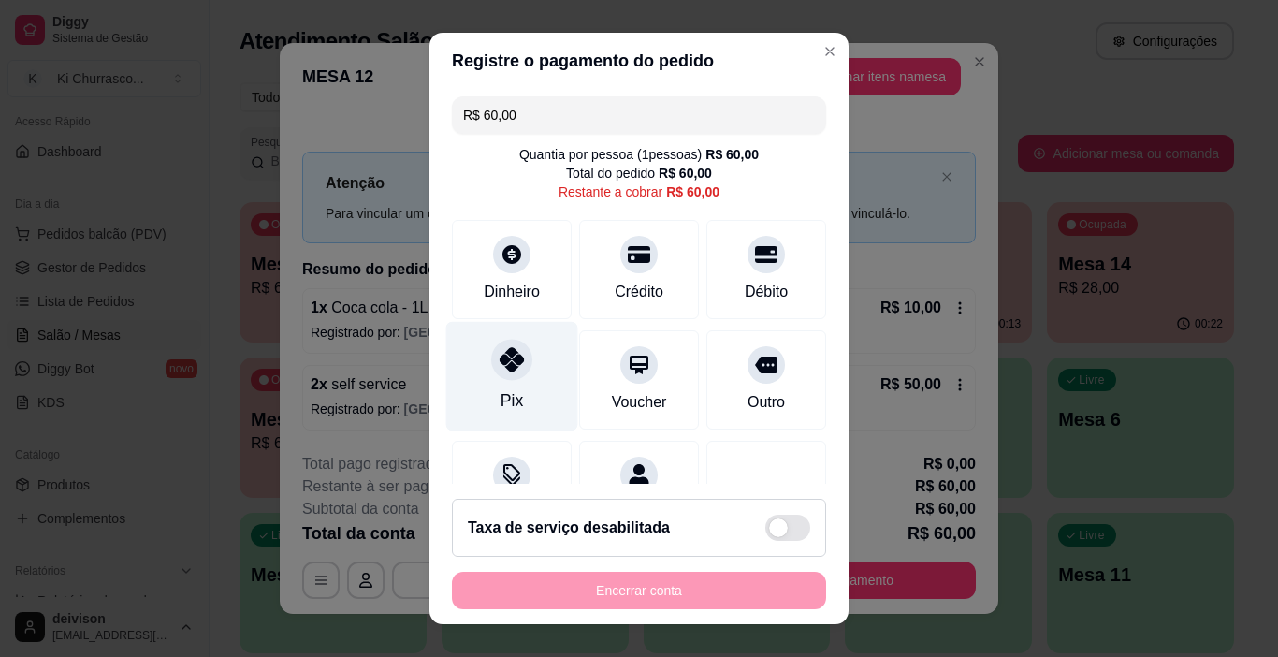
click at [520, 335] on div "Pix" at bounding box center [512, 376] width 132 height 109
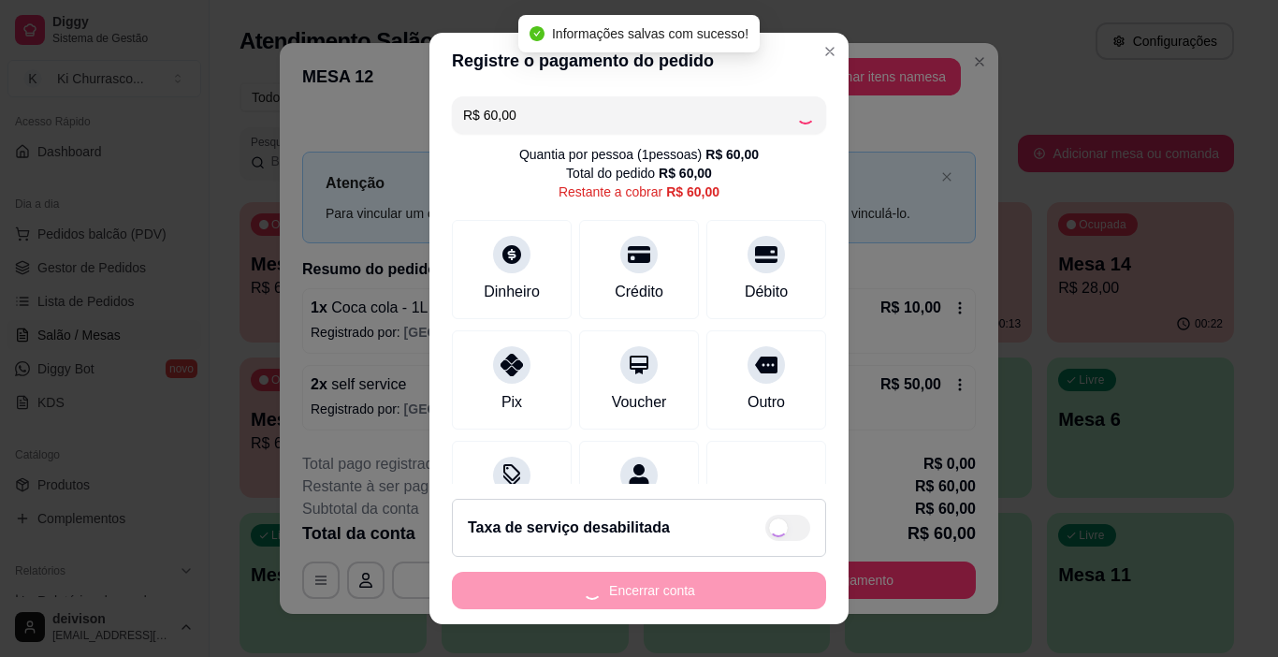
type input "R$ 0,00"
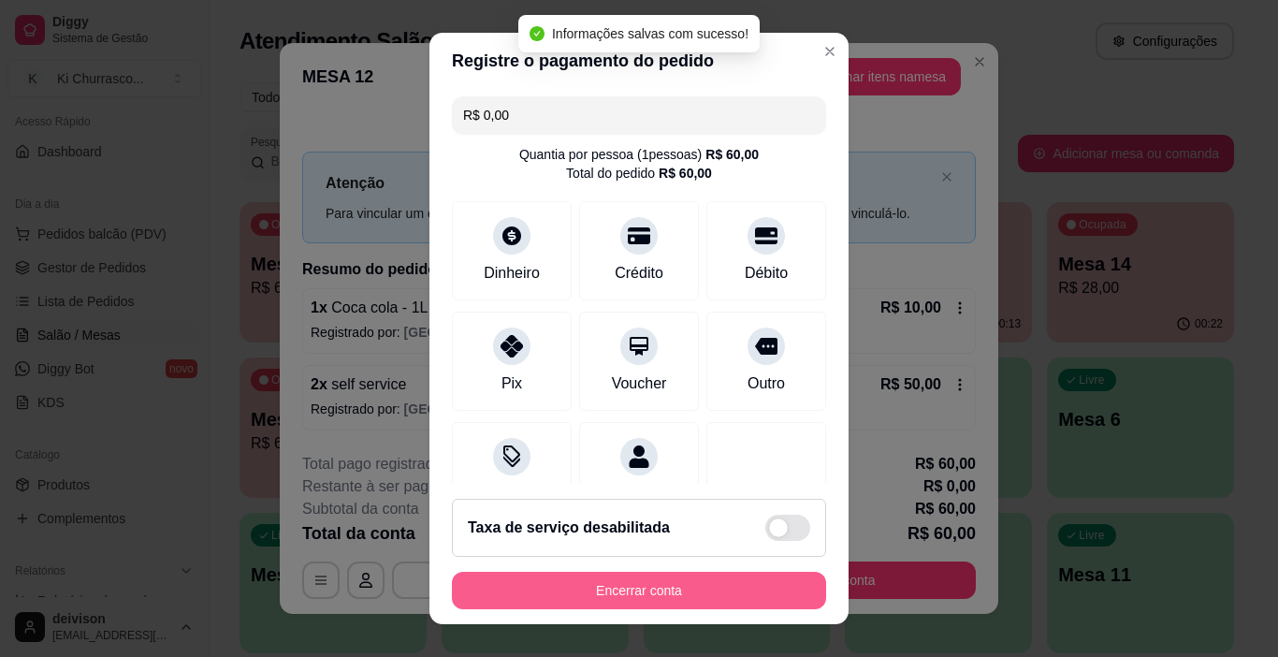
click at [677, 587] on button "Encerrar conta" at bounding box center [639, 590] width 374 height 37
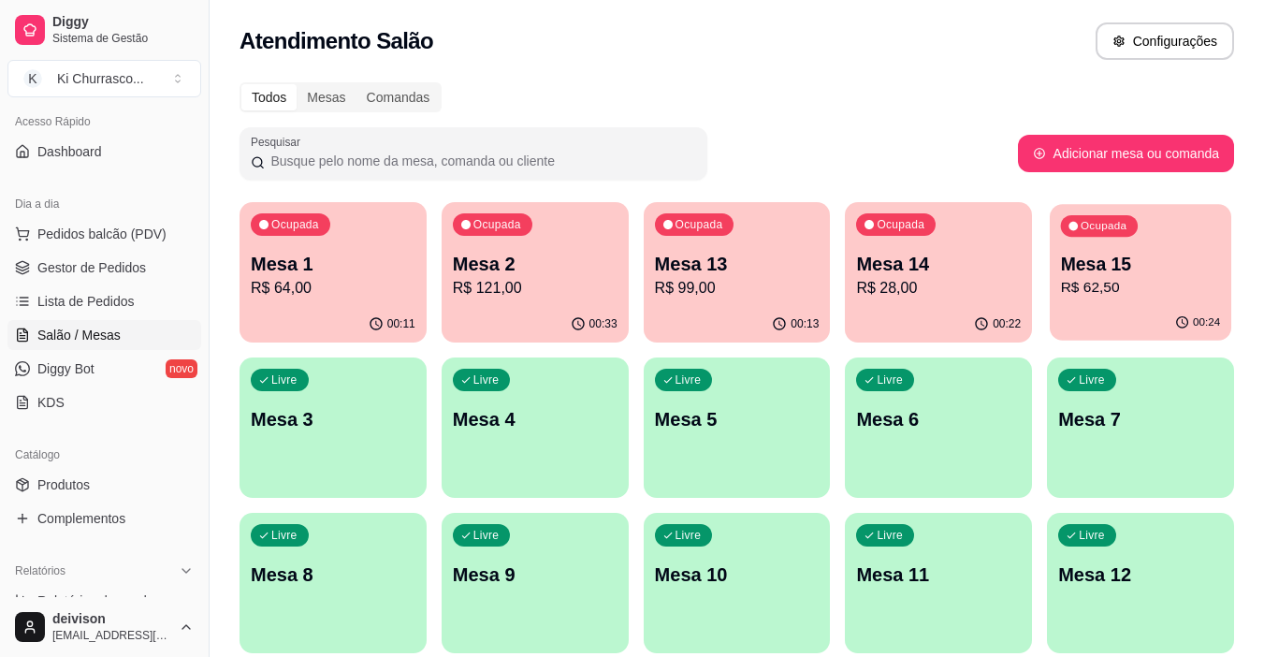
click at [1093, 280] on p "R$ 62,50" at bounding box center [1141, 288] width 160 height 22
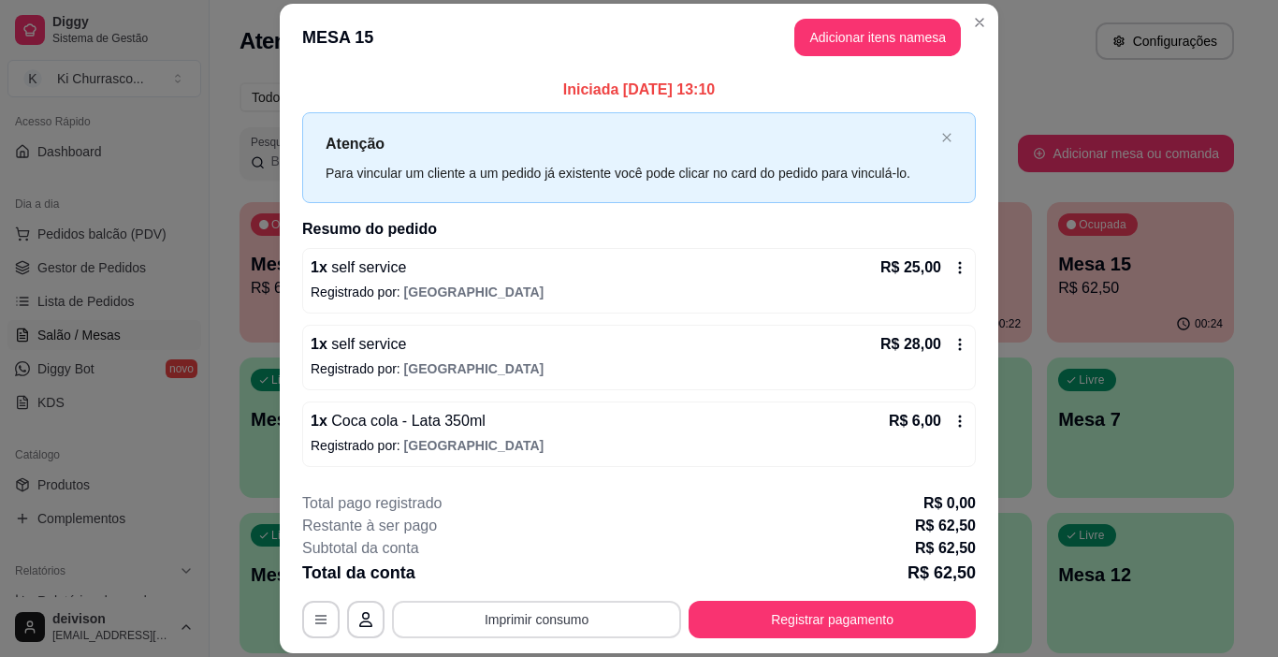
click at [404, 611] on button "Imprimir consumo" at bounding box center [536, 619] width 289 height 37
click at [506, 575] on button "IMPRESSORA" at bounding box center [536, 576] width 136 height 30
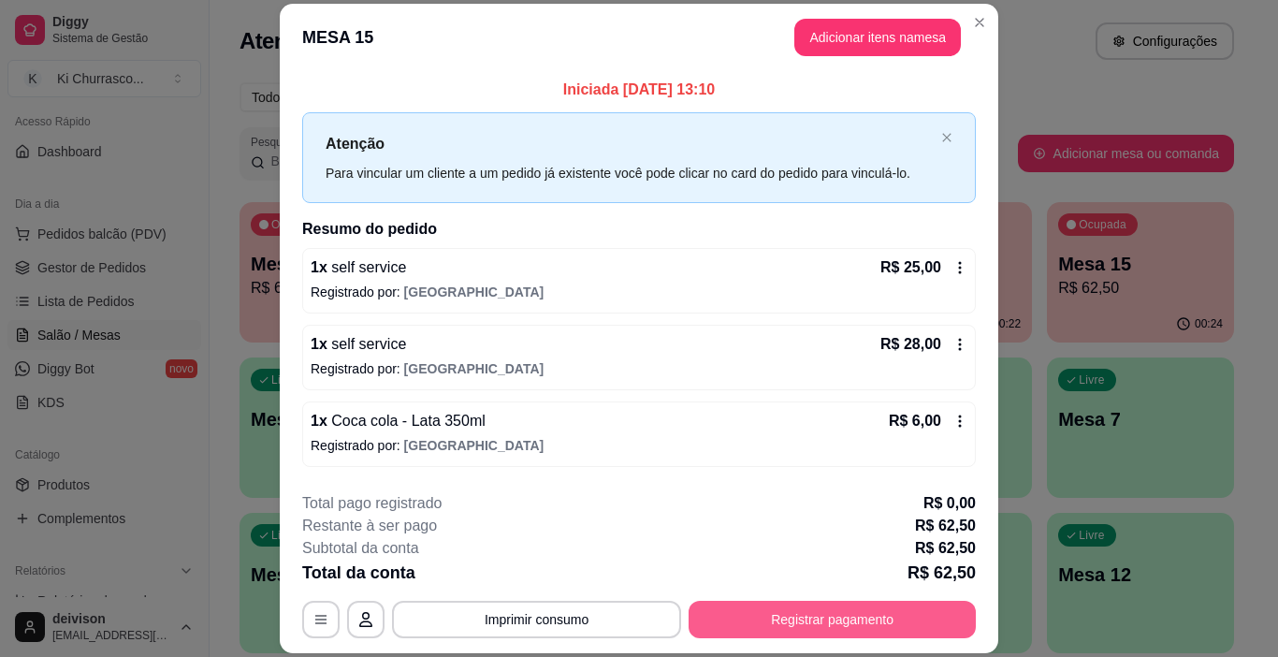
click at [844, 625] on button "Registrar pagamento" at bounding box center [832, 619] width 287 height 37
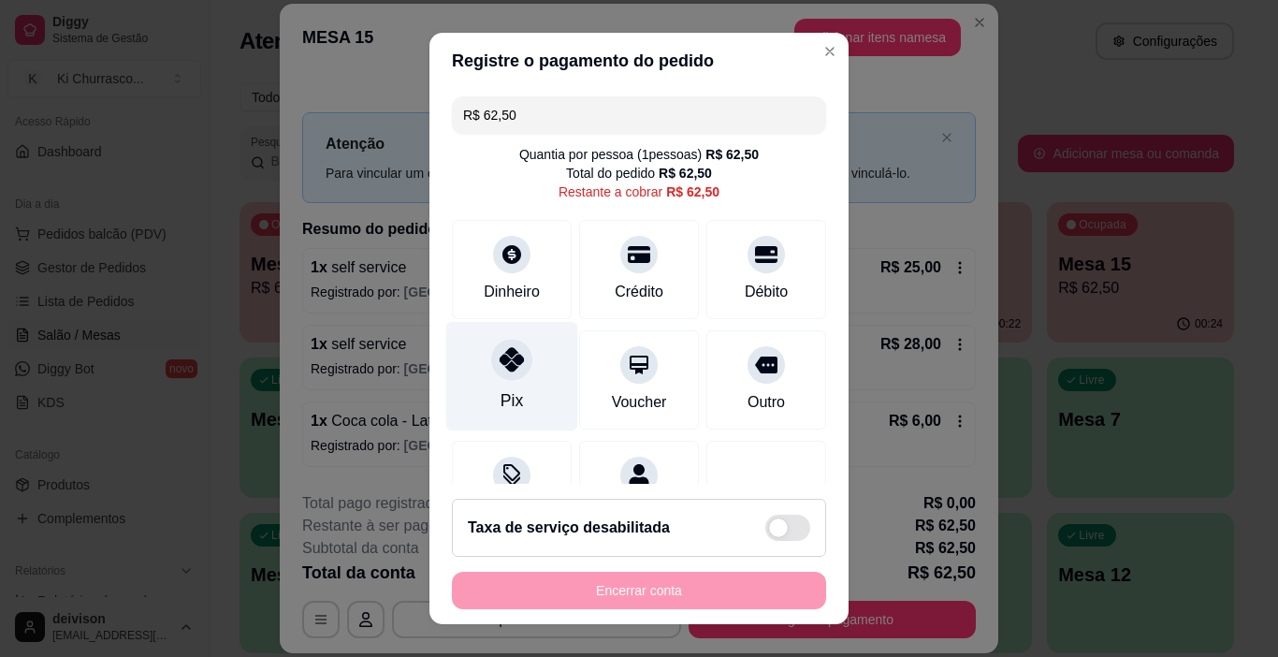
drag, startPoint x: 483, startPoint y: 379, endPoint x: 499, endPoint y: 382, distance: 16.2
click at [490, 382] on div "Pix" at bounding box center [512, 376] width 132 height 109
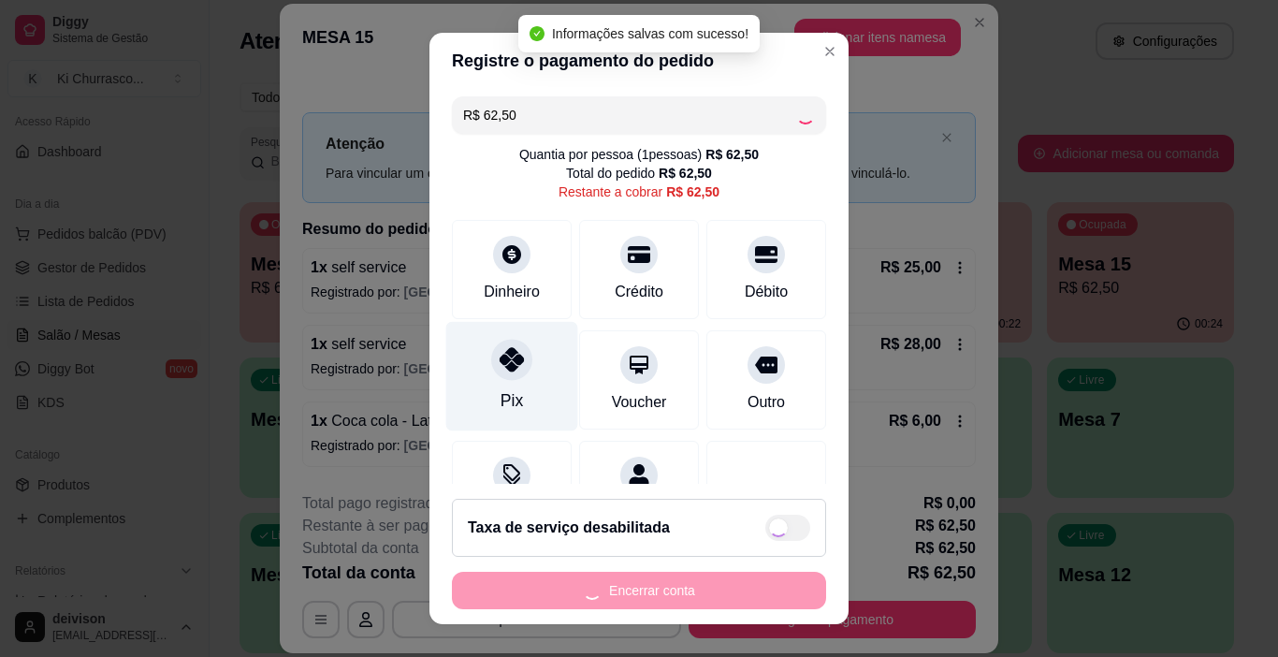
type input "R$ 0,00"
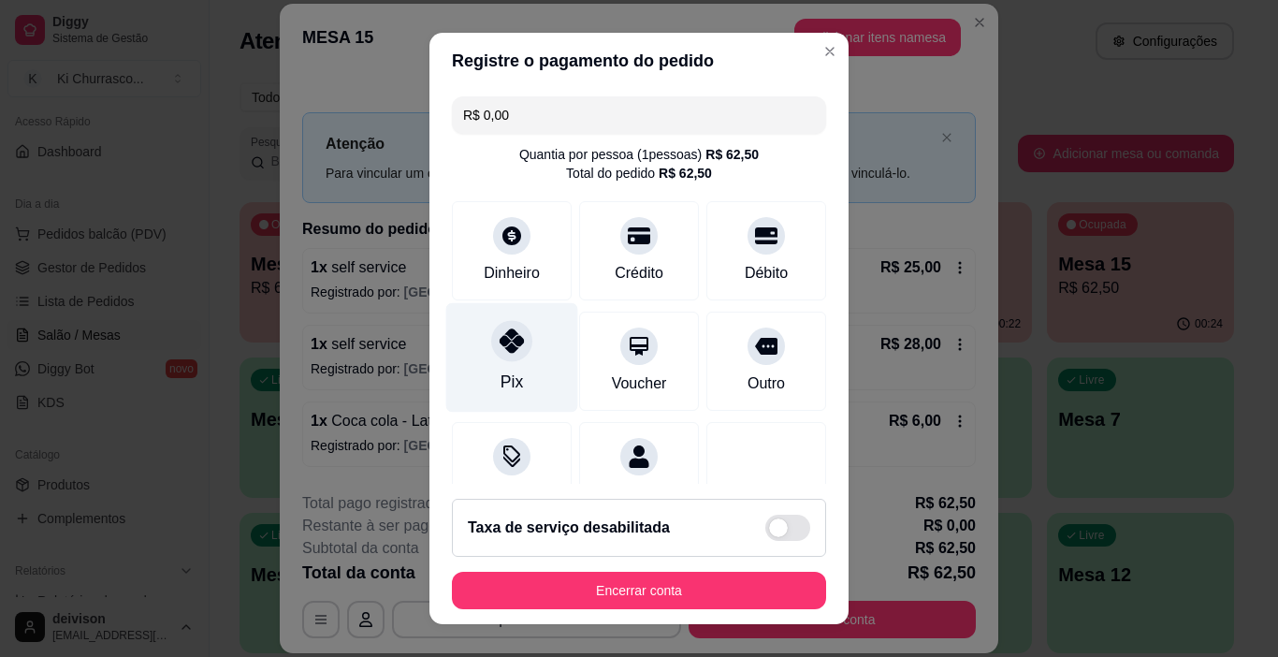
click at [529, 340] on div "Pix" at bounding box center [512, 357] width 132 height 109
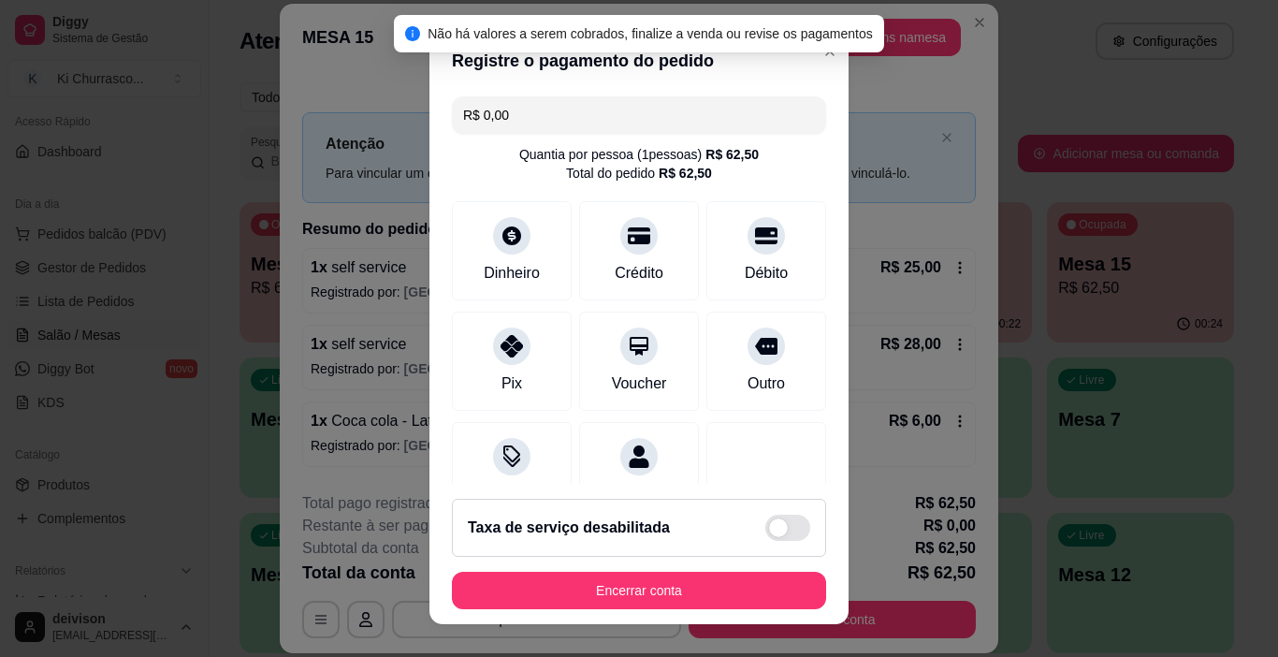
click at [663, 589] on button "Encerrar conta" at bounding box center [639, 590] width 374 height 37
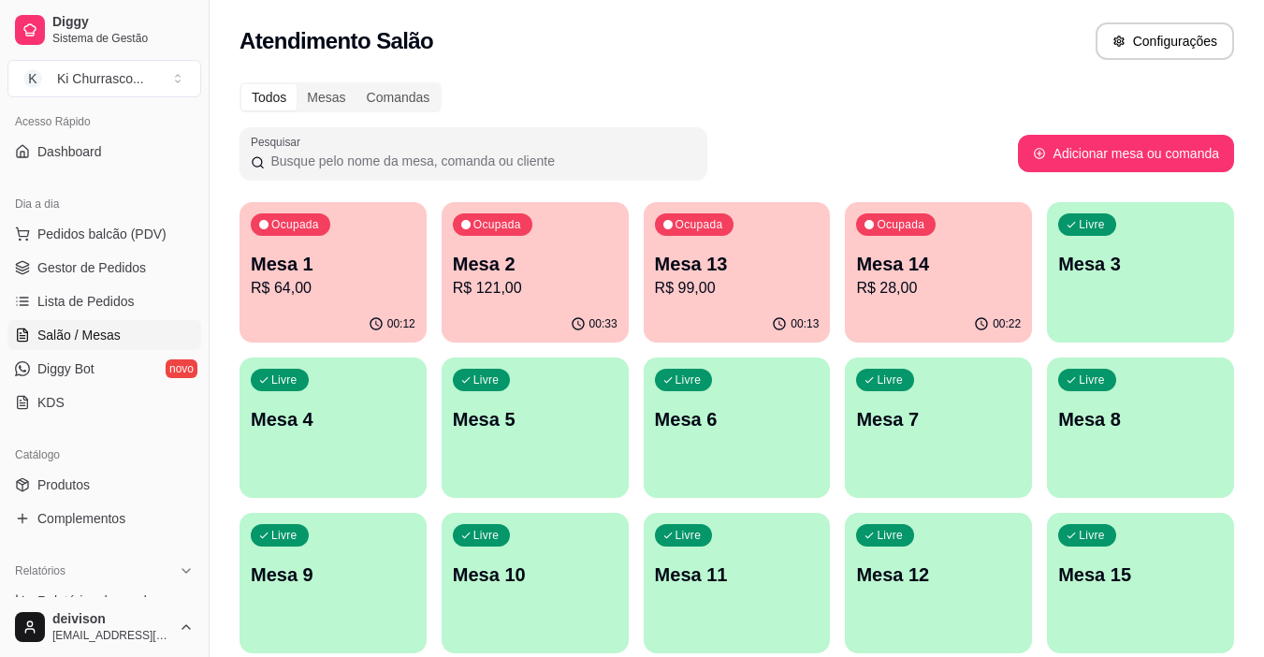
click at [852, 209] on div "Ocupada Mesa 14 R$ 28,00" at bounding box center [938, 254] width 187 height 104
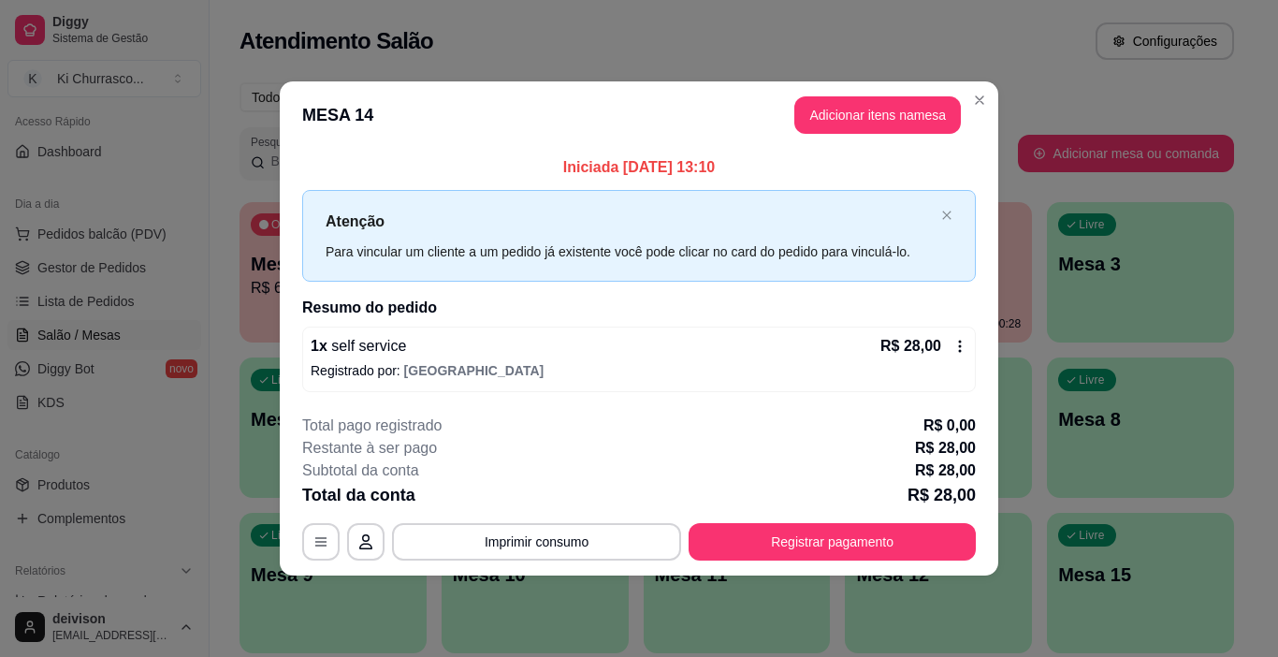
click at [852, 209] on div "**********" at bounding box center [639, 328] width 1278 height 657
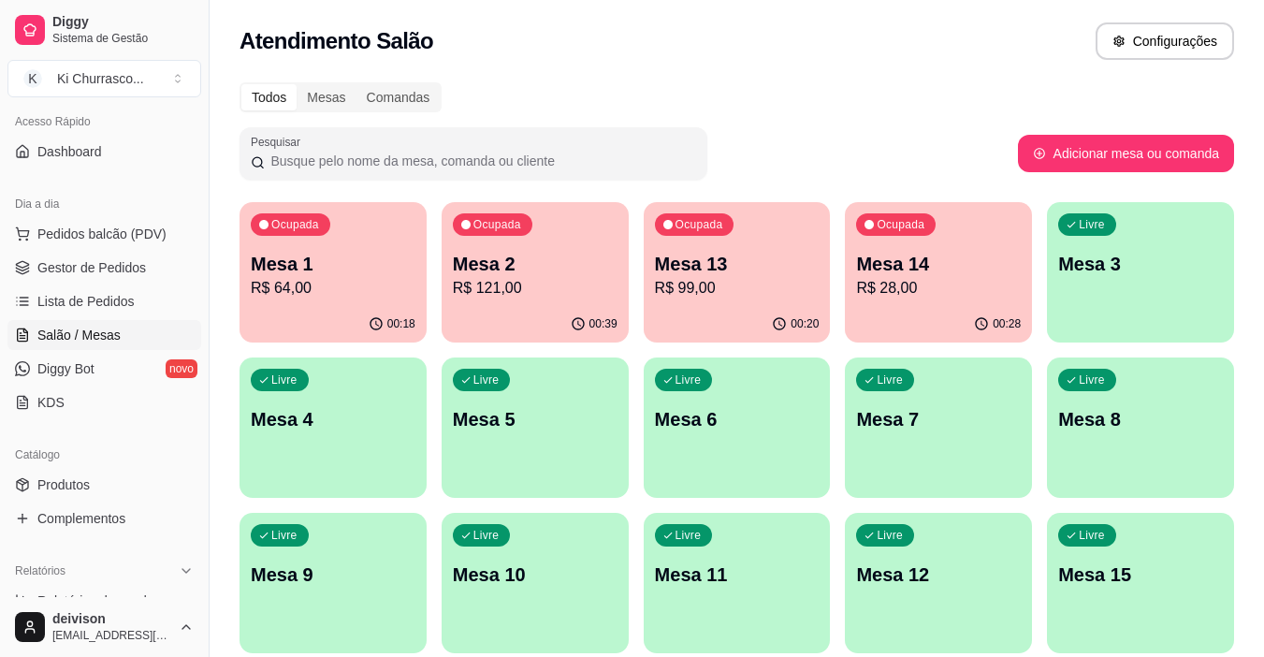
click at [492, 233] on div "Ocupada" at bounding box center [493, 224] width 80 height 22
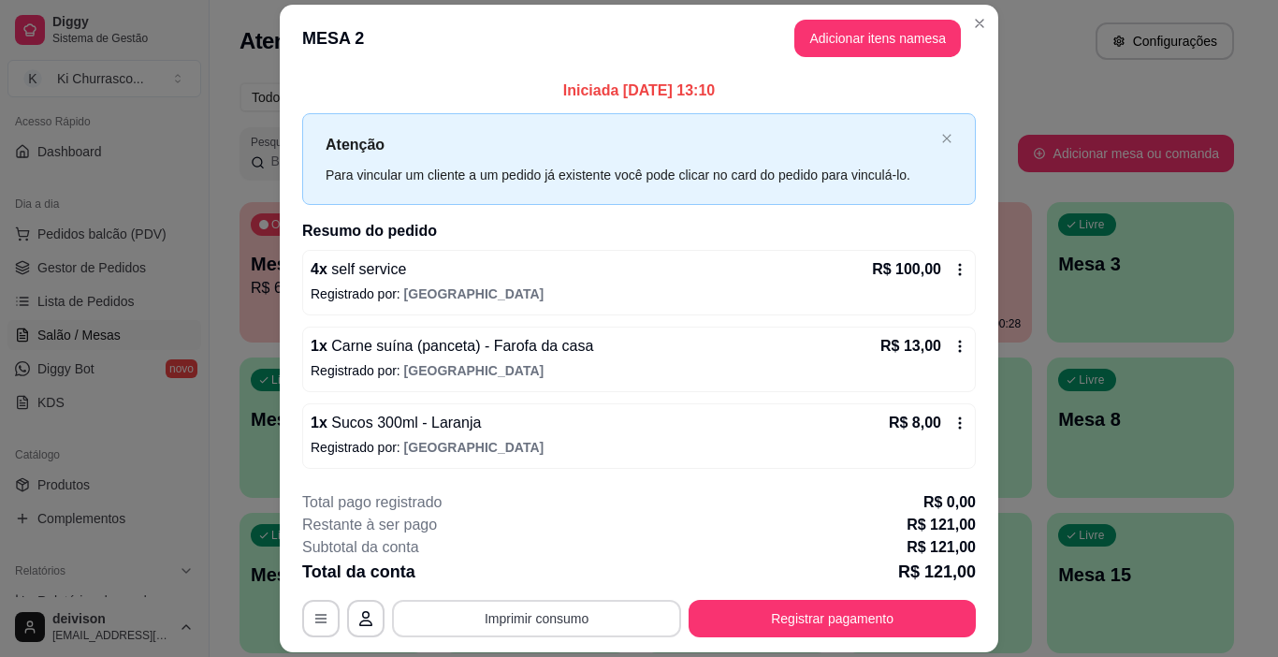
click at [607, 607] on button "Imprimir consumo" at bounding box center [536, 618] width 289 height 37
click at [535, 575] on button "IMPRESSORA" at bounding box center [536, 575] width 136 height 30
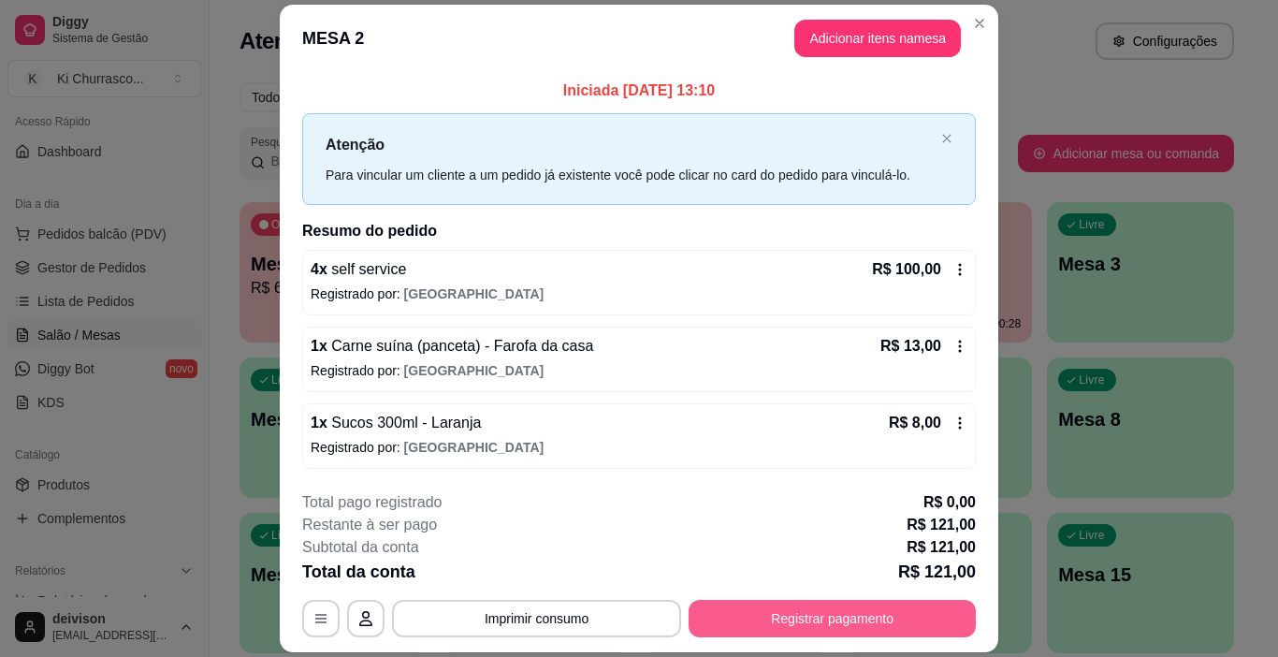
click at [828, 613] on button "Registrar pagamento" at bounding box center [832, 618] width 287 height 37
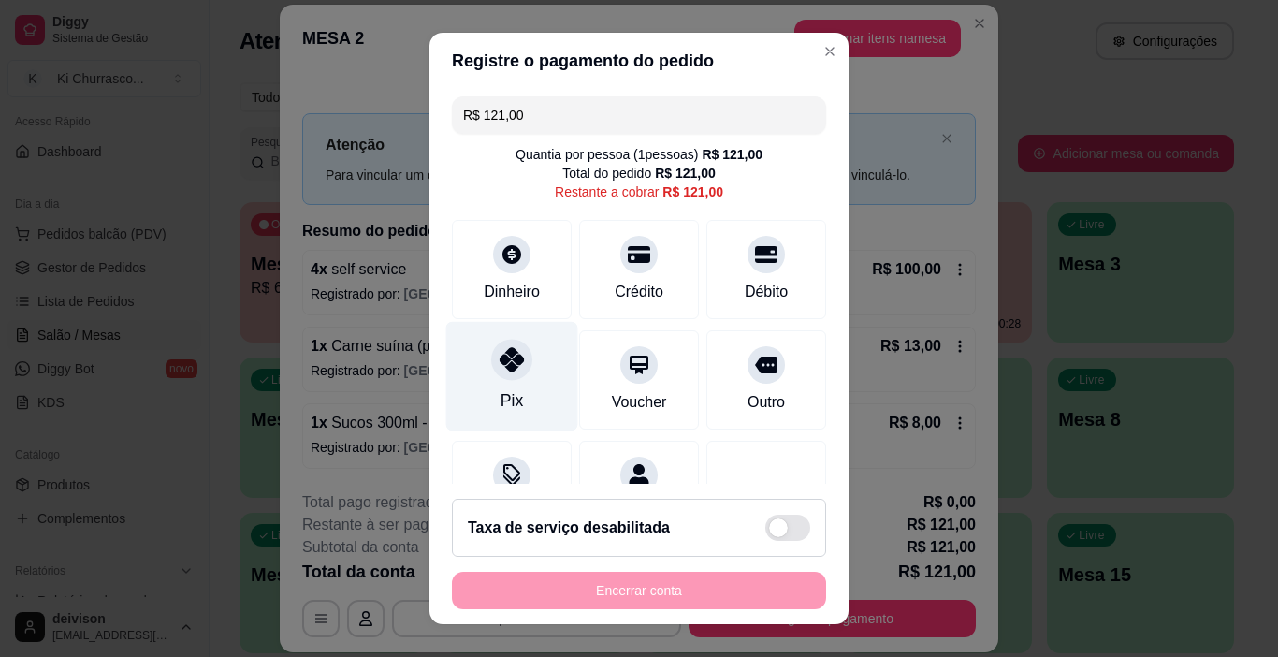
click at [528, 383] on div "Pix" at bounding box center [512, 376] width 132 height 109
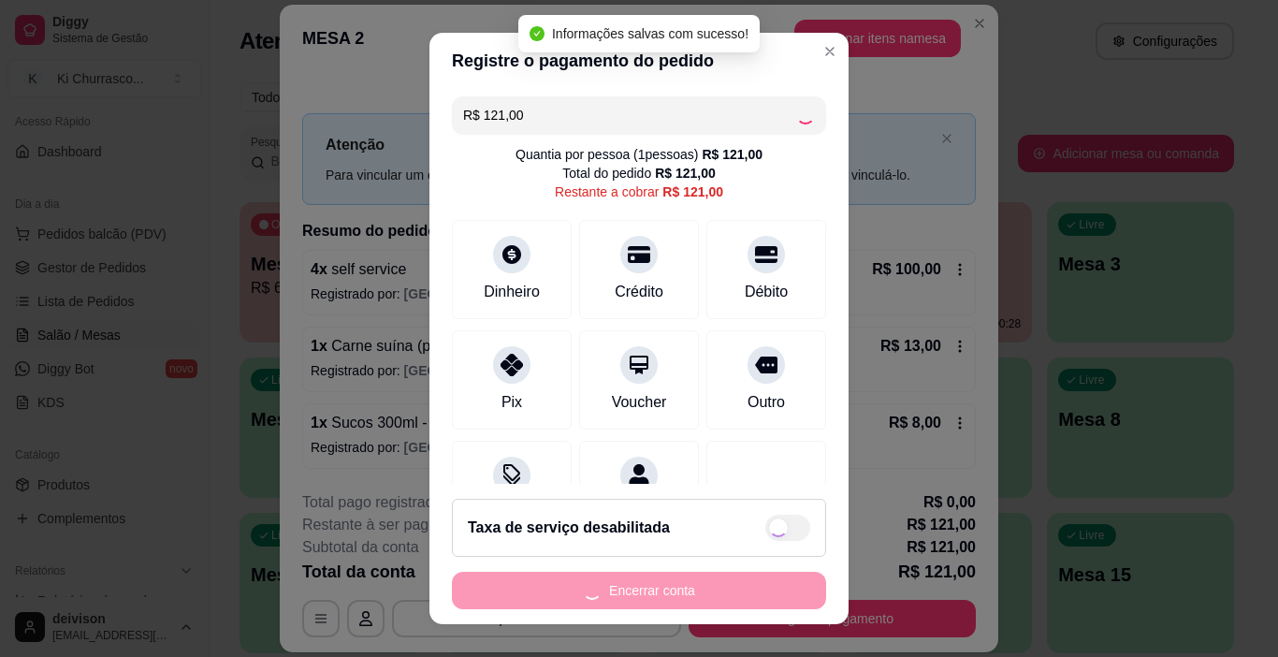
type input "R$ 0,00"
click at [655, 594] on button "Encerrar conta" at bounding box center [639, 590] width 374 height 37
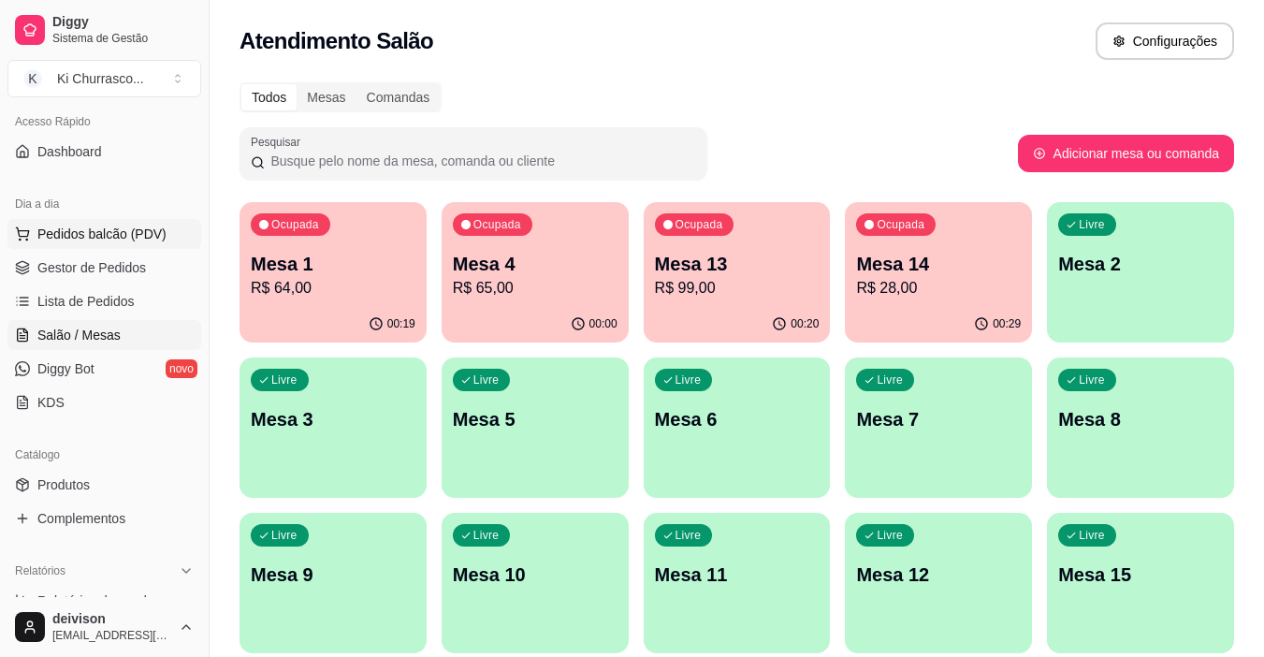
click at [120, 236] on span "Pedidos balcão (PDV)" at bounding box center [101, 234] width 129 height 19
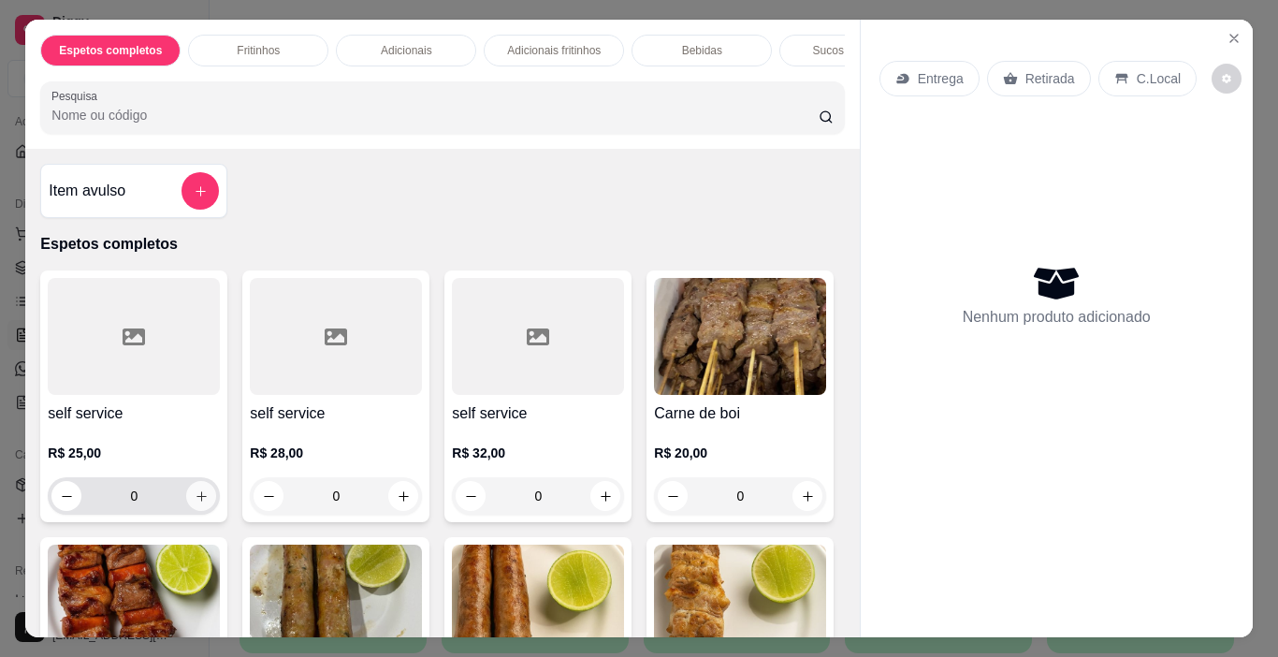
click at [198, 502] on icon "increase-product-quantity" at bounding box center [202, 496] width 14 height 14
type input "1"
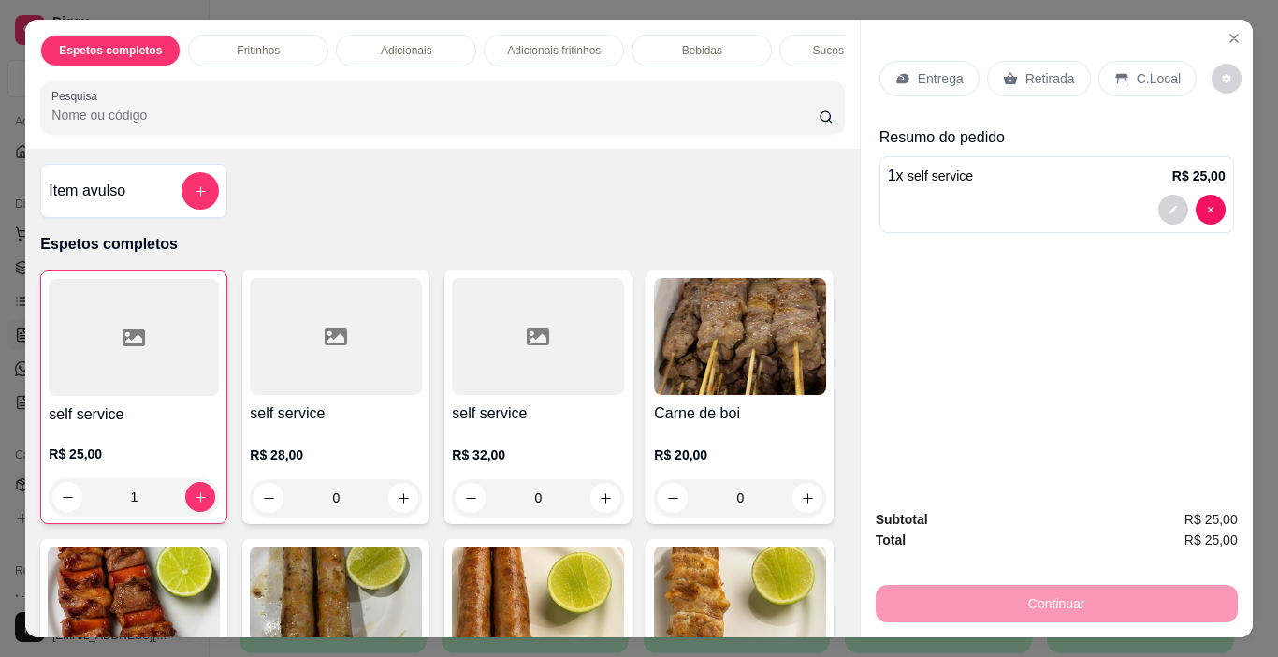
click at [1146, 69] on p "C.Local" at bounding box center [1159, 78] width 44 height 19
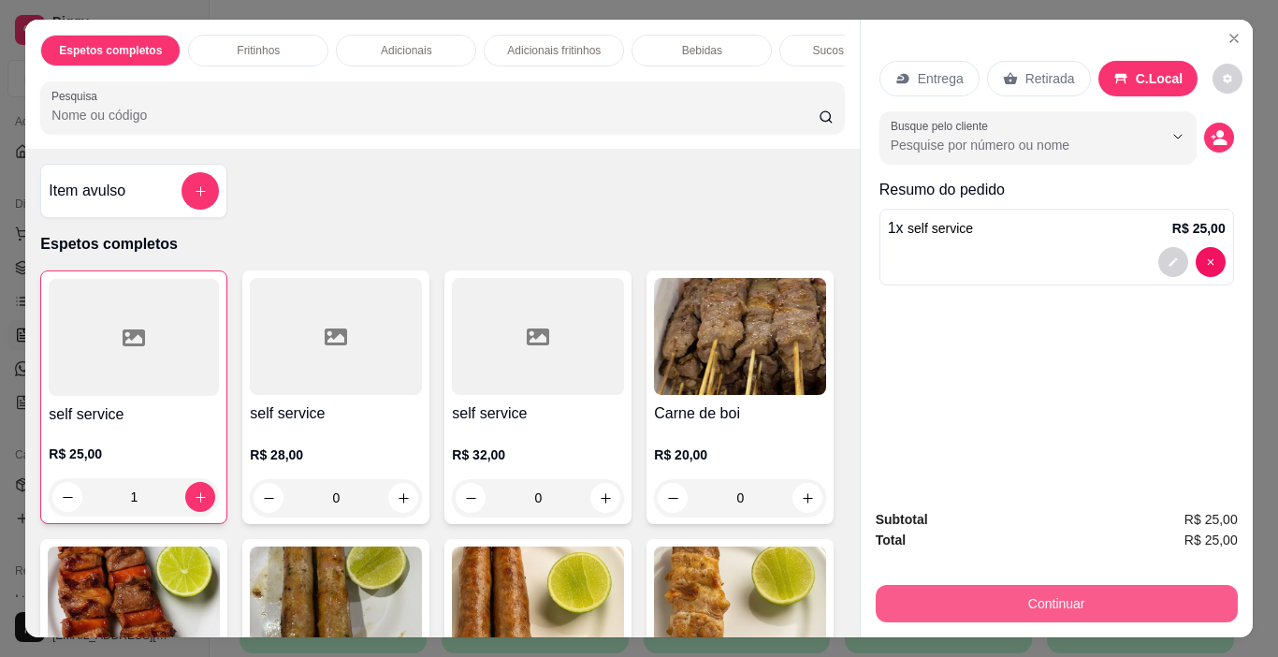
click at [1109, 604] on button "Continuar" at bounding box center [1057, 603] width 362 height 37
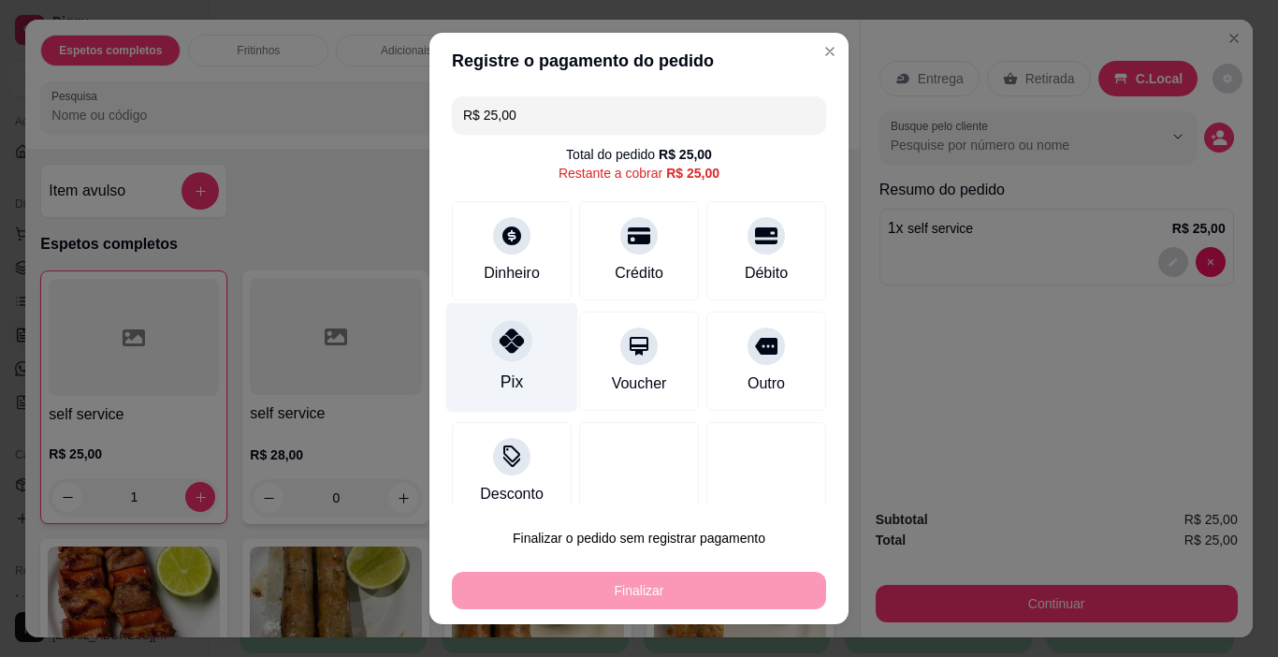
click at [530, 347] on div "Pix" at bounding box center [512, 357] width 132 height 109
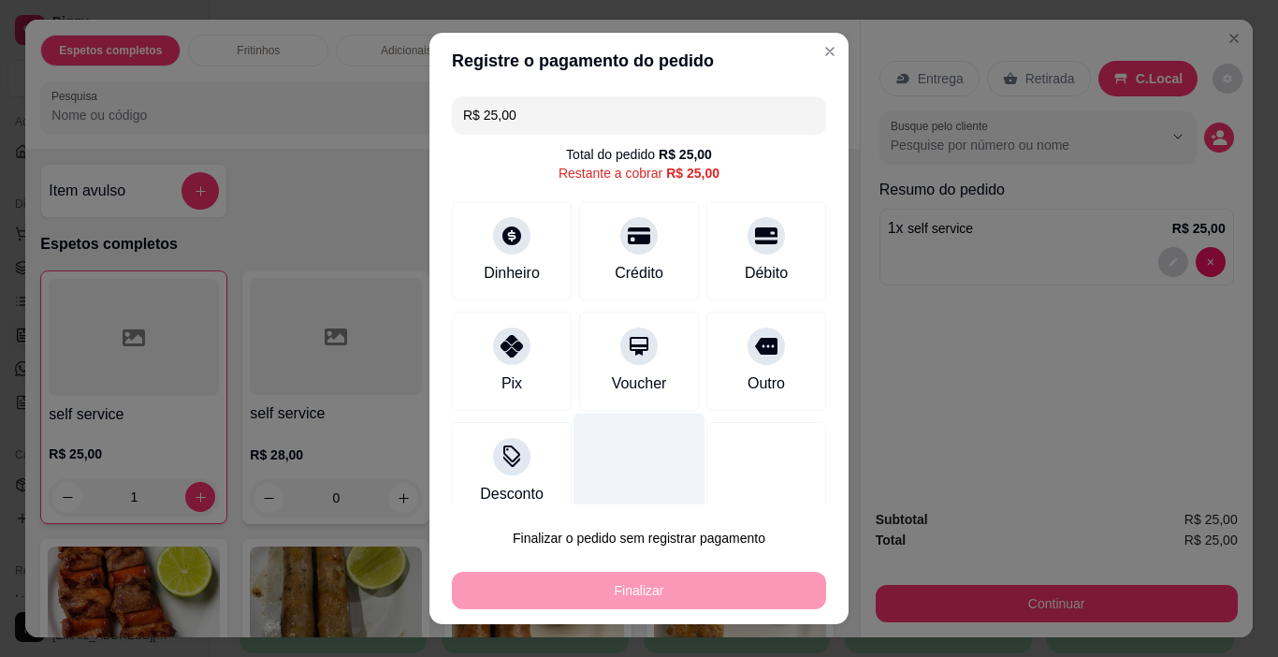
type input "R$ 0,00"
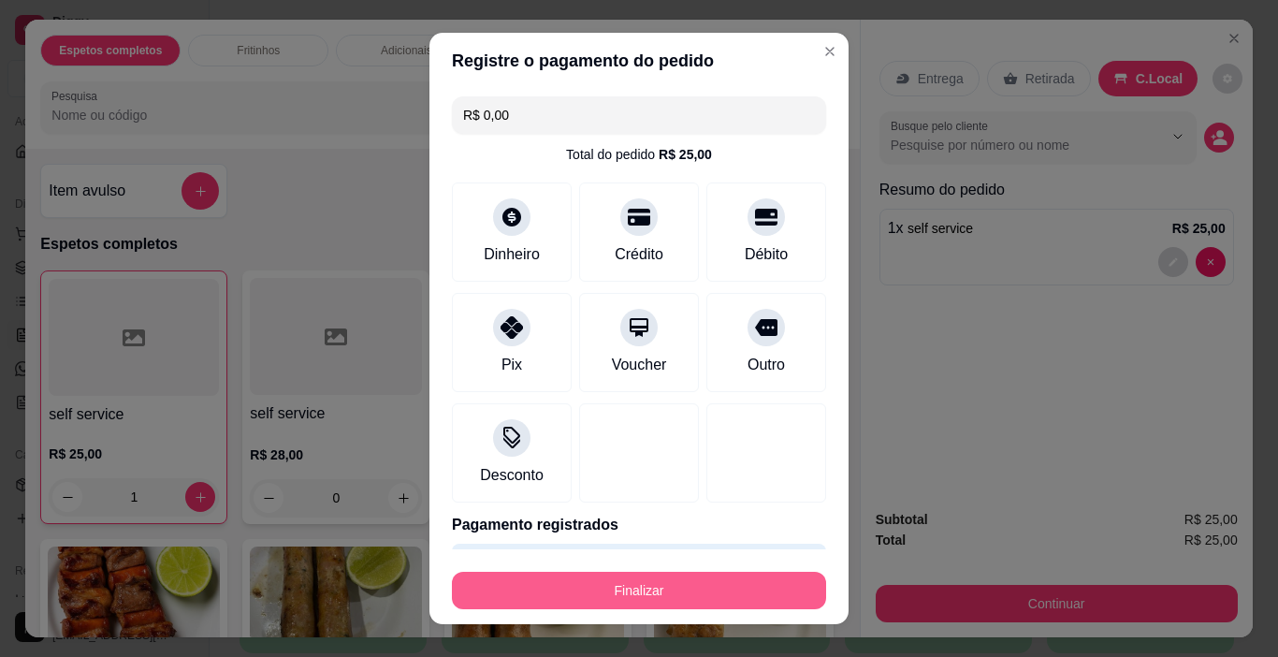
click at [703, 599] on button "Finalizar" at bounding box center [639, 590] width 374 height 37
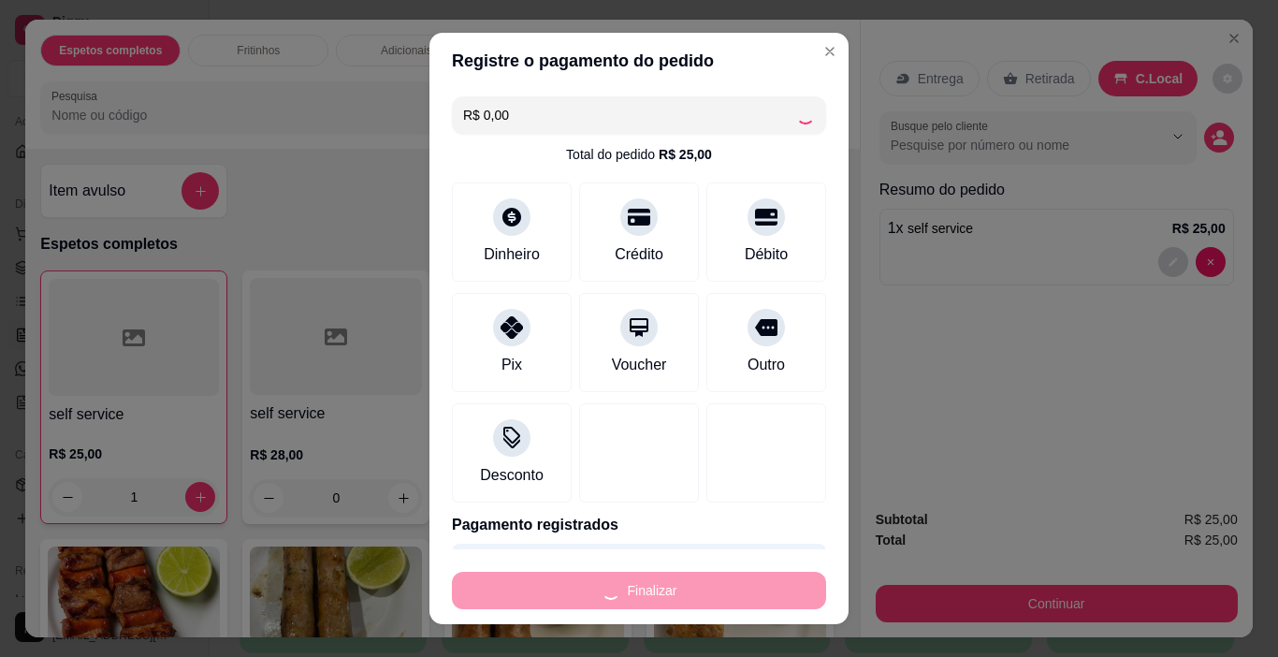
type input "0"
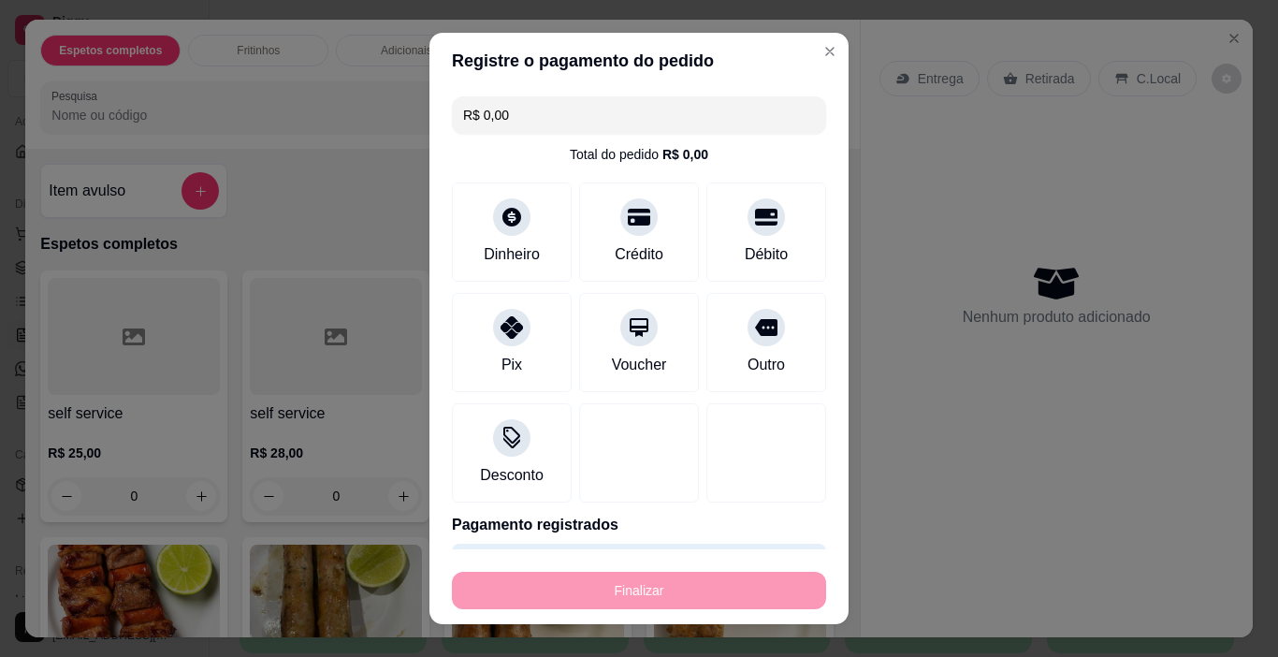
type input "-R$ 25,00"
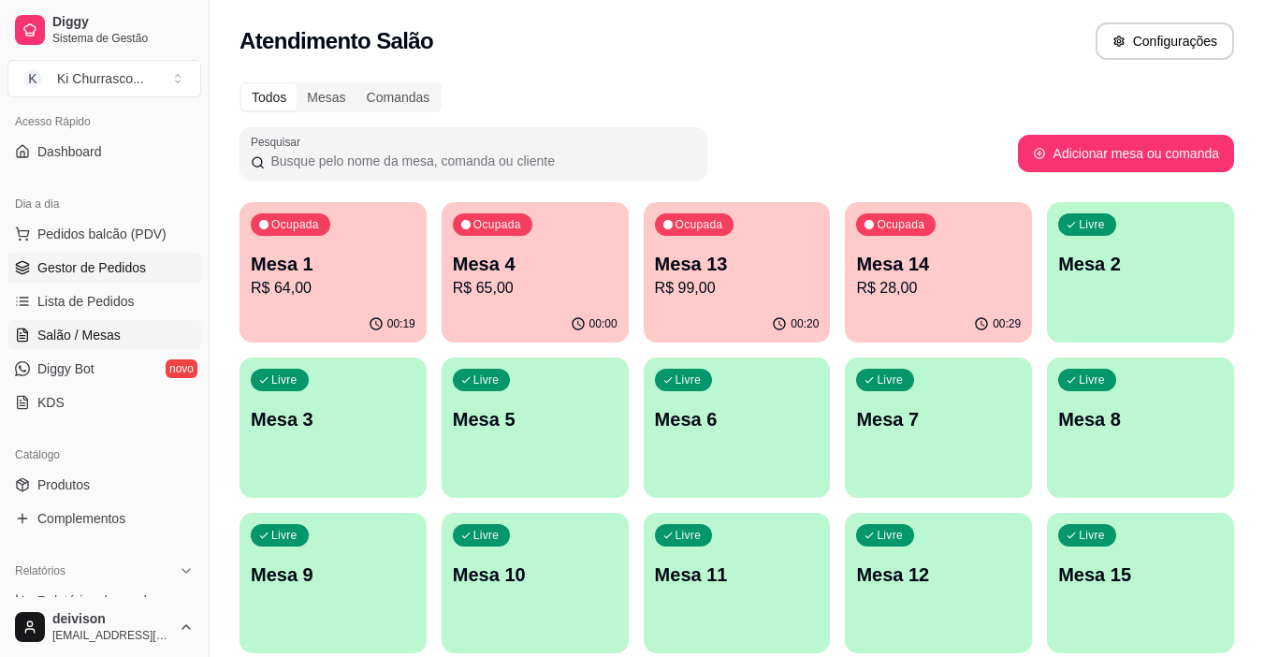
click at [96, 273] on span "Gestor de Pedidos" at bounding box center [91, 267] width 109 height 19
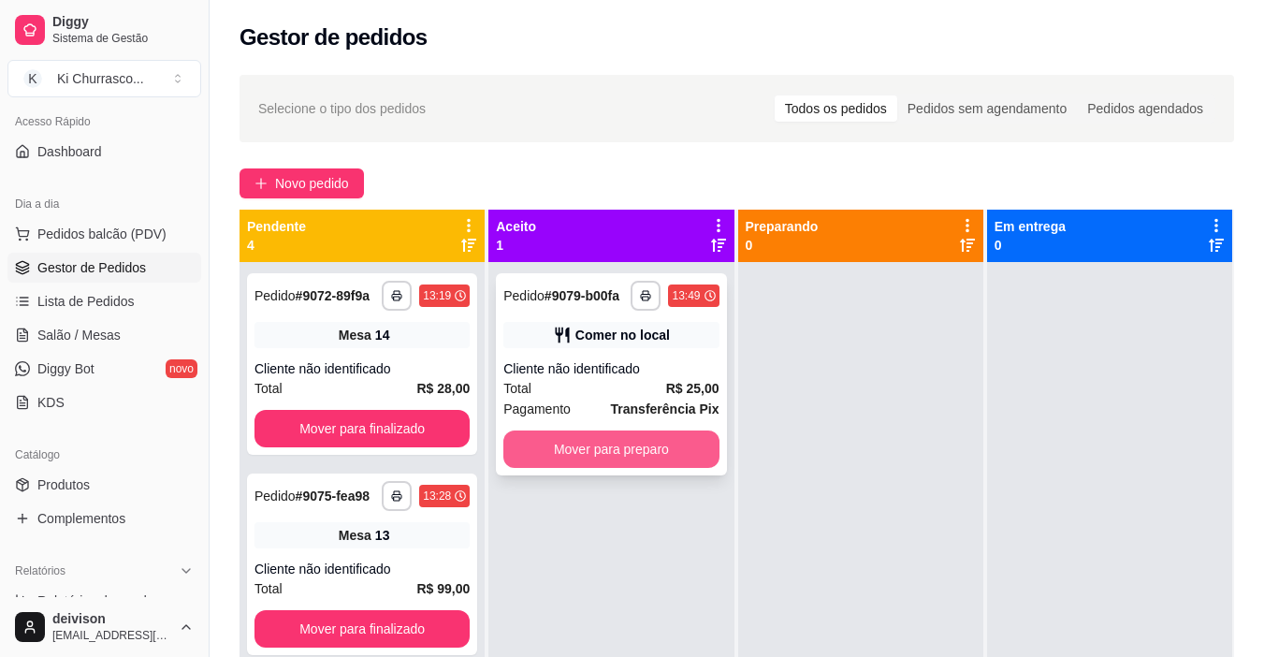
click at [644, 450] on button "Mover para preparo" at bounding box center [610, 448] width 215 height 37
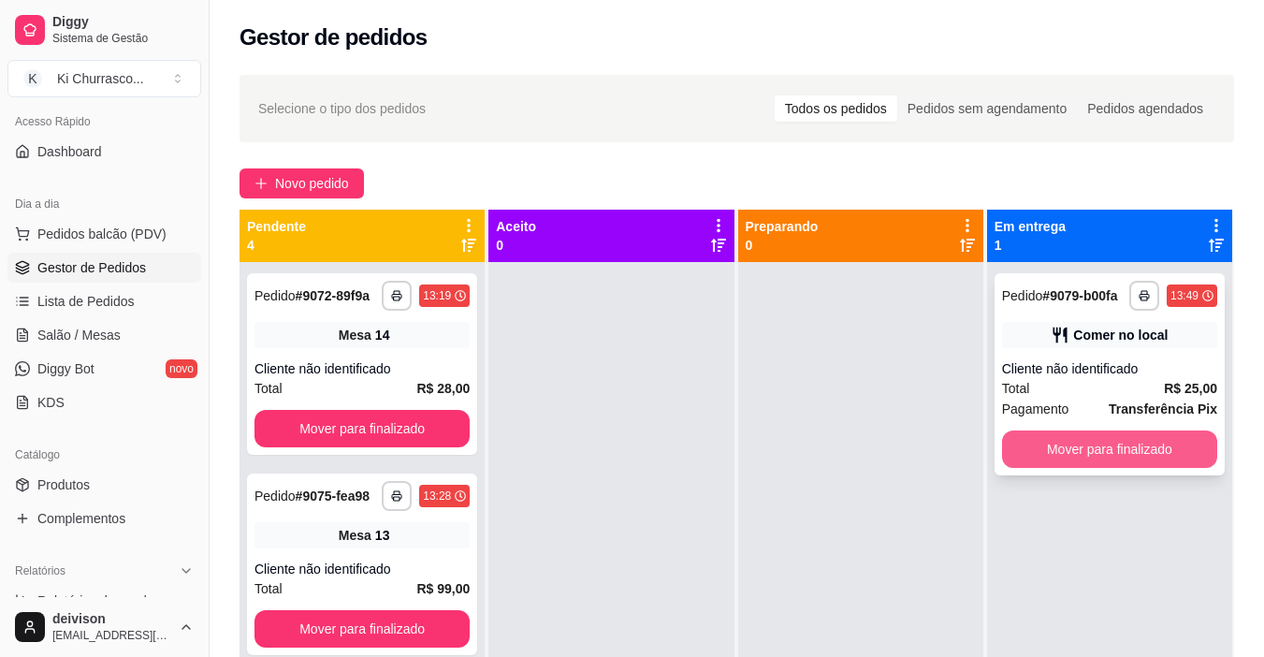
click at [1040, 453] on button "Mover para finalizado" at bounding box center [1109, 448] width 215 height 37
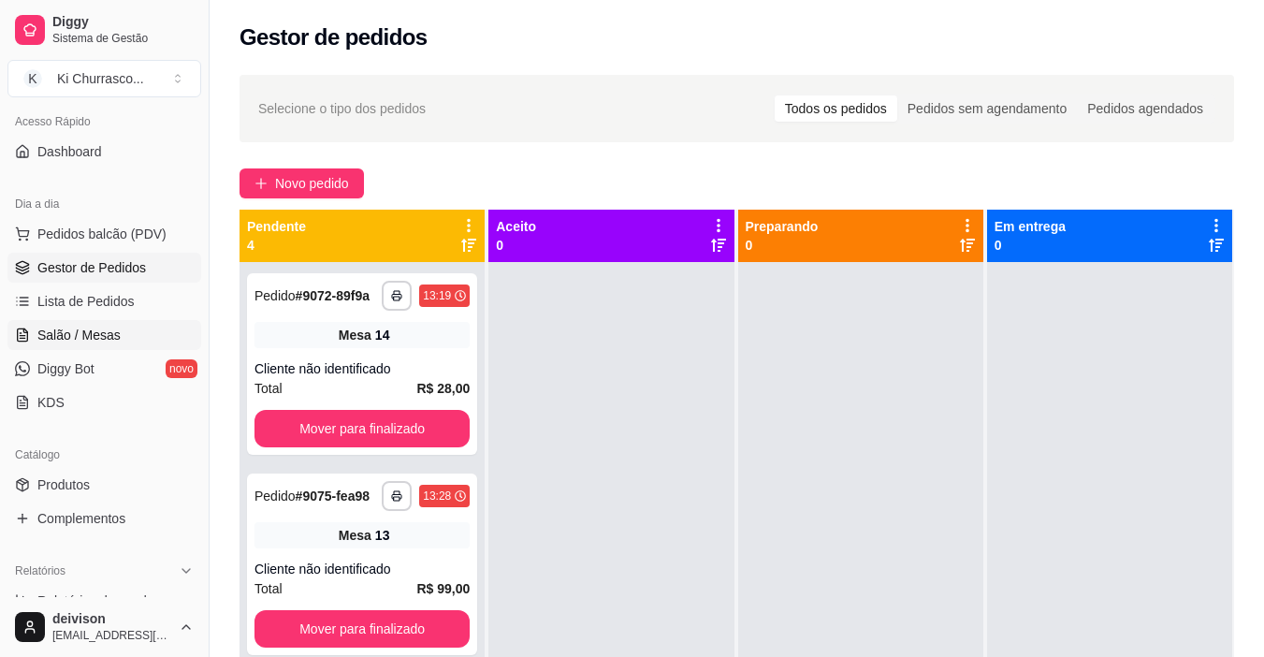
click at [104, 328] on span "Salão / Mesas" at bounding box center [78, 335] width 83 height 19
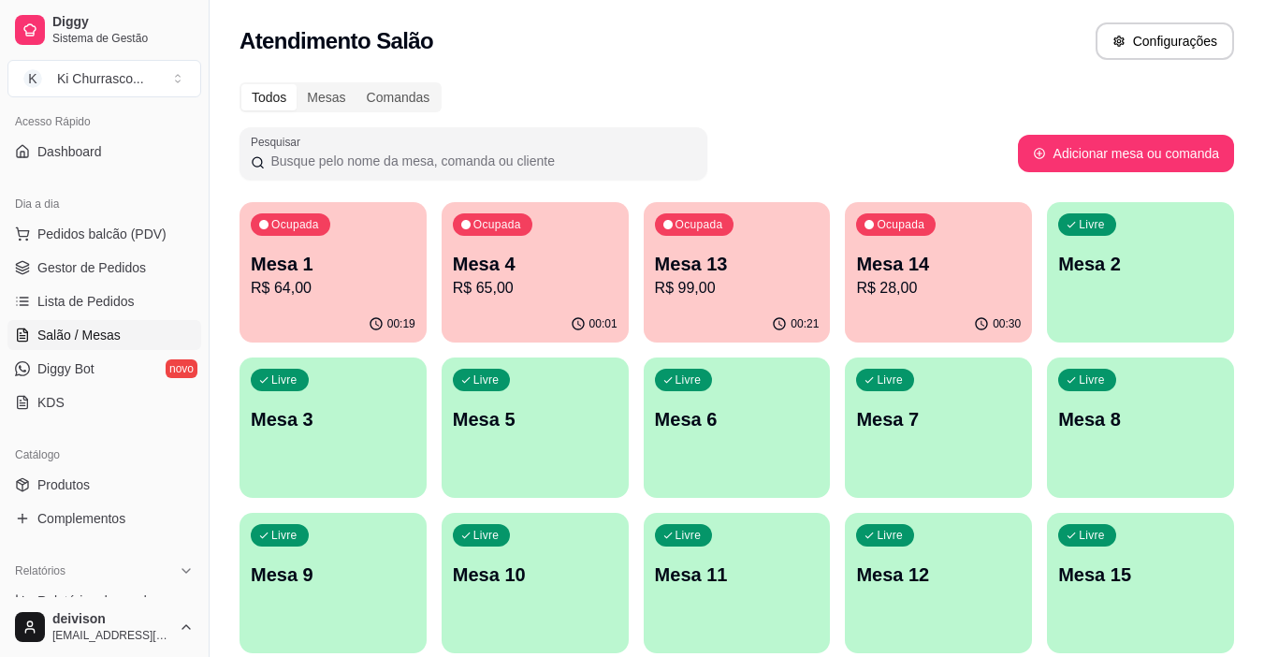
click at [888, 257] on p "Mesa 14" at bounding box center [938, 264] width 165 height 26
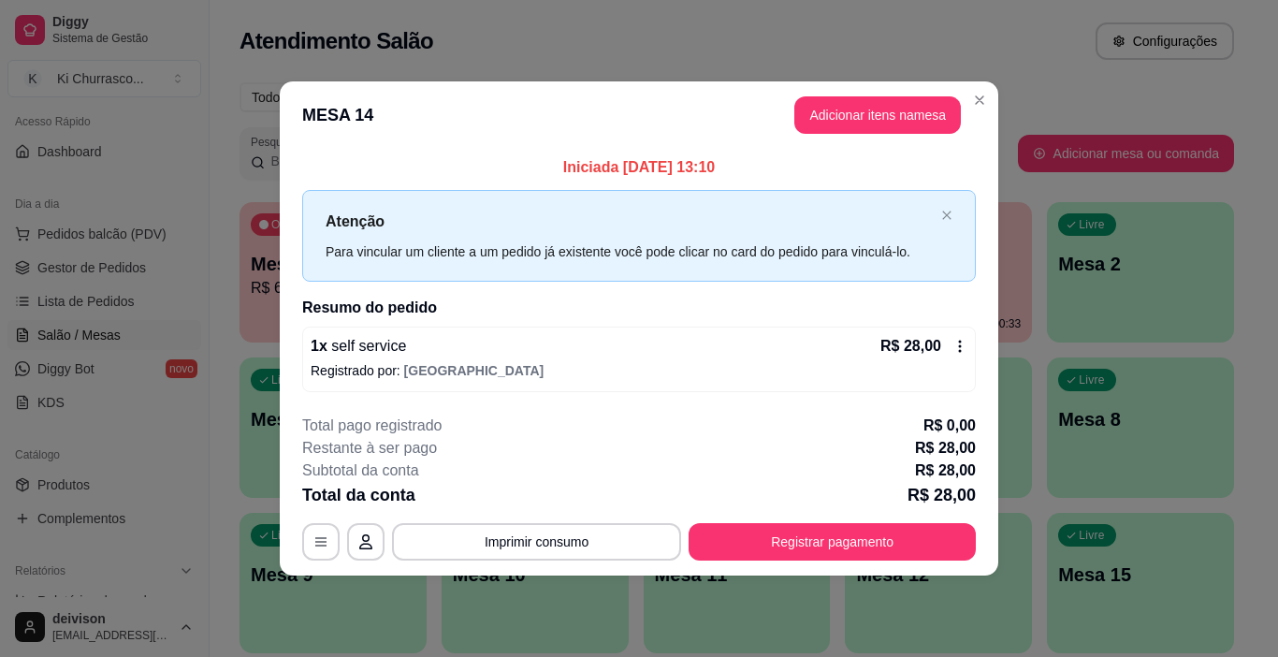
click at [765, 551] on button "Registrar pagamento" at bounding box center [832, 541] width 287 height 37
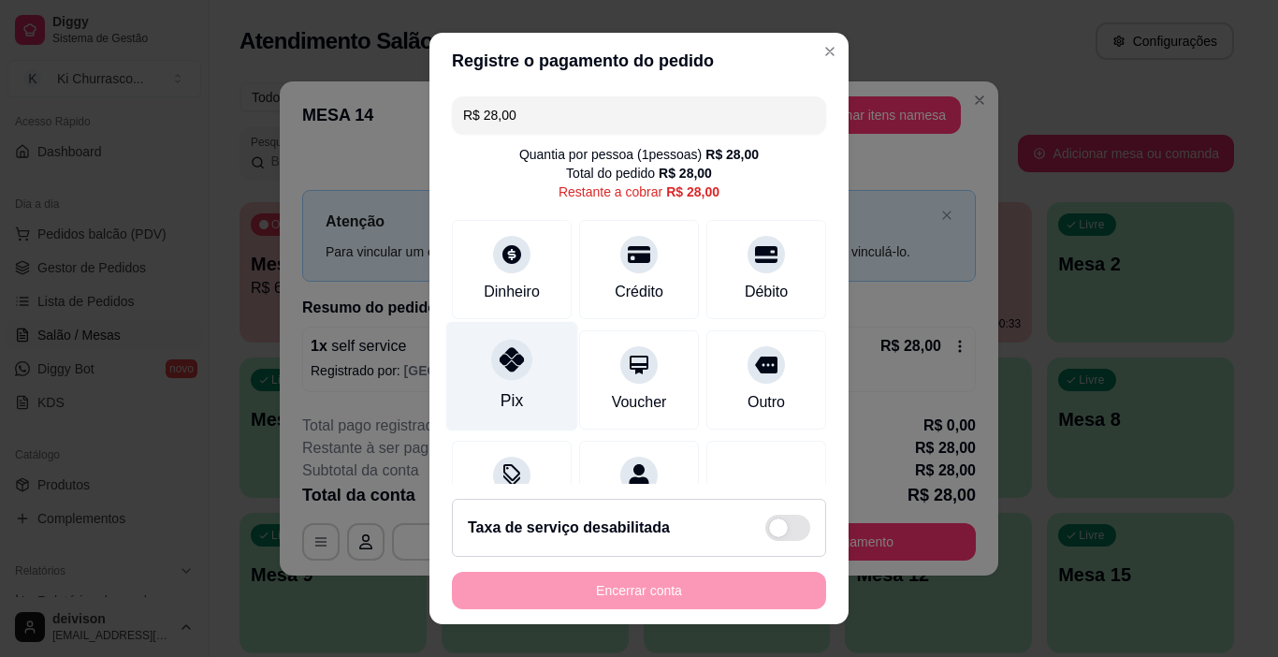
drag, startPoint x: 487, startPoint y: 355, endPoint x: 507, endPoint y: 367, distance: 23.1
click at [500, 356] on icon at bounding box center [512, 359] width 24 height 24
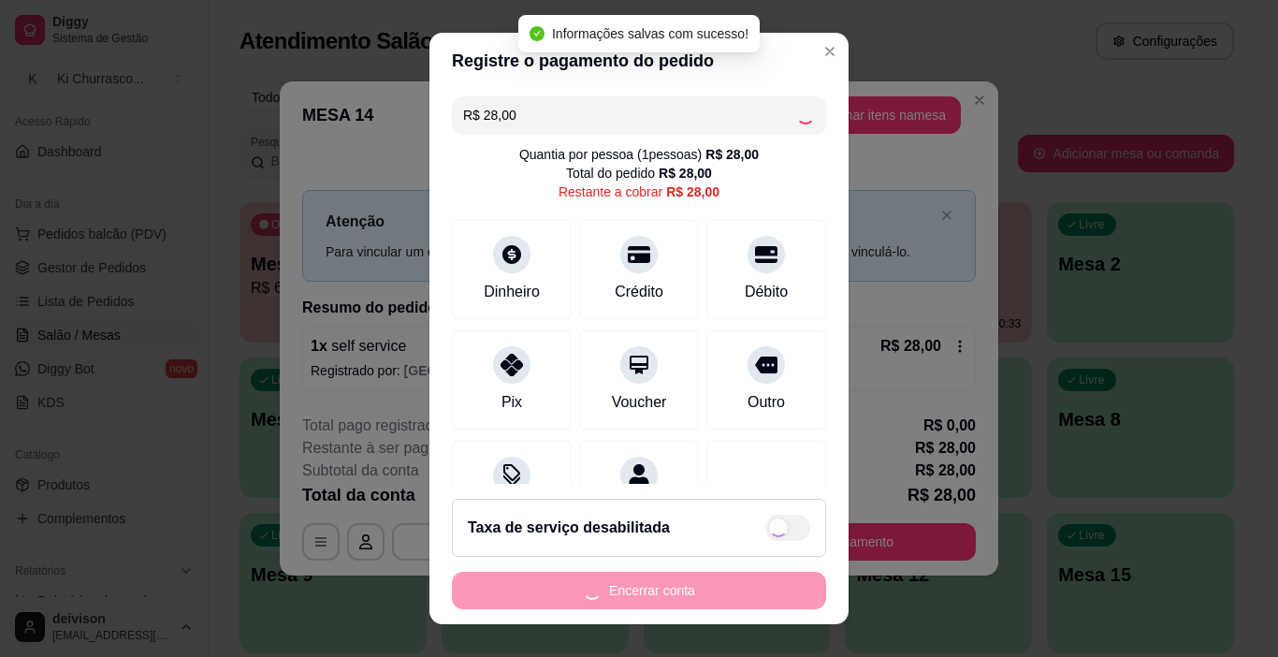
type input "R$ 0,00"
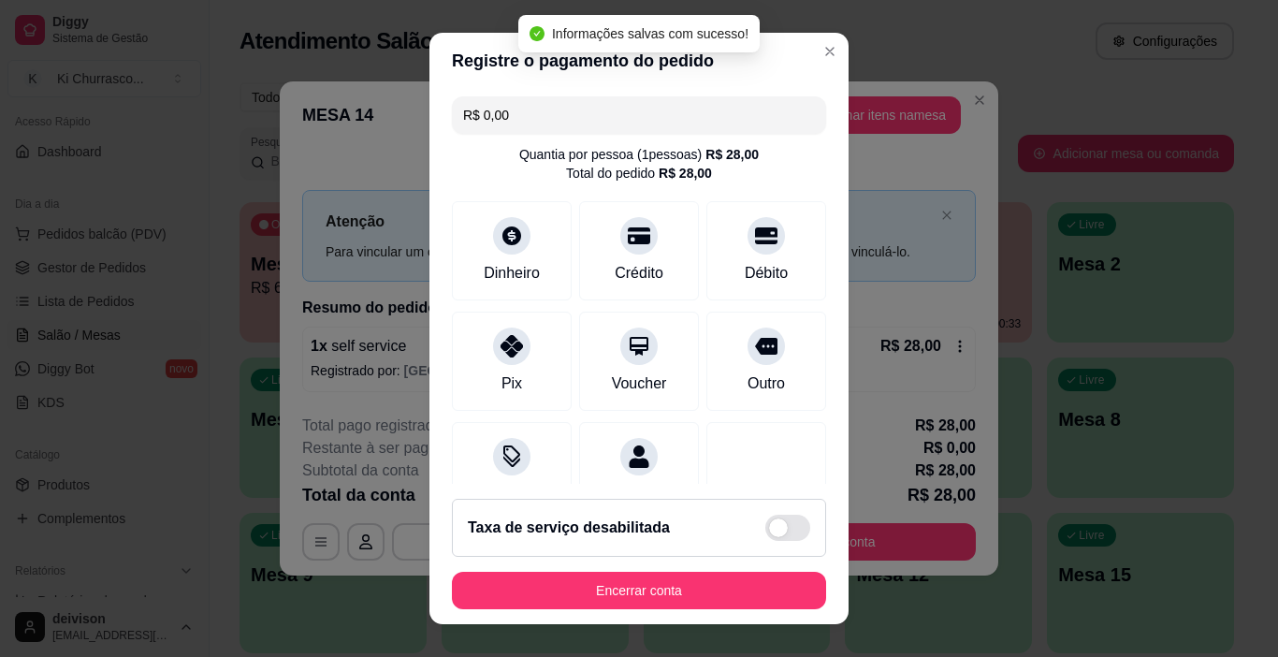
drag, startPoint x: 725, startPoint y: 557, endPoint x: 724, endPoint y: 570, distance: 13.1
click at [725, 569] on footer "Taxa de serviço desabilitada Encerrar conta" at bounding box center [638, 554] width 419 height 140
click at [721, 589] on button "Encerrar conta" at bounding box center [639, 590] width 374 height 37
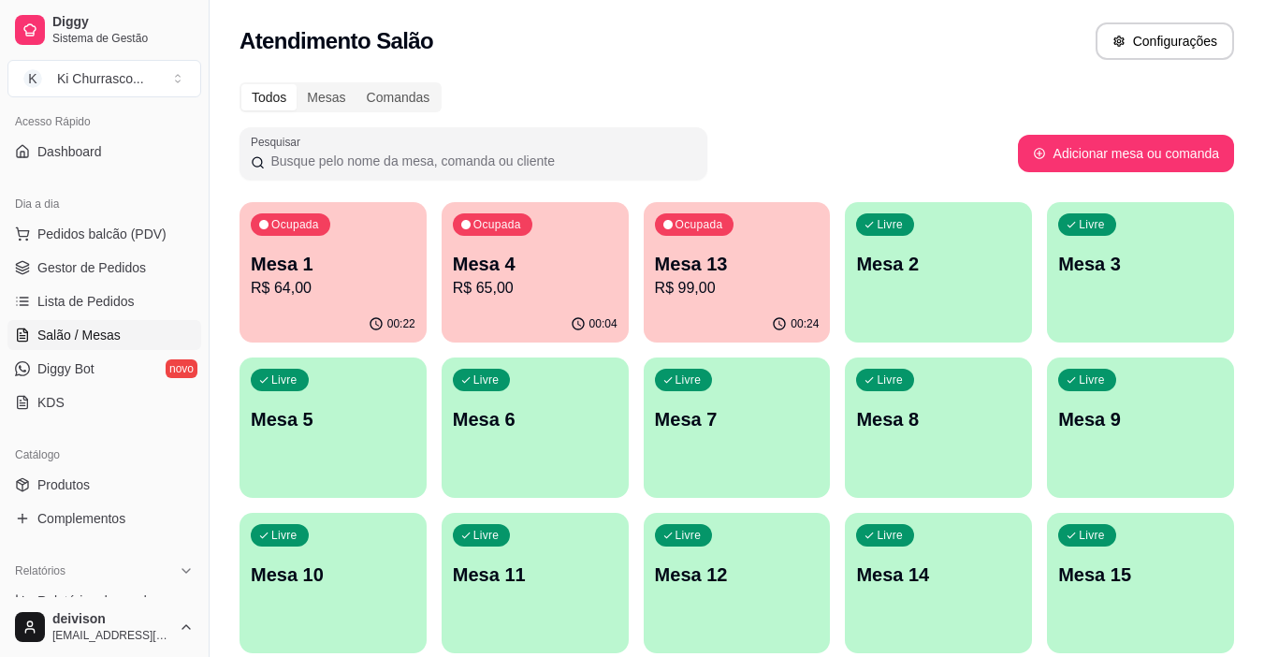
click at [445, 259] on div "Ocupada Mesa 4 R$ 65,00" at bounding box center [535, 254] width 187 height 104
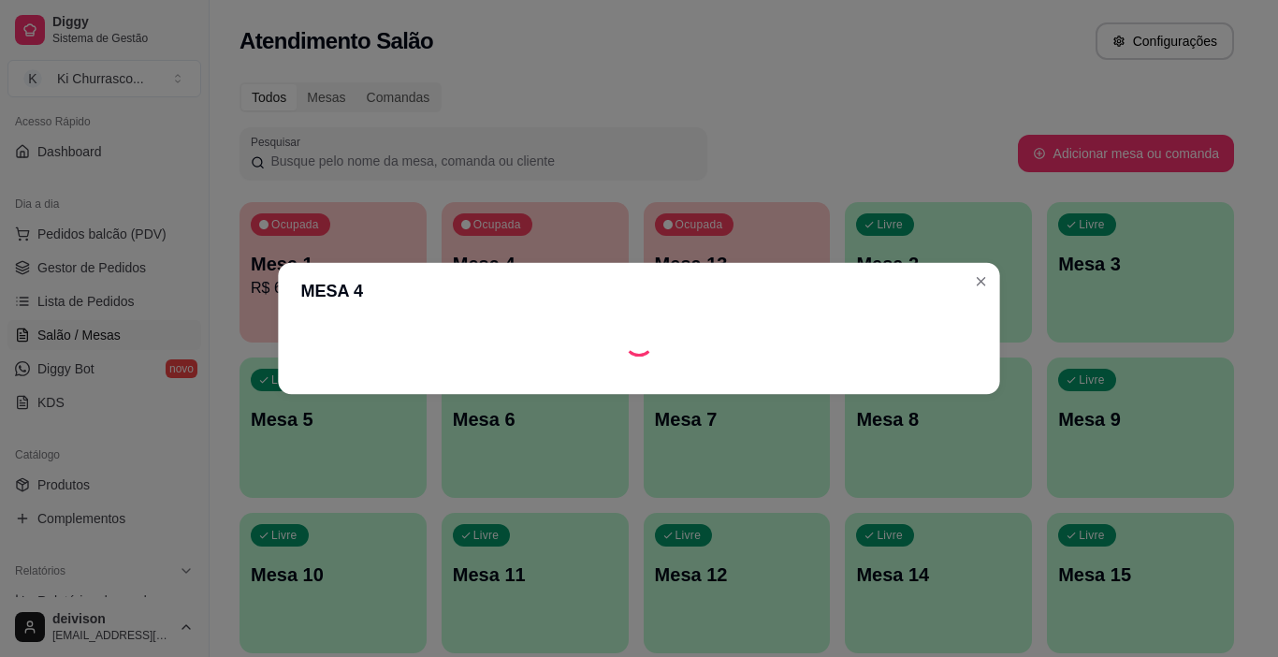
click at [400, 269] on header "MESA 4" at bounding box center [638, 291] width 721 height 56
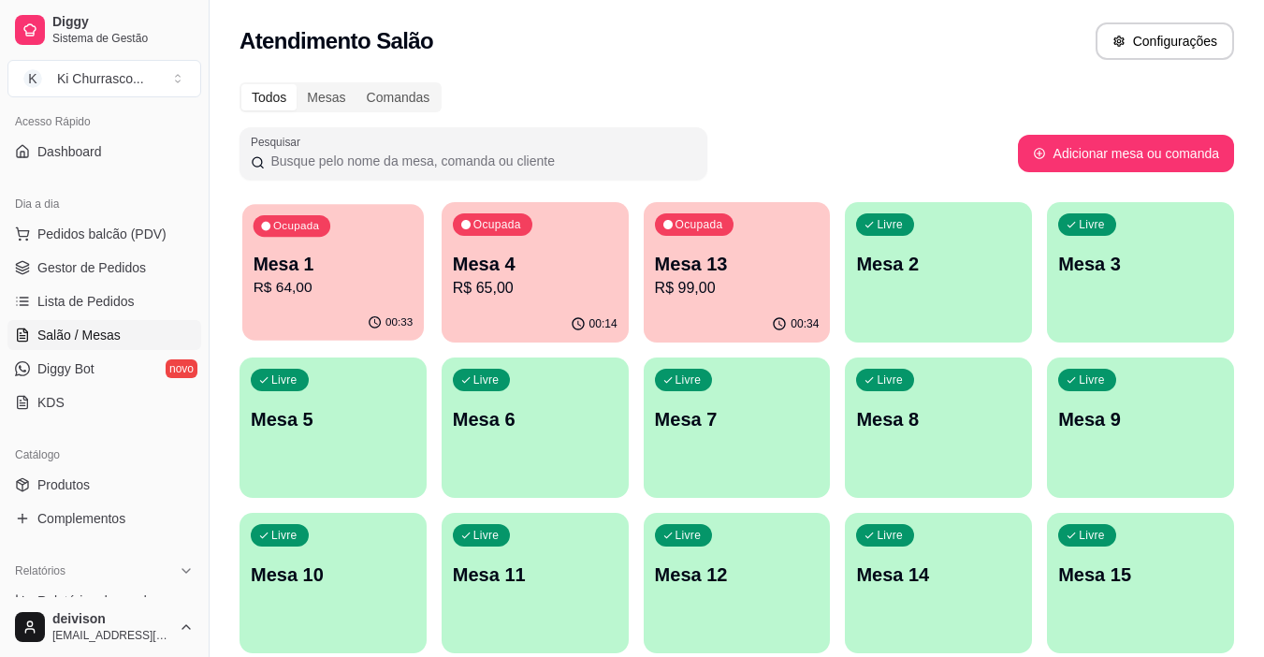
click at [352, 266] on p "Mesa 1" at bounding box center [334, 264] width 160 height 25
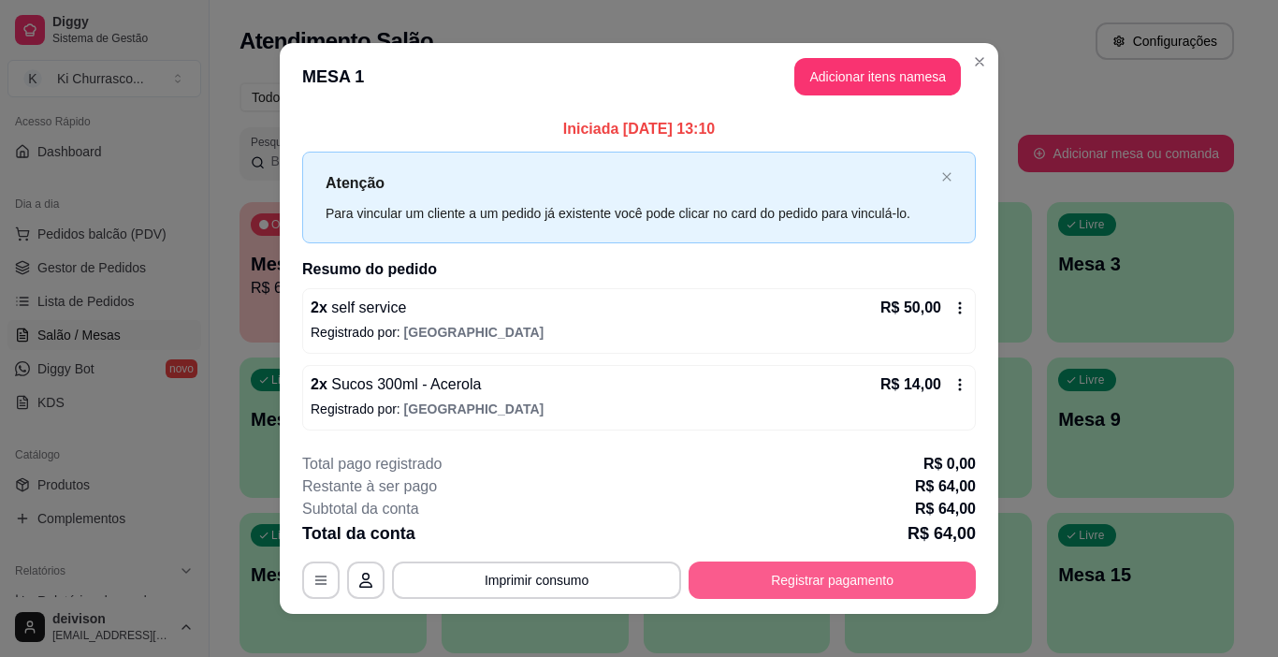
click at [786, 596] on button "Registrar pagamento" at bounding box center [832, 579] width 287 height 37
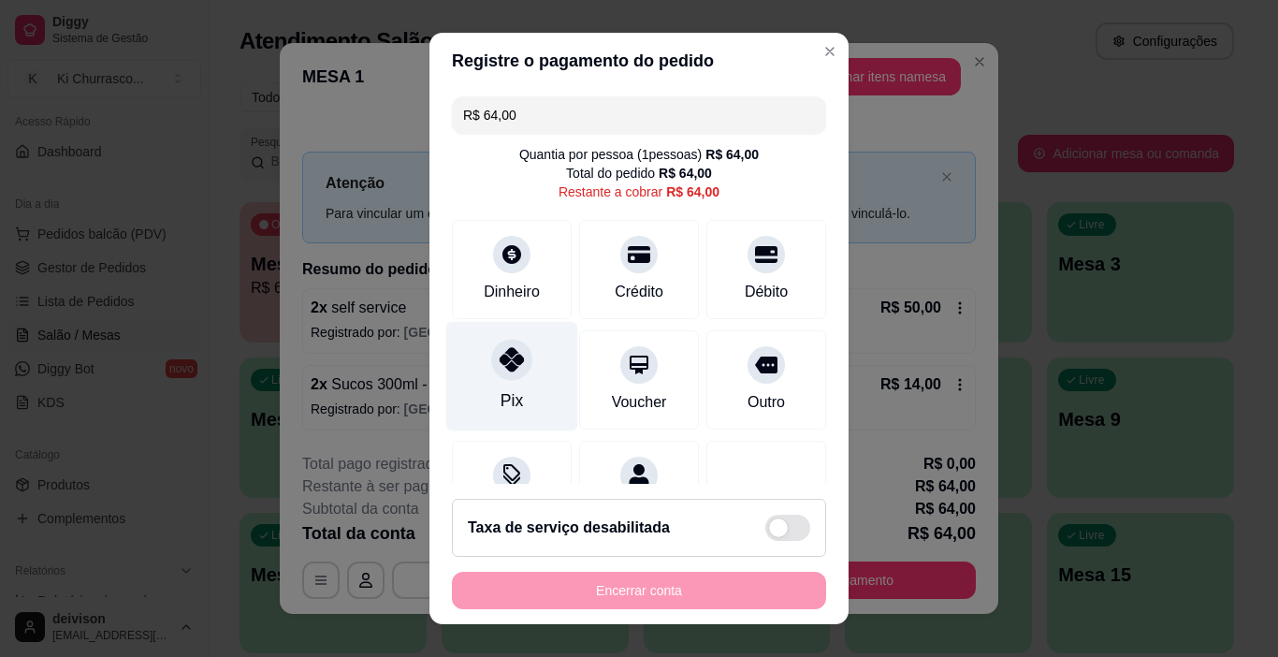
click at [546, 381] on div "Pix" at bounding box center [512, 376] width 132 height 109
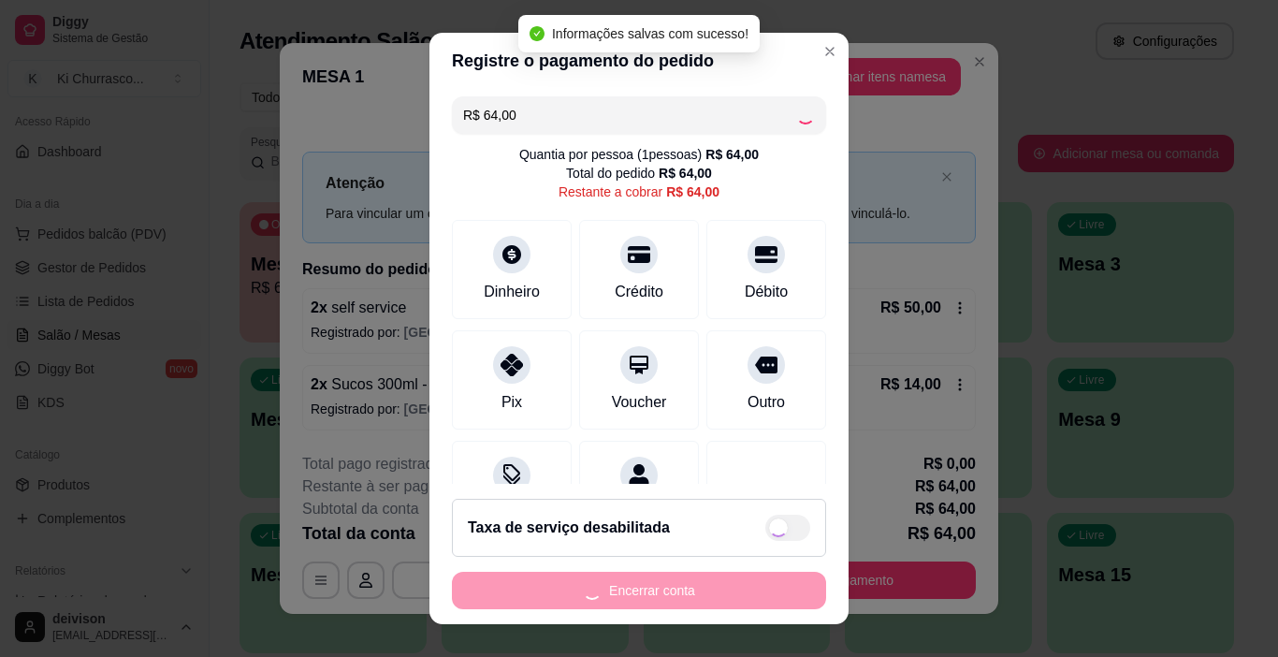
click at [657, 586] on div "Encerrar conta" at bounding box center [639, 590] width 374 height 37
type input "R$ 0,00"
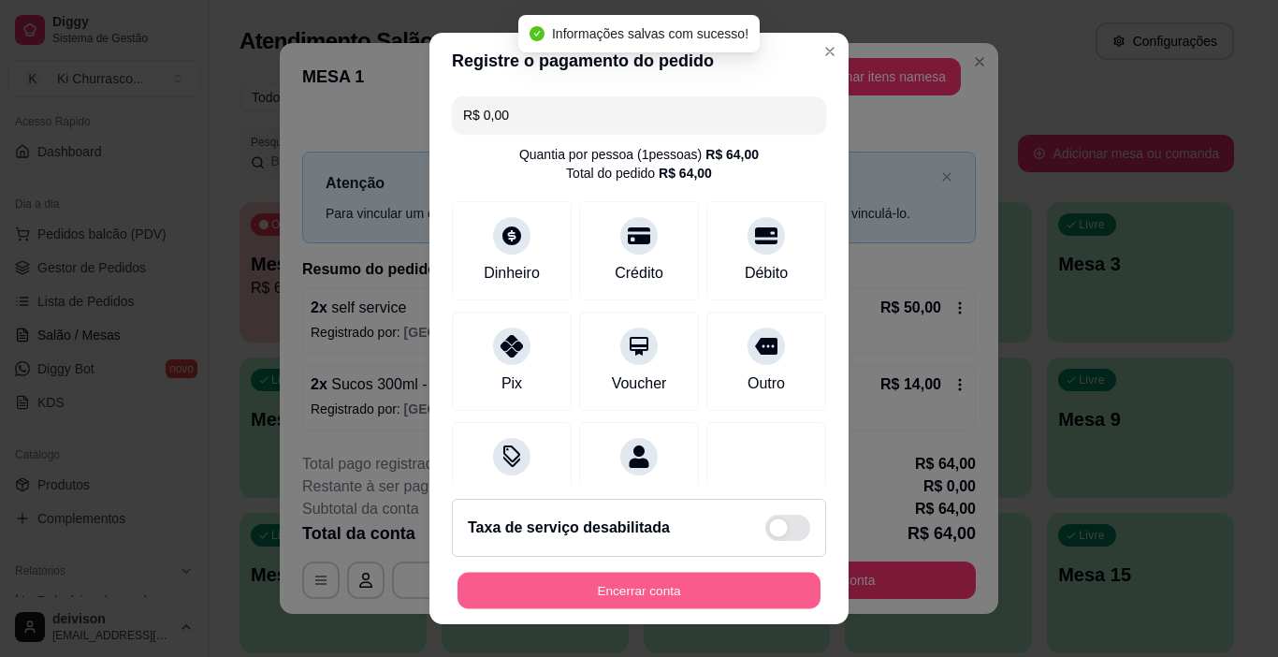
click at [657, 586] on button "Encerrar conta" at bounding box center [639, 591] width 363 height 36
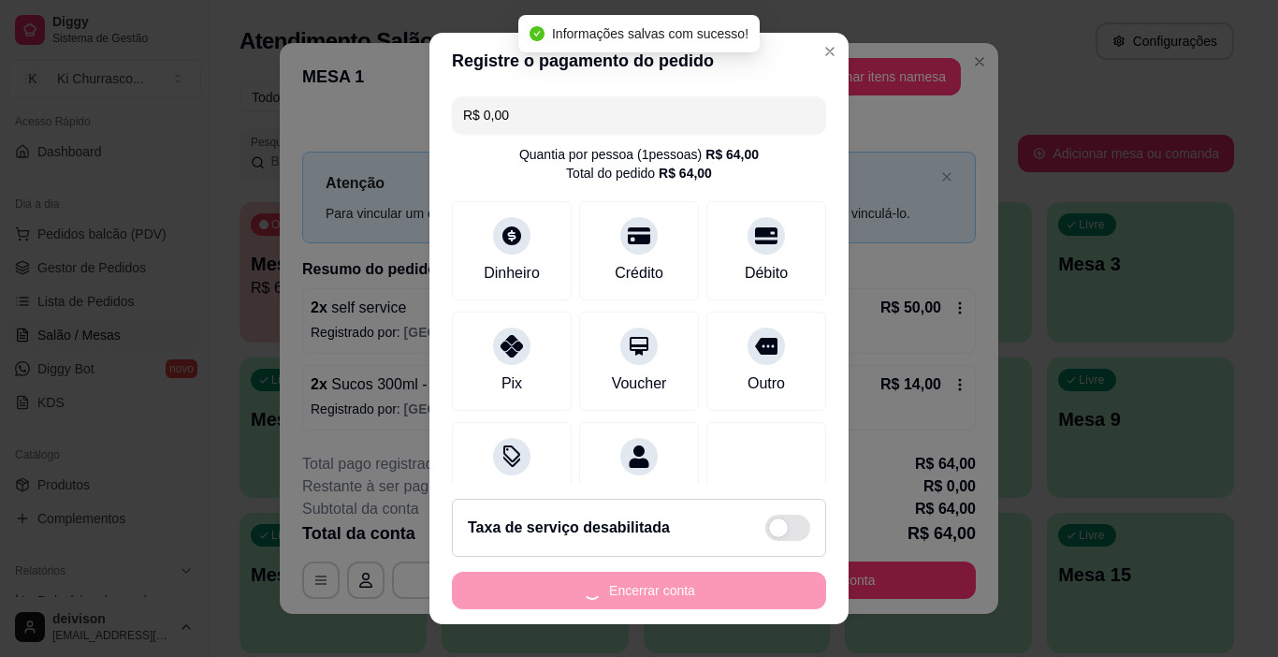
click at [657, 586] on div "Encerrar conta" at bounding box center [639, 590] width 374 height 37
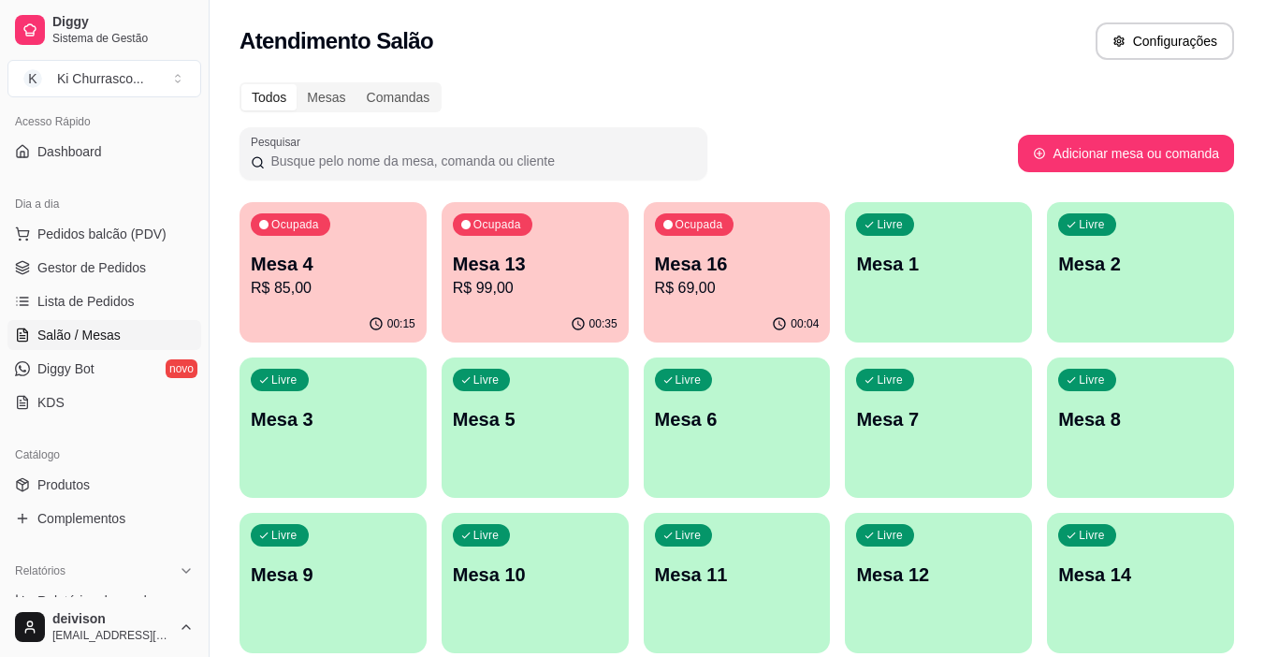
click at [495, 282] on p "R$ 99,00" at bounding box center [535, 288] width 165 height 22
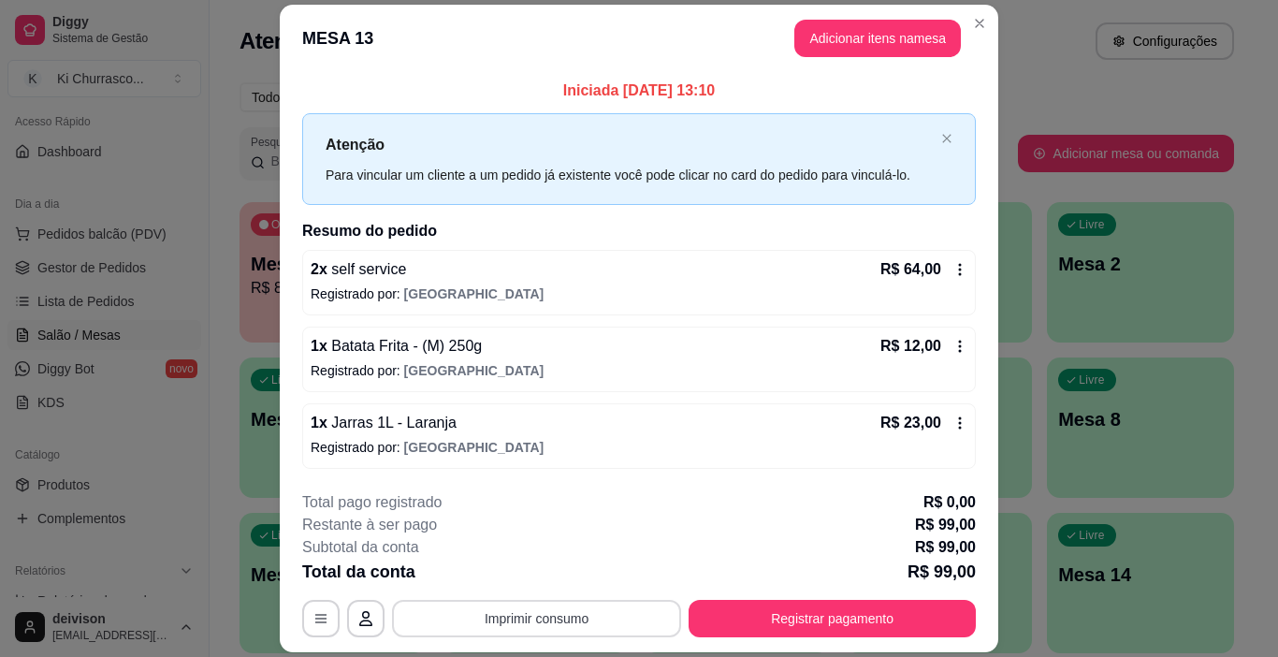
click at [491, 608] on button "Imprimir consumo" at bounding box center [536, 618] width 289 height 37
click at [530, 574] on button "IMPRESSORA" at bounding box center [536, 575] width 136 height 30
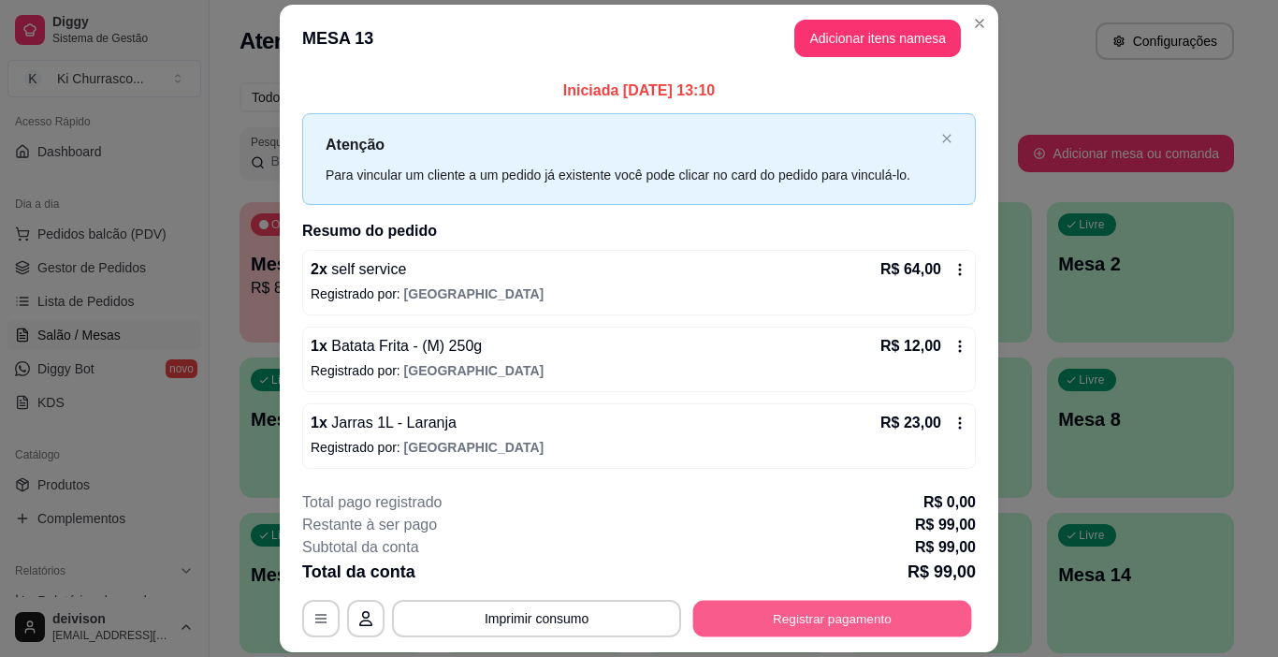
click at [714, 614] on button "Registrar pagamento" at bounding box center [832, 618] width 279 height 36
click at [716, 607] on button "Registrar pagamento" at bounding box center [832, 618] width 287 height 37
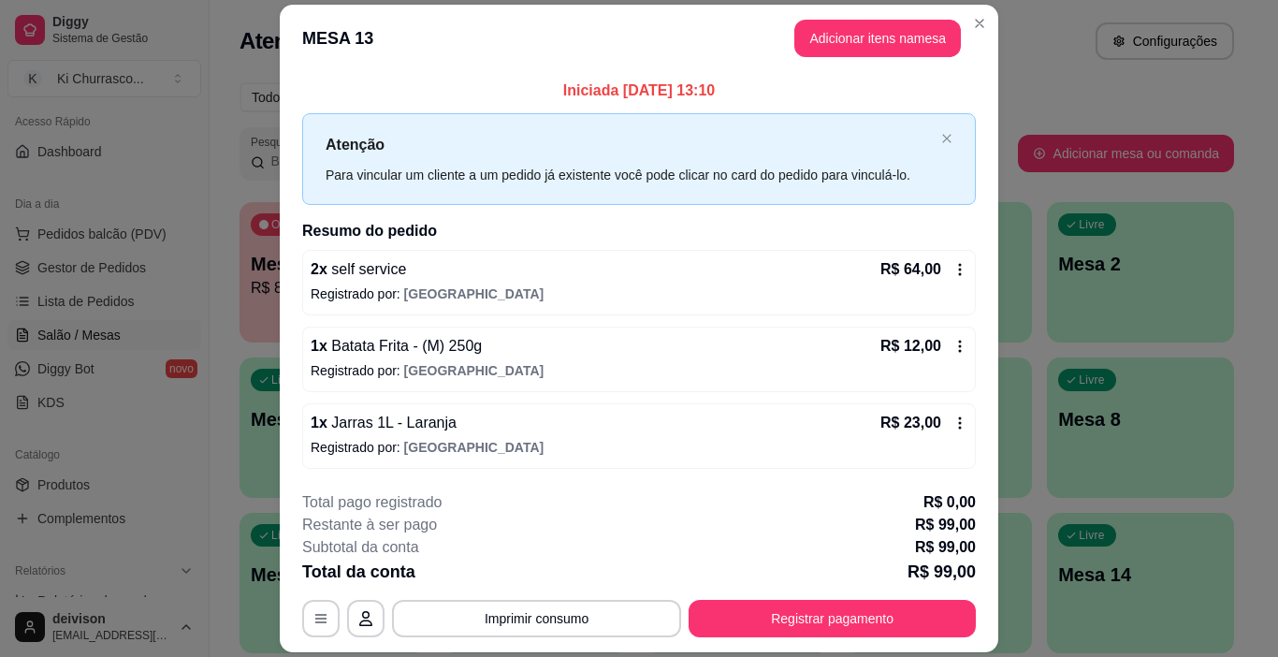
drag, startPoint x: 516, startPoint y: 380, endPoint x: 578, endPoint y: 481, distance: 118.9
click at [527, 387] on div "Pix" at bounding box center [512, 376] width 132 height 109
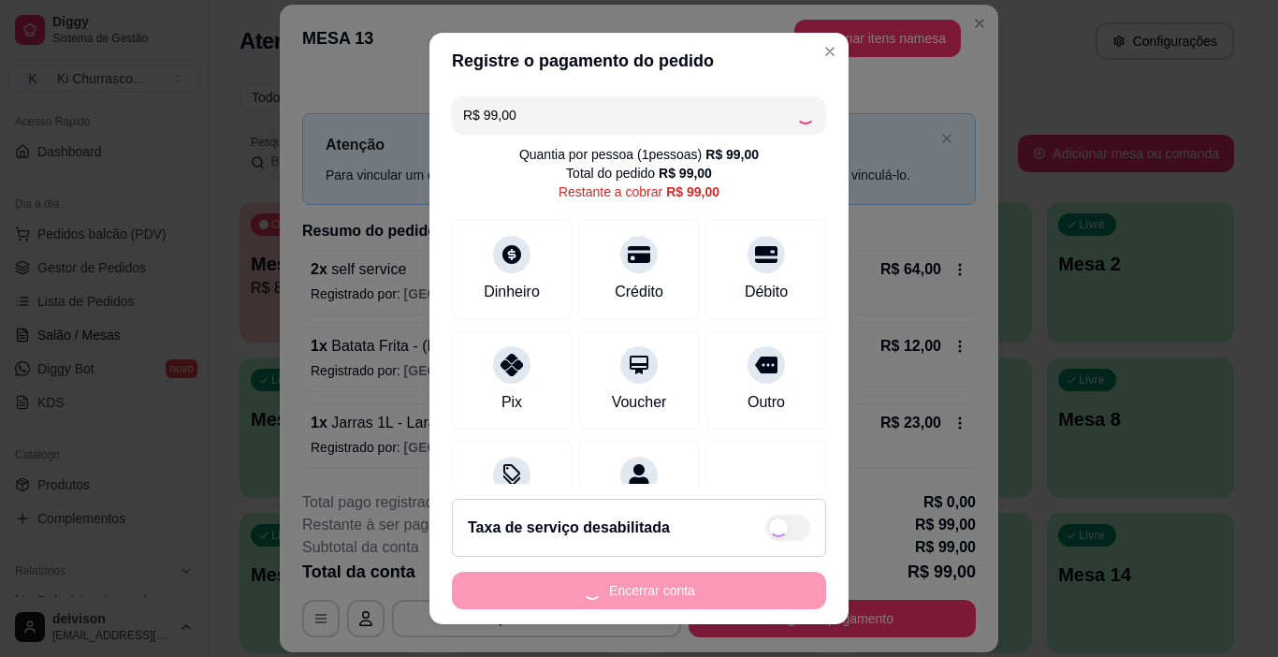
click at [629, 584] on div "Encerrar conta" at bounding box center [639, 590] width 374 height 37
type input "R$ 0,00"
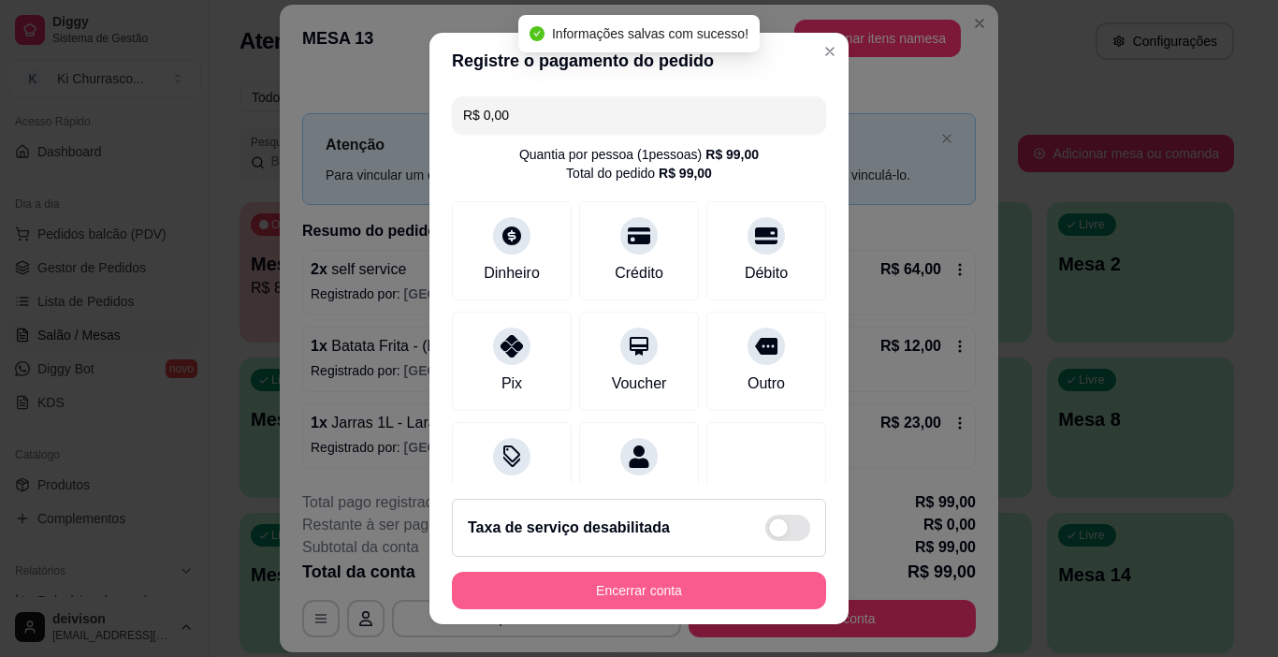
click at [633, 587] on button "Encerrar conta" at bounding box center [639, 590] width 374 height 37
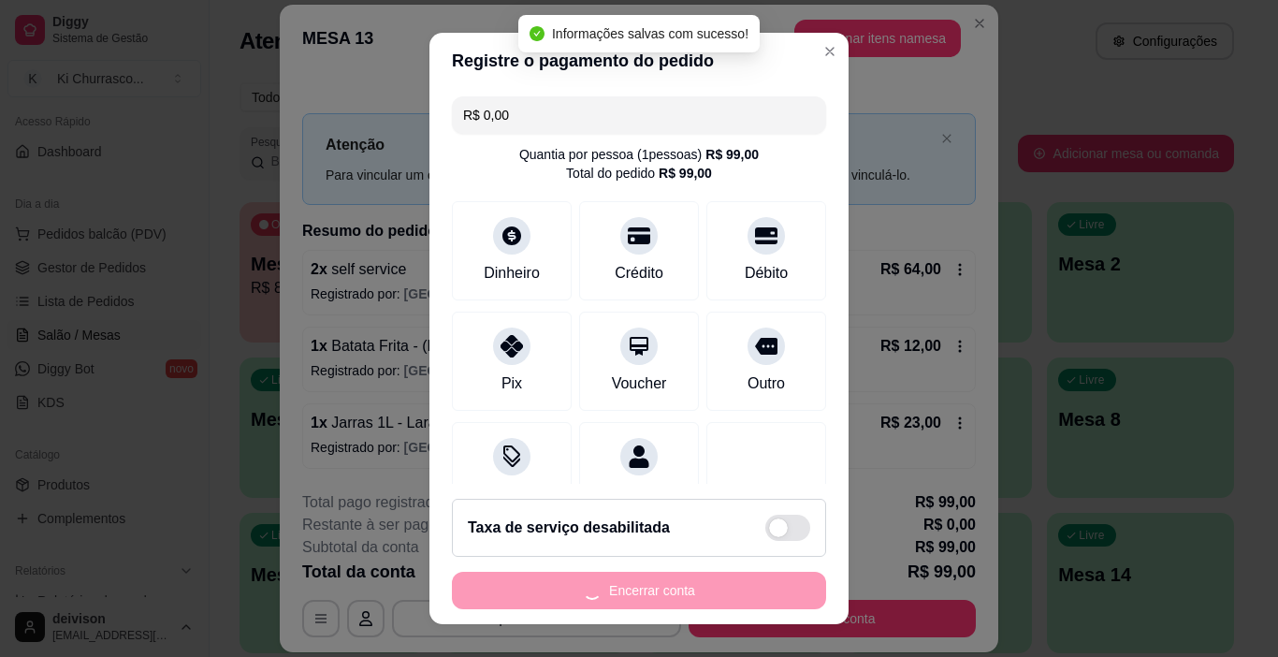
click at [633, 587] on div "Encerrar conta" at bounding box center [639, 590] width 374 height 37
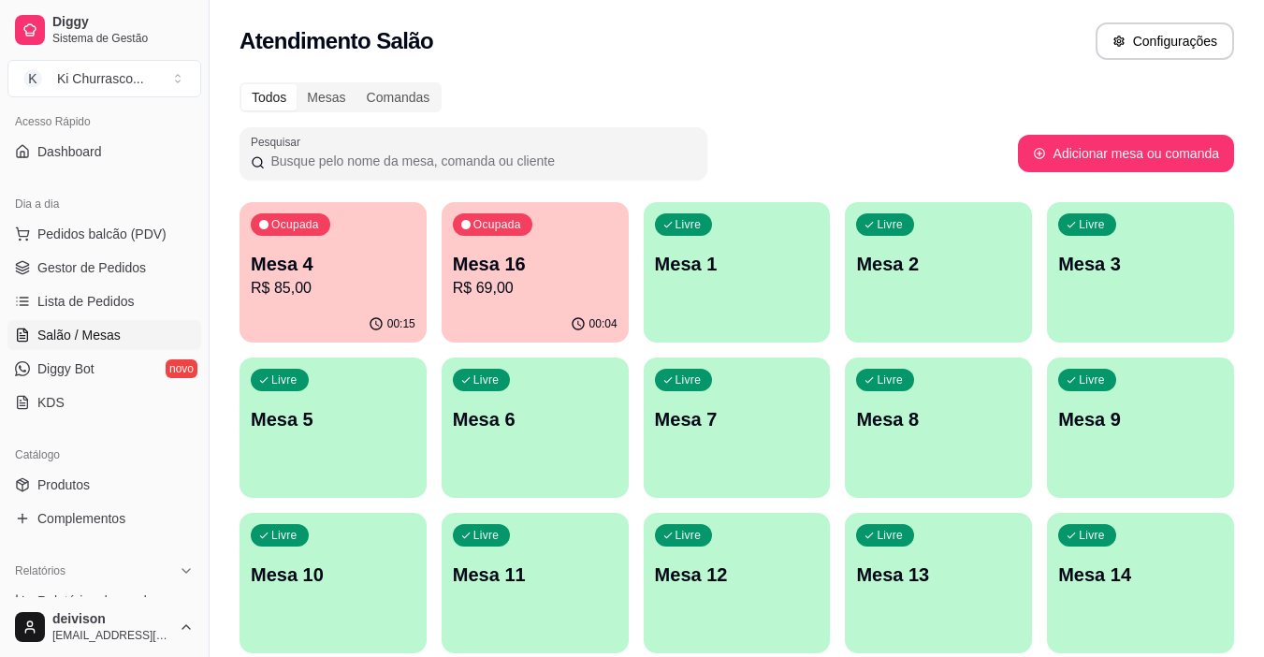
click at [518, 280] on p "R$ 69,00" at bounding box center [535, 288] width 165 height 22
click at [891, 112] on div "Todos Mesas Comandas Pesquisar Adicionar mesa ou comanda Ocupada Mesa 4 R$ 85,0…" at bounding box center [737, 528] width 1055 height 915
click at [1014, 266] on p "Mesa 2" at bounding box center [938, 264] width 165 height 26
click at [123, 296] on span "Lista de Pedidos" at bounding box center [85, 301] width 97 height 19
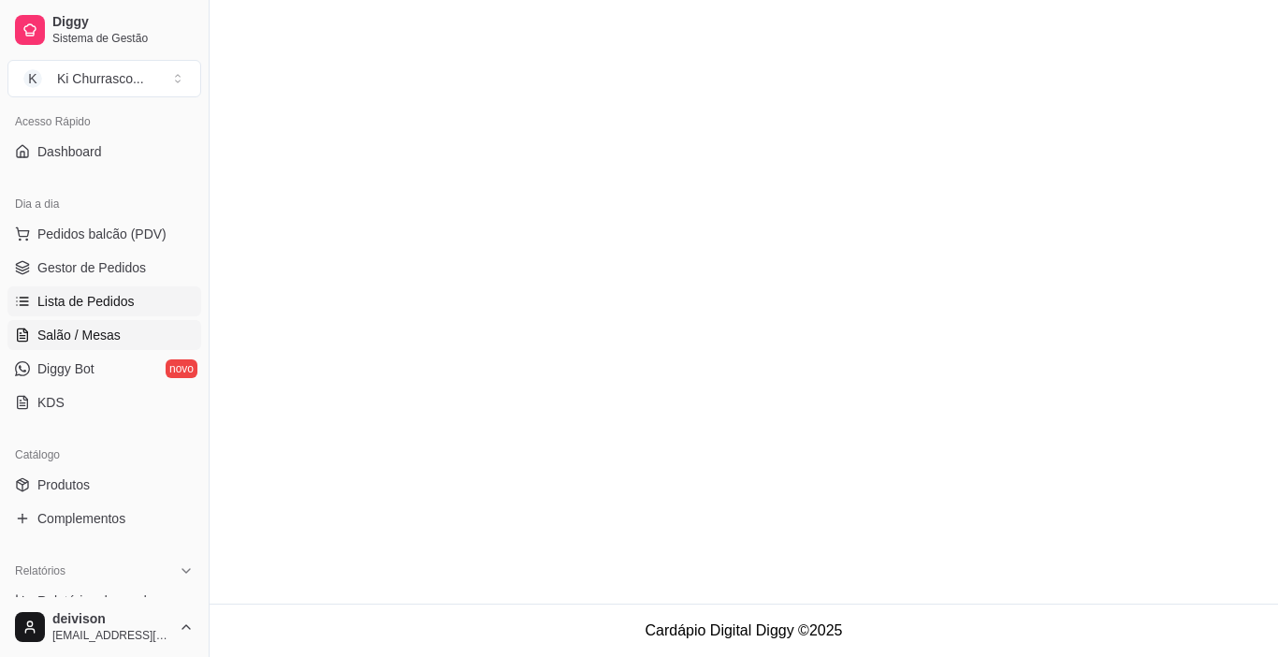
click at [90, 334] on span "Salão / Mesas" at bounding box center [78, 335] width 83 height 19
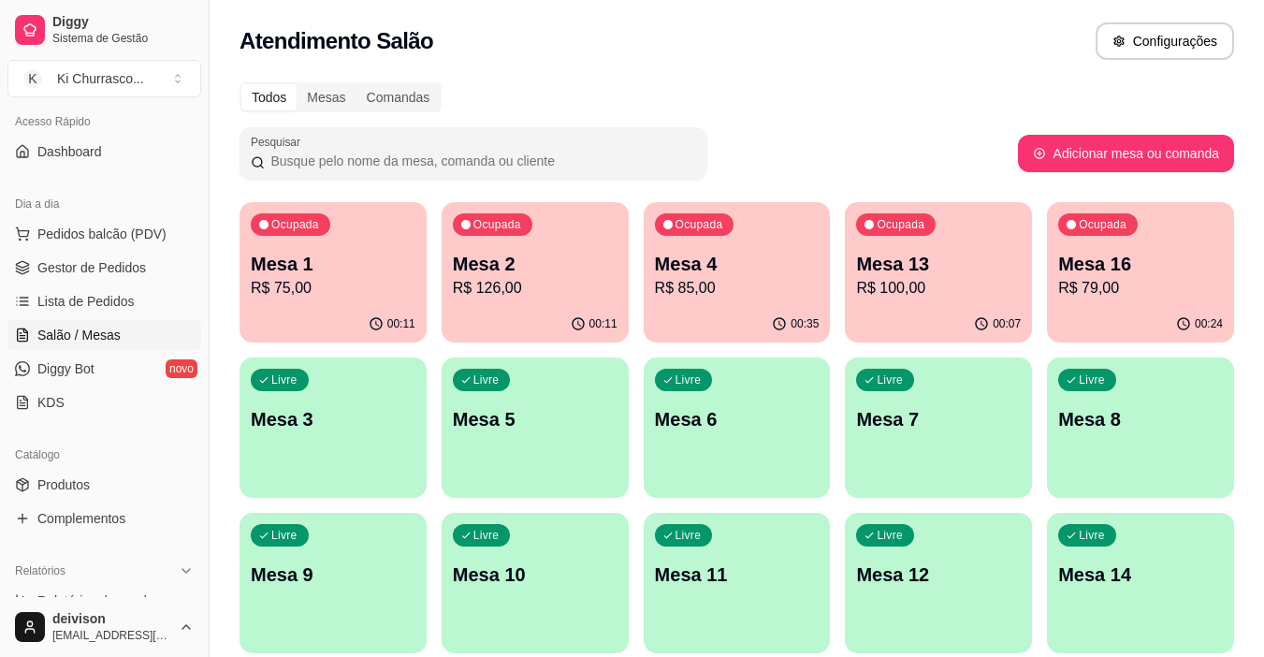
click at [514, 275] on p "Mesa 2" at bounding box center [535, 264] width 165 height 26
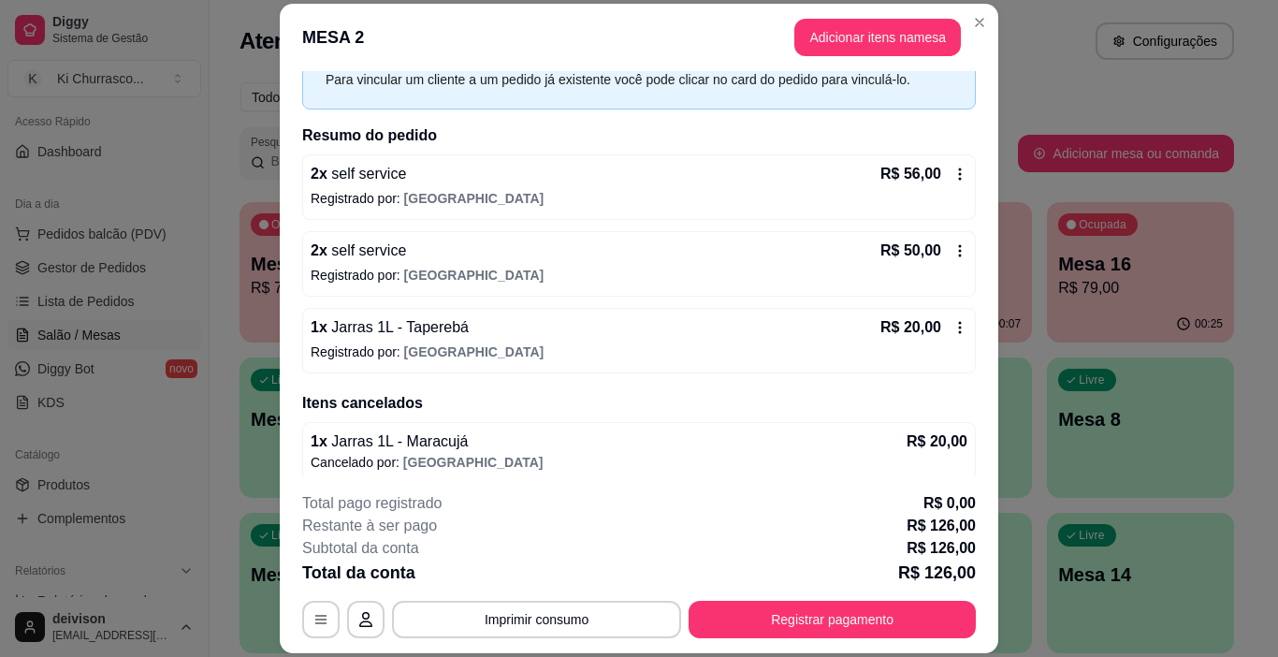
scroll to position [103, 0]
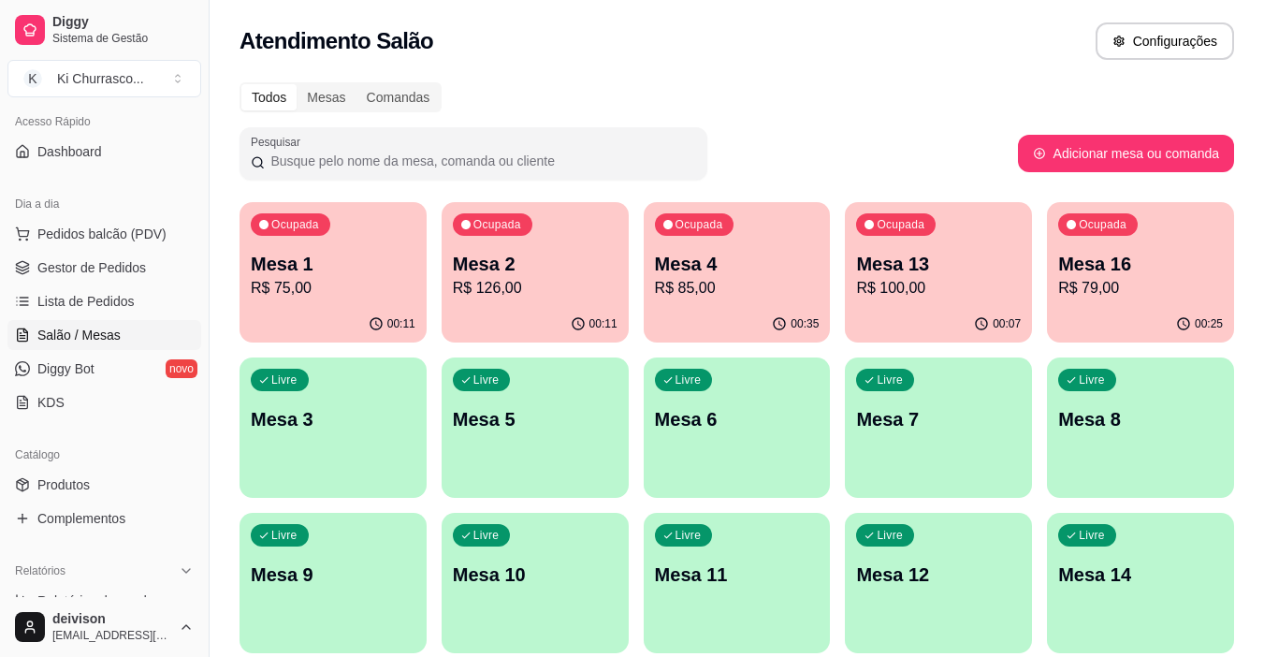
click at [960, 53] on div "Atendimento Salão Configurações" at bounding box center [737, 40] width 995 height 37
click at [903, 303] on div "Ocupada Mesa 13 R$ 100,00" at bounding box center [938, 254] width 187 height 104
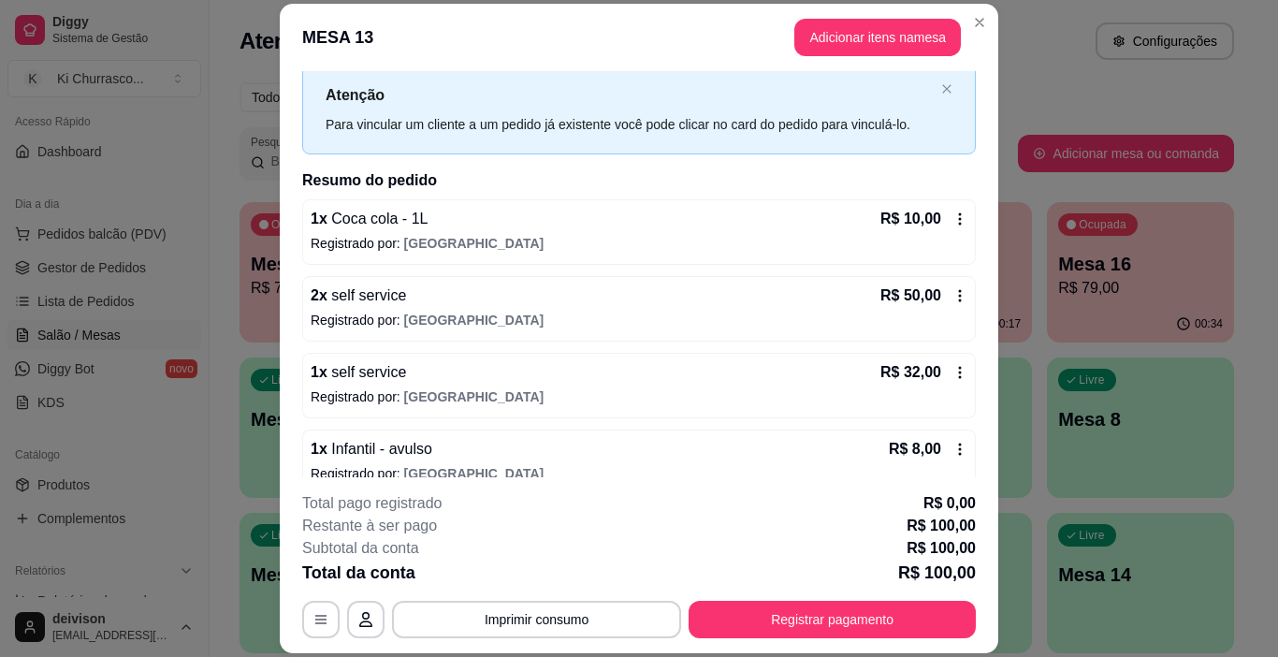
scroll to position [73, 0]
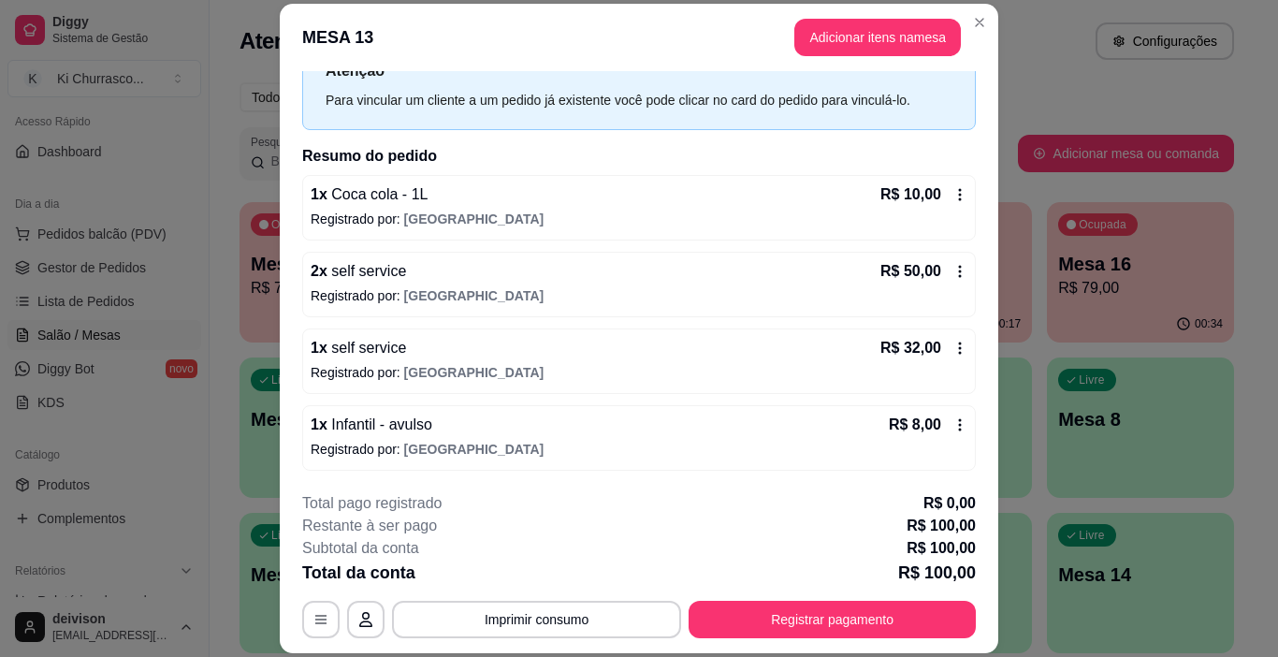
click at [539, 618] on button "Imprimir consumo" at bounding box center [536, 619] width 289 height 37
click at [569, 568] on button "IMPRESSORA" at bounding box center [536, 576] width 136 height 30
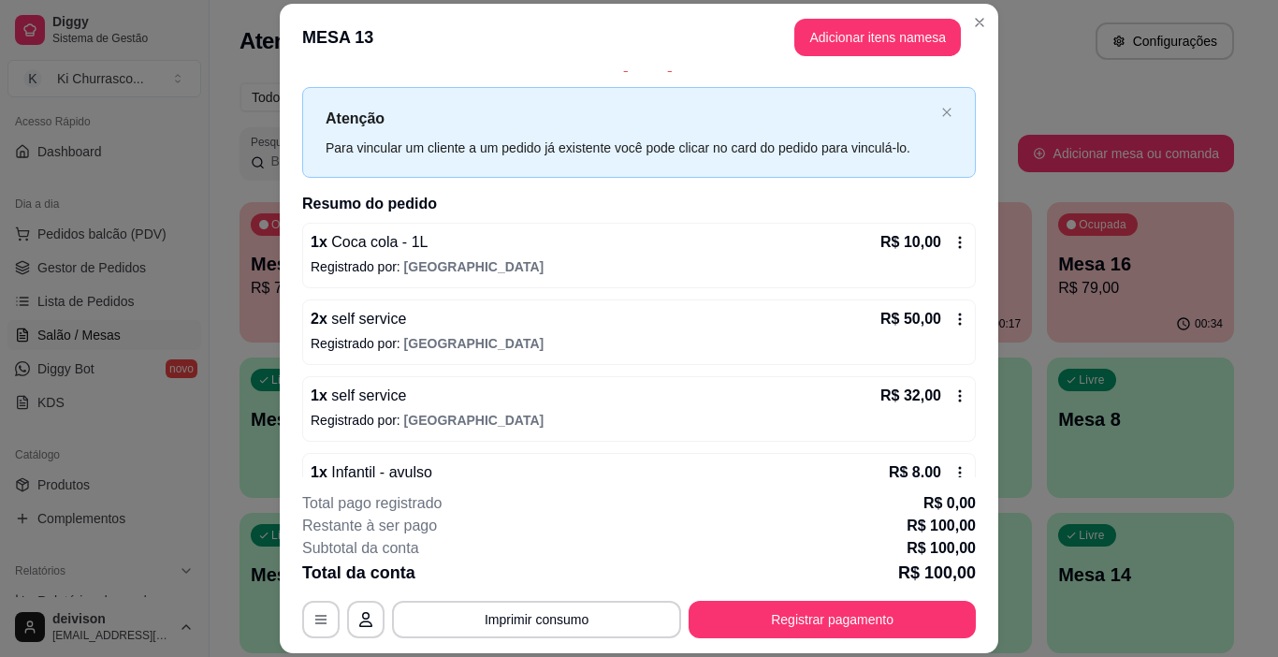
scroll to position [0, 0]
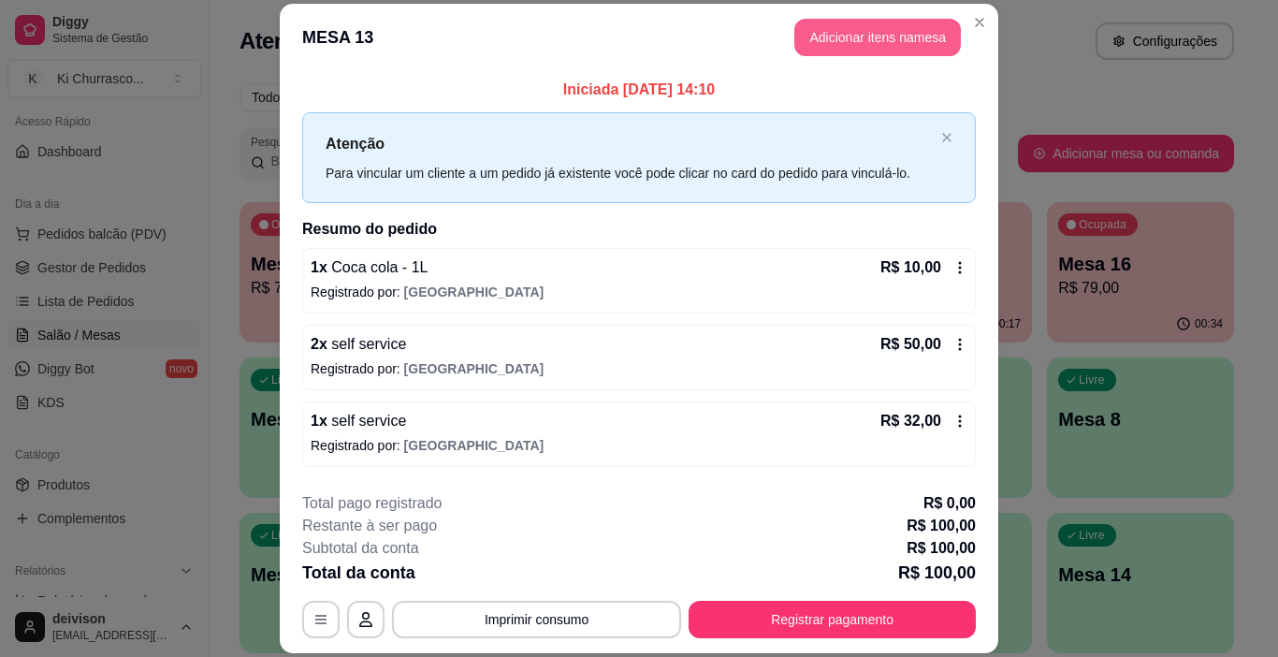
click at [866, 39] on button "Adicionar itens na mesa" at bounding box center [877, 37] width 167 height 37
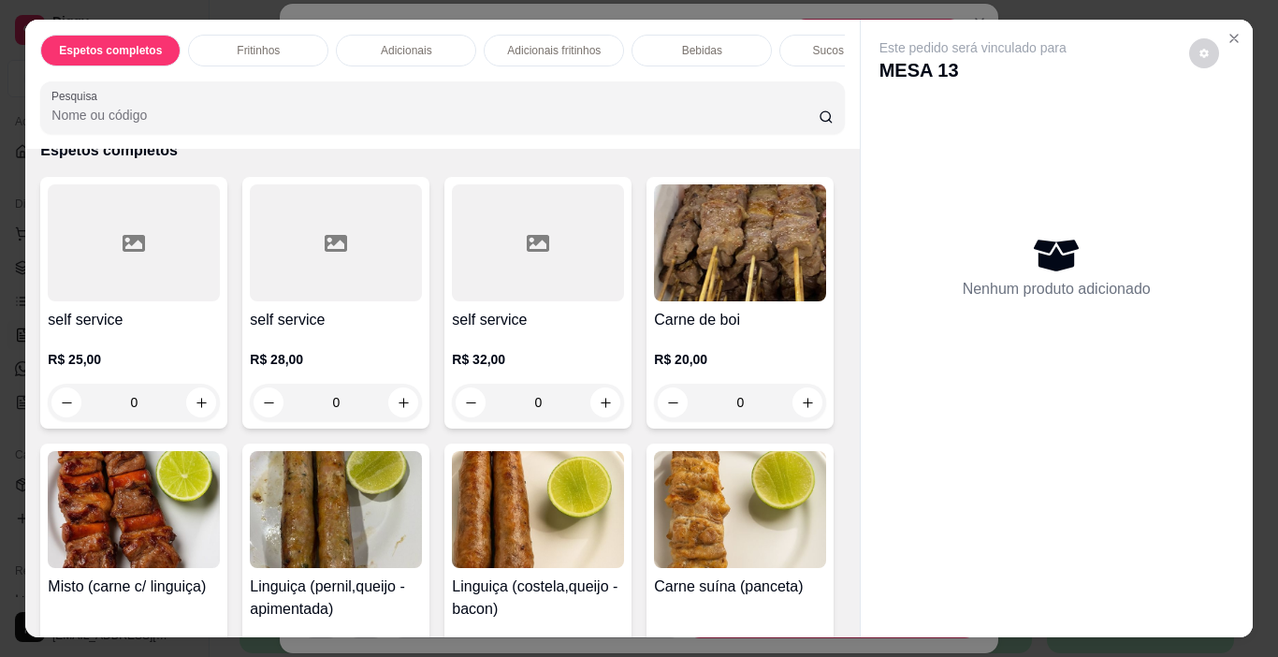
scroll to position [187, 0]
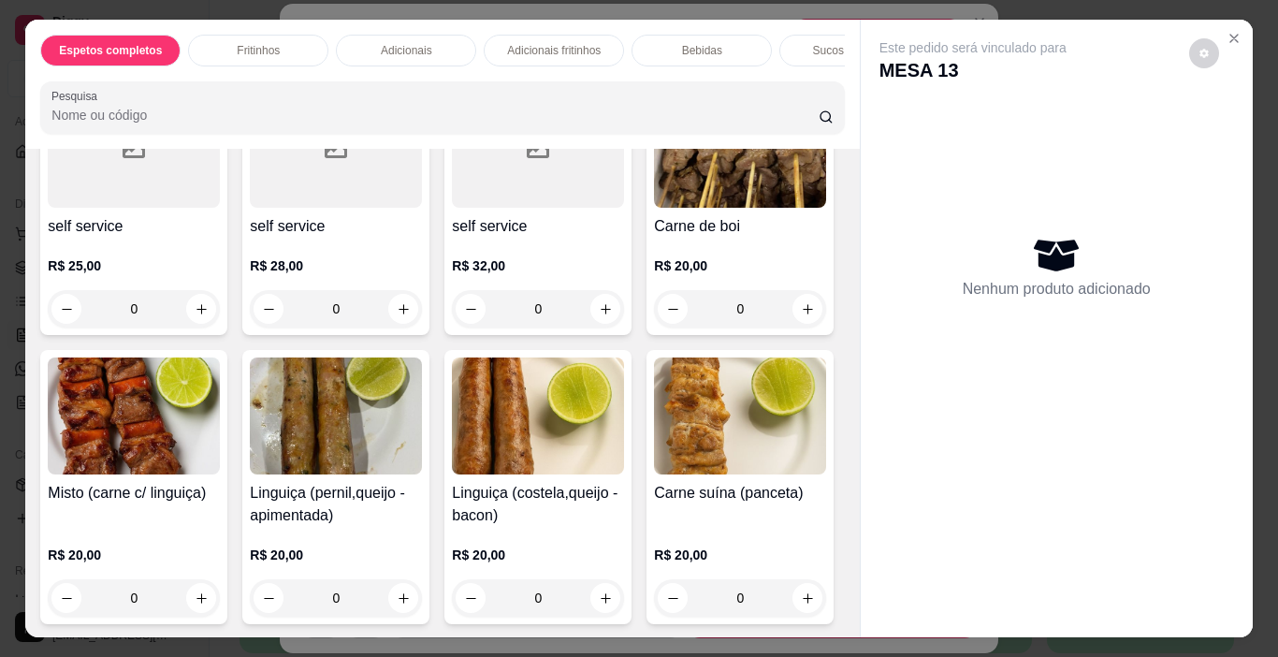
click at [220, 609] on div "0" at bounding box center [134, 597] width 172 height 37
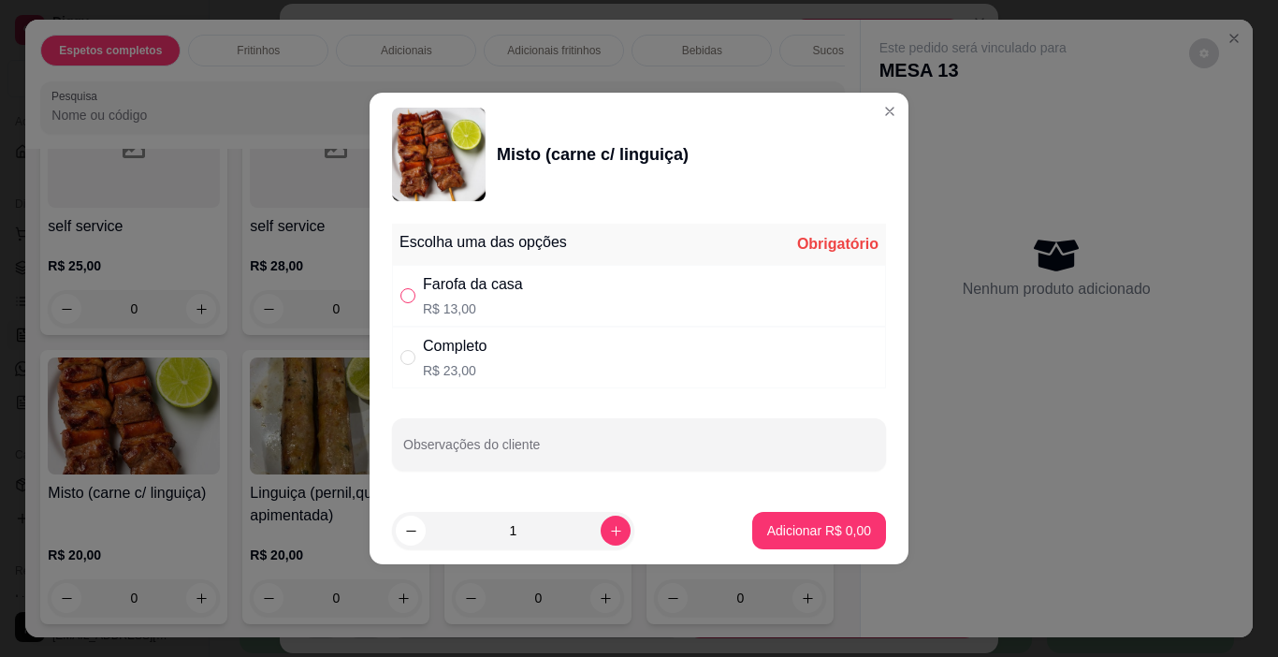
click at [413, 294] on input "" at bounding box center [407, 295] width 15 height 15
radio input "true"
click at [867, 533] on button "Adicionar R$ 13,00" at bounding box center [815, 530] width 141 height 37
type input "1"
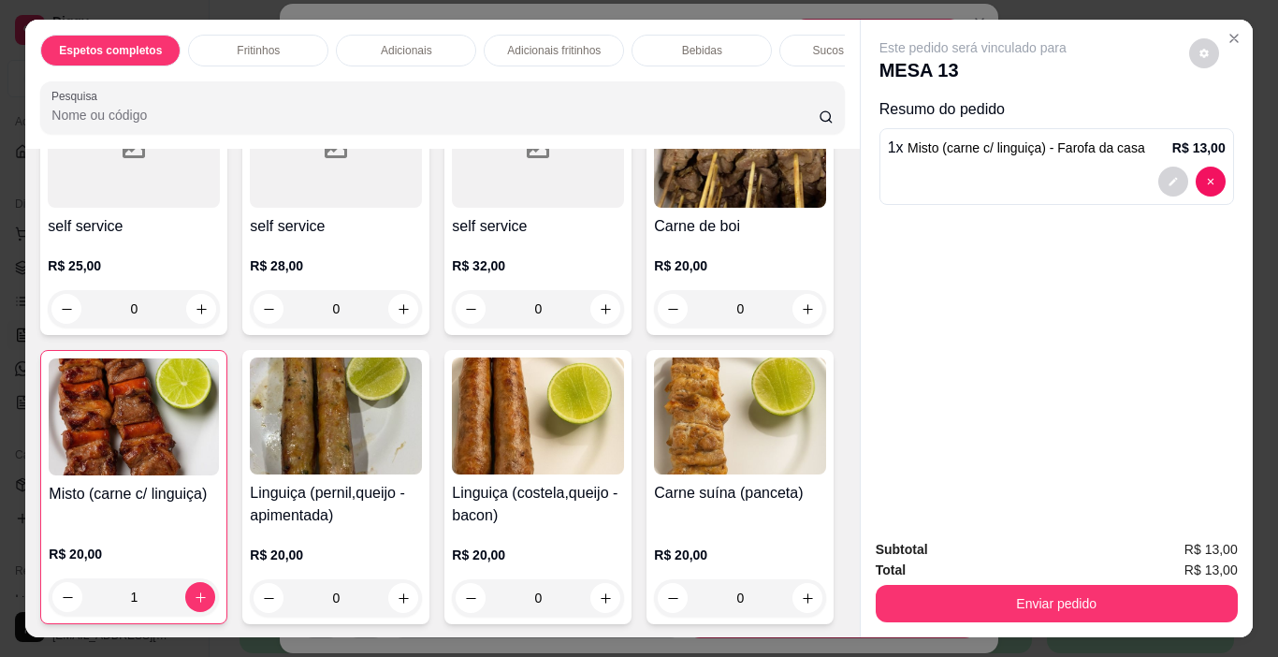
click at [946, 580] on div "Enviar pedido" at bounding box center [1057, 601] width 362 height 42
click at [940, 585] on button "Enviar pedido" at bounding box center [1057, 603] width 362 height 37
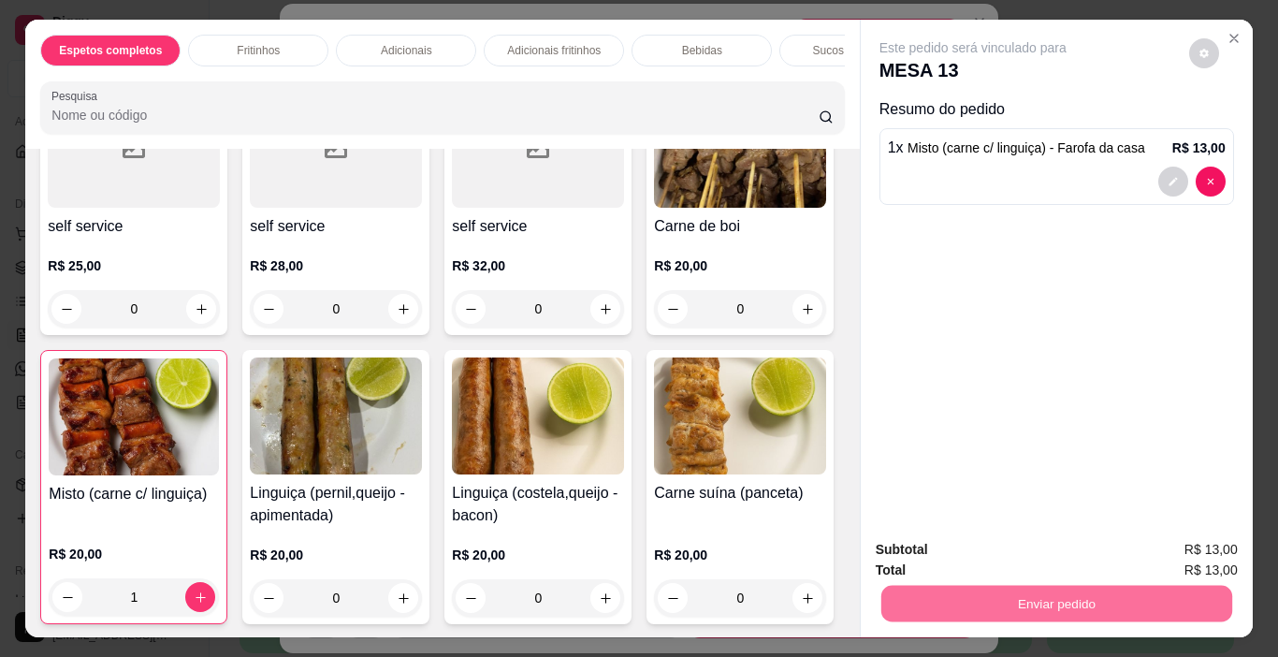
click at [1155, 542] on button "Enviar pedido" at bounding box center [1189, 550] width 106 height 36
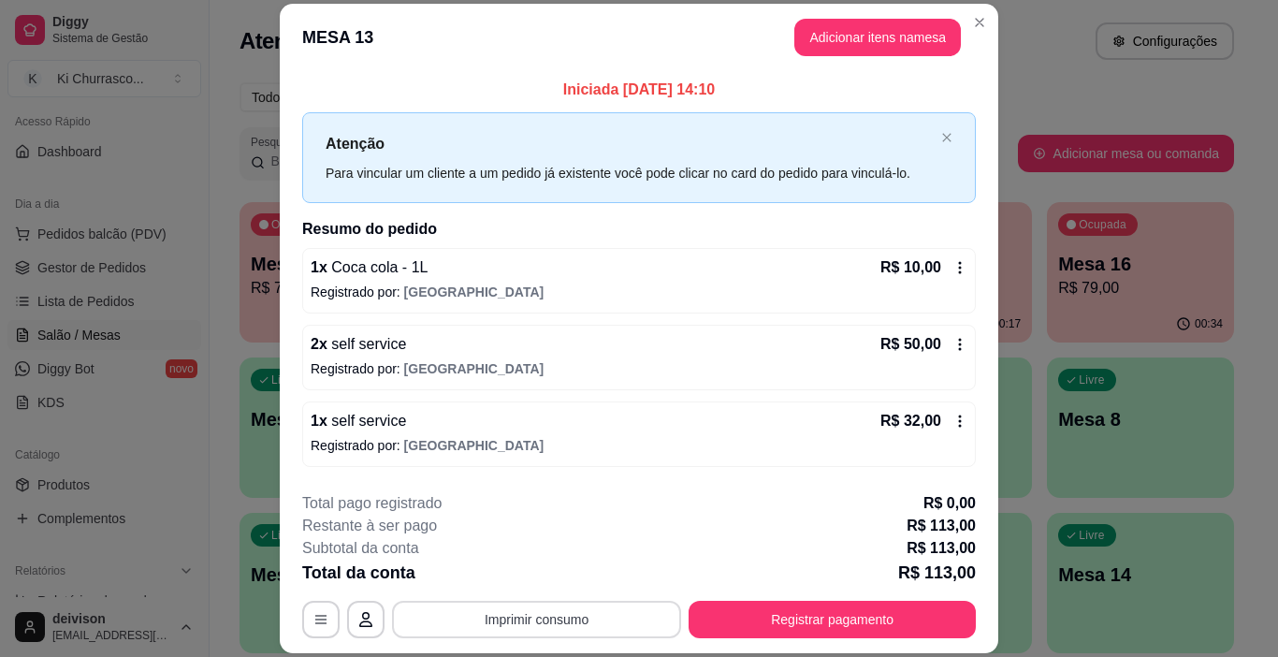
click at [504, 615] on button "Imprimir consumo" at bounding box center [536, 619] width 289 height 37
click at [531, 580] on button "IMPRESSORA" at bounding box center [535, 575] width 131 height 29
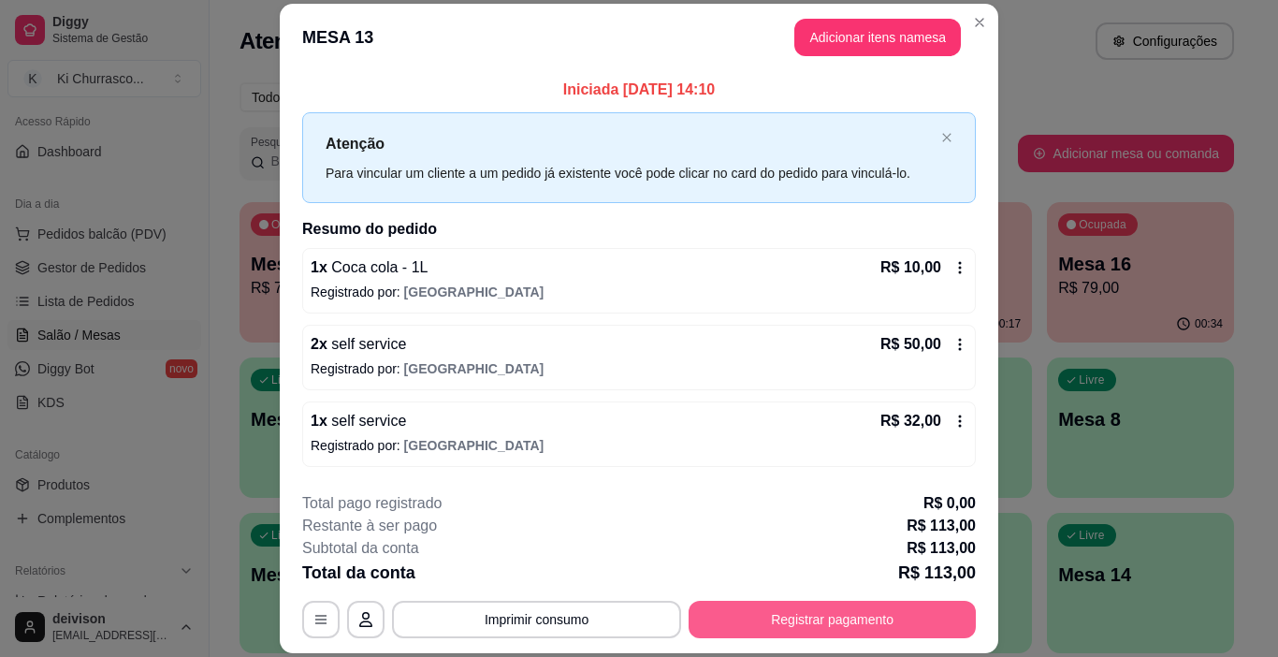
click at [706, 613] on button "Registrar pagamento" at bounding box center [832, 619] width 287 height 37
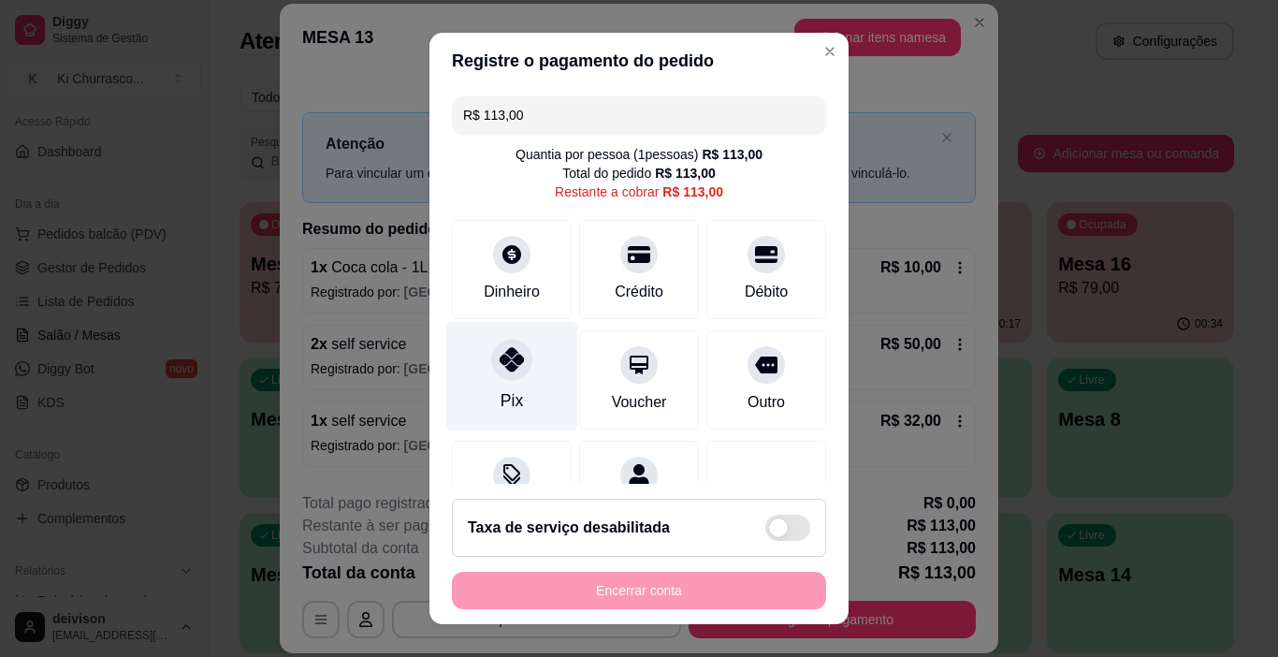
click at [522, 366] on div "Pix" at bounding box center [512, 376] width 132 height 109
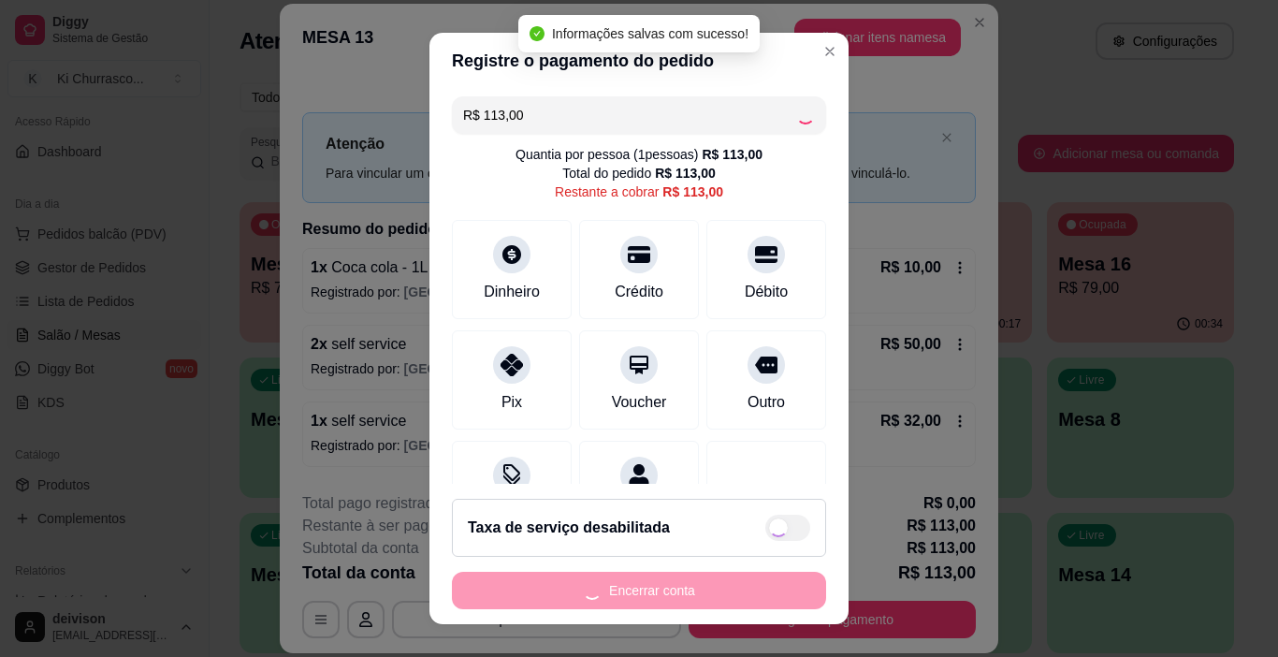
type input "R$ 0,00"
click at [651, 582] on button "Encerrar conta" at bounding box center [639, 590] width 374 height 37
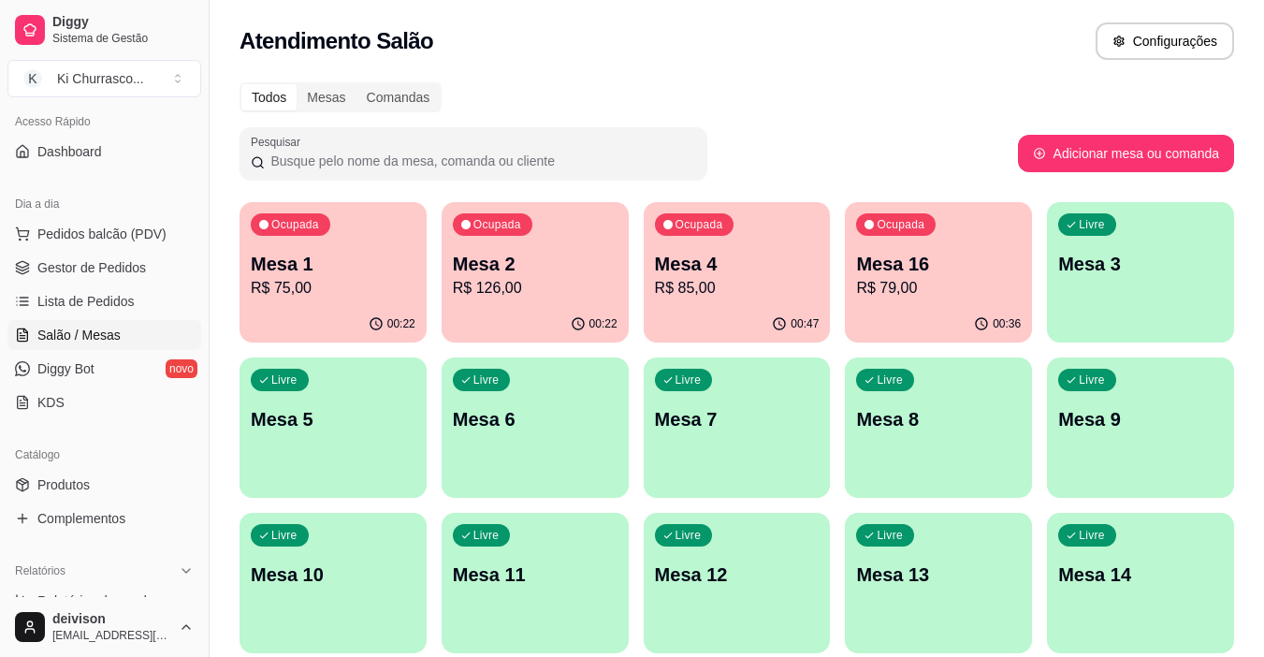
click at [402, 273] on p "Mesa 1" at bounding box center [333, 264] width 165 height 26
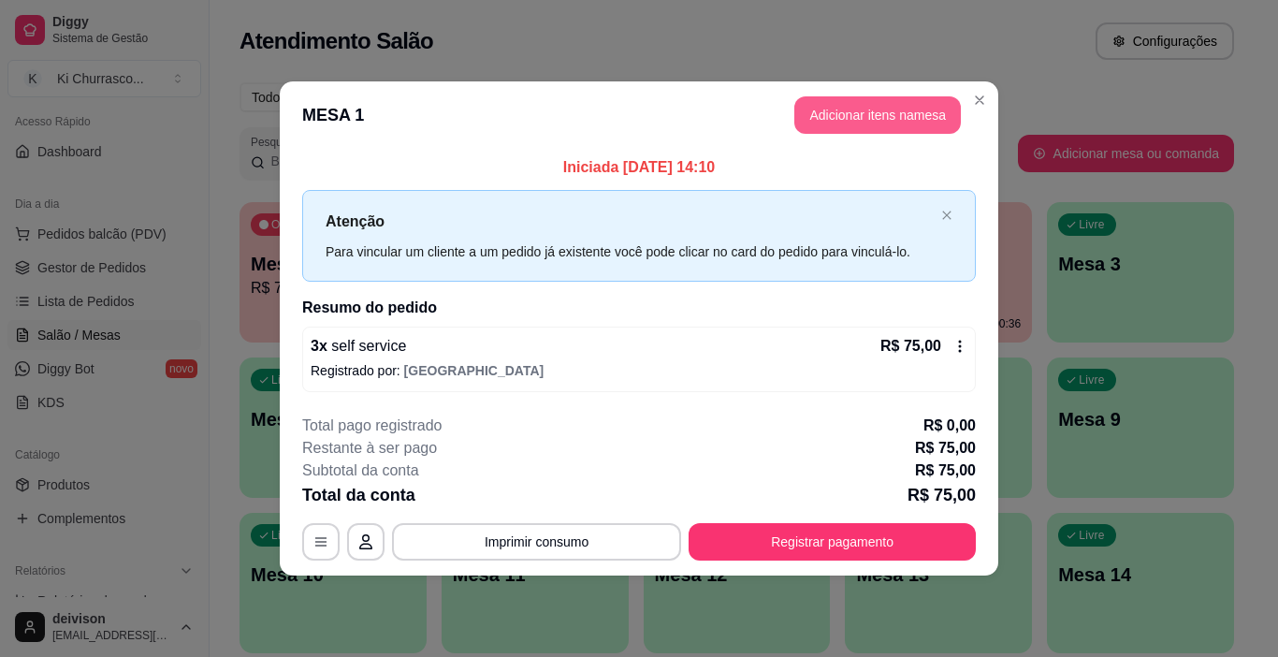
click at [902, 111] on button "Adicionar itens na mesa" at bounding box center [877, 114] width 167 height 37
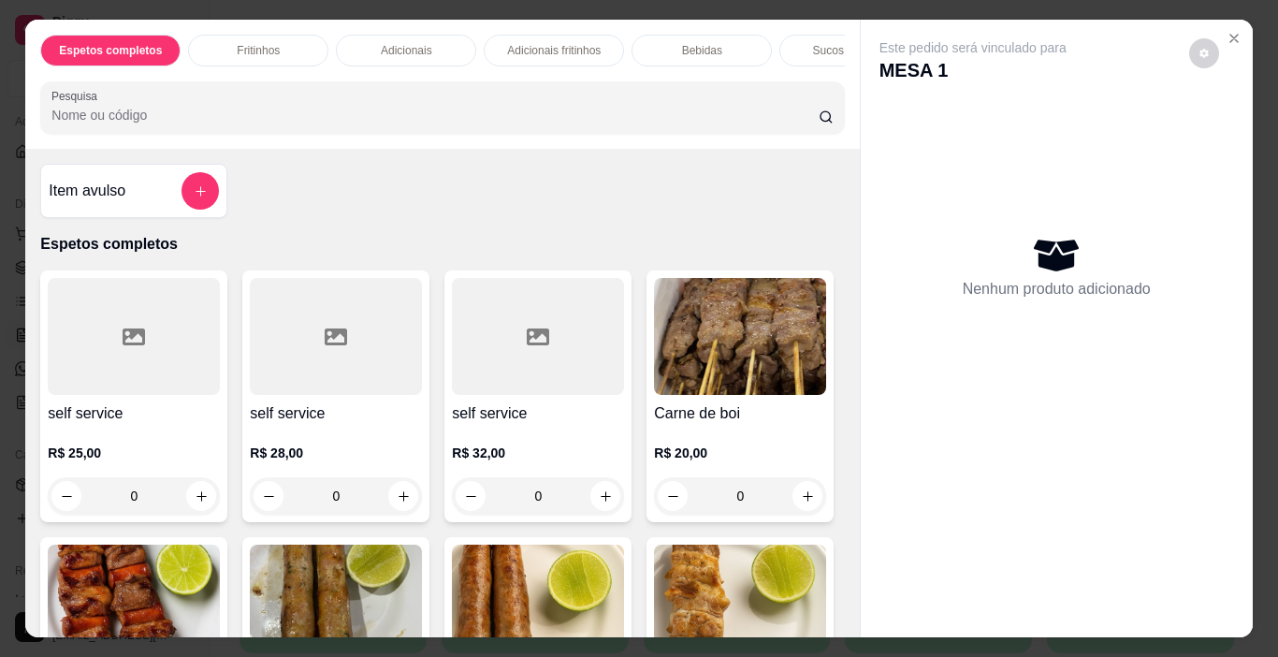
drag, startPoint x: 178, startPoint y: 182, endPoint x: 191, endPoint y: 189, distance: 15.1
click at [191, 189] on div at bounding box center [200, 190] width 37 height 37
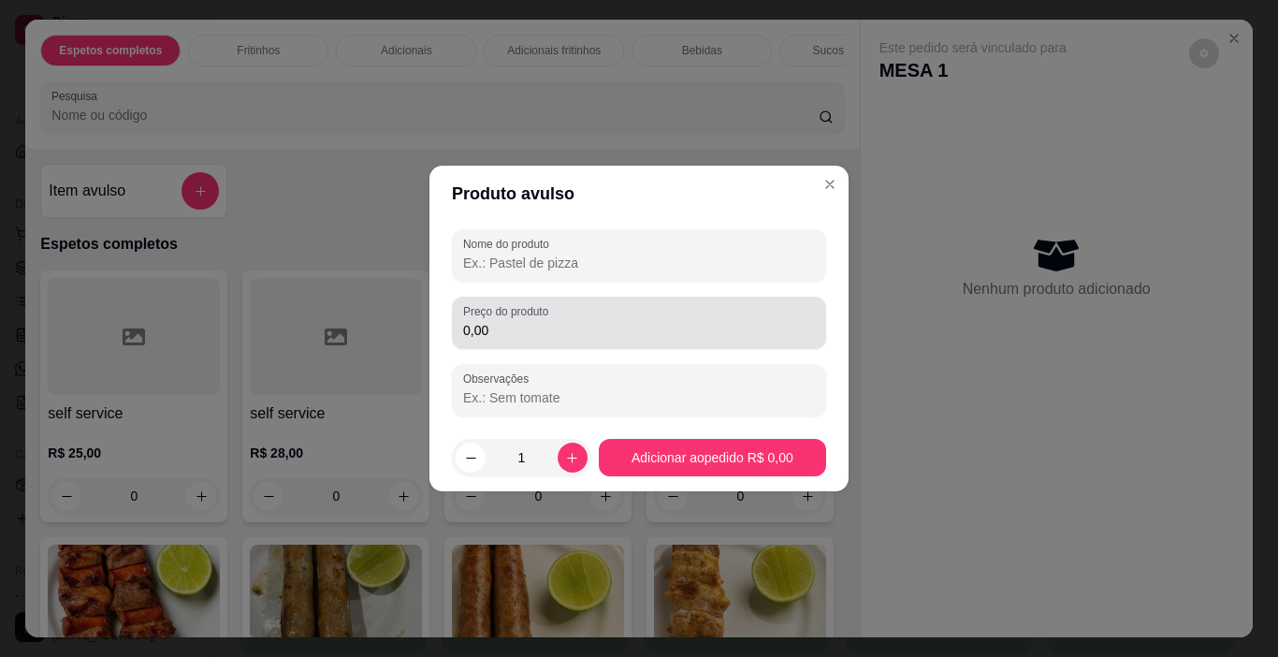
click at [549, 331] on input "0,00" at bounding box center [639, 330] width 352 height 19
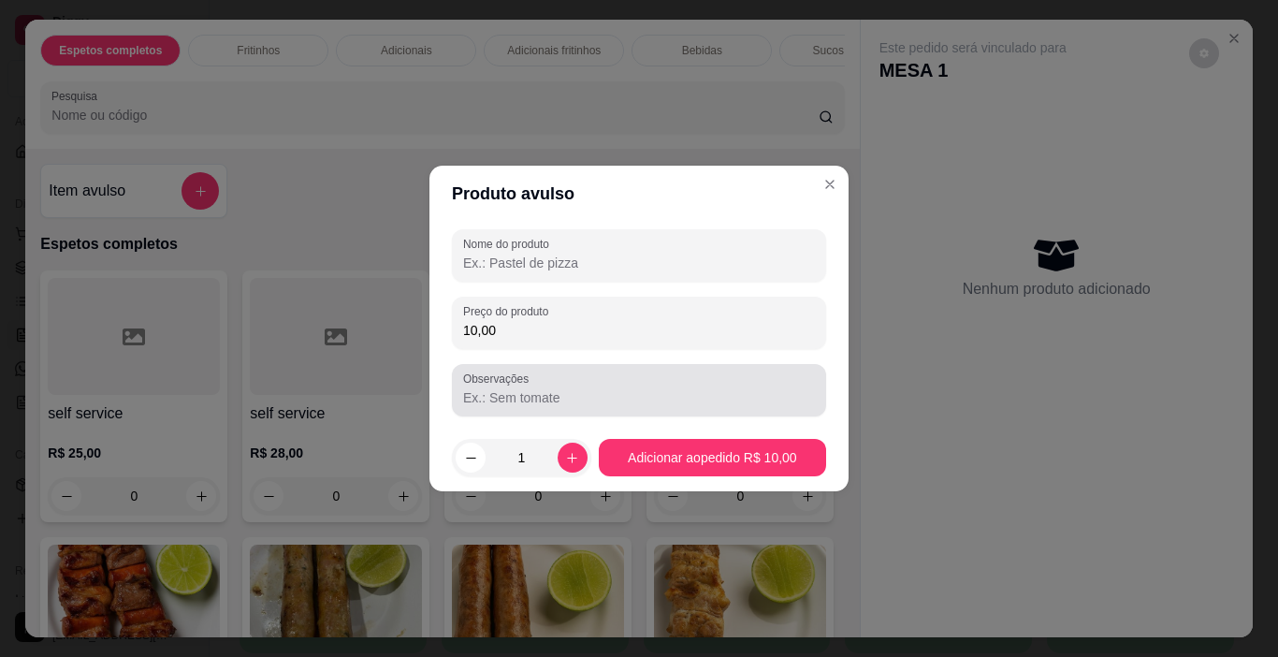
type input "10,00"
click at [506, 393] on input "Observações" at bounding box center [639, 397] width 352 height 19
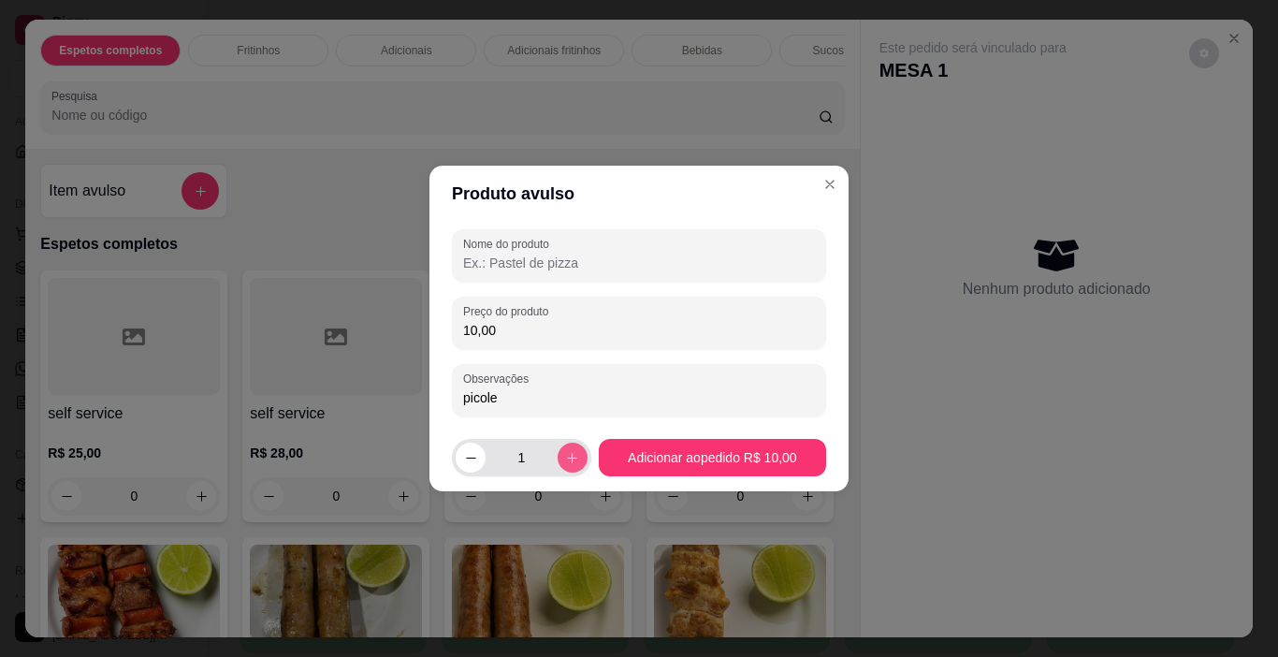
type input "picole"
click at [569, 459] on icon "increase-product-quantity" at bounding box center [572, 458] width 14 height 14
click at [568, 458] on icon "increase-product-quantity" at bounding box center [572, 458] width 14 height 14
type input "3"
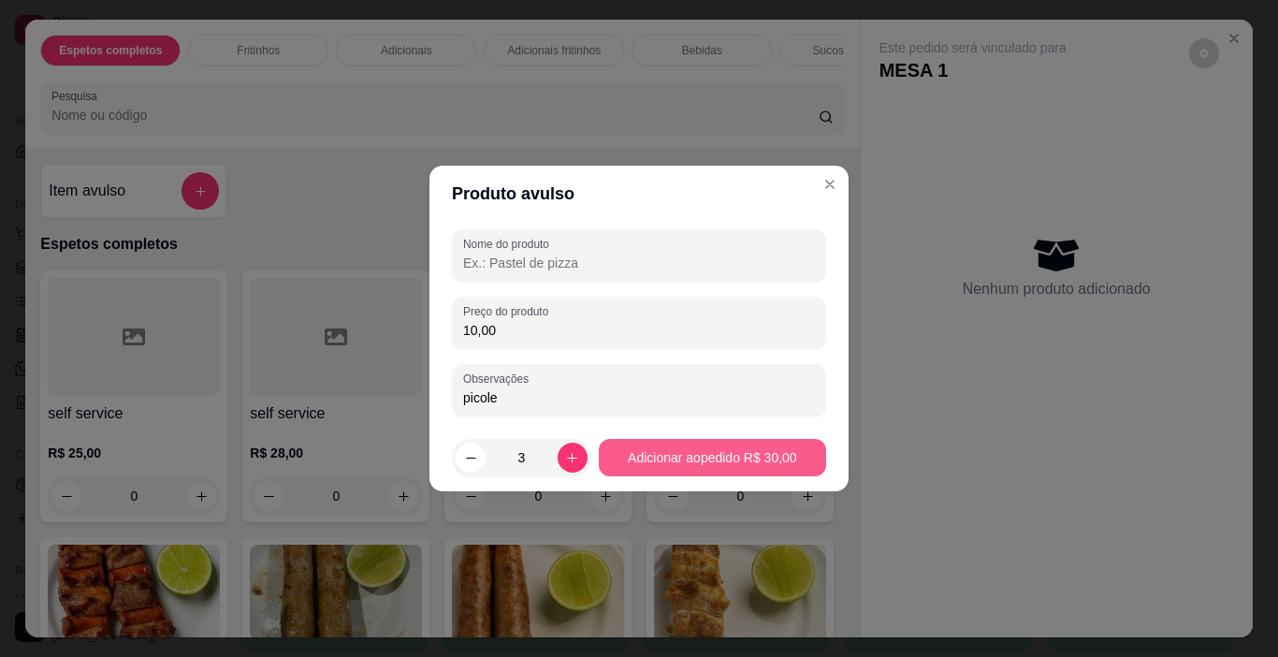
click at [630, 459] on button "Adicionar ao pedido R$ 30,00" at bounding box center [712, 457] width 227 height 37
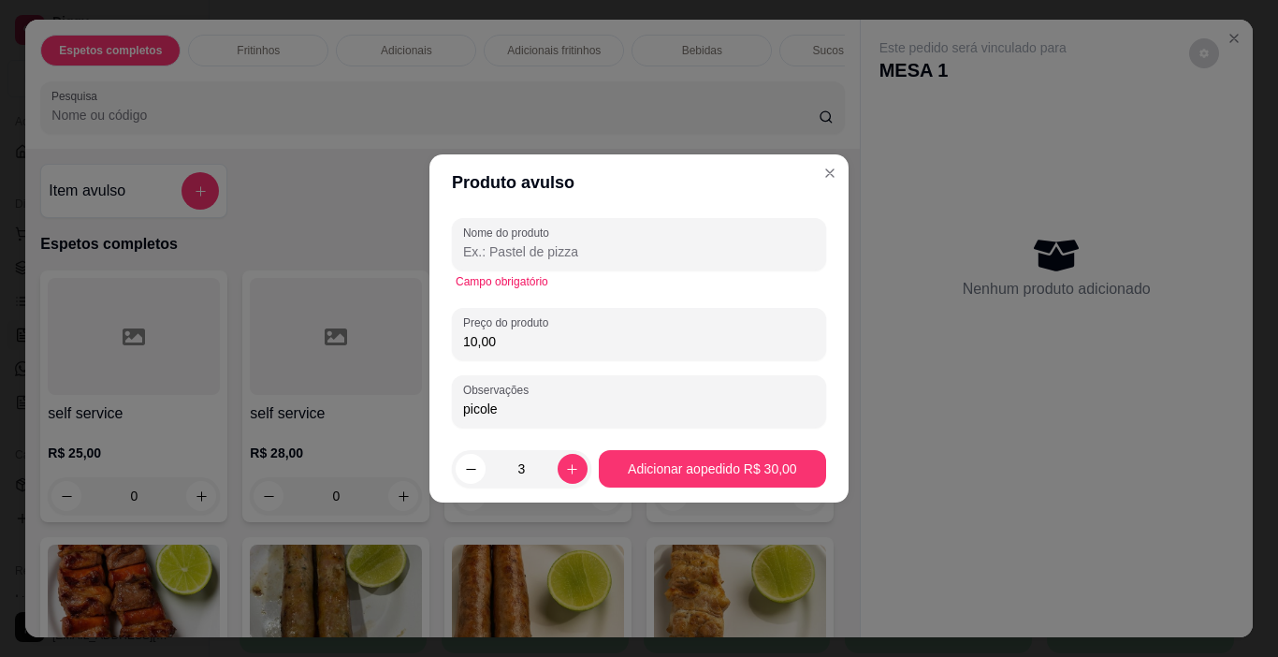
click at [606, 294] on div "Nome do produto Campo obrigatório Preço do produto 10,00 Observações picole" at bounding box center [639, 323] width 374 height 210
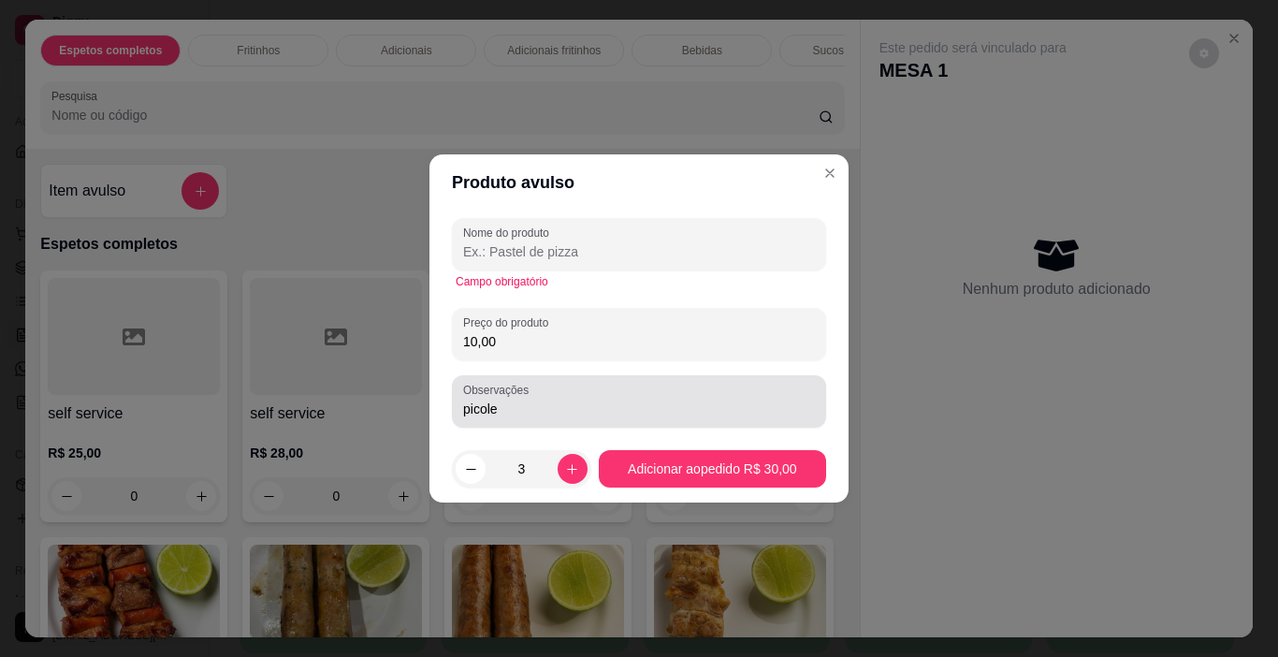
click at [546, 405] on input "picole" at bounding box center [639, 409] width 352 height 19
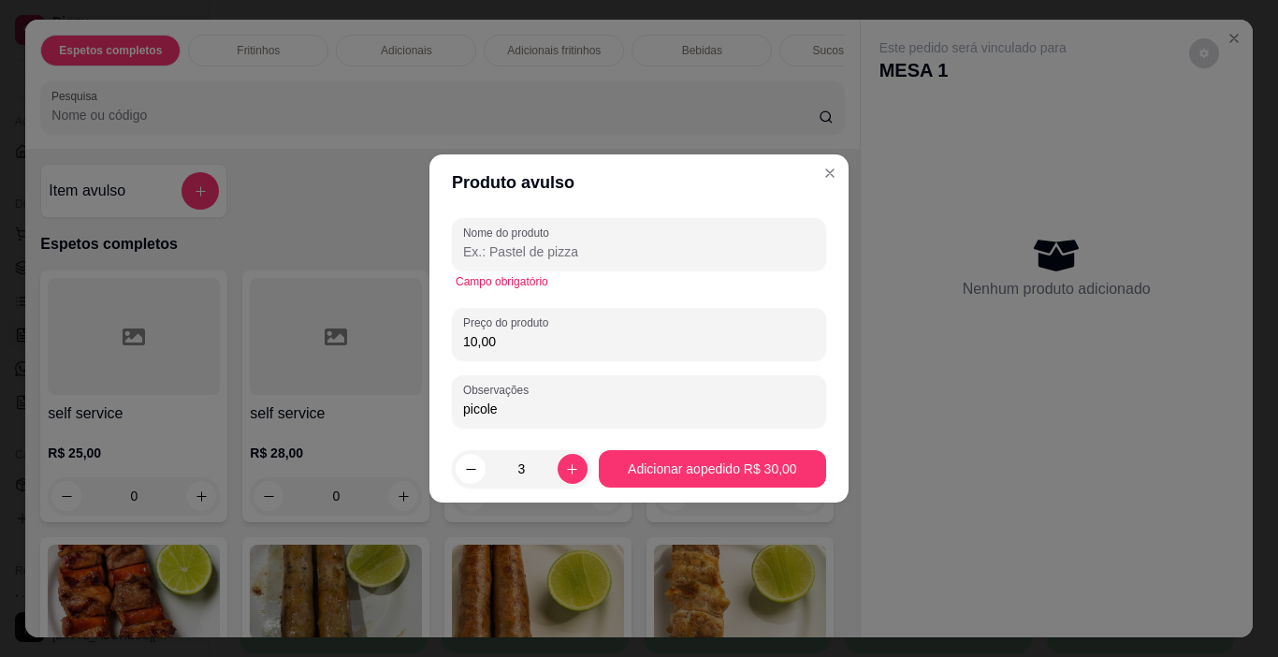
click at [546, 405] on input "picole" at bounding box center [639, 409] width 352 height 19
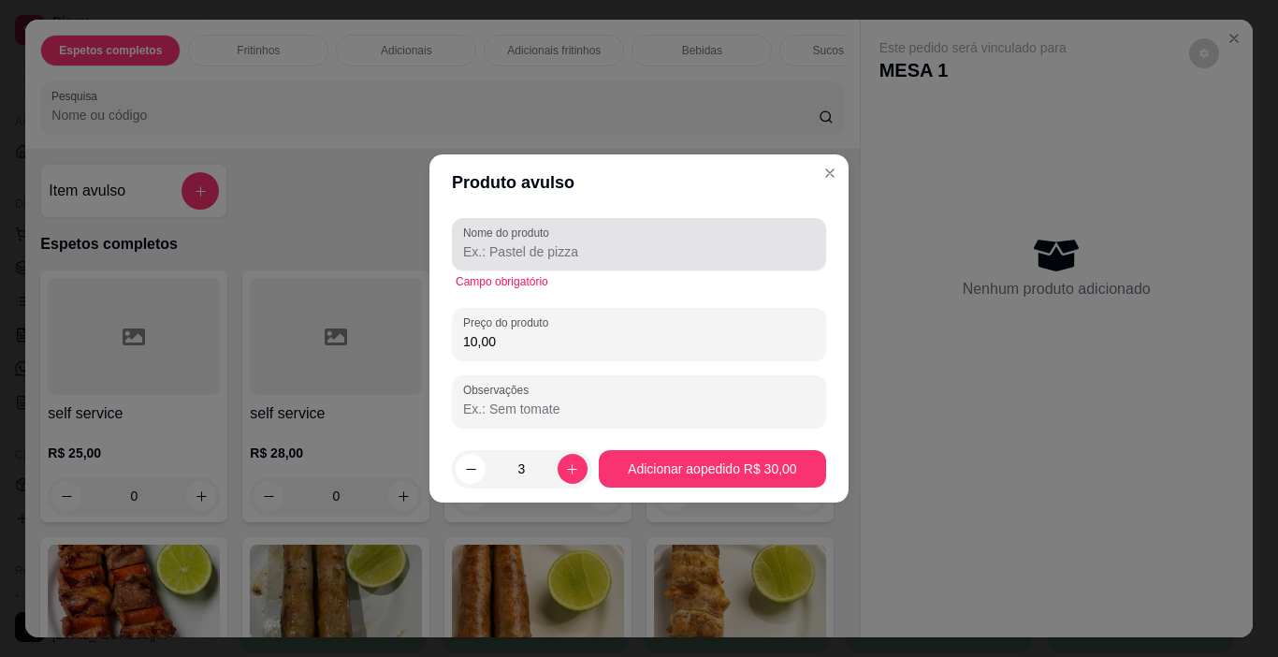
click at [652, 253] on input "Nome do produto" at bounding box center [639, 251] width 352 height 19
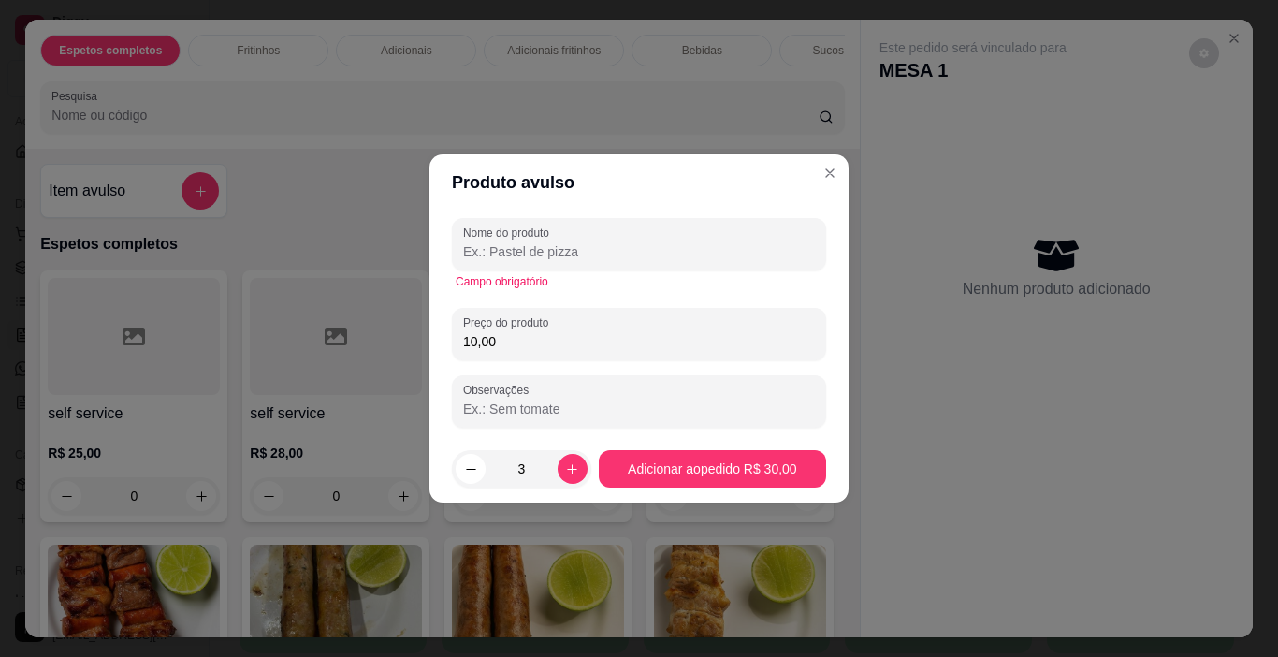
paste input "picole"
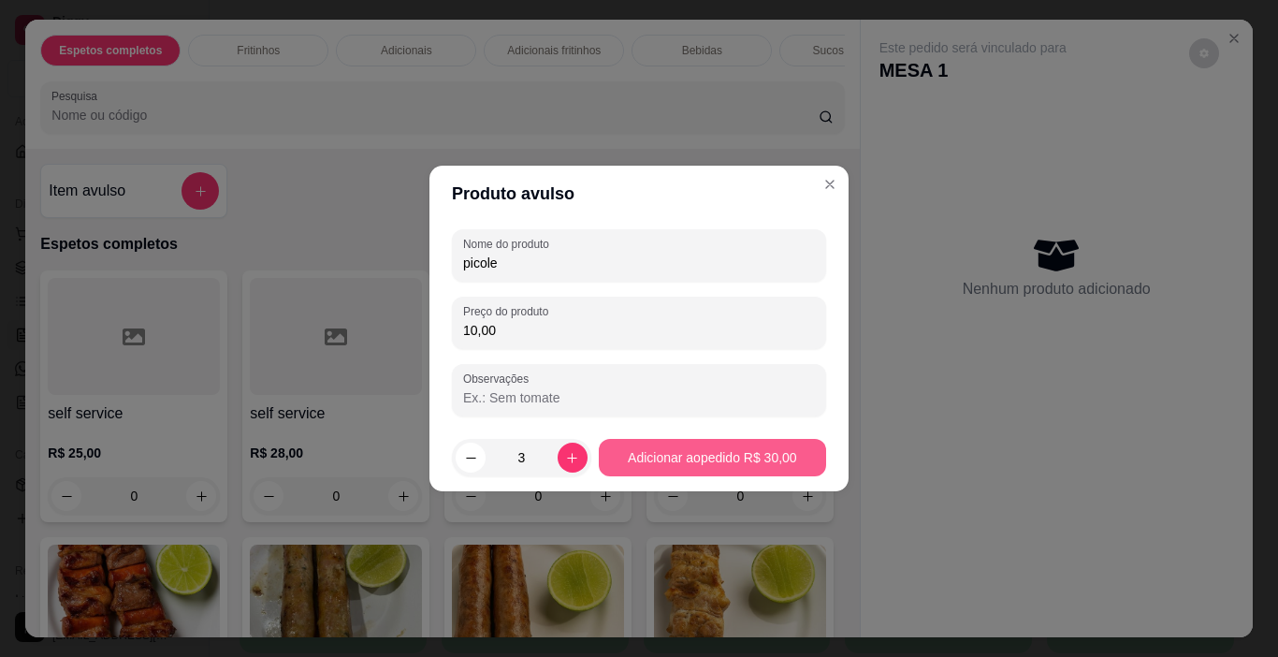
type input "picole"
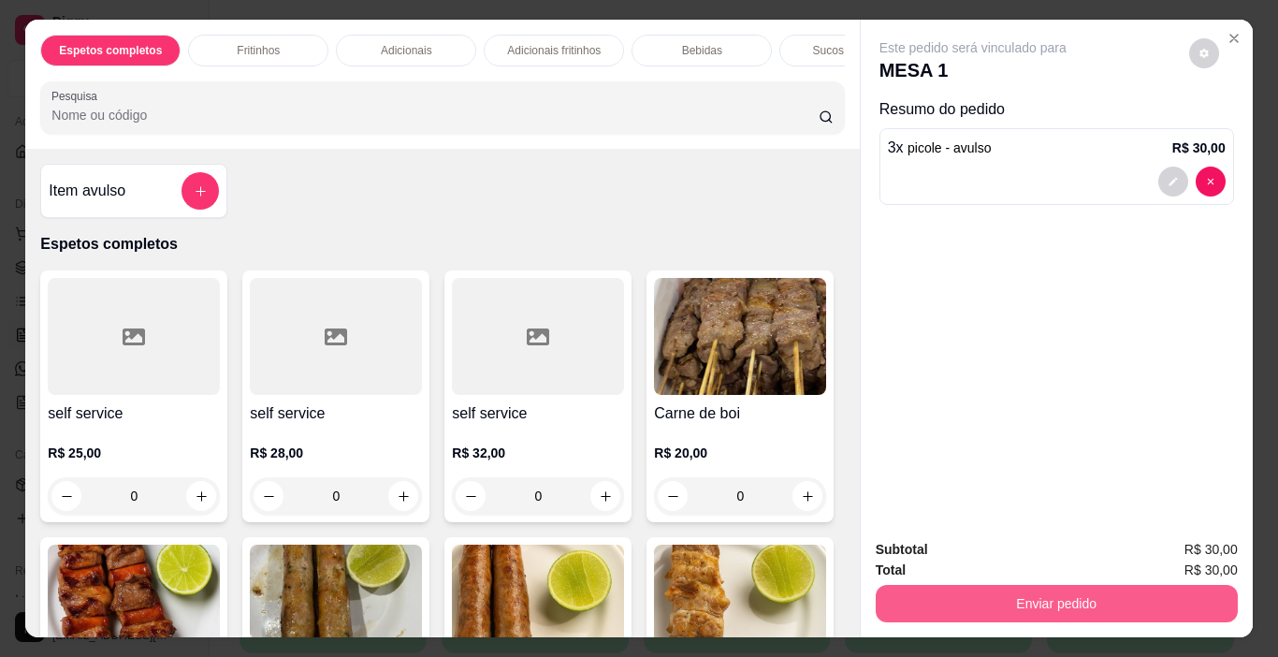
click at [1074, 593] on button "Enviar pedido" at bounding box center [1057, 603] width 362 height 37
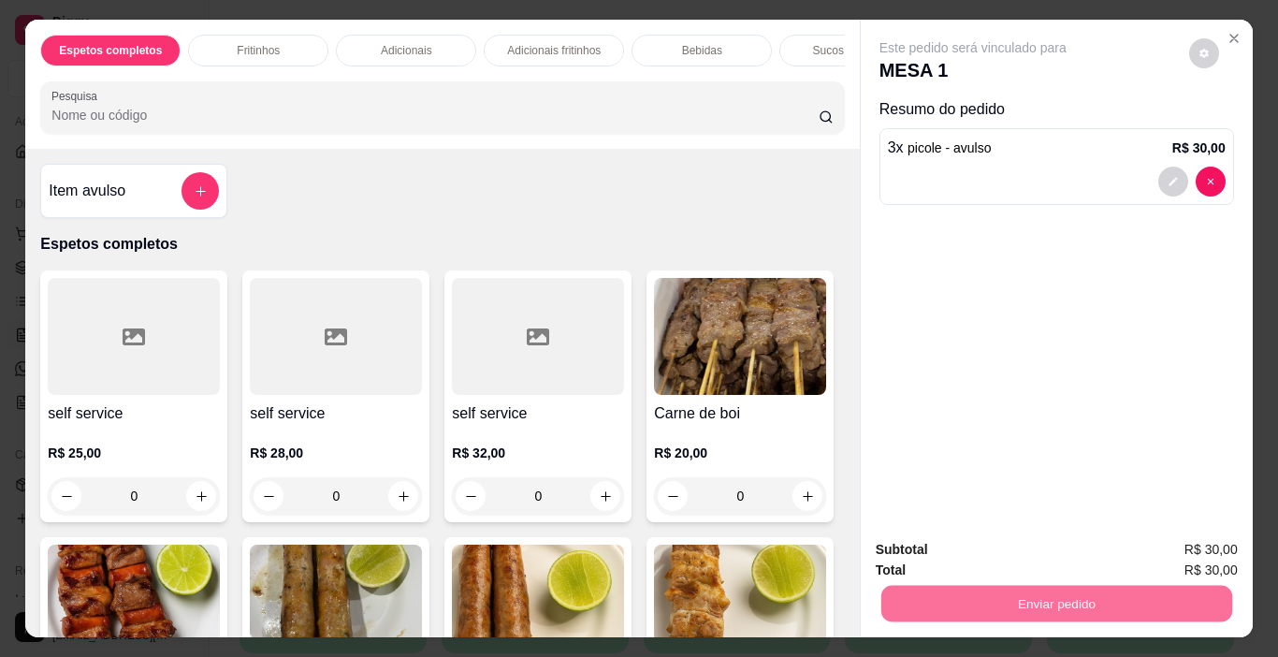
click at [1157, 549] on button "Enviar pedido" at bounding box center [1195, 549] width 110 height 37
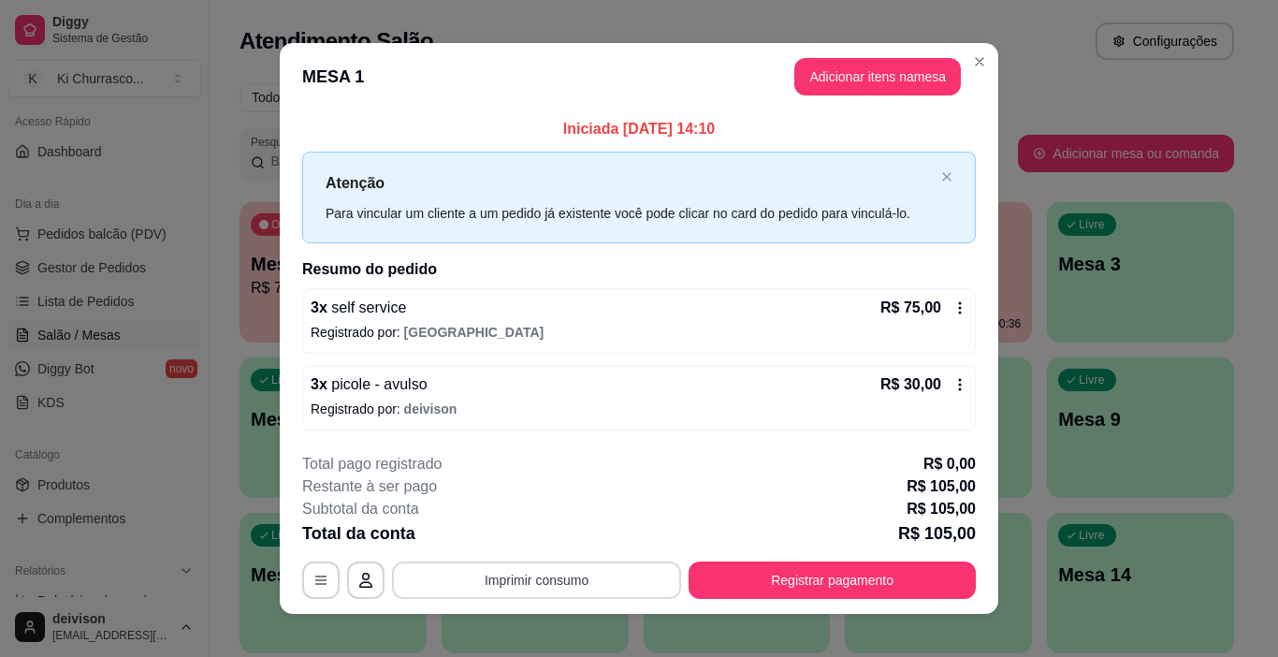
click at [497, 588] on button "Imprimir consumo" at bounding box center [536, 579] width 289 height 37
click at [569, 533] on button "IMPRESSORA" at bounding box center [536, 536] width 136 height 30
click at [872, 61] on button "Adicionar itens na mesa" at bounding box center [877, 76] width 167 height 37
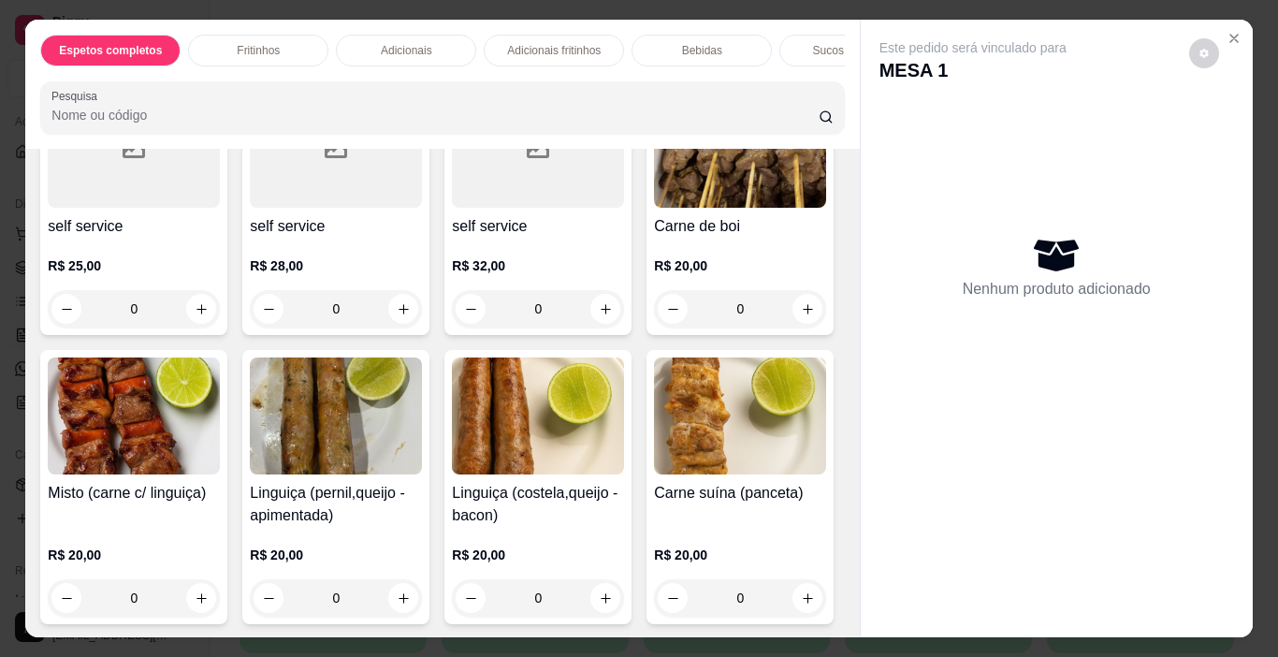
click at [220, 592] on div "0" at bounding box center [134, 597] width 172 height 37
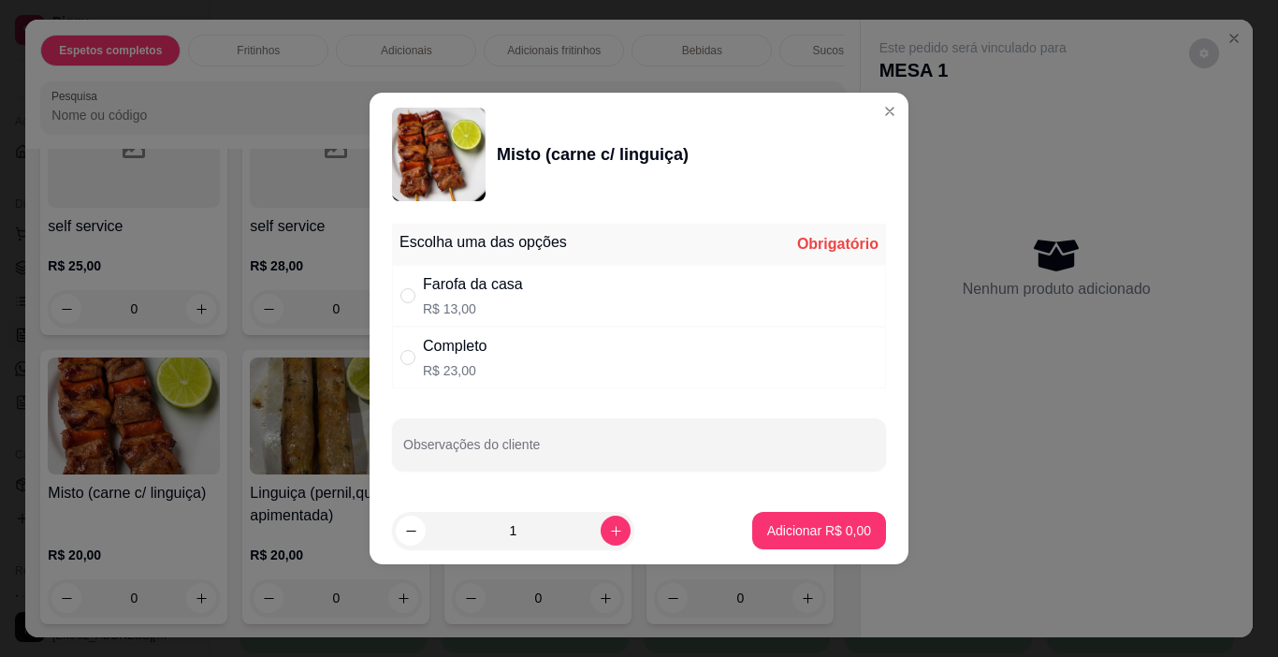
click at [415, 299] on div "" at bounding box center [411, 295] width 22 height 21
radio input "true"
click at [773, 531] on p "Adicionar R$ 13,00" at bounding box center [815, 530] width 111 height 19
type input "1"
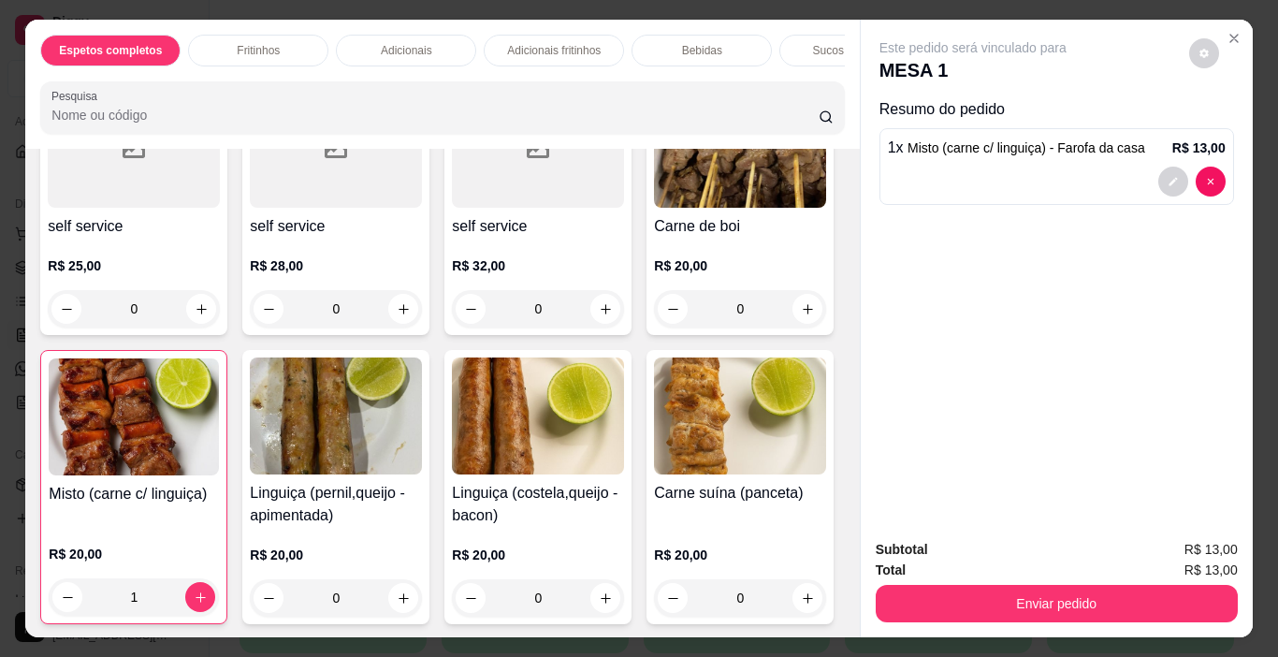
click at [1112, 574] on div "Subtotal R$ 13,00 Total R$ 13,00 Enviar pedido" at bounding box center [1057, 580] width 362 height 83
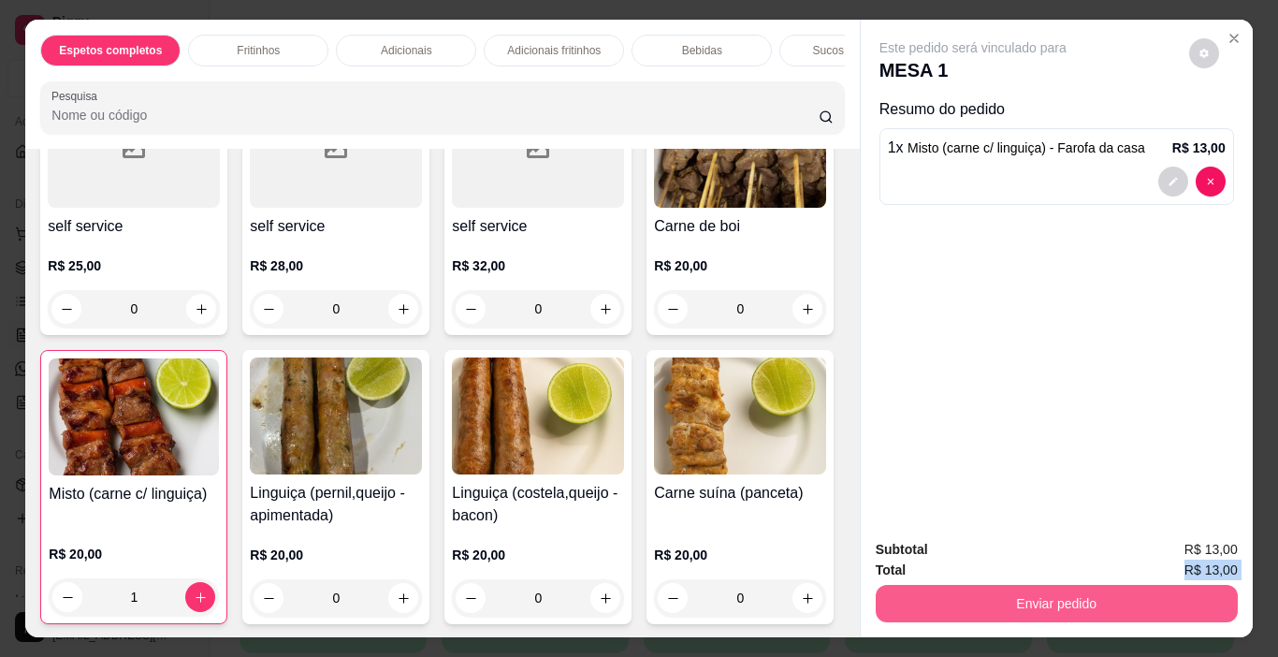
click at [1107, 586] on button "Enviar pedido" at bounding box center [1057, 603] width 362 height 37
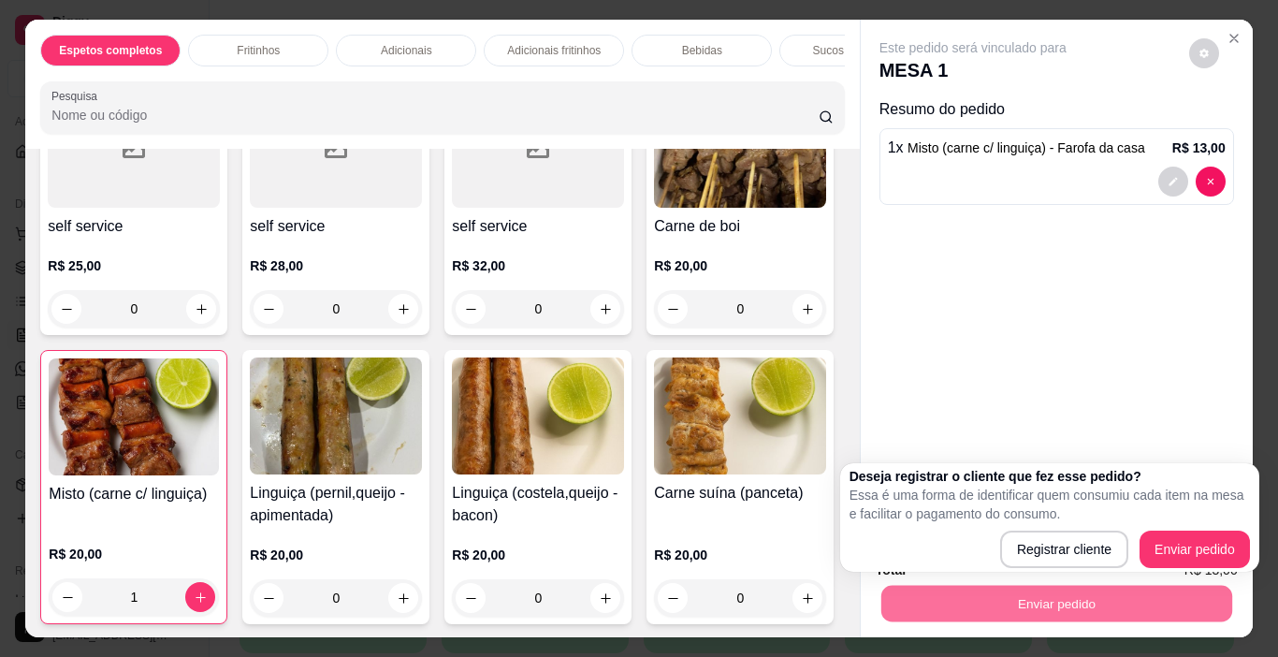
click at [1232, 529] on div "Deseja registrar o cliente que fez esse pedido? Essa é uma forma de identificar…" at bounding box center [1050, 517] width 400 height 101
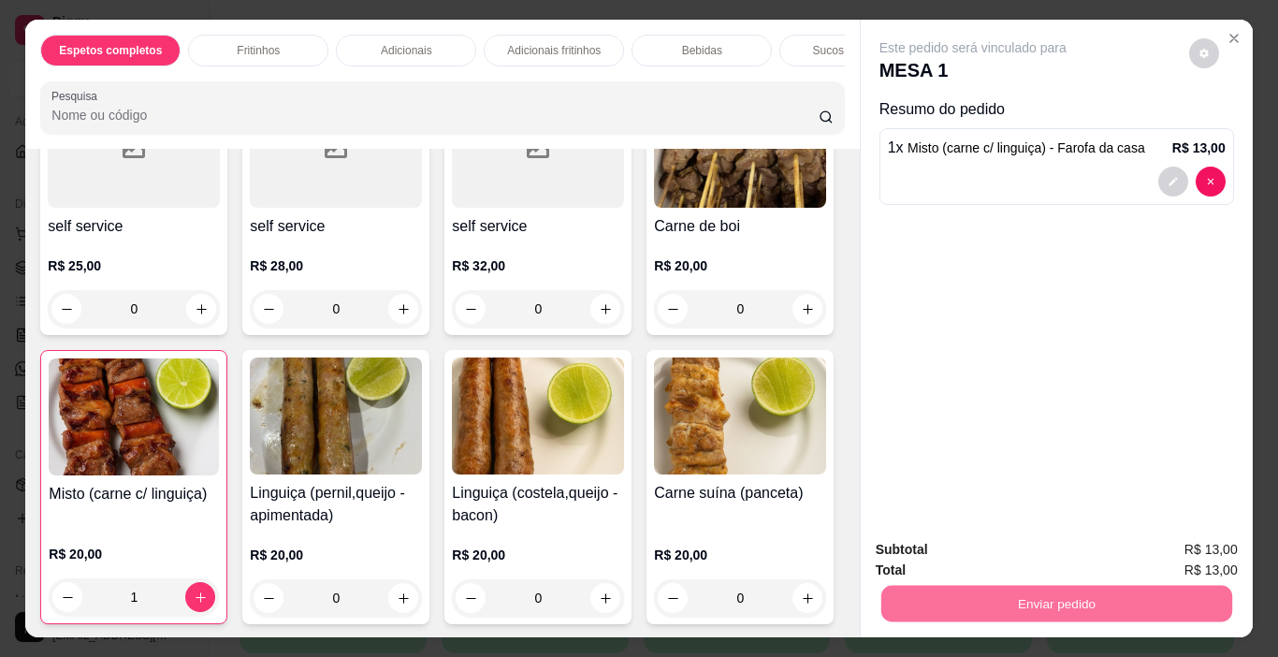
click at [1231, 542] on button "Enviar pedido" at bounding box center [1189, 550] width 106 height 36
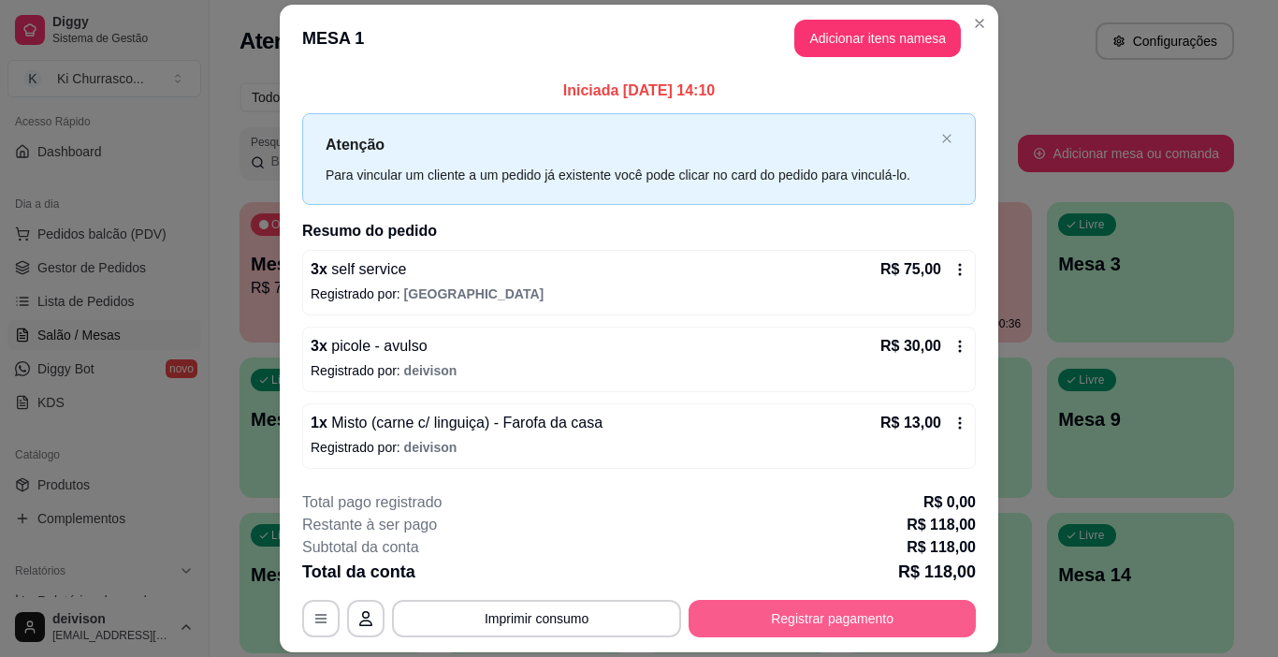
click at [862, 618] on button "Registrar pagamento" at bounding box center [832, 618] width 287 height 37
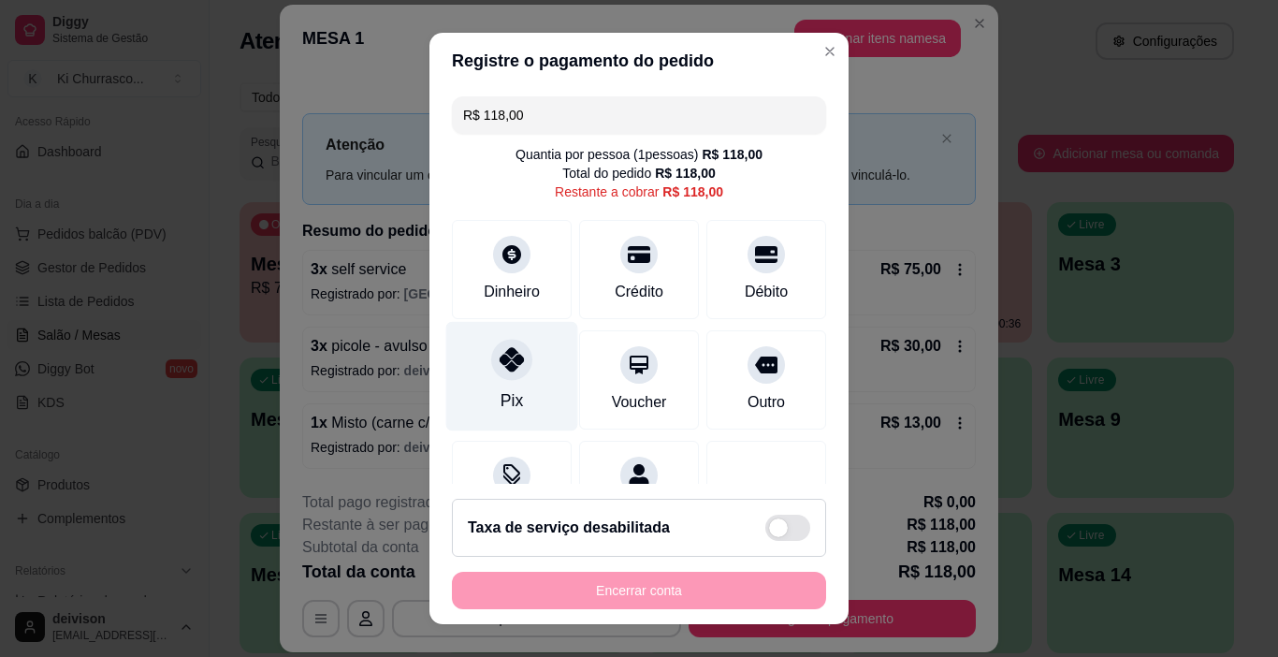
click at [512, 350] on icon at bounding box center [512, 359] width 24 height 24
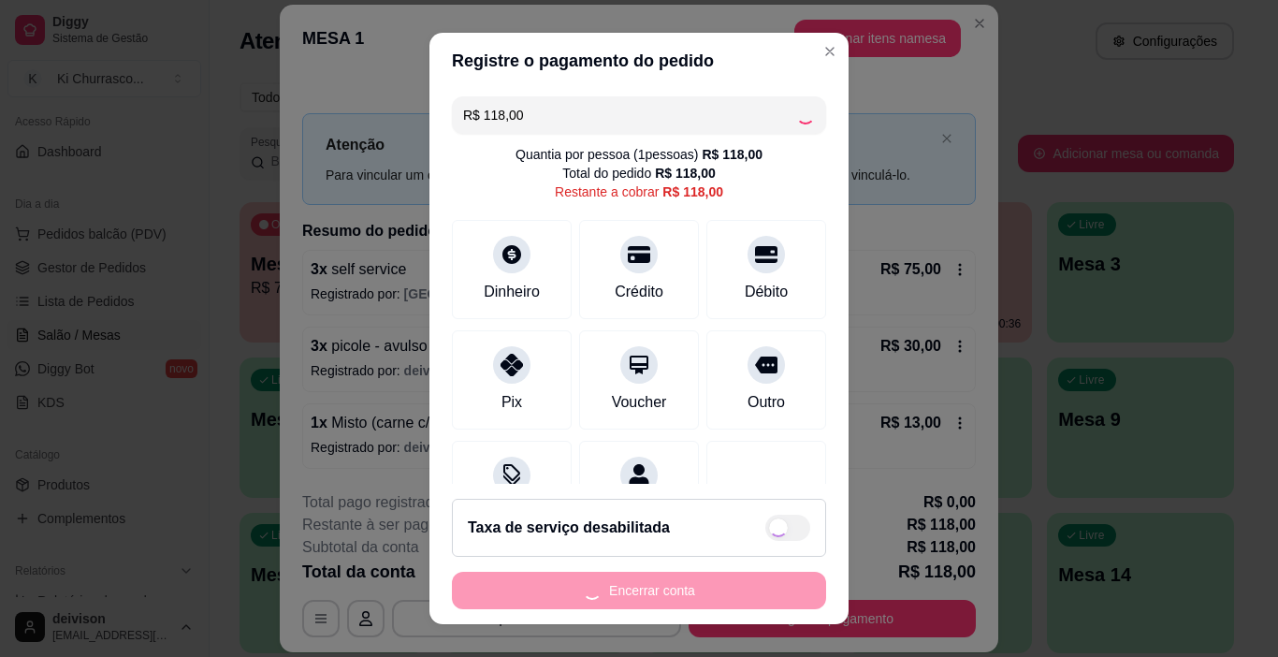
type input "R$ 0,00"
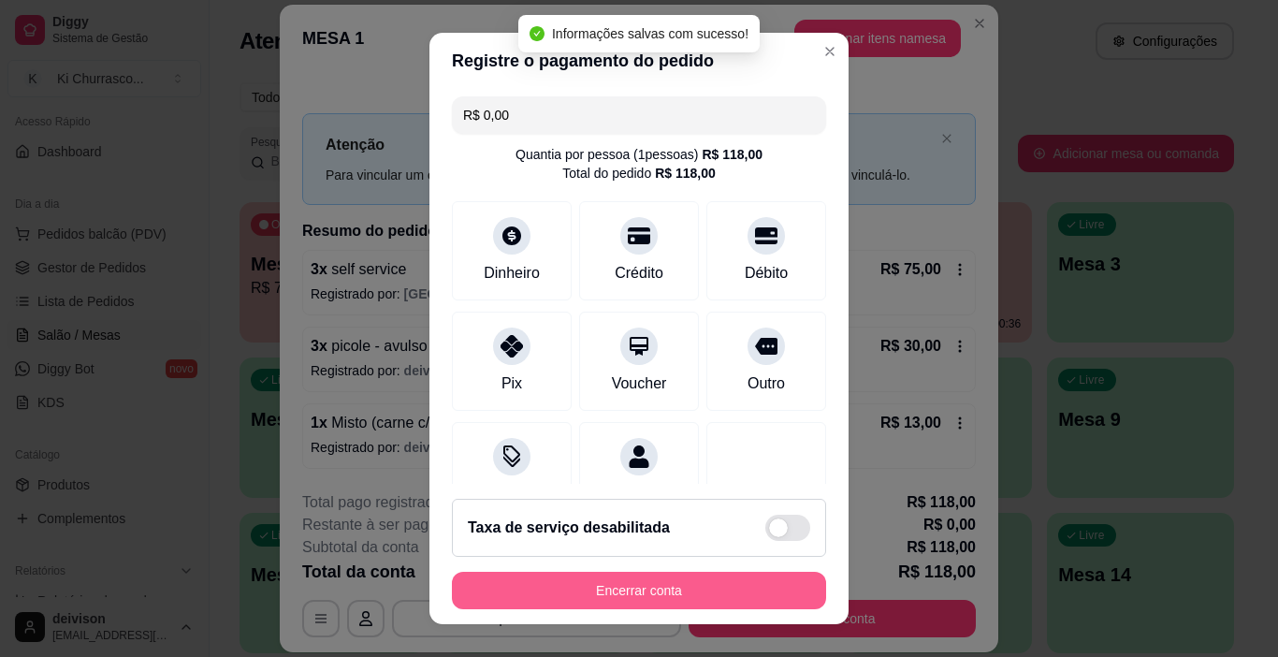
click at [708, 587] on button "Encerrar conta" at bounding box center [639, 590] width 374 height 37
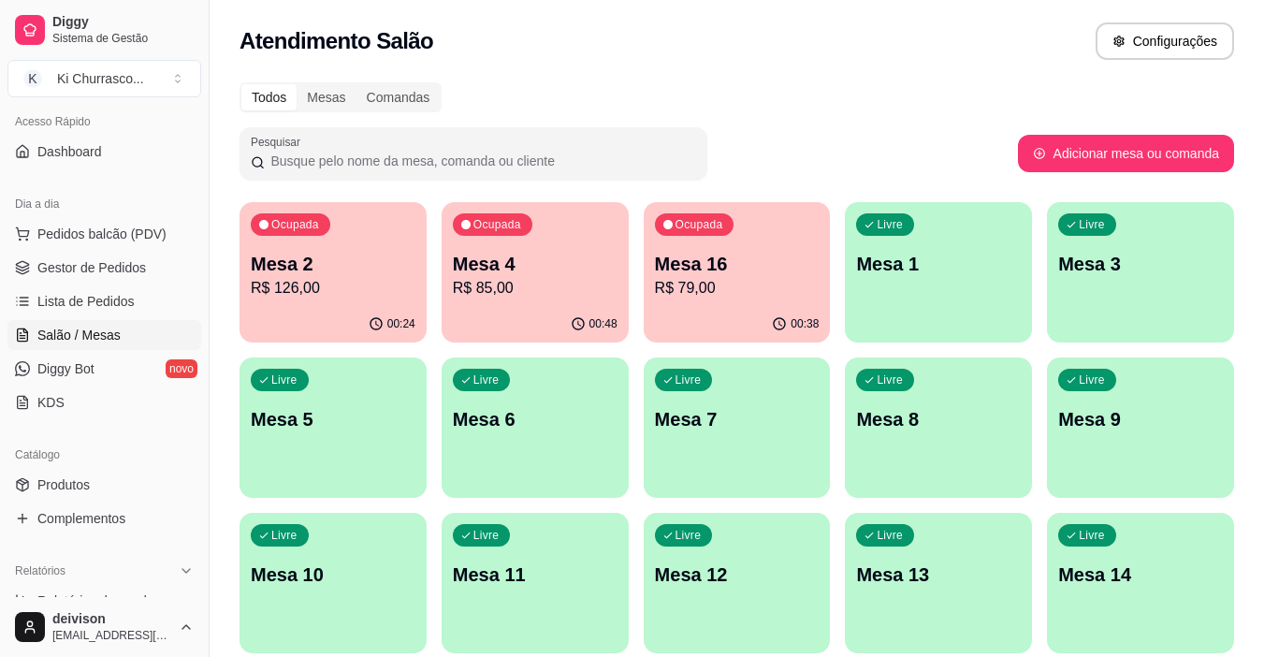
click at [586, 284] on p "R$ 85,00" at bounding box center [535, 288] width 165 height 22
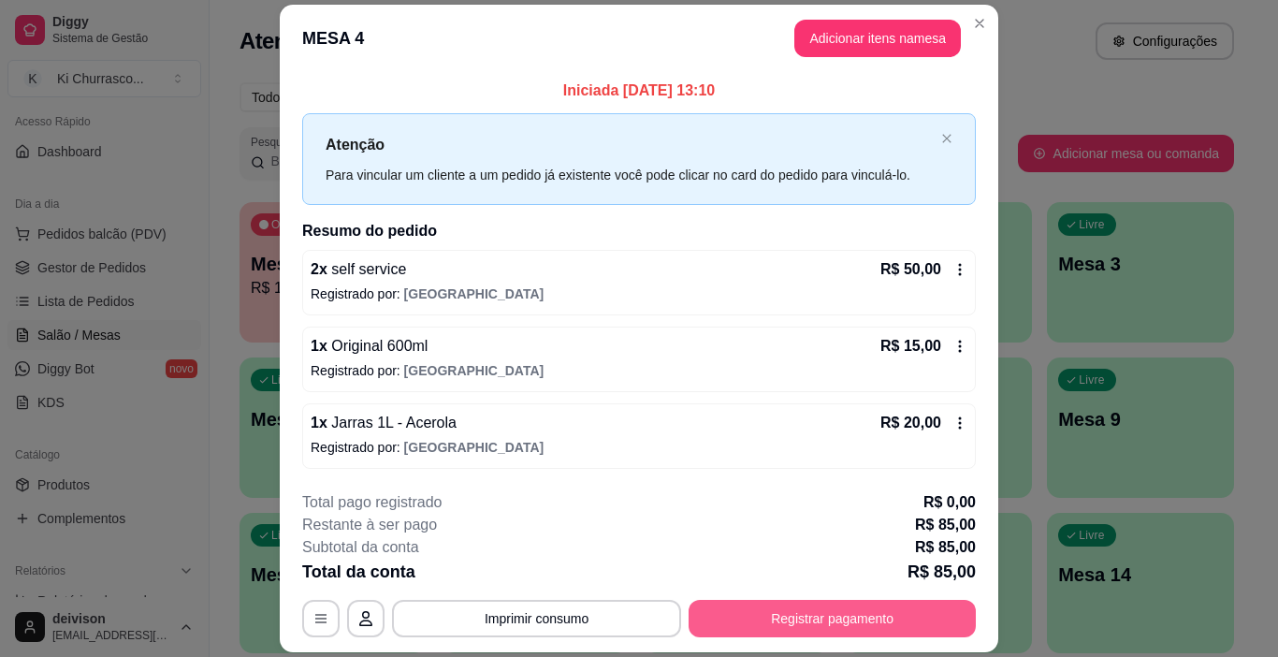
click at [837, 611] on button "Registrar pagamento" at bounding box center [832, 618] width 287 height 37
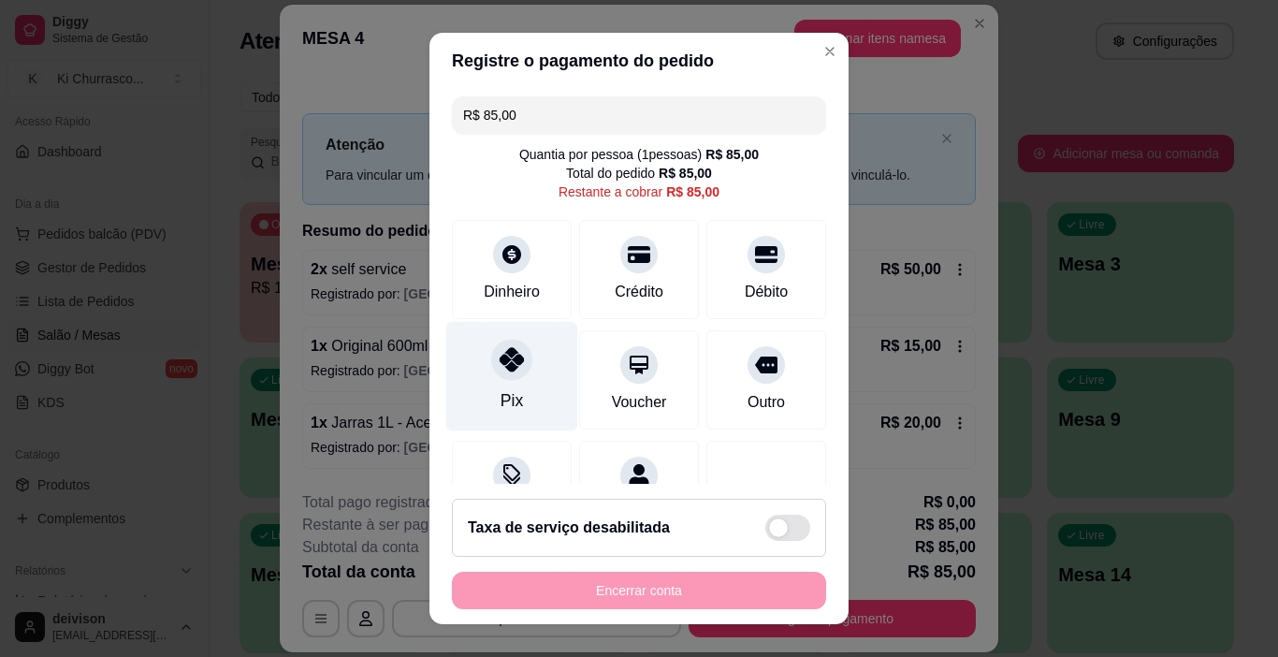
click at [545, 381] on div "Pix" at bounding box center [512, 376] width 132 height 109
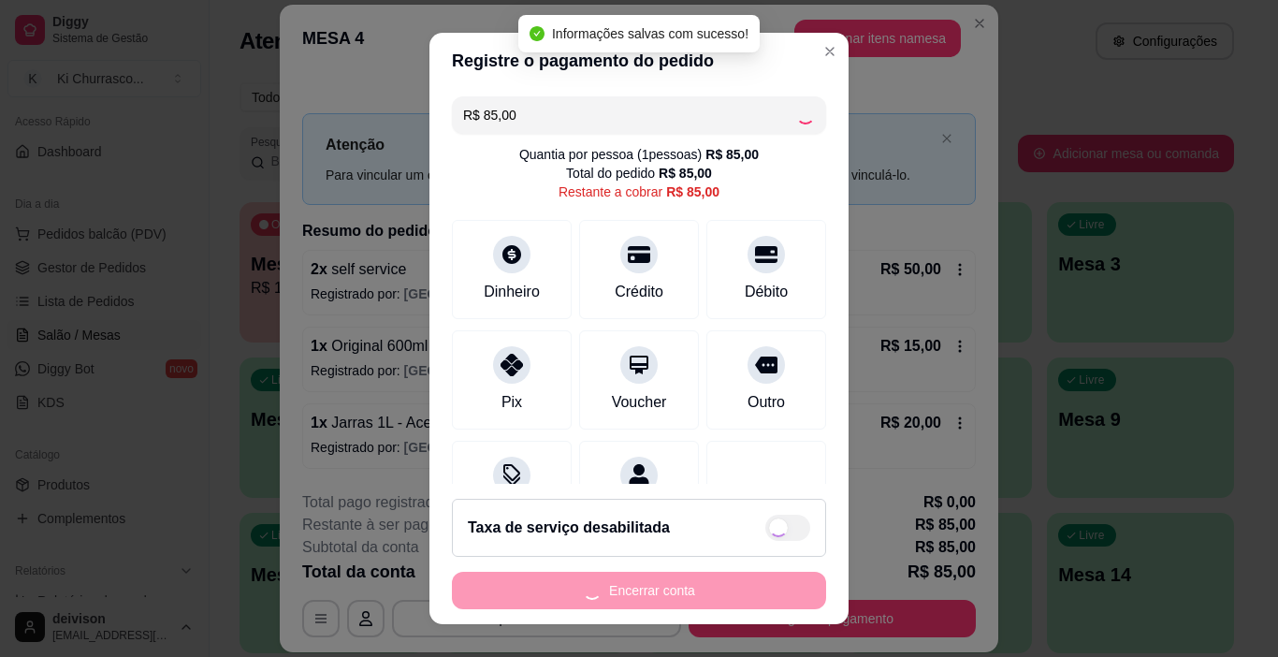
type input "R$ 0,00"
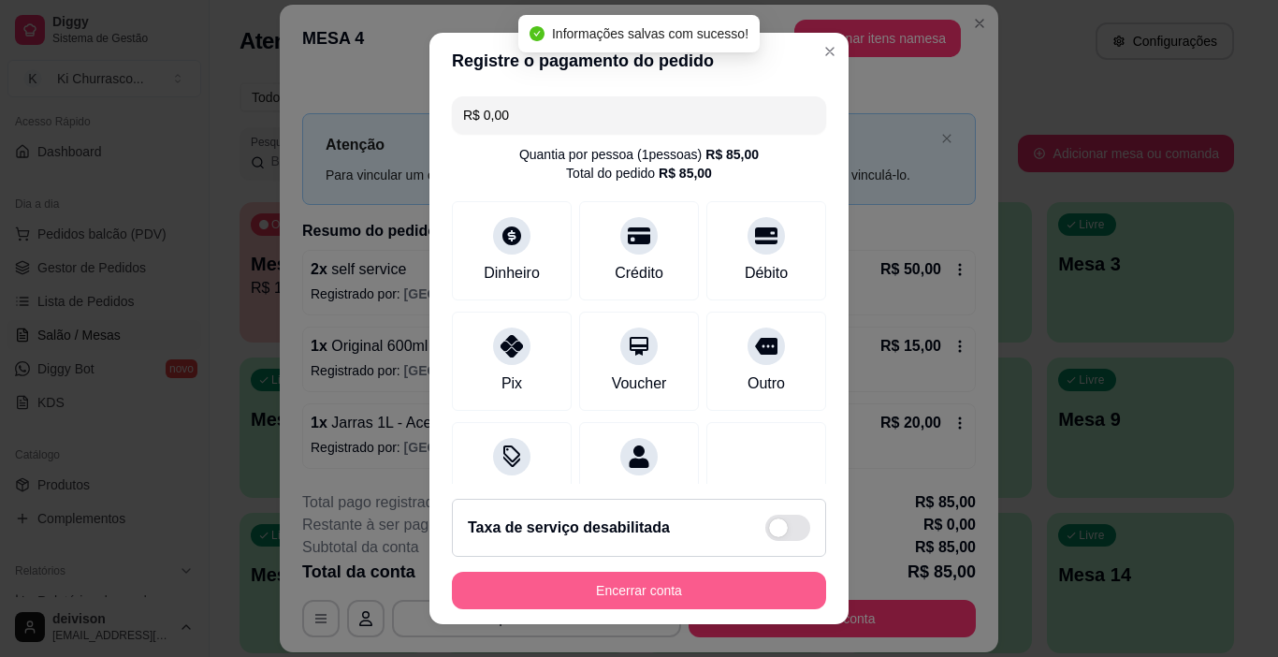
click at [605, 581] on button "Encerrar conta" at bounding box center [639, 590] width 374 height 37
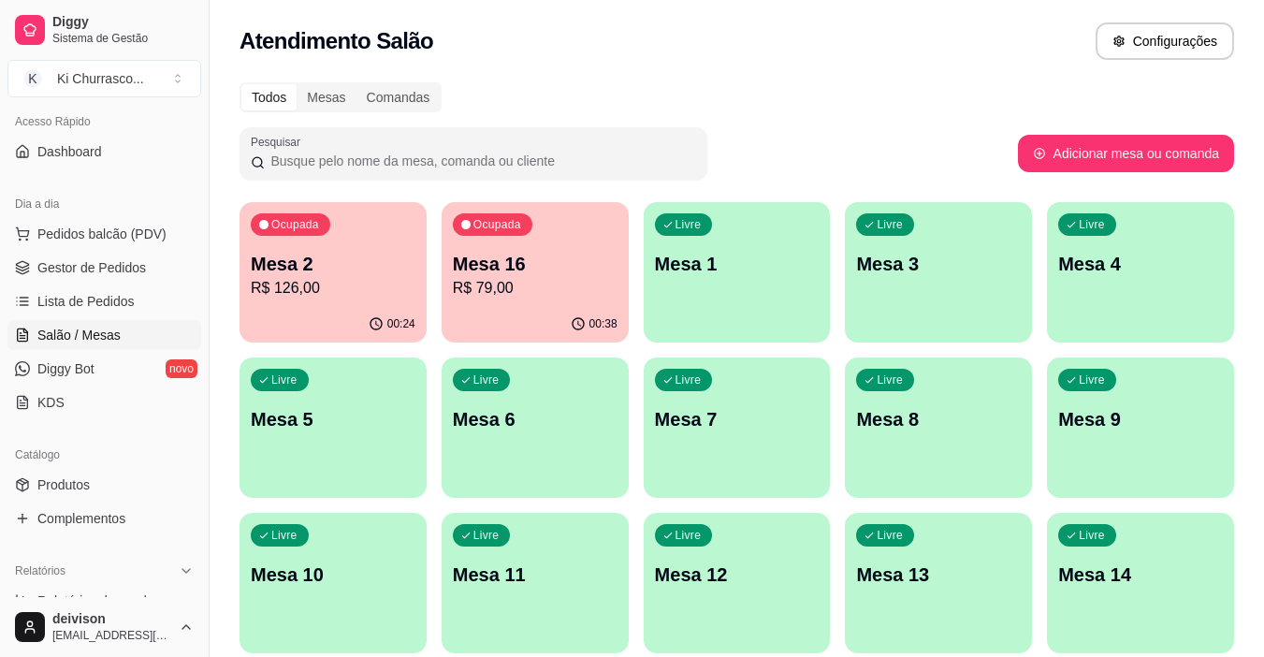
click at [856, 119] on div "Todos Mesas Comandas Pesquisar Adicionar mesa ou comanda Ocupada Mesa 2 R$ 126,…" at bounding box center [737, 528] width 1055 height 915
click at [556, 283] on p "R$ 79,00" at bounding box center [535, 288] width 165 height 22
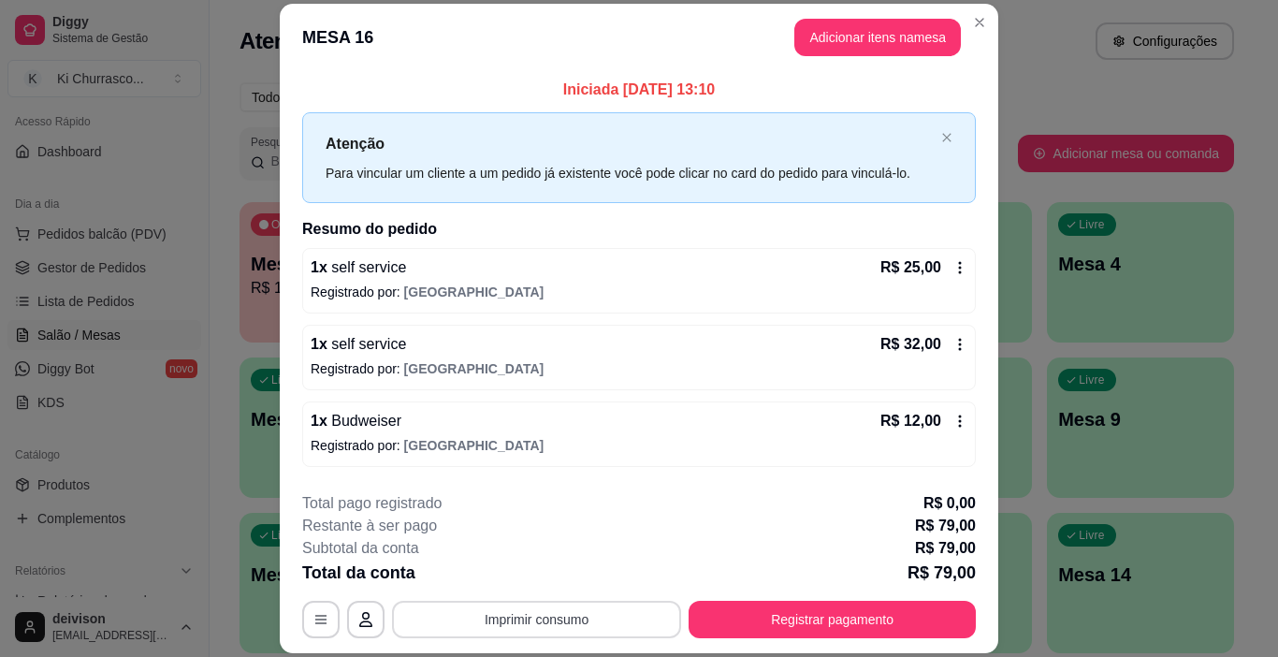
click at [498, 633] on button "Imprimir consumo" at bounding box center [536, 619] width 289 height 37
click at [570, 569] on button "IMPRESSORA" at bounding box center [535, 580] width 109 height 24
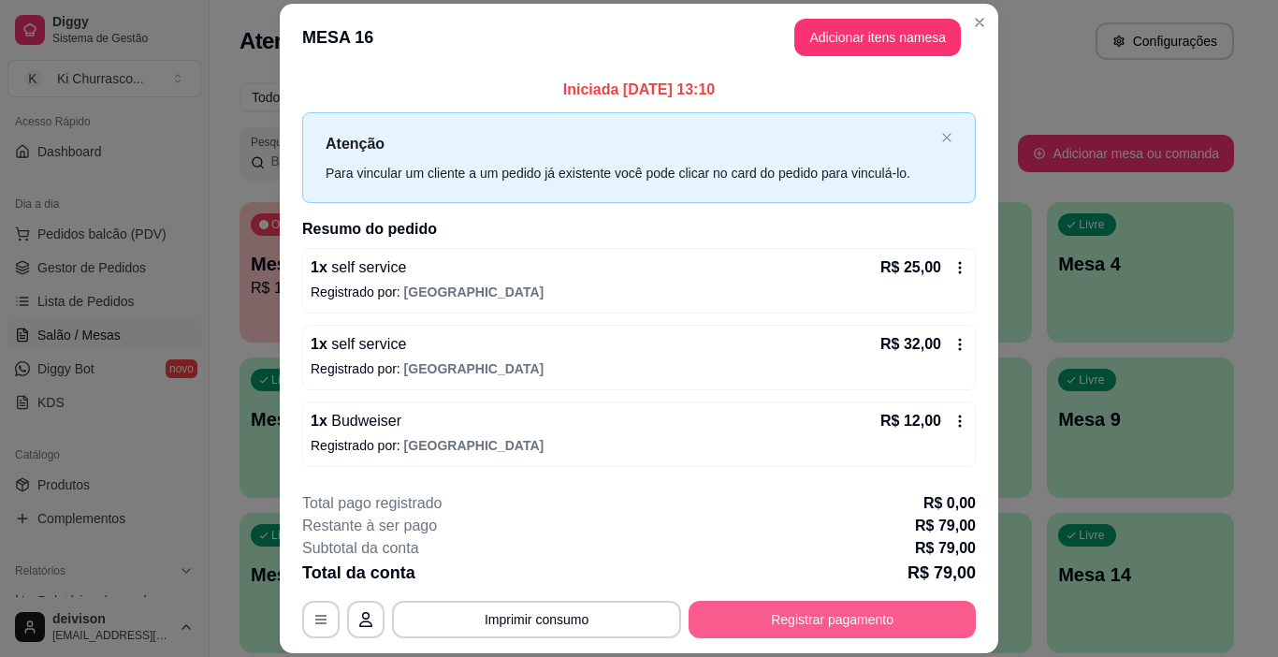
click at [749, 623] on button "Registrar pagamento" at bounding box center [832, 619] width 287 height 37
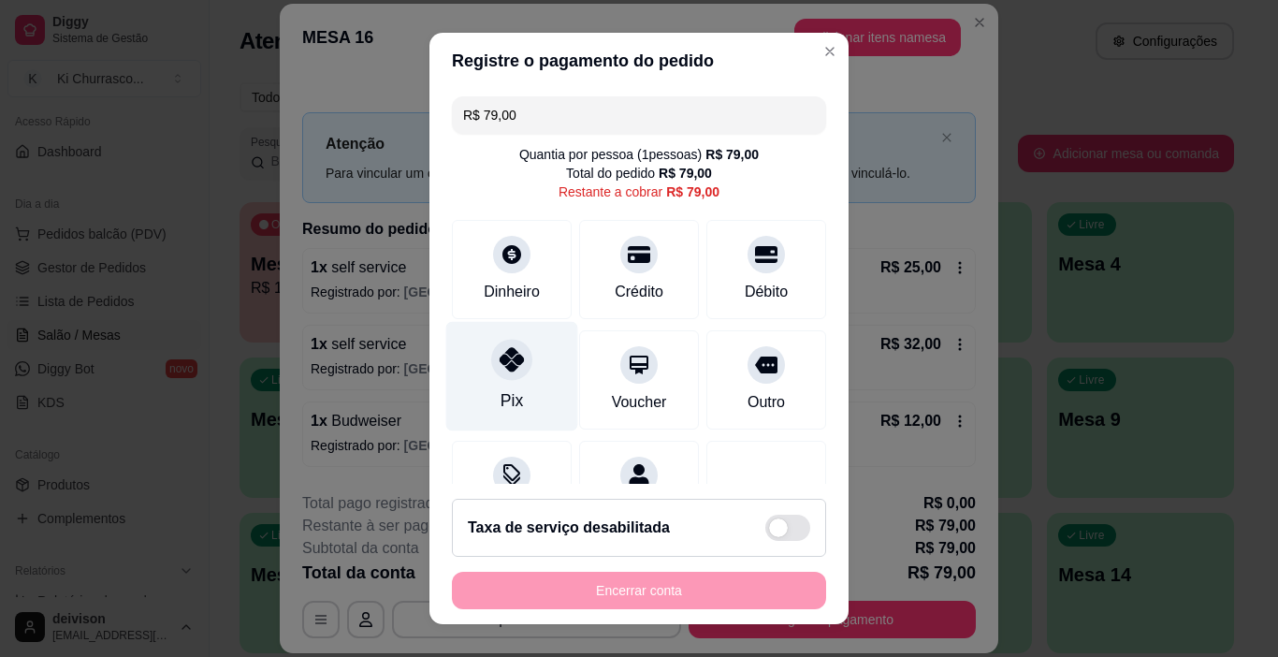
click at [515, 369] on div at bounding box center [511, 360] width 41 height 41
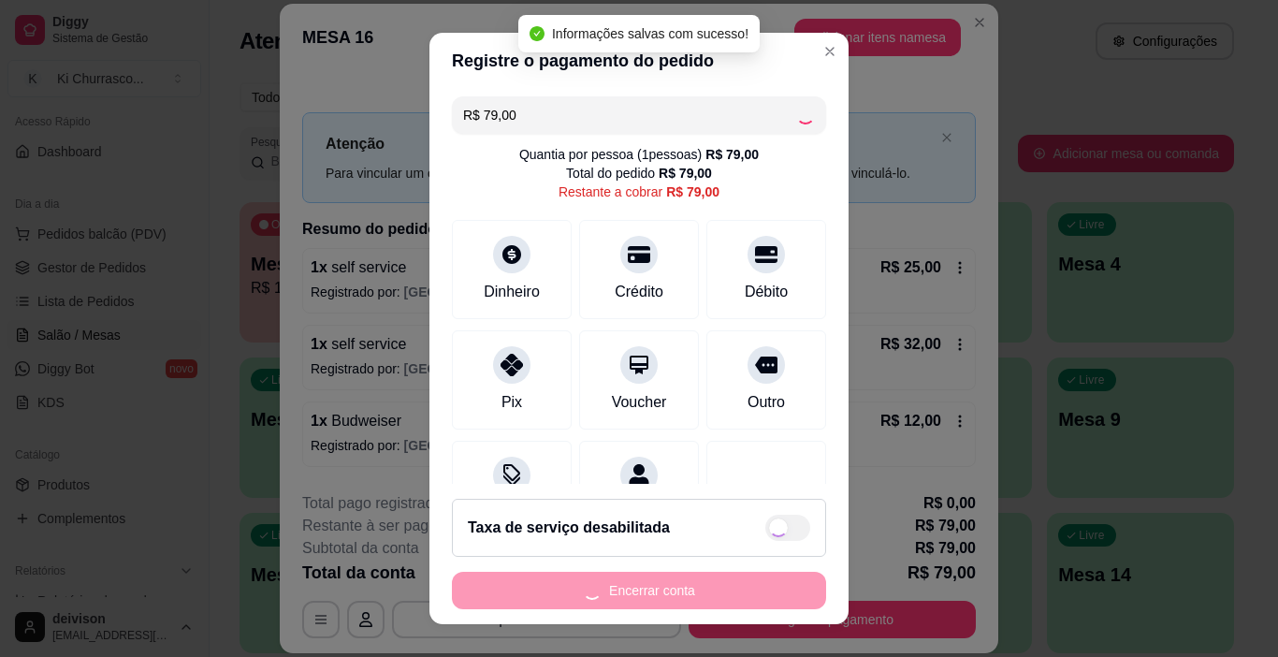
type input "R$ 0,00"
click at [675, 590] on button "Encerrar conta" at bounding box center [639, 590] width 374 height 37
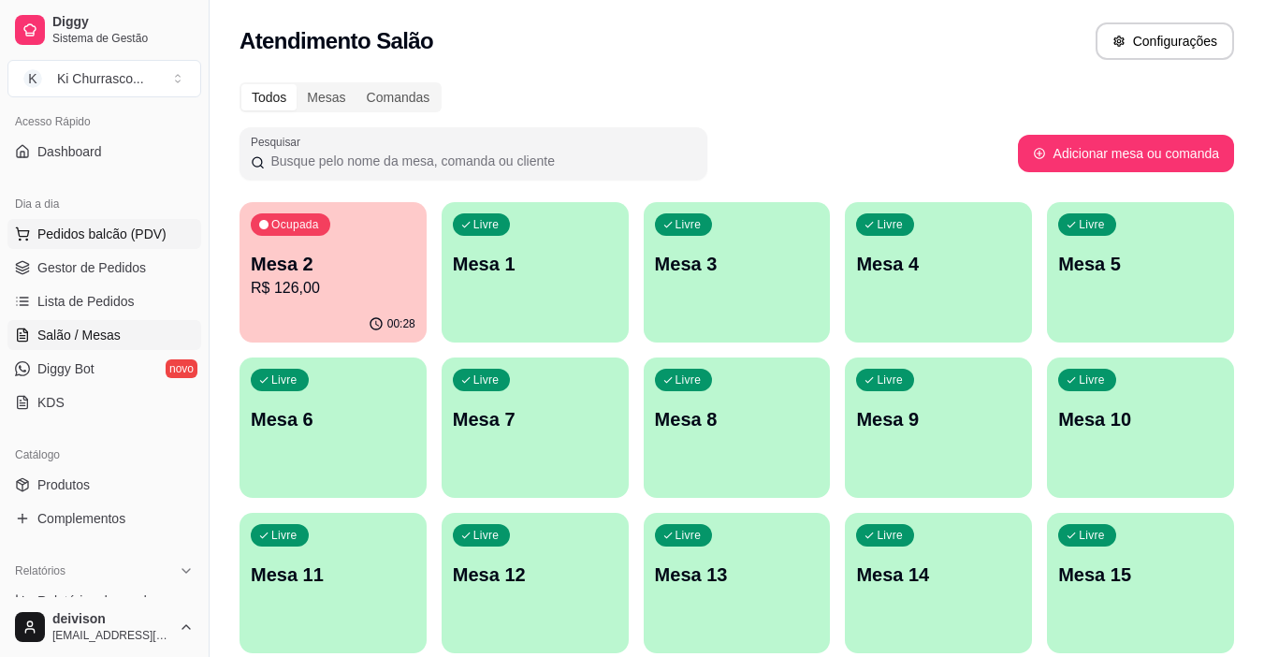
click at [96, 224] on button "Pedidos balcão (PDV)" at bounding box center [104, 234] width 194 height 30
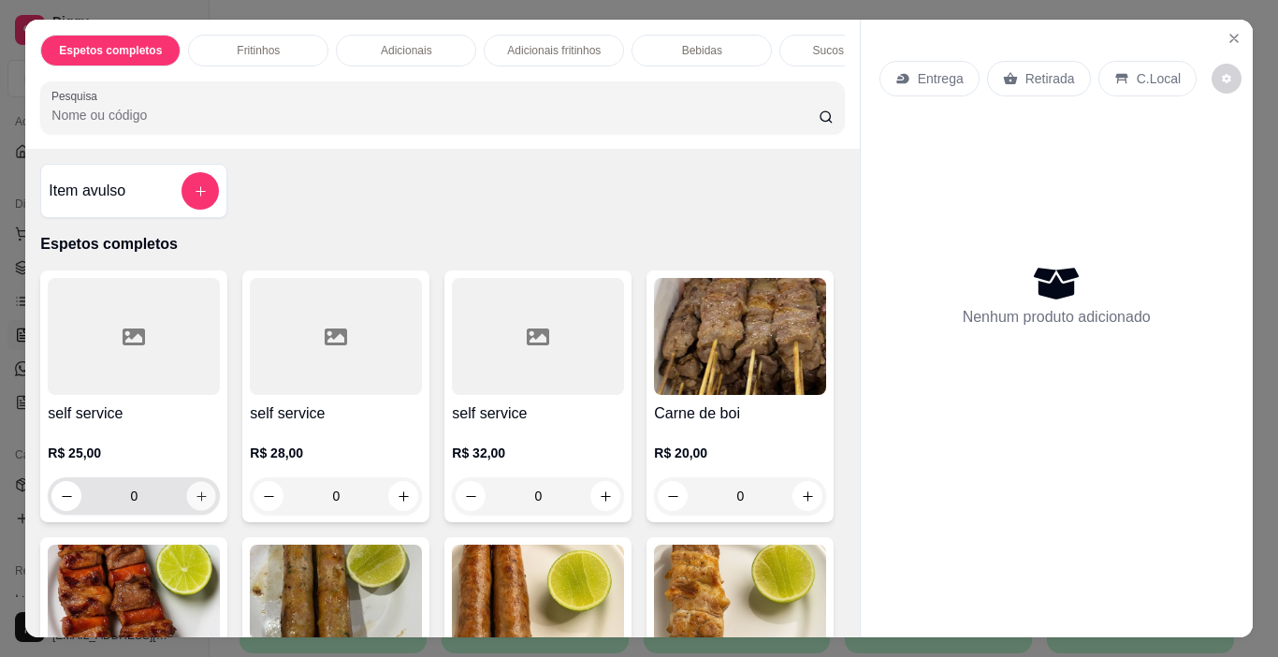
click at [190, 495] on button "increase-product-quantity" at bounding box center [201, 496] width 29 height 29
type input "1"
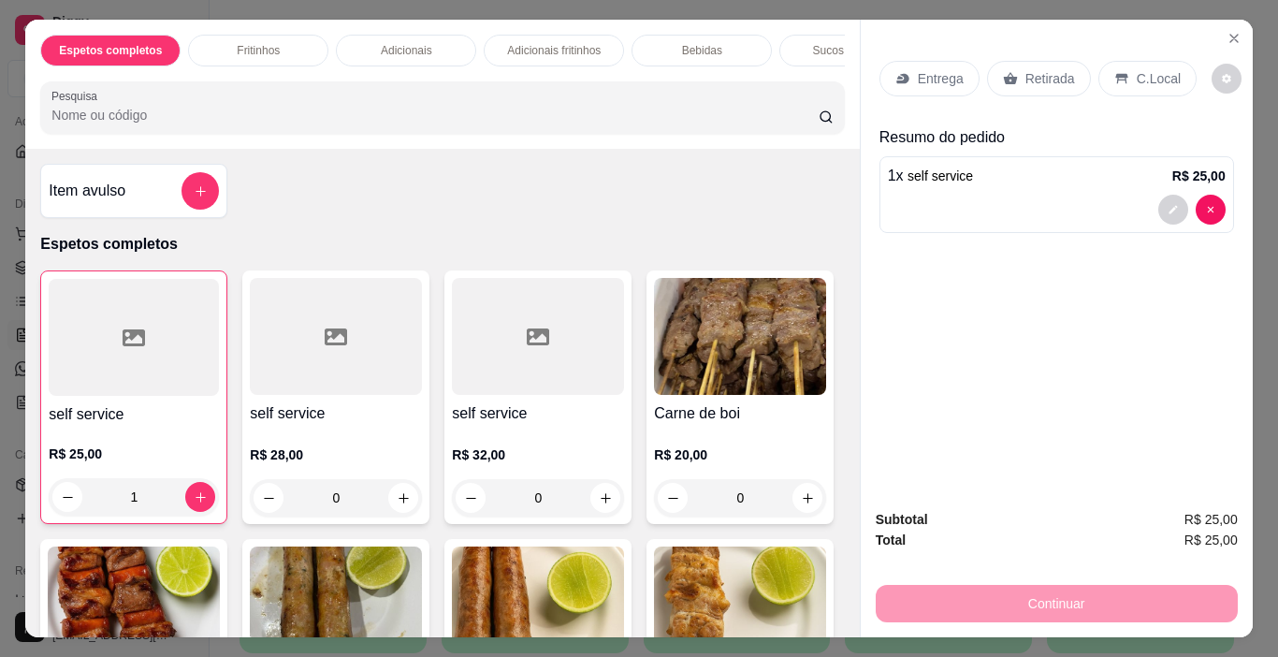
click at [1037, 77] on p "Retirada" at bounding box center [1051, 78] width 50 height 19
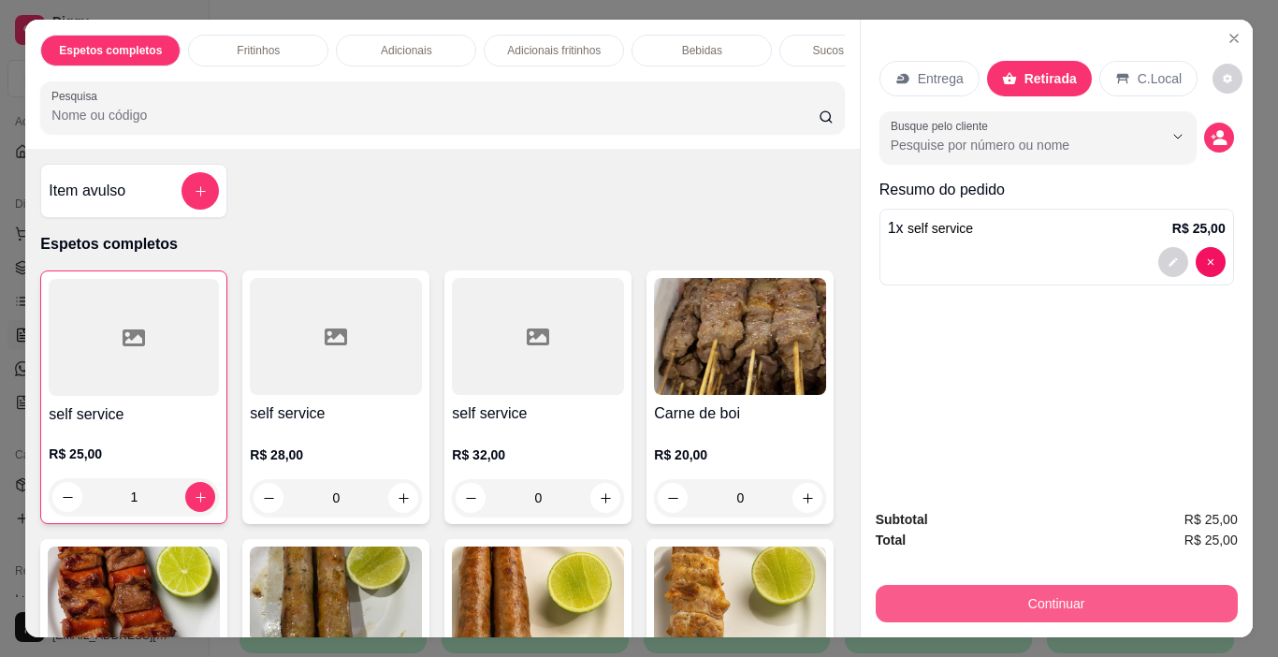
click at [1051, 589] on button "Continuar" at bounding box center [1057, 603] width 362 height 37
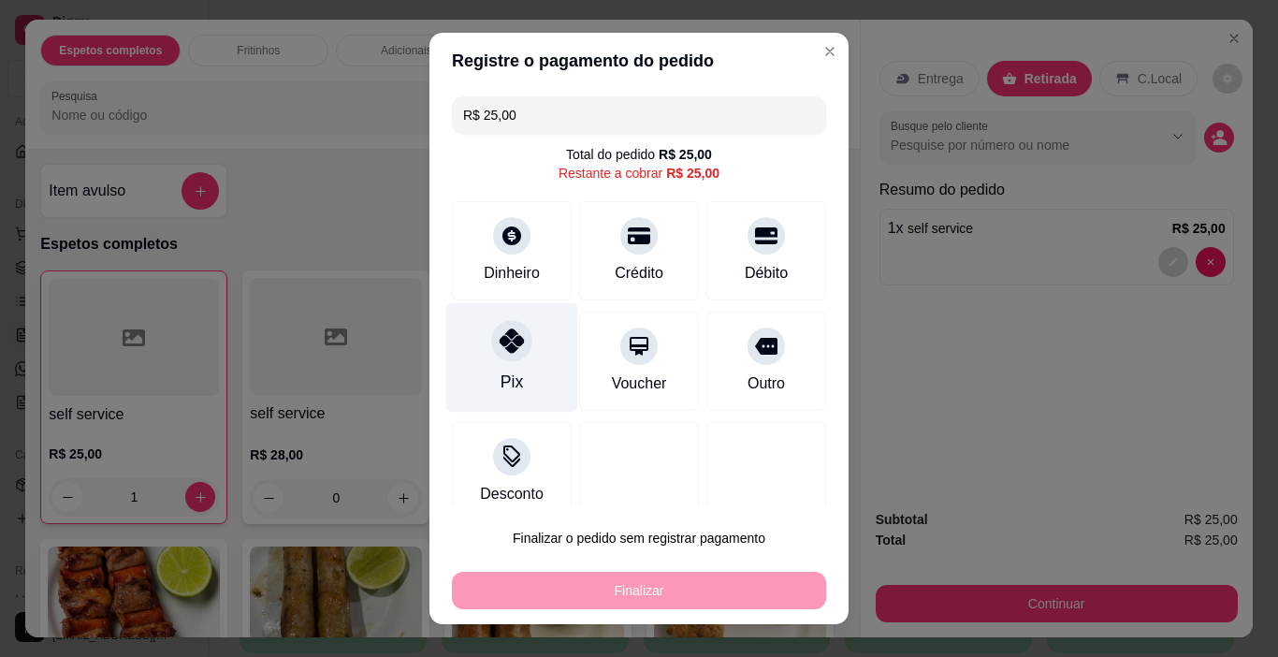
click at [526, 369] on div "Pix" at bounding box center [512, 357] width 132 height 109
type input "R$ 0,00"
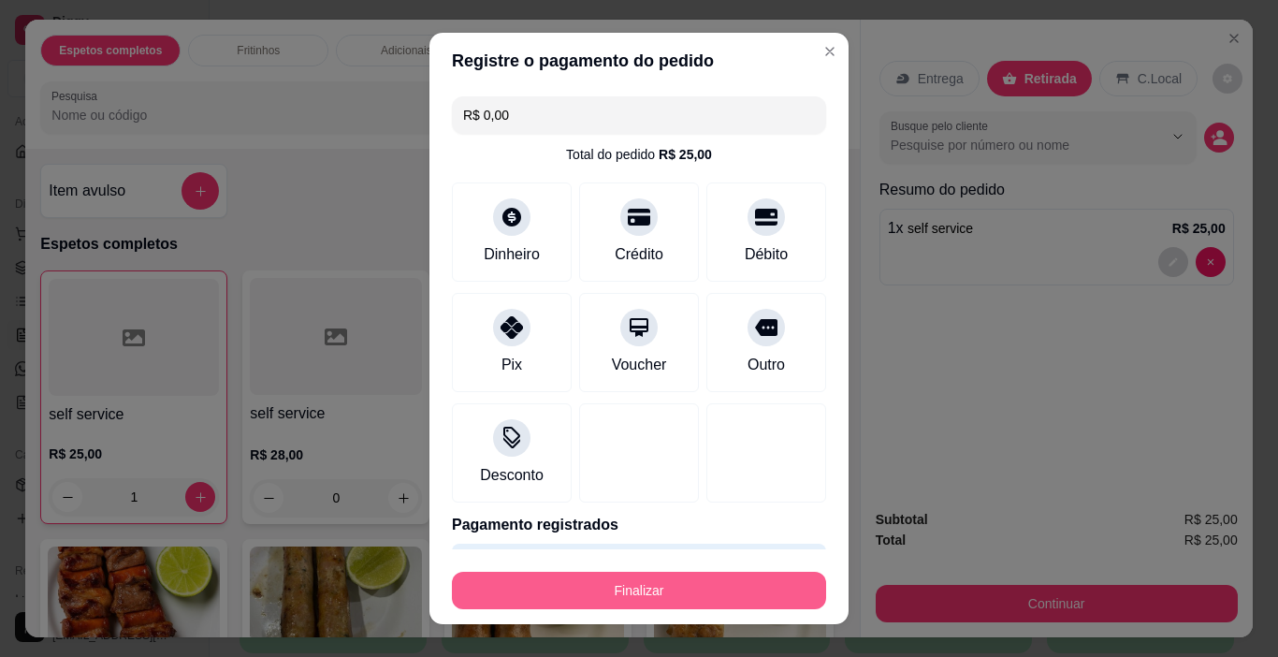
click at [720, 589] on button "Finalizar" at bounding box center [639, 590] width 374 height 37
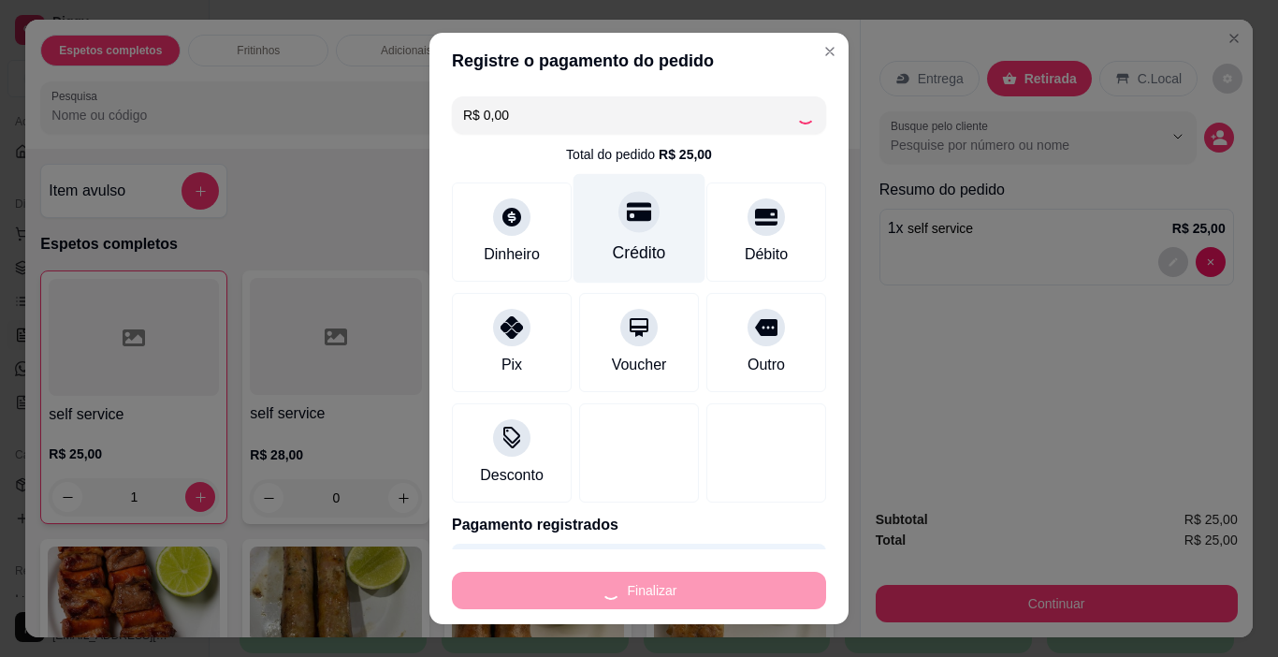
type input "0"
type input "-R$ 25,00"
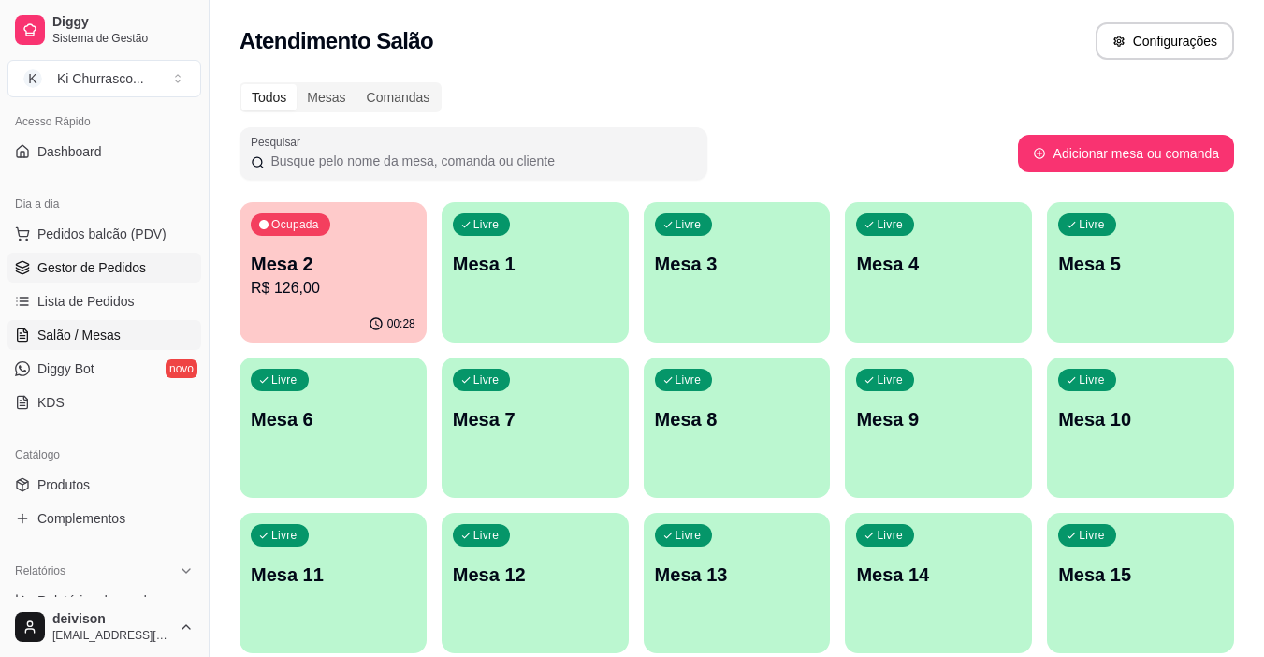
click at [118, 270] on span "Gestor de Pedidos" at bounding box center [91, 267] width 109 height 19
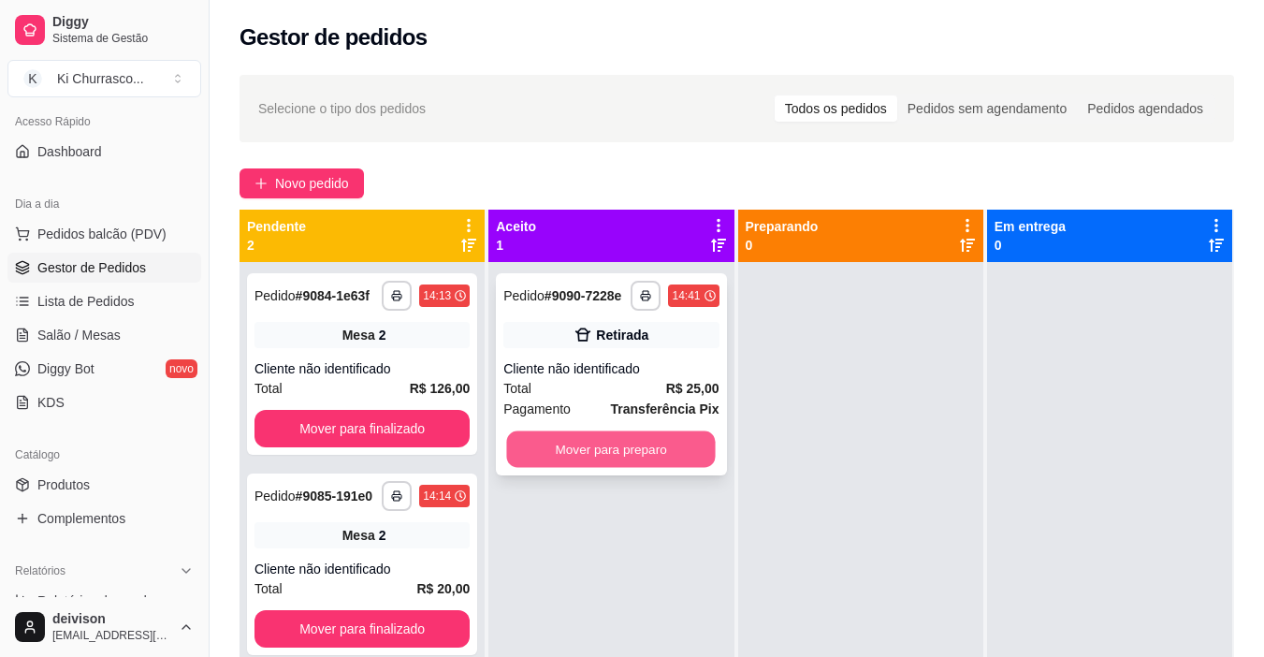
click at [650, 462] on button "Mover para preparo" at bounding box center [611, 449] width 209 height 36
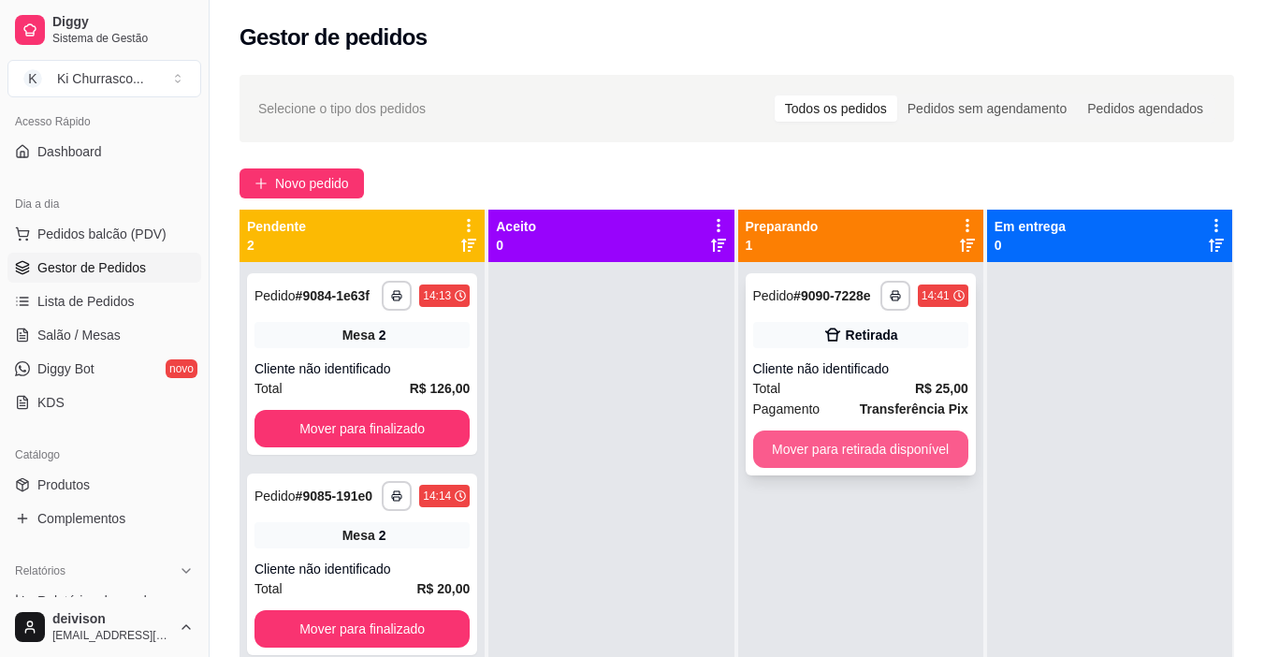
click at [785, 440] on button "Mover para retirada disponível" at bounding box center [860, 448] width 215 height 37
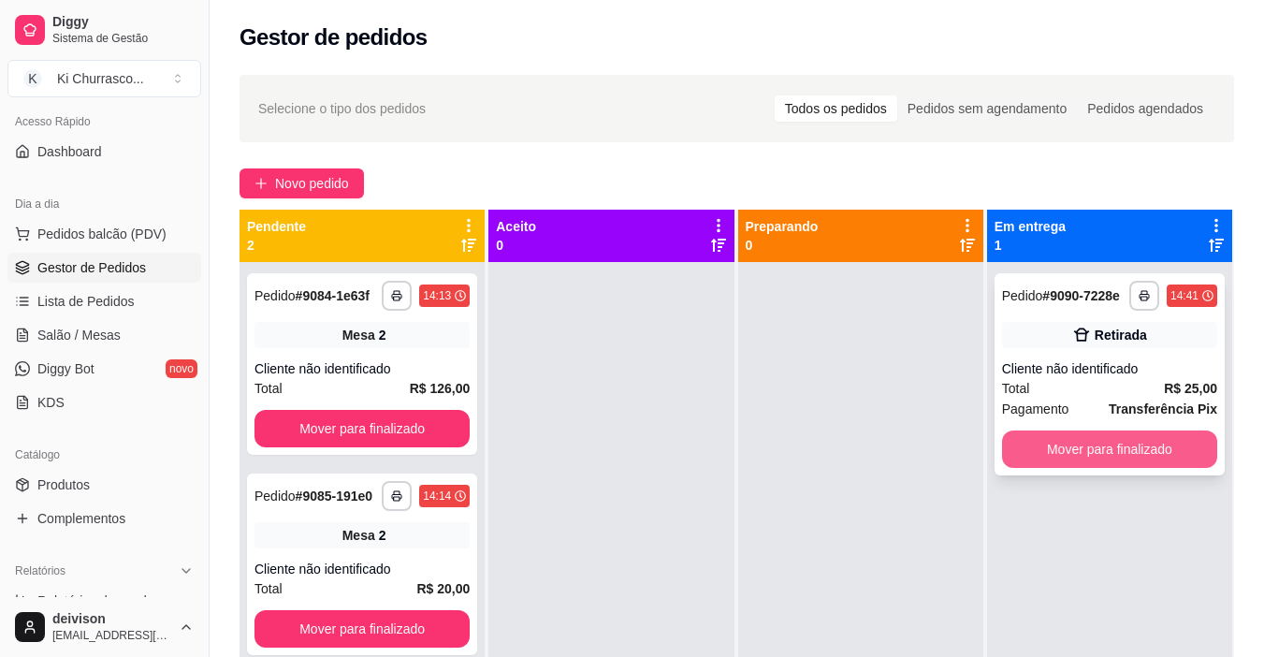
click at [1077, 434] on button "Mover para finalizado" at bounding box center [1109, 448] width 215 height 37
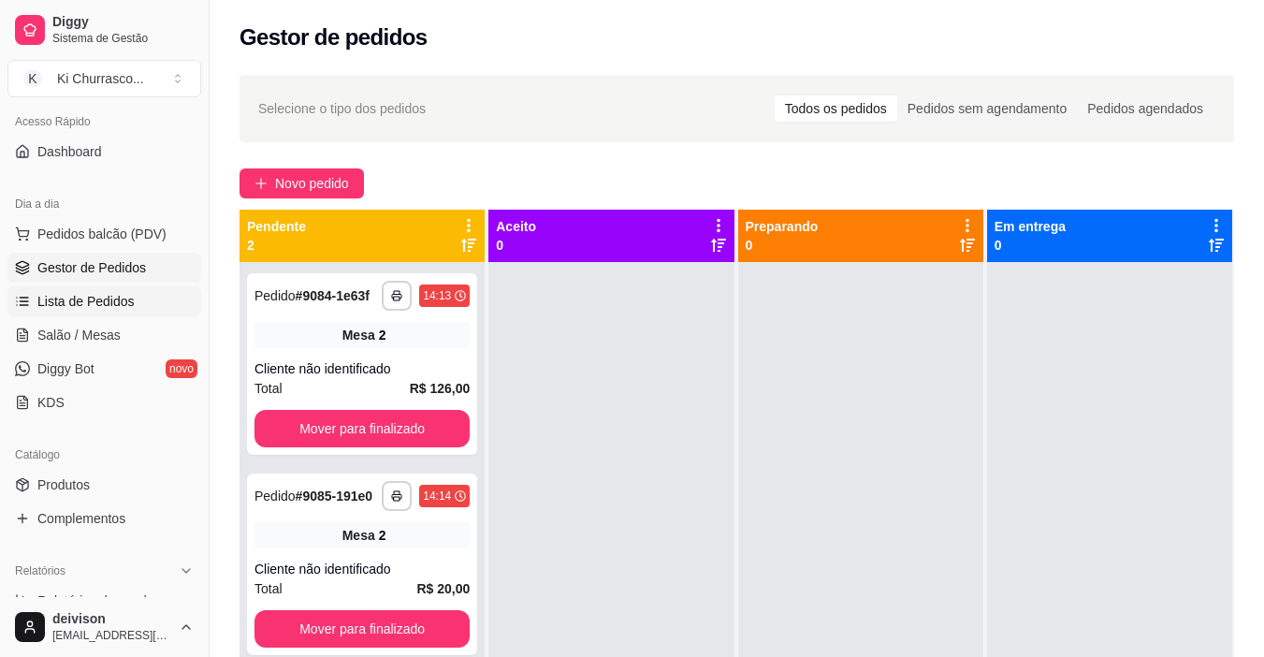
click at [66, 306] on span "Lista de Pedidos" at bounding box center [85, 301] width 97 height 19
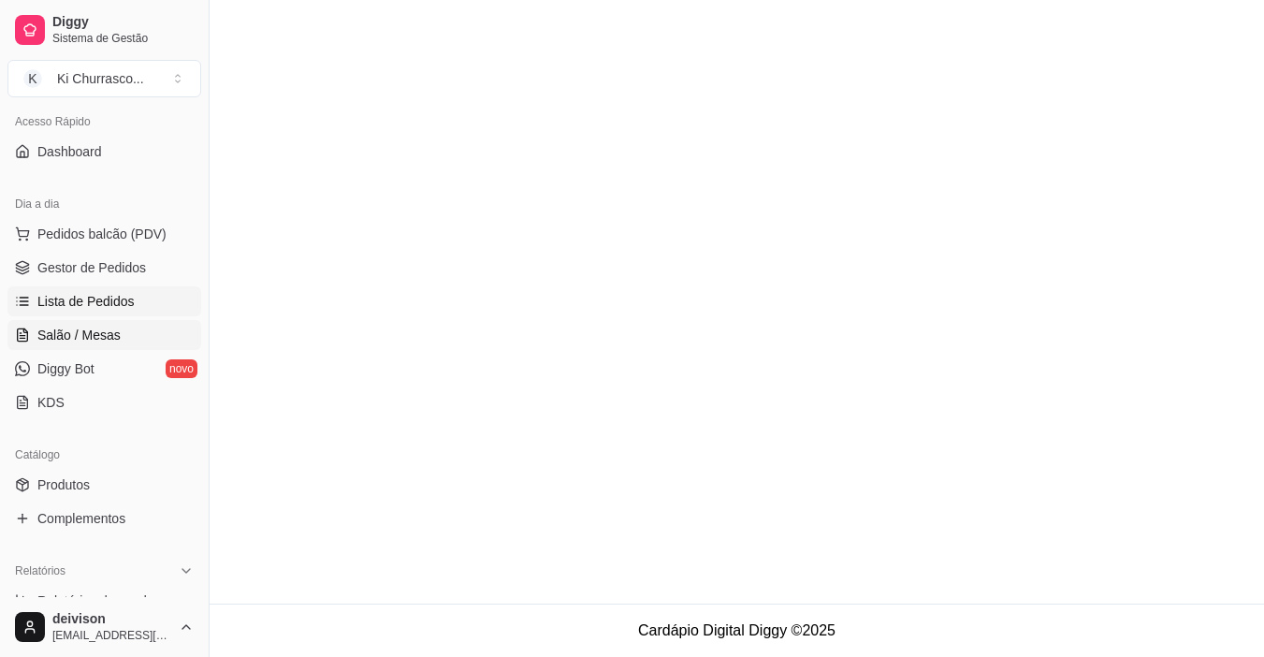
click at [103, 341] on span "Salão / Mesas" at bounding box center [78, 335] width 83 height 19
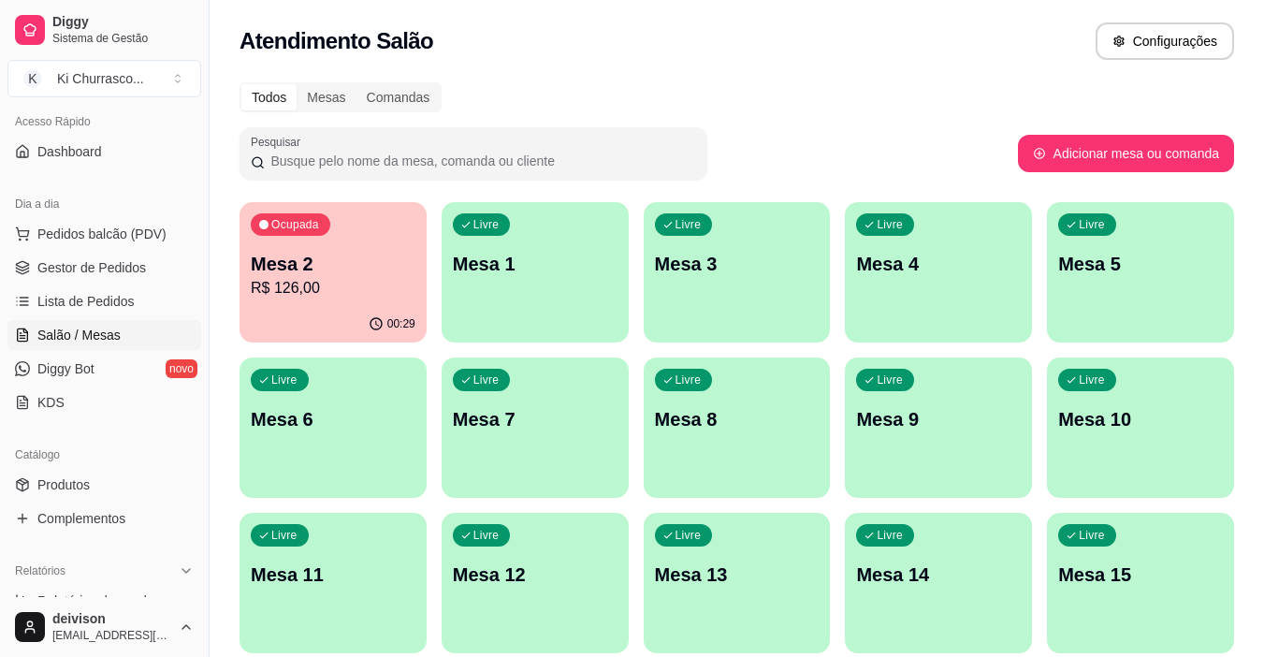
click at [266, 288] on p "R$ 126,00" at bounding box center [333, 288] width 165 height 22
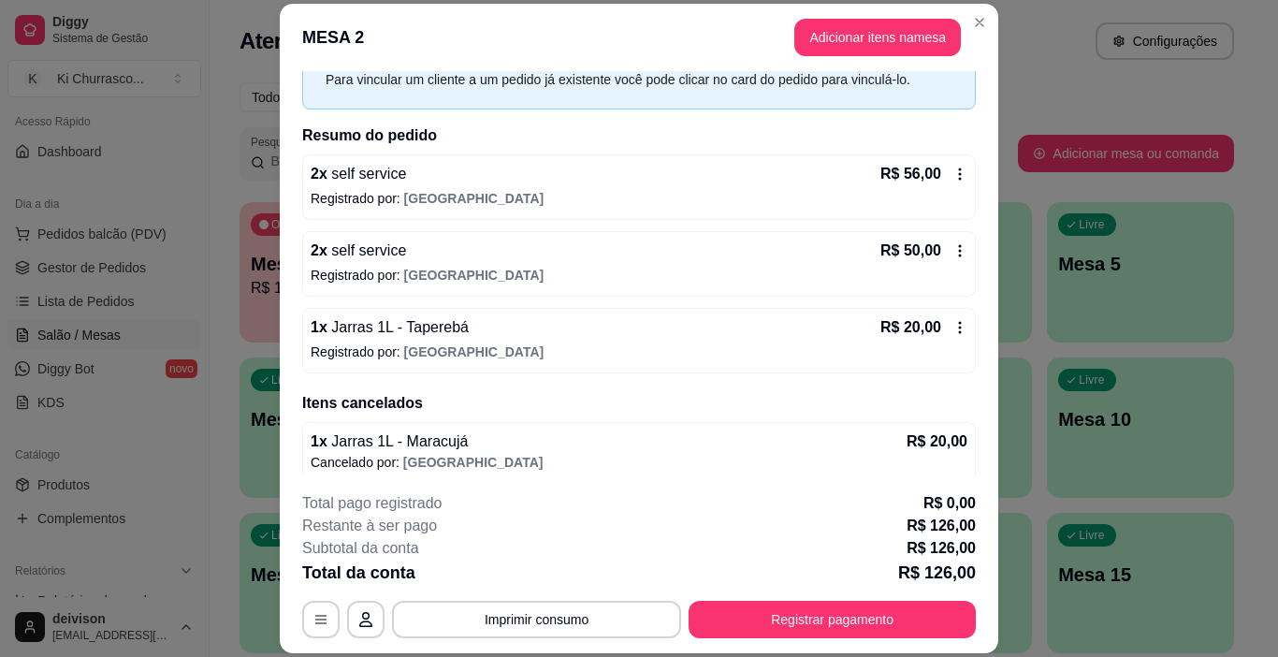
scroll to position [103, 0]
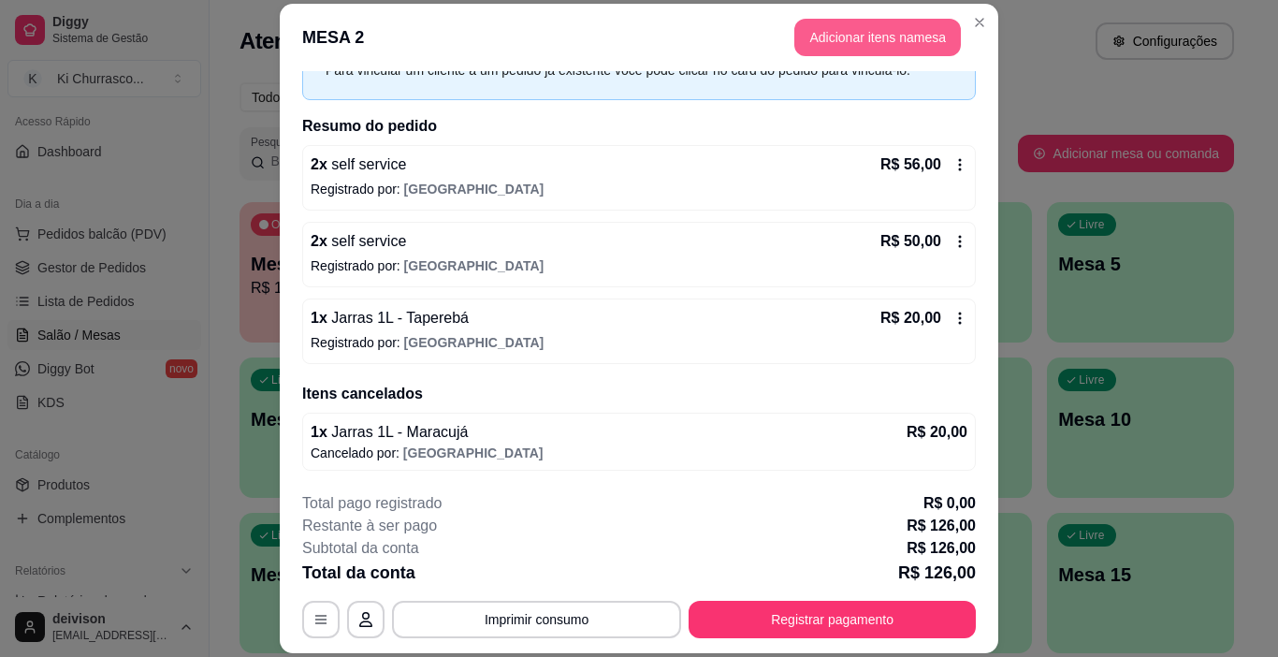
click at [851, 36] on button "Adicionar itens na mesa" at bounding box center [877, 37] width 167 height 37
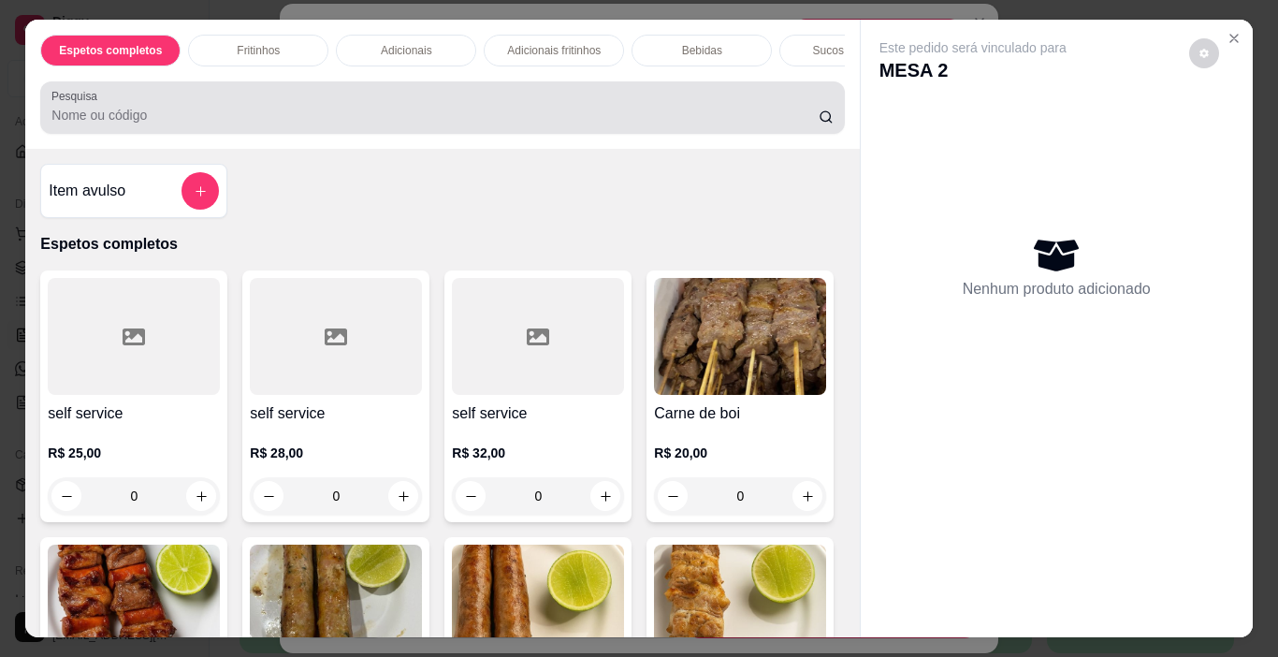
click at [387, 123] on input "Pesquisa" at bounding box center [434, 115] width 767 height 19
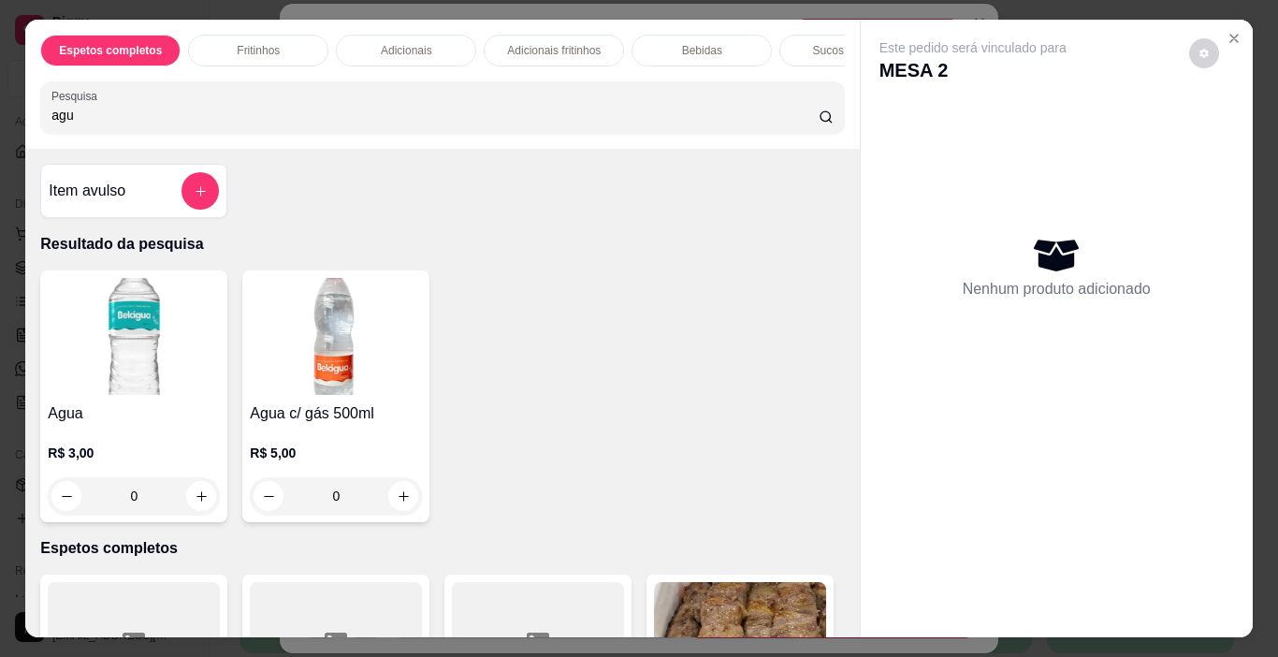
type input "agu"
click at [140, 366] on img at bounding box center [134, 336] width 172 height 117
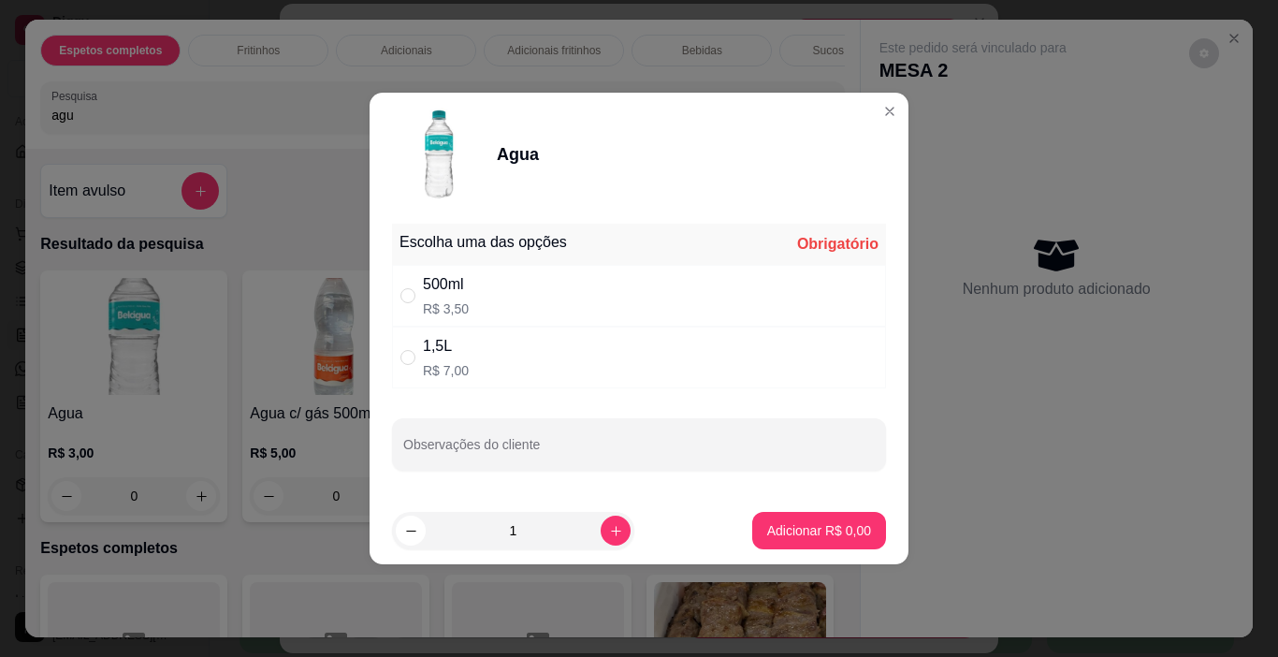
click at [406, 278] on div "500ml R$ 3,50" at bounding box center [639, 296] width 494 height 62
radio input "true"
click at [793, 523] on p "Adicionar R$ 3,50" at bounding box center [819, 530] width 104 height 19
type input "1"
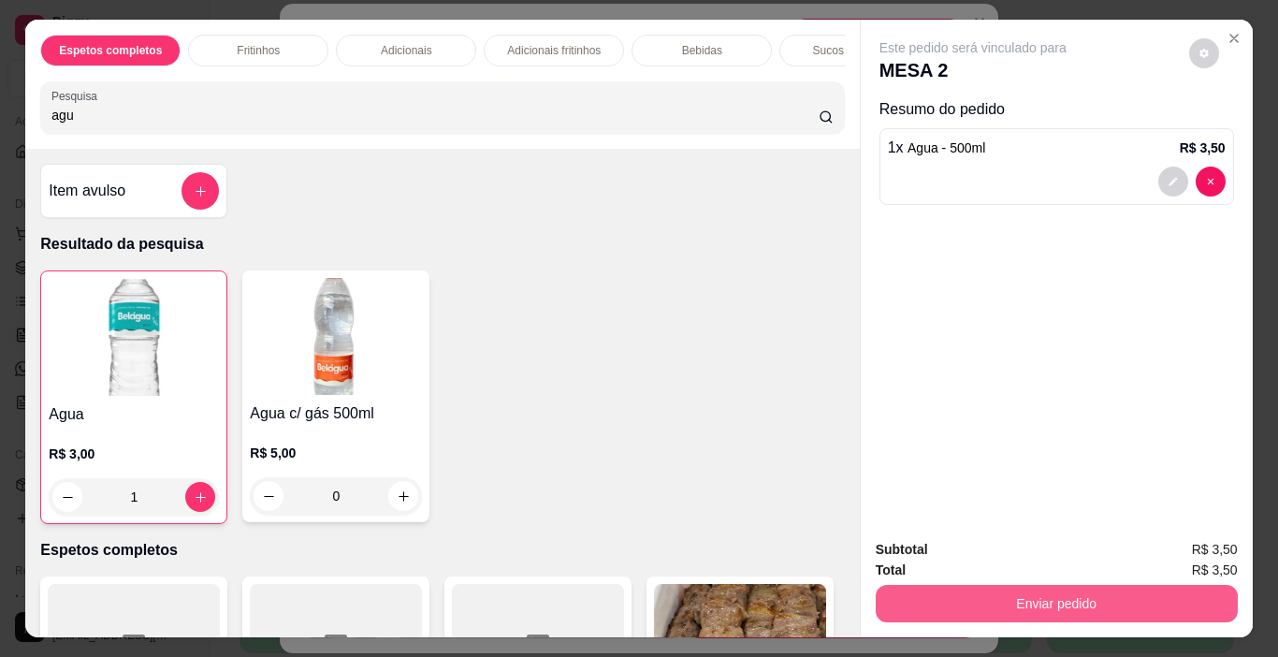
click at [1137, 605] on button "Enviar pedido" at bounding box center [1057, 603] width 362 height 37
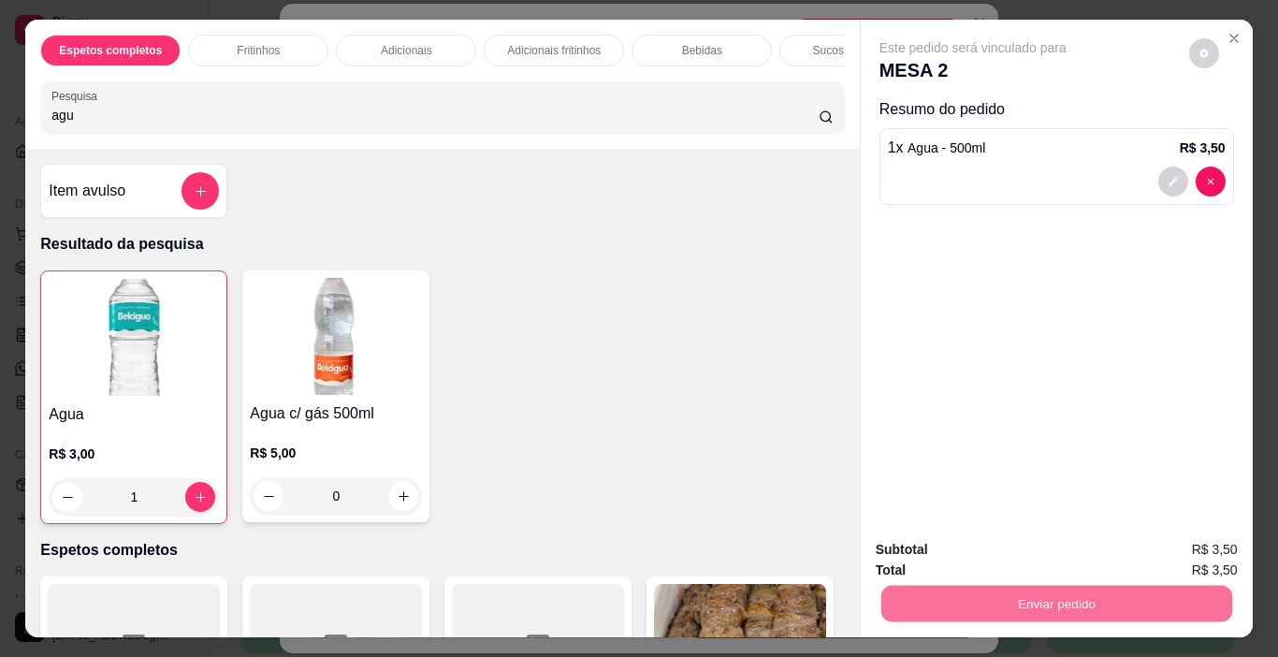
click at [1174, 555] on button "Enviar pedido" at bounding box center [1189, 549] width 103 height 35
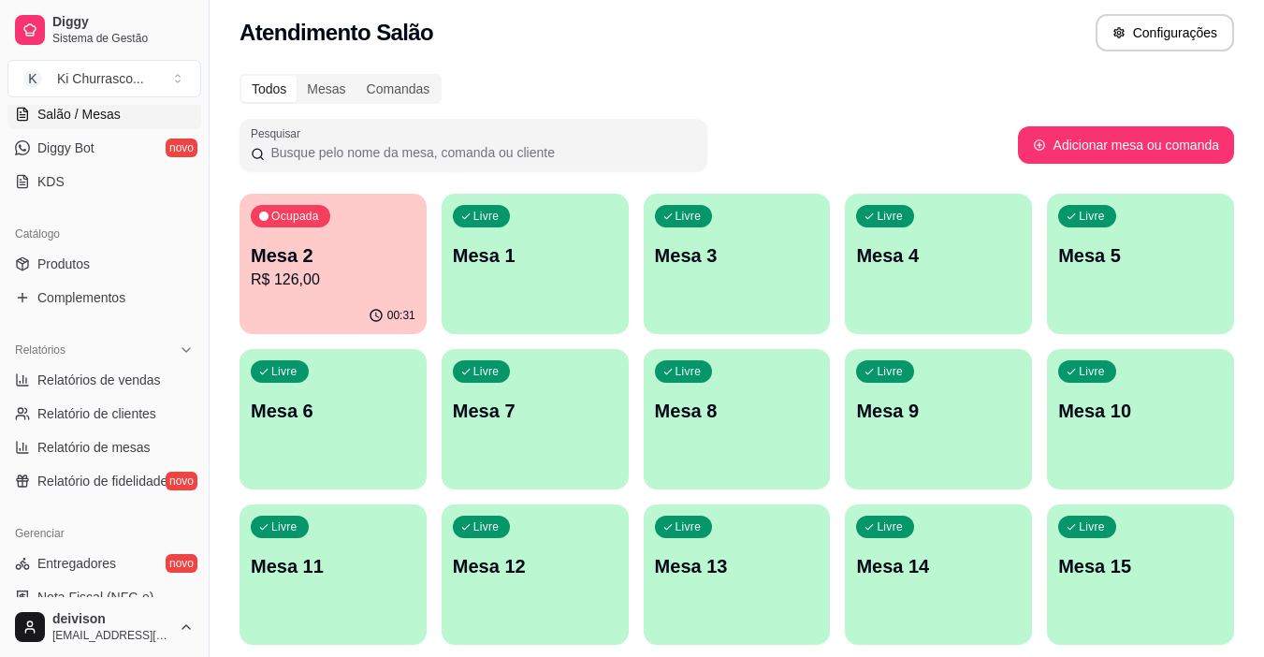
scroll to position [409, 0]
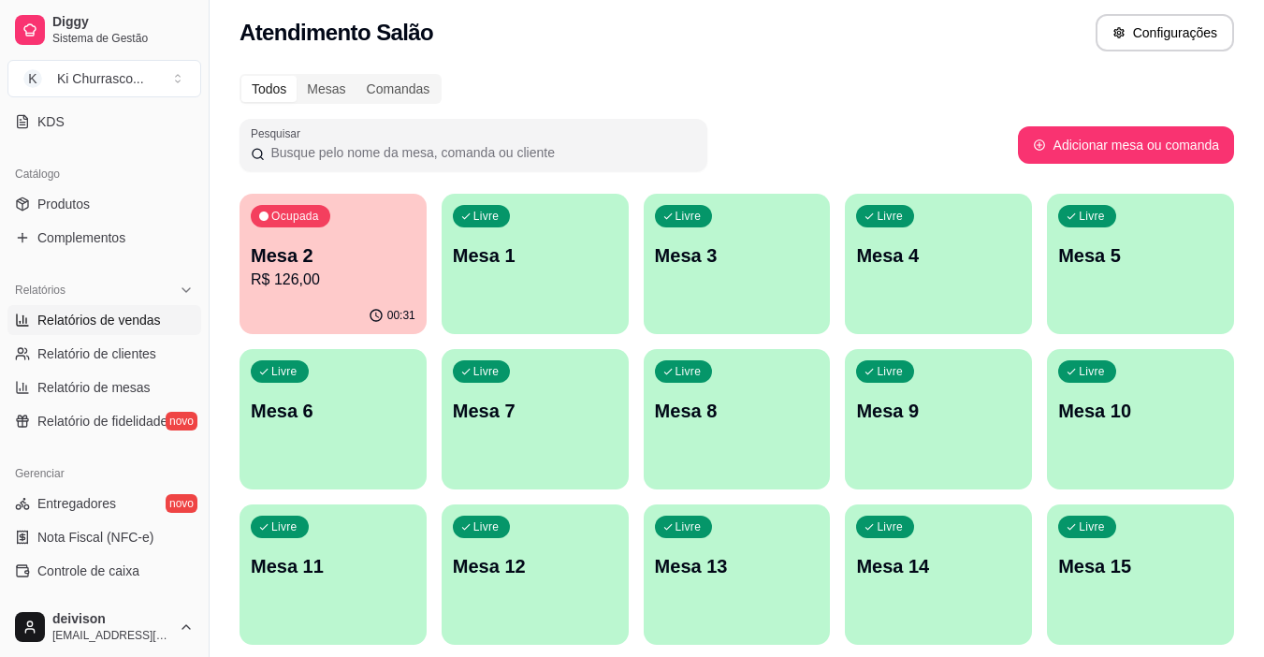
click at [129, 322] on span "Relatórios de vendas" at bounding box center [99, 320] width 124 height 19
select select "ALL"
select select "0"
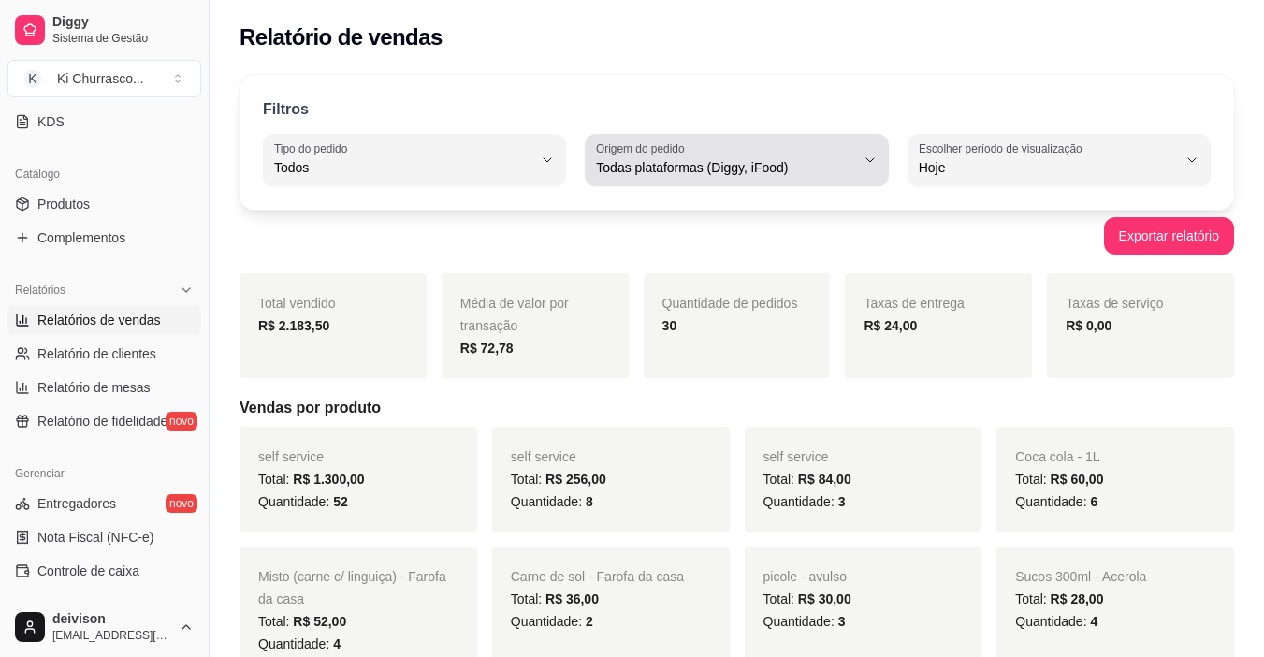
click at [766, 168] on span "Todas plataformas (Diggy, iFood)" at bounding box center [725, 167] width 258 height 19
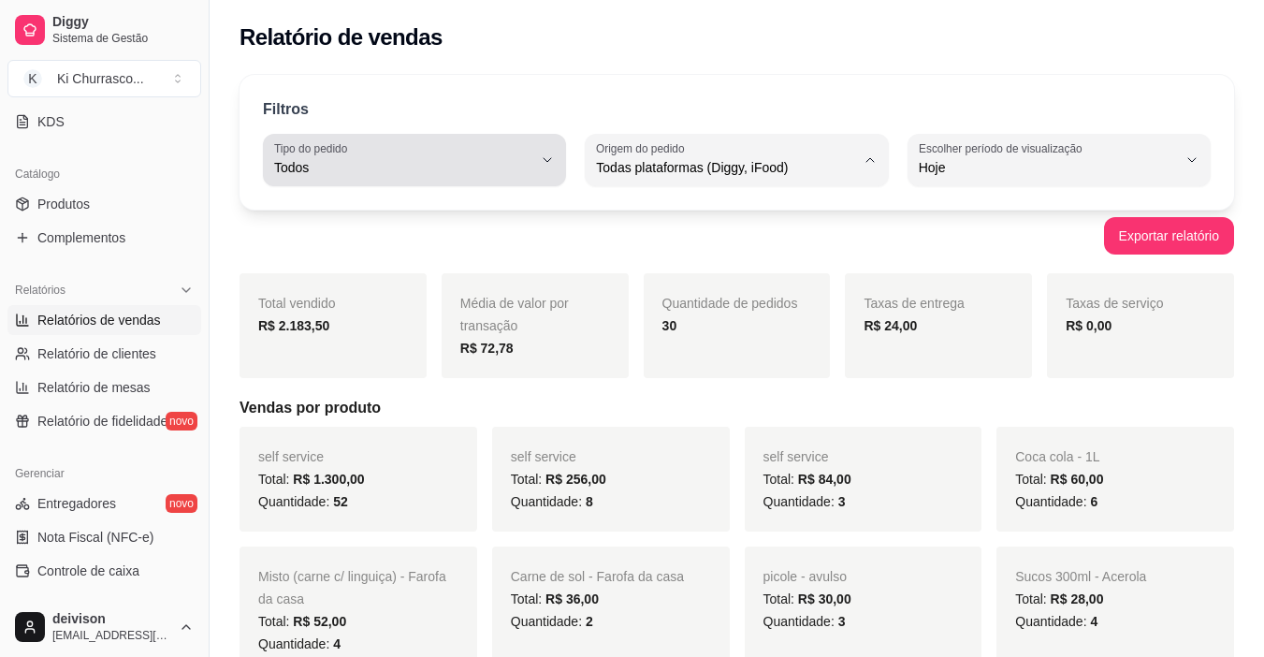
click at [565, 173] on button "Tipo do pedido Todos" at bounding box center [414, 160] width 303 height 52
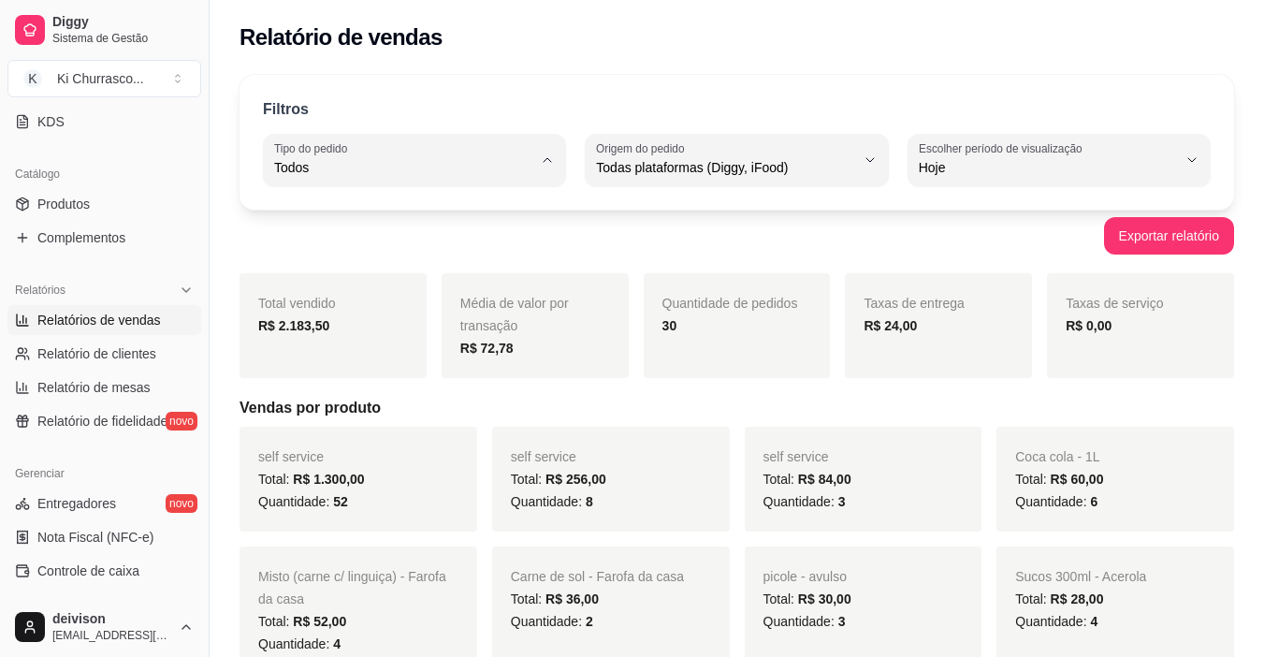
click at [417, 244] on span "Entrega" at bounding box center [406, 243] width 244 height 18
type input "DELIVERY"
select select "DELIVERY"
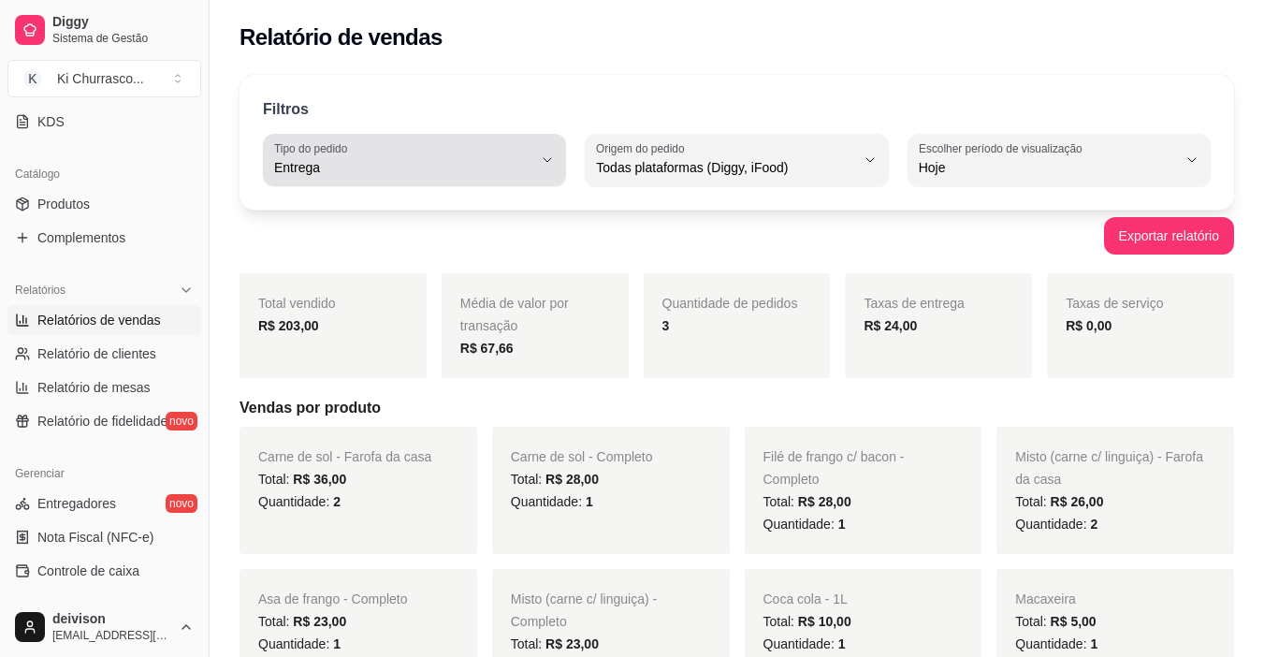
click at [539, 162] on button "Tipo do pedido Entrega" at bounding box center [414, 160] width 303 height 52
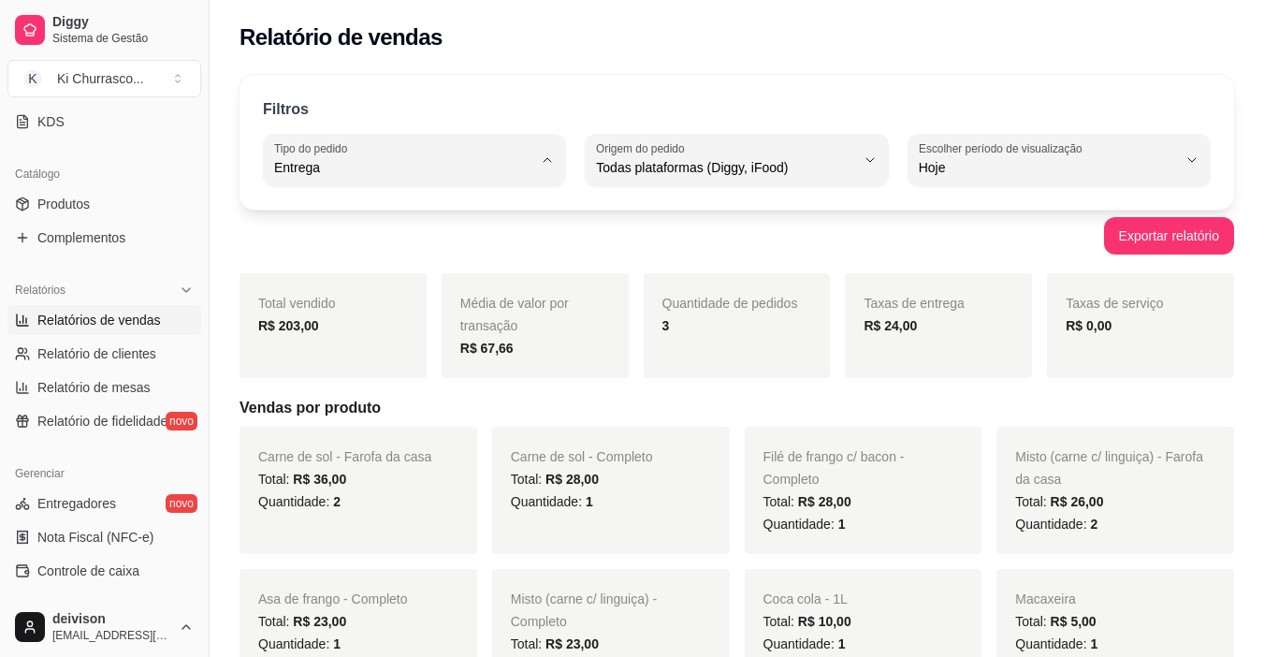
click at [388, 274] on span "Retirada" at bounding box center [406, 274] width 244 height 18
type input "PICKUP"
select select "PICKUP"
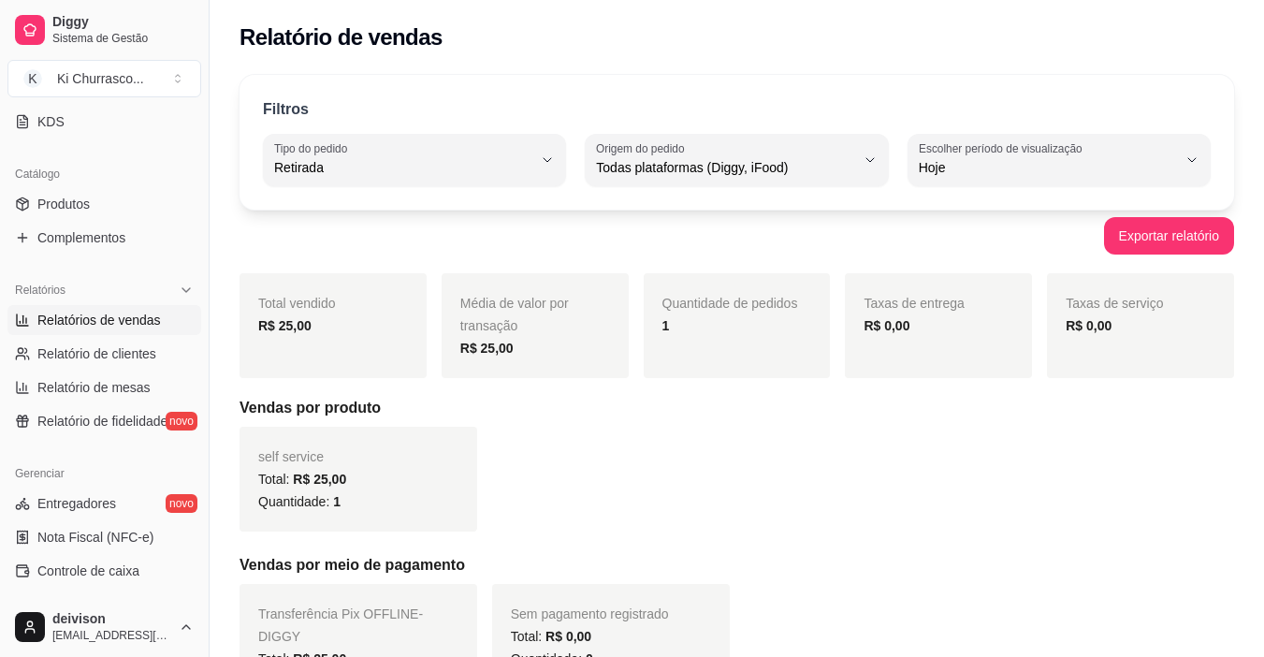
click at [484, 188] on div "Filtros PICKUP Tipo do pedido Todos Entrega Retirada Mesa Consumo local Tipo do…" at bounding box center [737, 142] width 995 height 135
click at [487, 196] on div "Filtros PICKUP Tipo do pedido Todos Entrega Retirada Mesa Consumo local Tipo do…" at bounding box center [737, 142] width 995 height 135
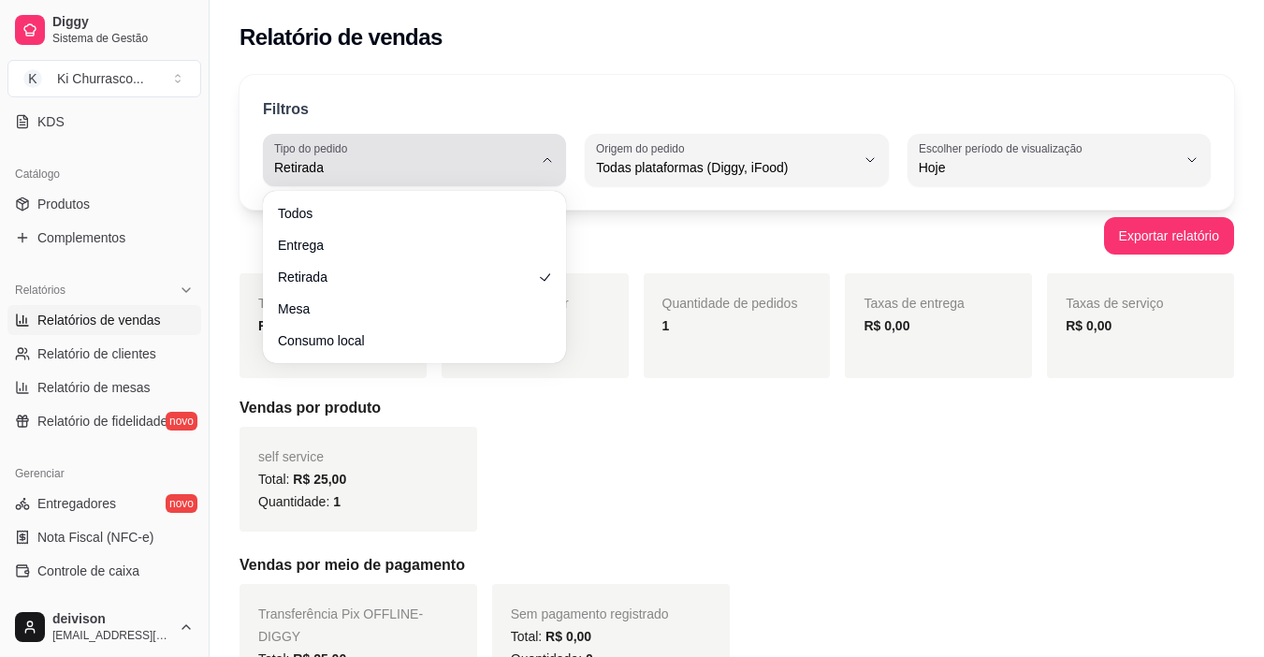
click at [522, 169] on span "Retirada" at bounding box center [403, 167] width 258 height 19
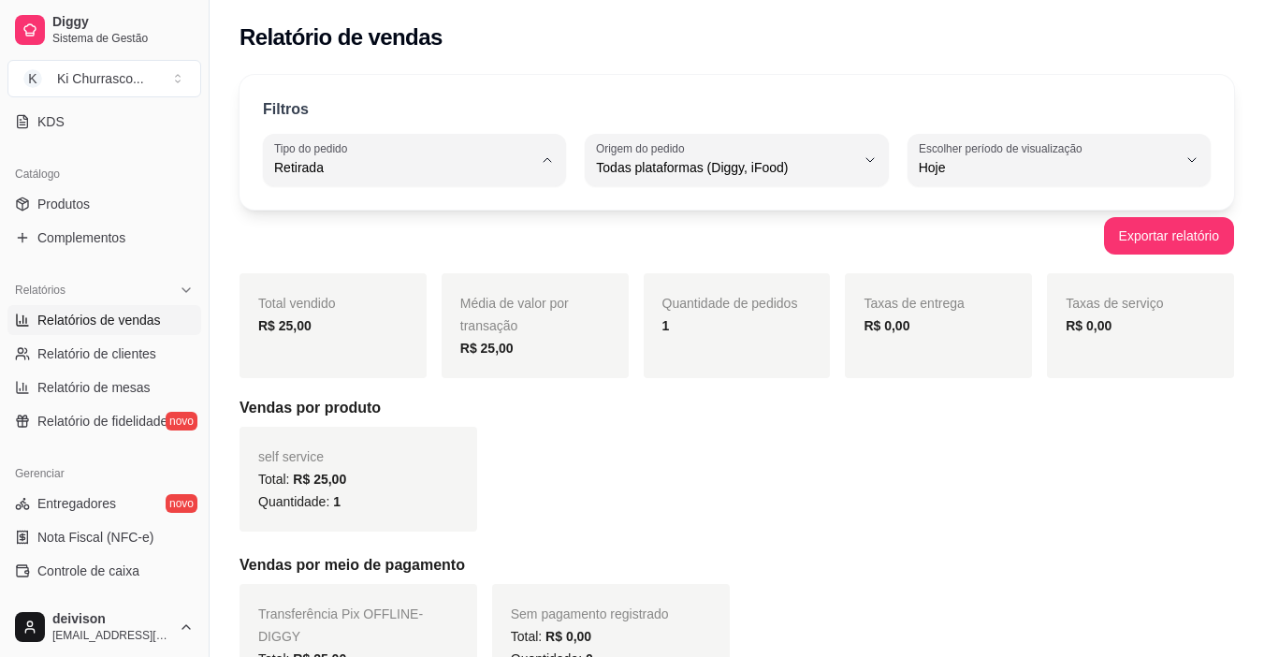
click at [364, 319] on li "Mesa" at bounding box center [414, 304] width 277 height 29
type input "IN_STORE"
select select "IN_STORE"
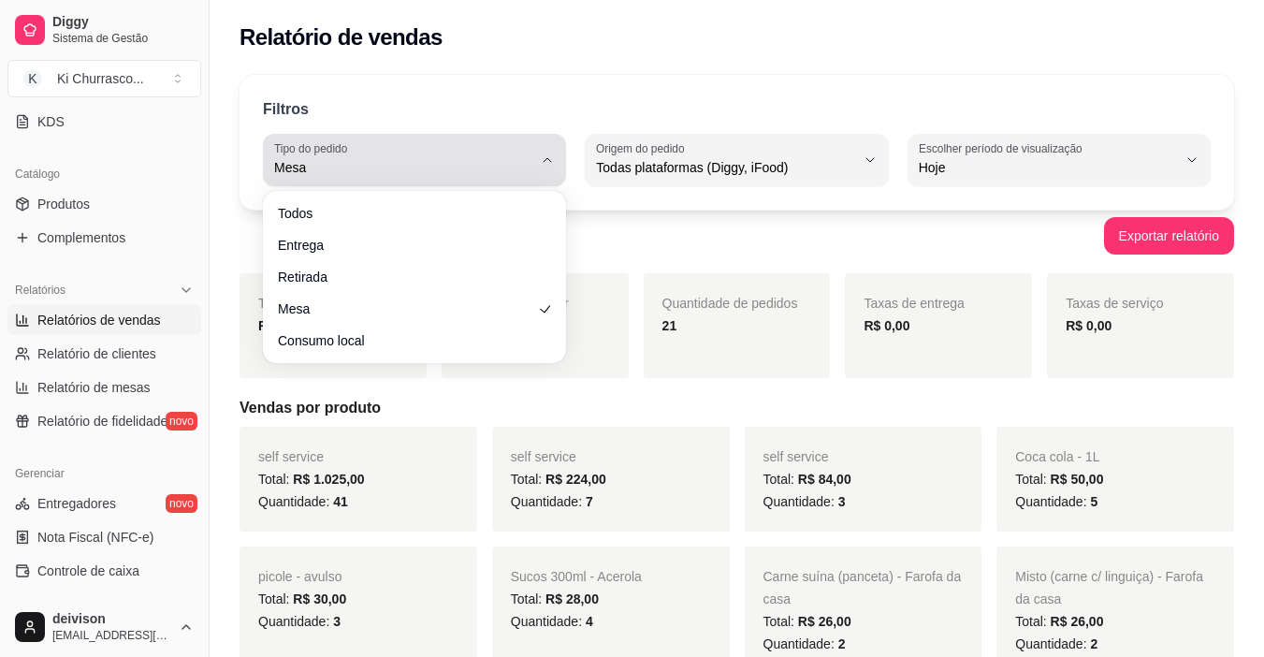
click at [501, 155] on div "Mesa" at bounding box center [403, 159] width 258 height 37
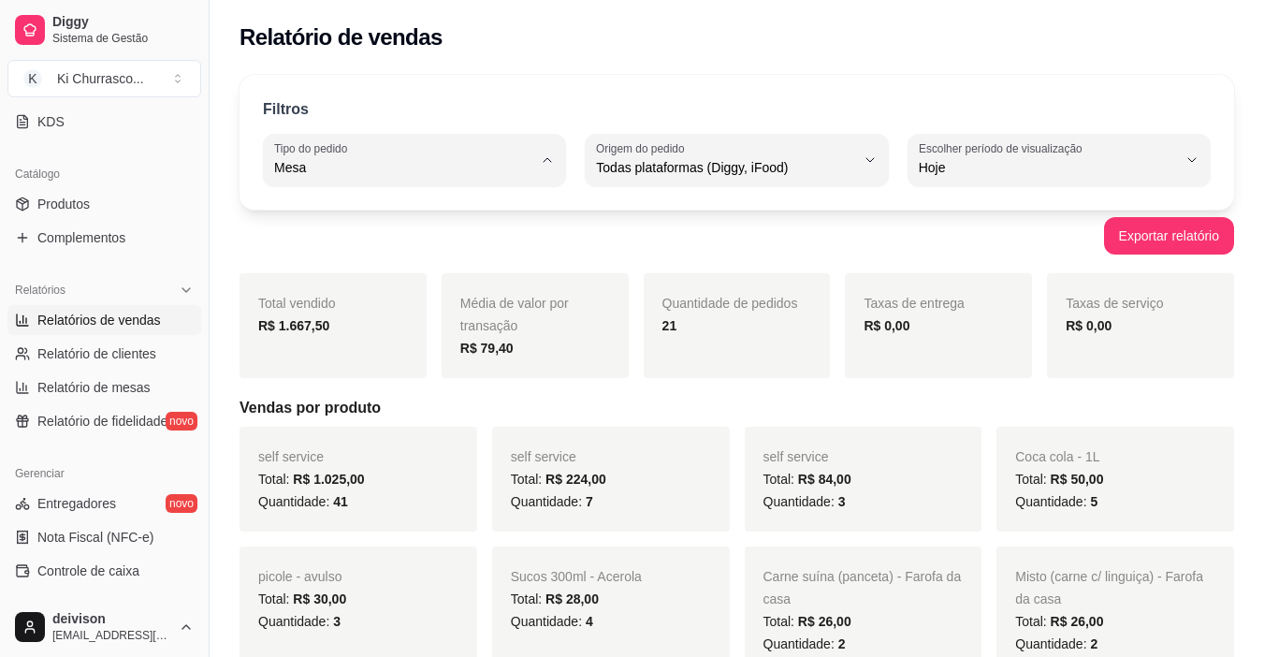
click at [400, 204] on span "Todos" at bounding box center [406, 212] width 244 height 18
type input "ALL"
select select "ALL"
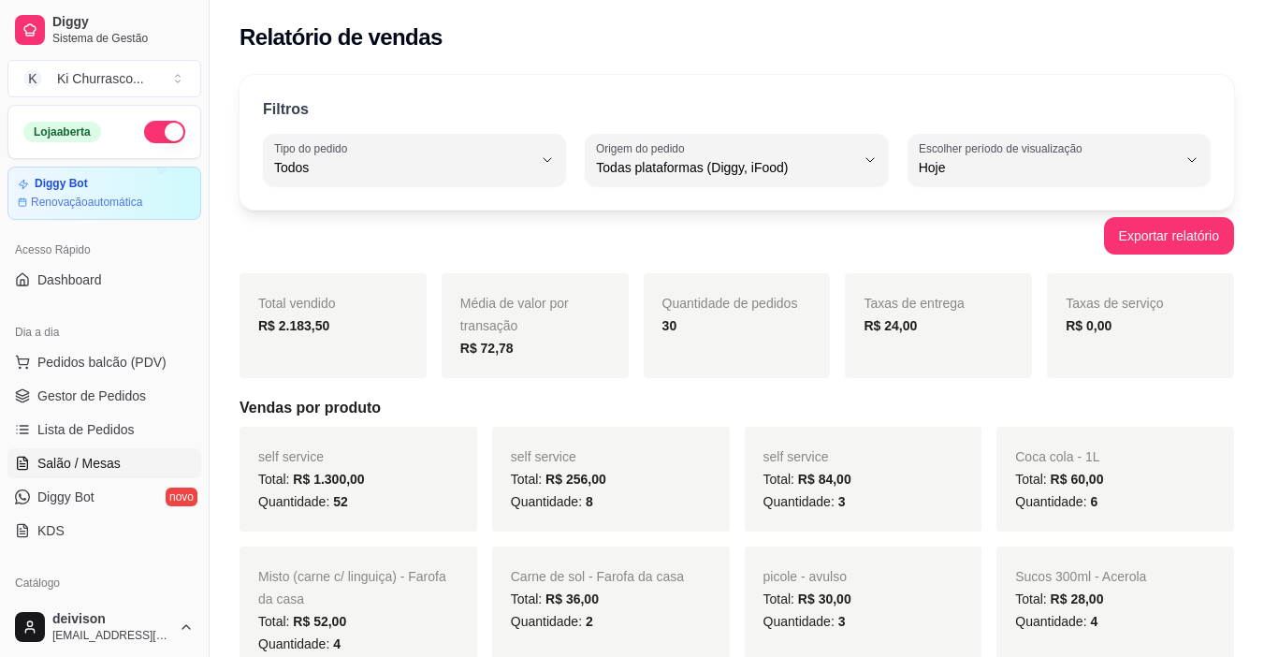
click at [78, 468] on span "Salão / Mesas" at bounding box center [78, 463] width 83 height 19
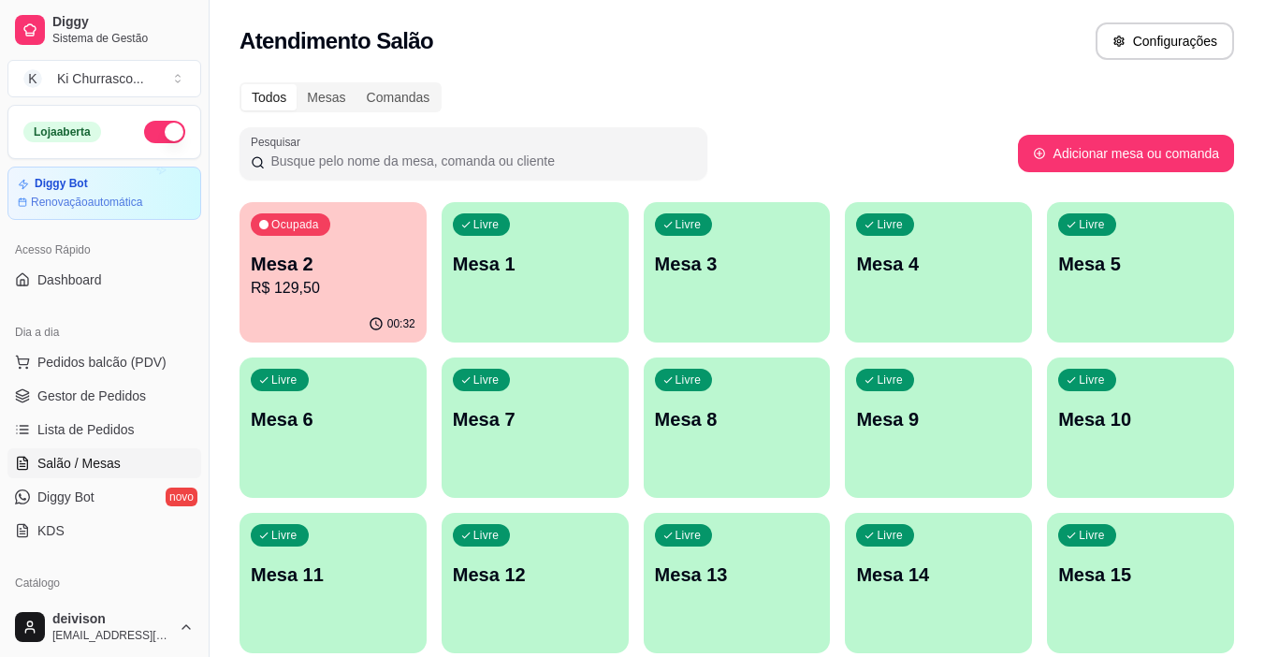
click at [338, 265] on p "Mesa 2" at bounding box center [333, 264] width 165 height 26
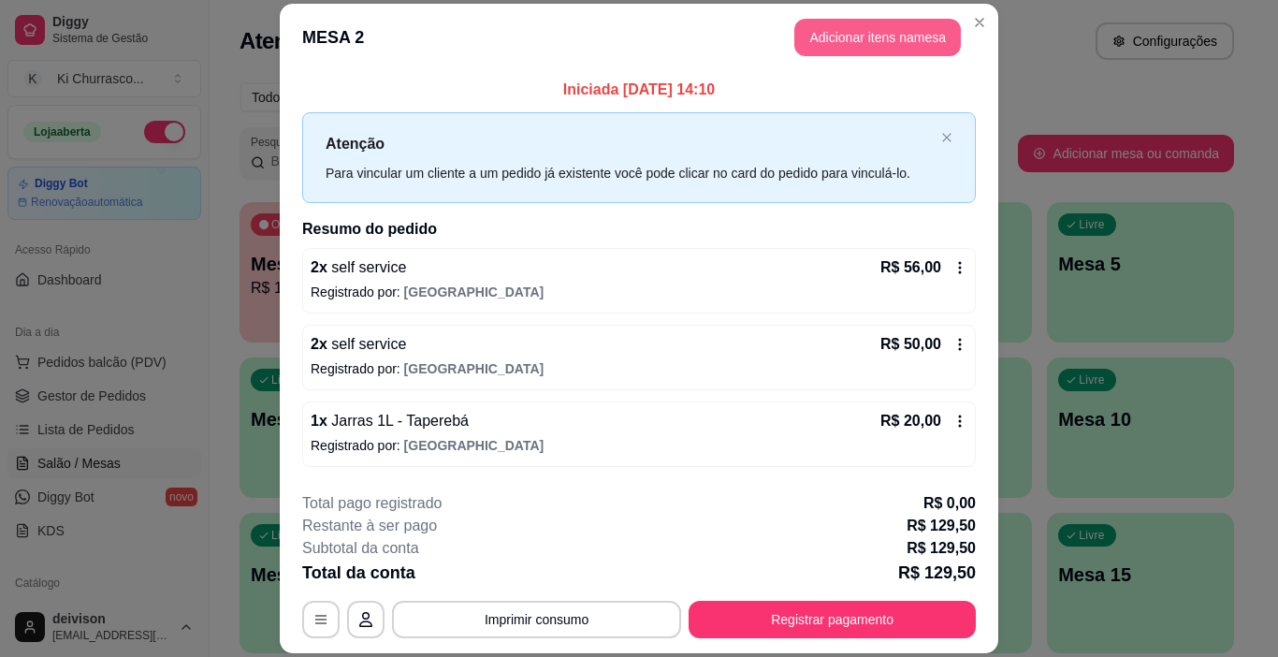
click at [802, 54] on button "Adicionar itens na mesa" at bounding box center [877, 37] width 167 height 37
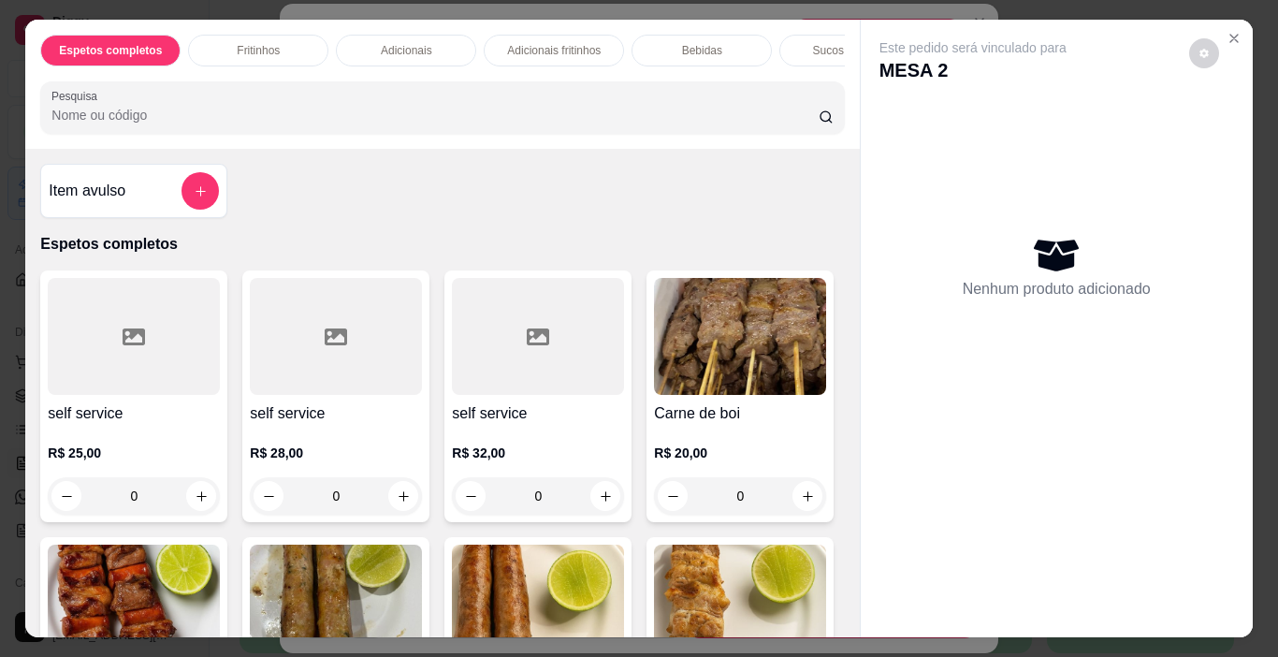
click at [213, 193] on div "Item avulso" at bounding box center [133, 191] width 187 height 54
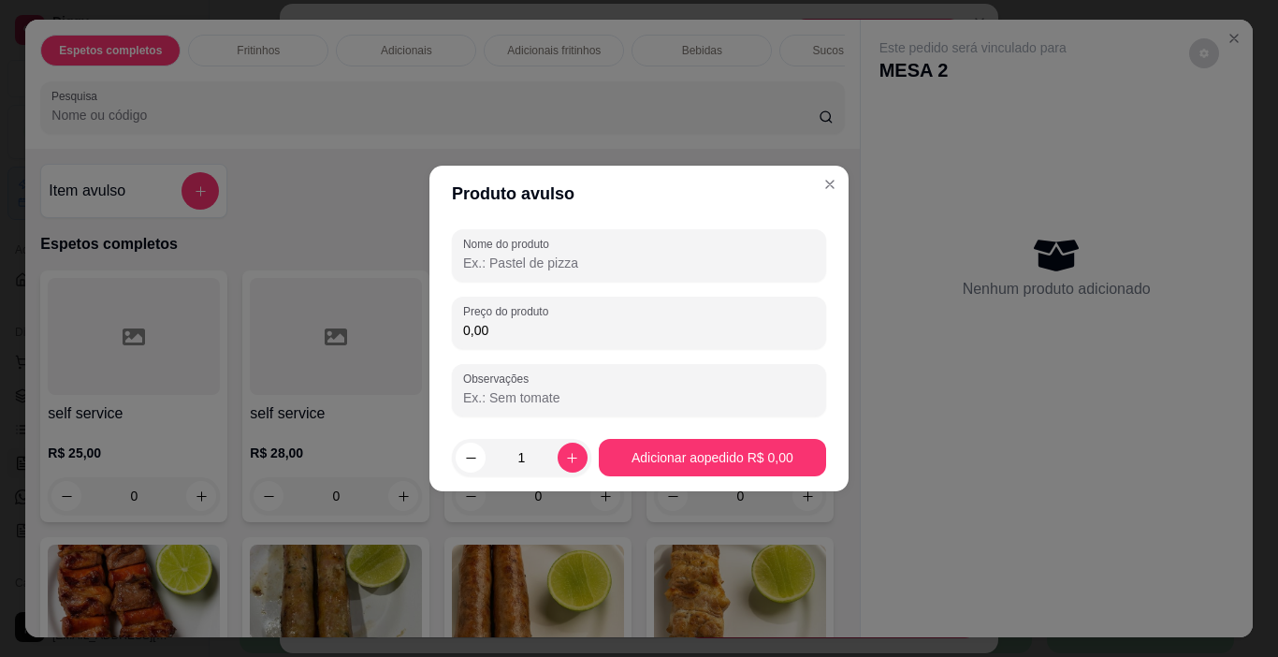
click at [578, 262] on input "Nome do produto" at bounding box center [639, 263] width 352 height 19
type input "i"
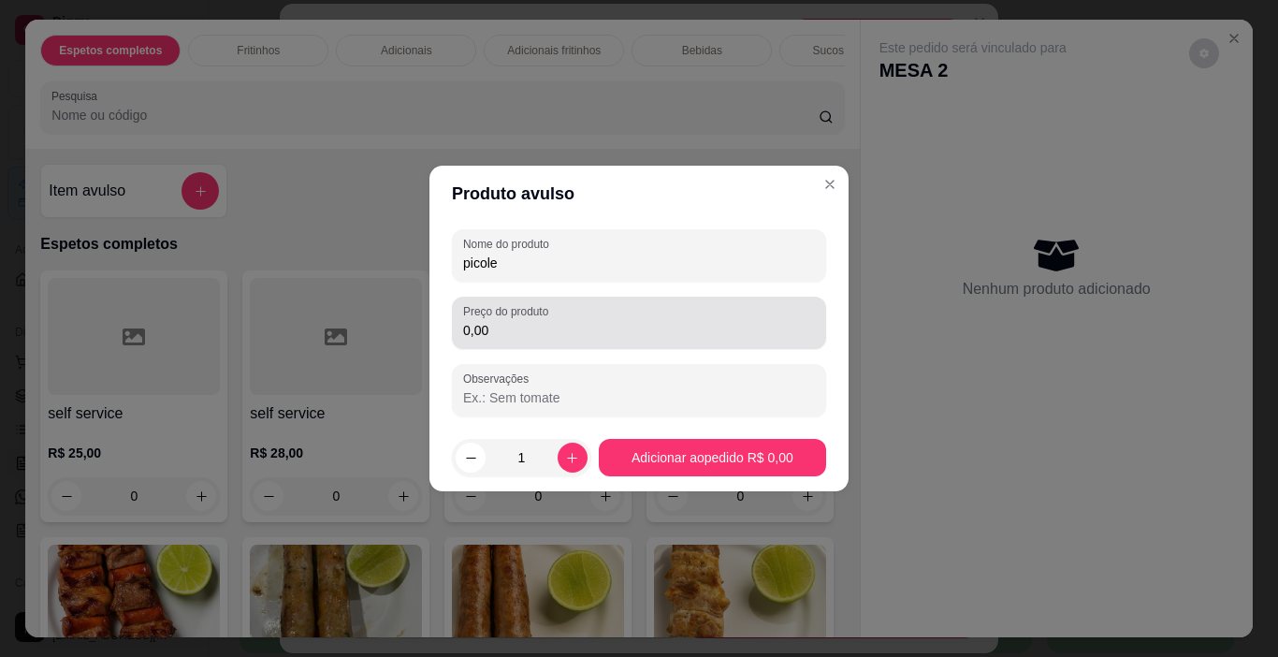
type input "picole"
click at [547, 327] on input "0,00" at bounding box center [639, 330] width 352 height 19
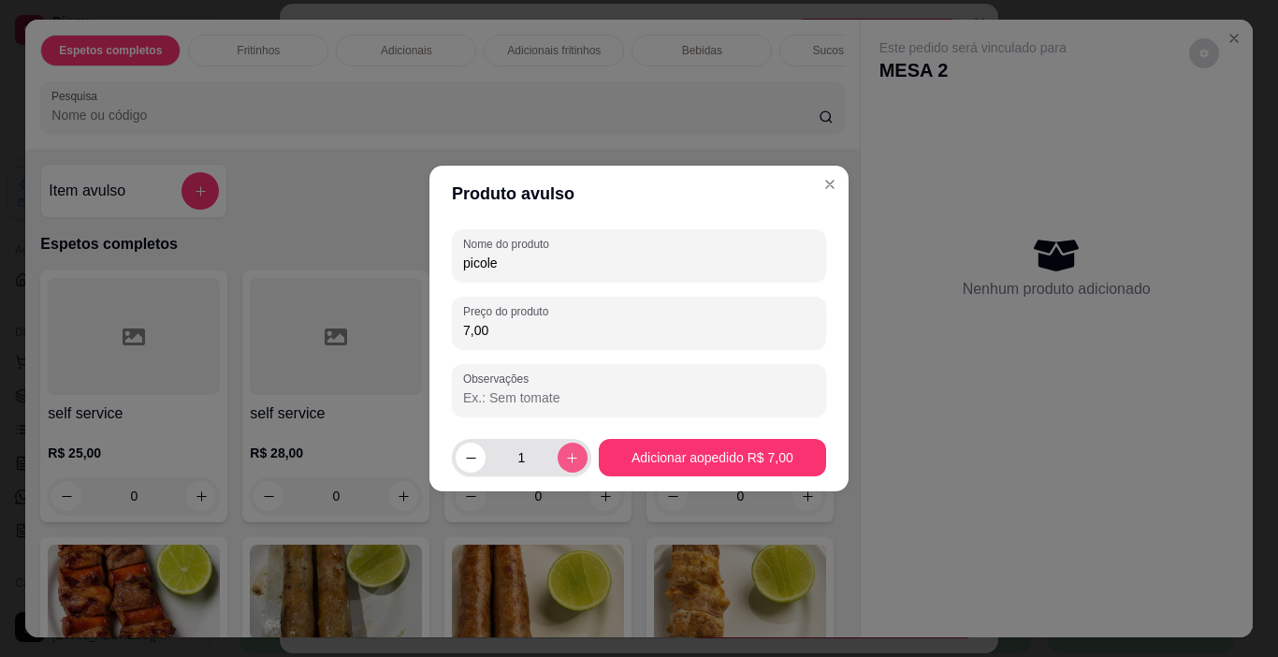
type input "7,00"
click at [575, 447] on button "increase-product-quantity" at bounding box center [572, 457] width 29 height 29
click at [575, 447] on button "increase-product-quantity" at bounding box center [573, 458] width 30 height 30
type input "3"
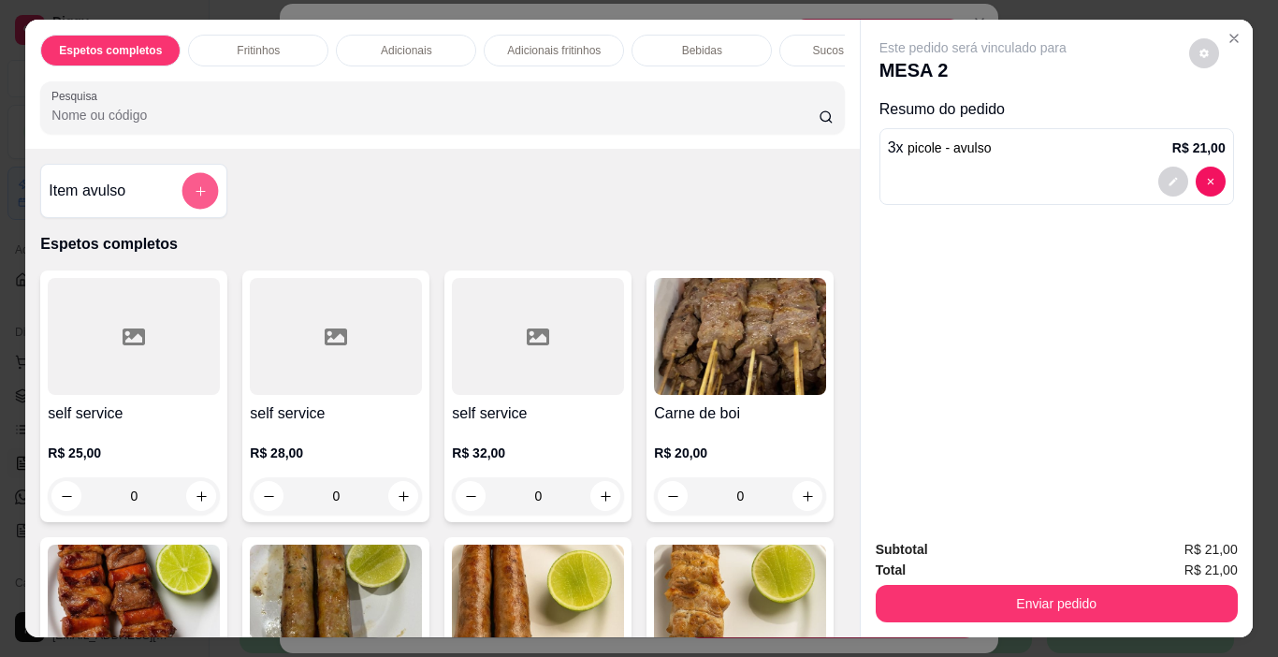
click at [197, 196] on icon "add-separate-item" at bounding box center [200, 190] width 9 height 9
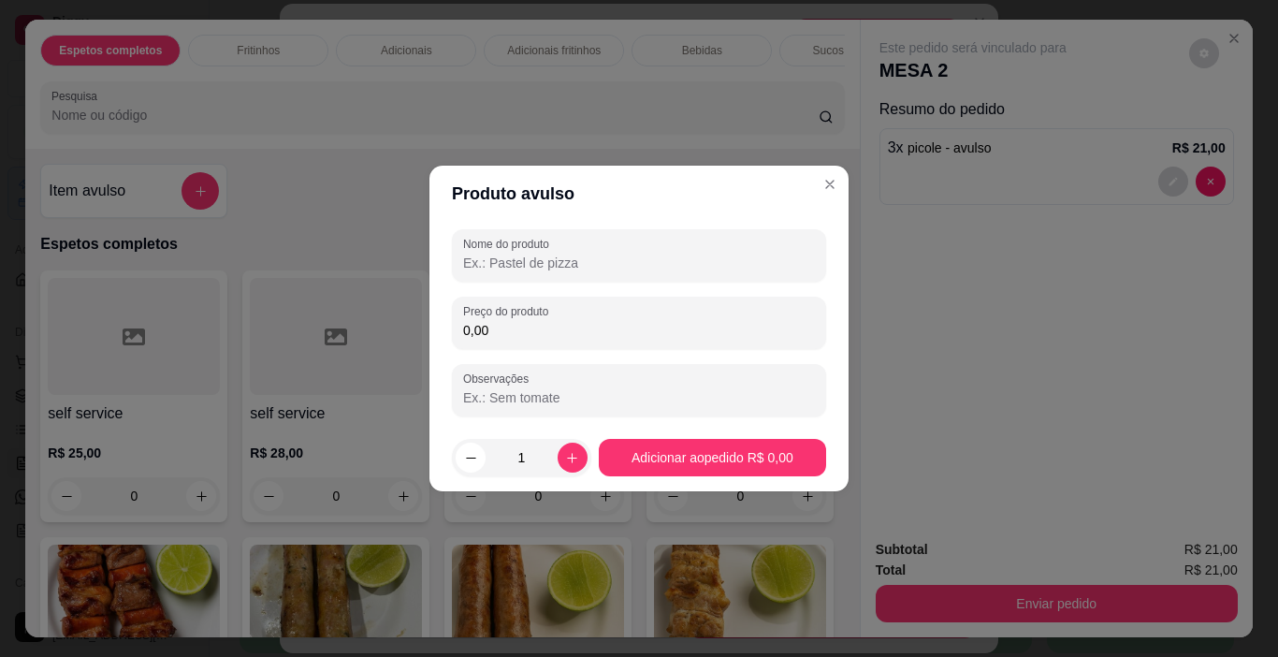
click at [479, 255] on input "Nome do produto" at bounding box center [639, 263] width 352 height 19
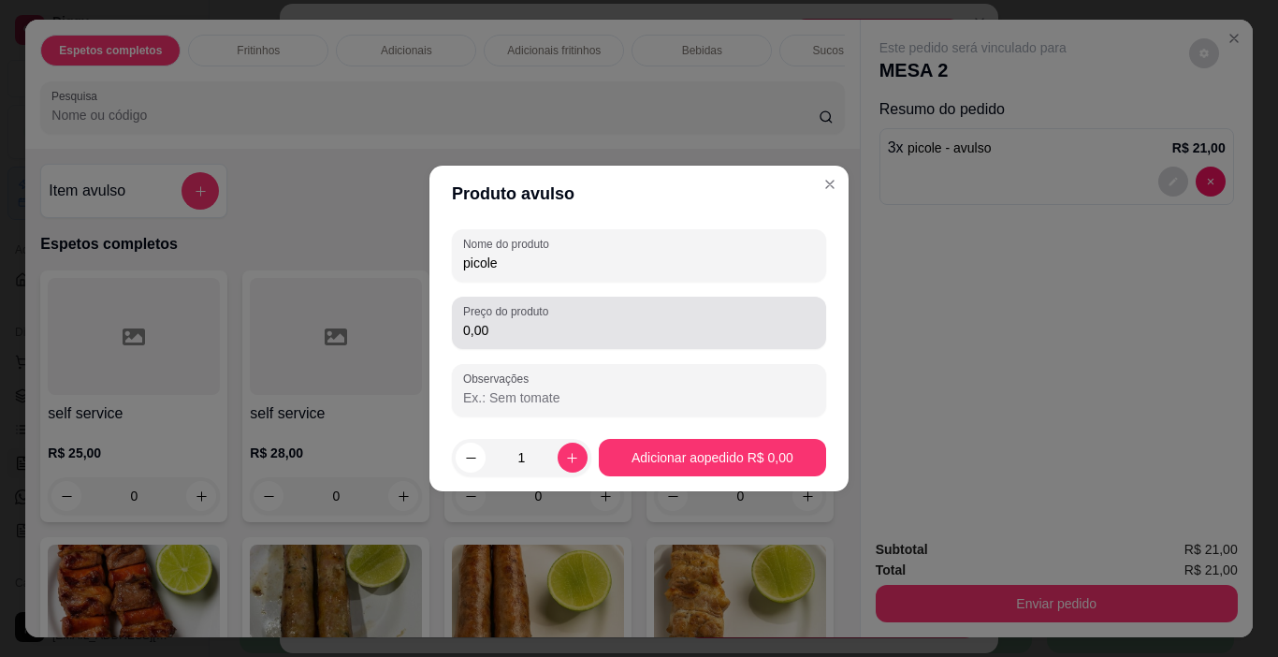
type input "picole"
click at [522, 340] on div "0,00" at bounding box center [639, 322] width 352 height 37
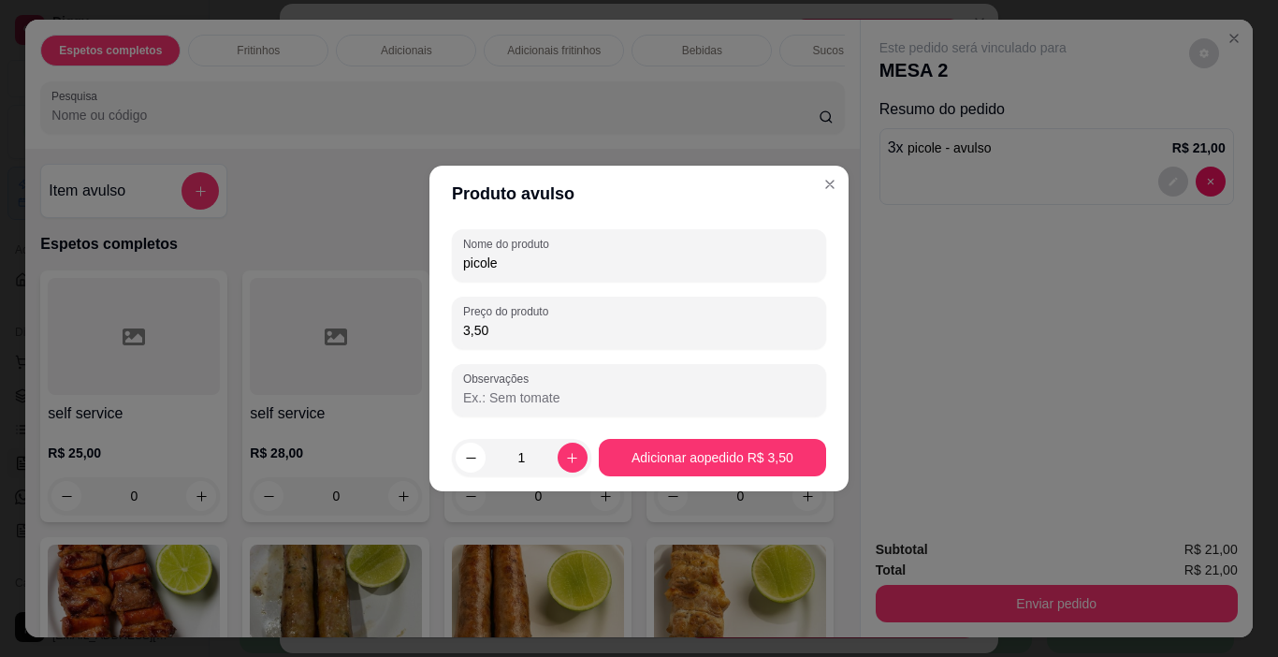
type input "3,50"
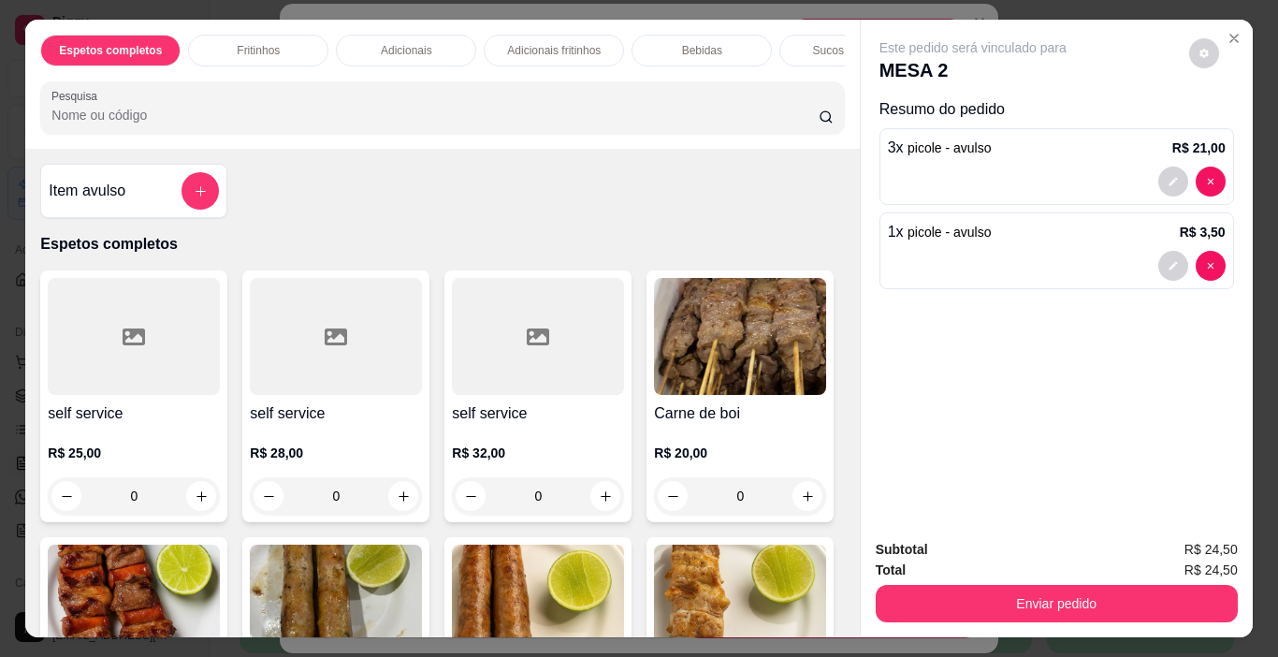
click at [1090, 585] on button "Enviar pedido" at bounding box center [1057, 603] width 362 height 37
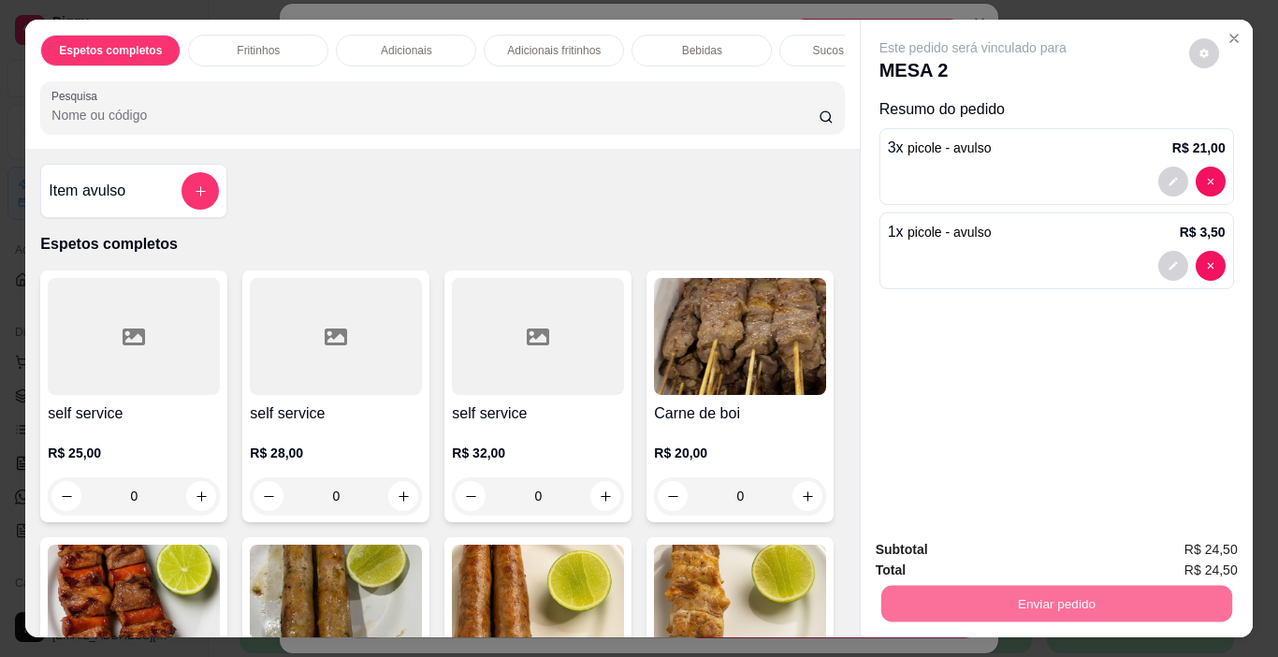
click at [1211, 532] on button "Enviar pedido" at bounding box center [1189, 550] width 106 height 36
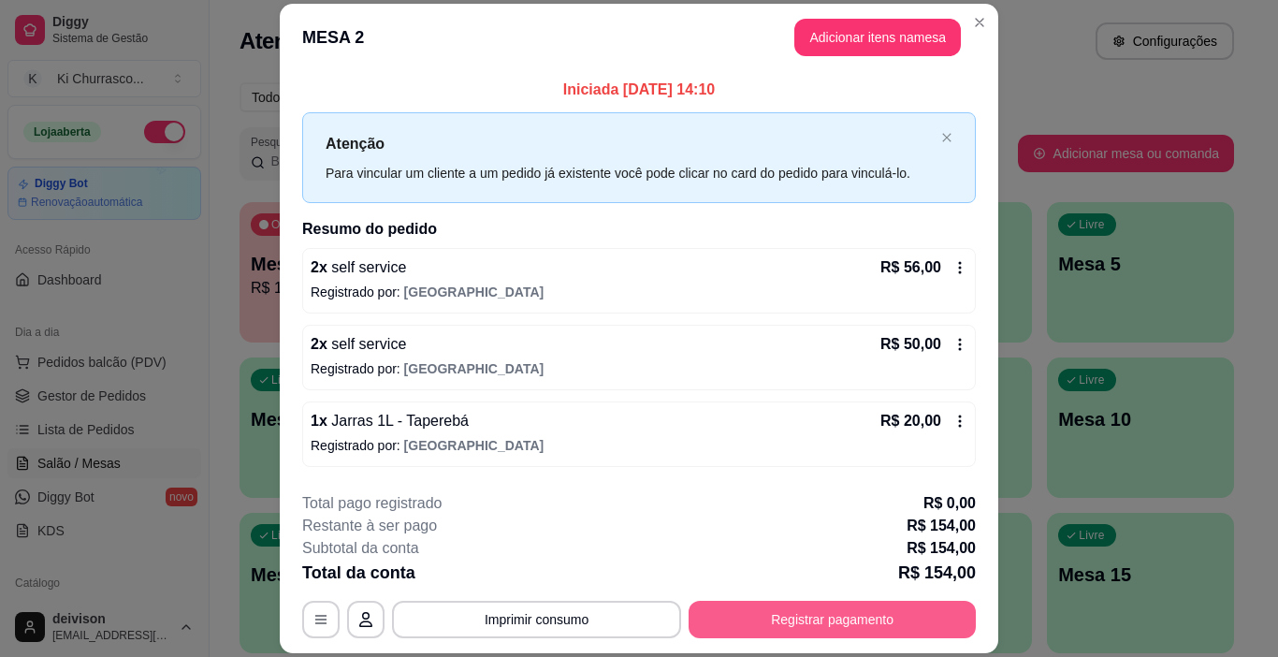
click at [753, 626] on button "Registrar pagamento" at bounding box center [832, 619] width 287 height 37
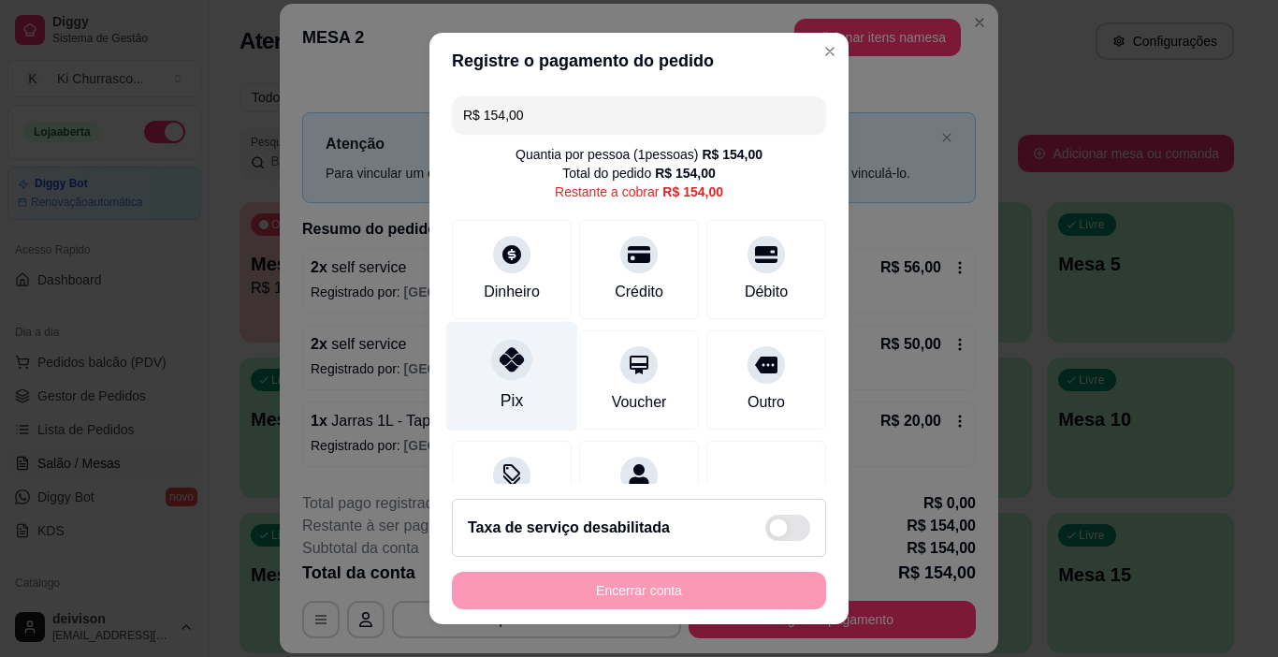
click at [539, 370] on div "Pix" at bounding box center [512, 376] width 132 height 109
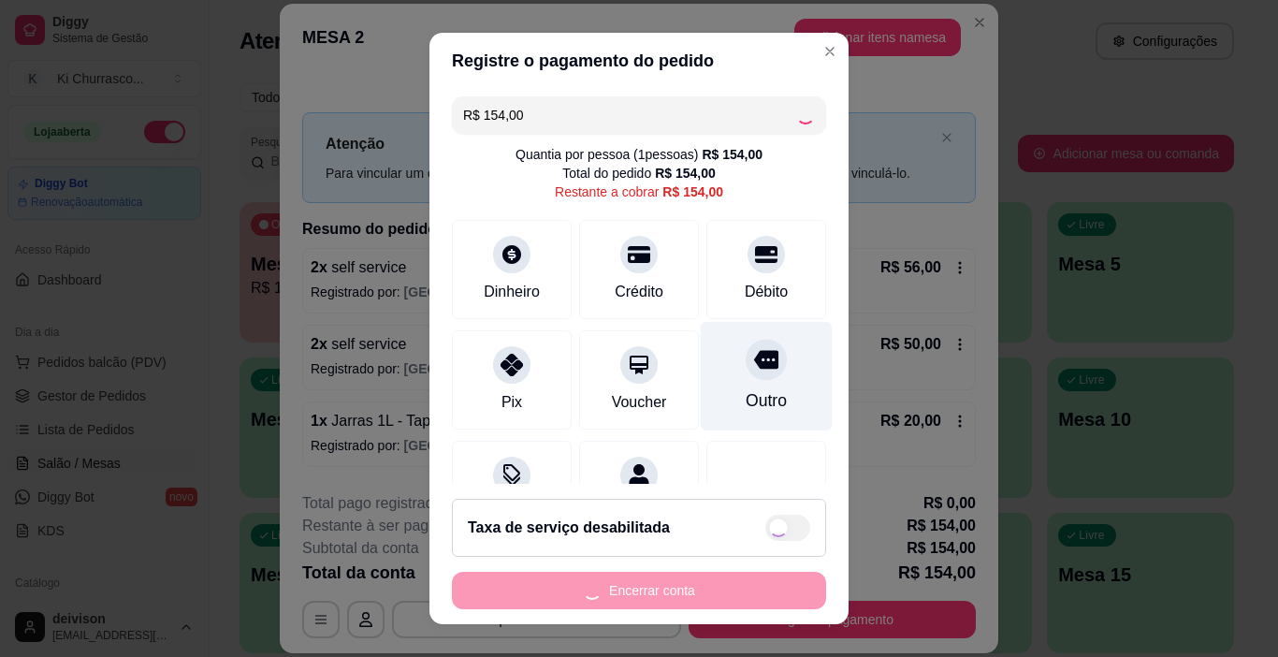
type input "R$ 0,00"
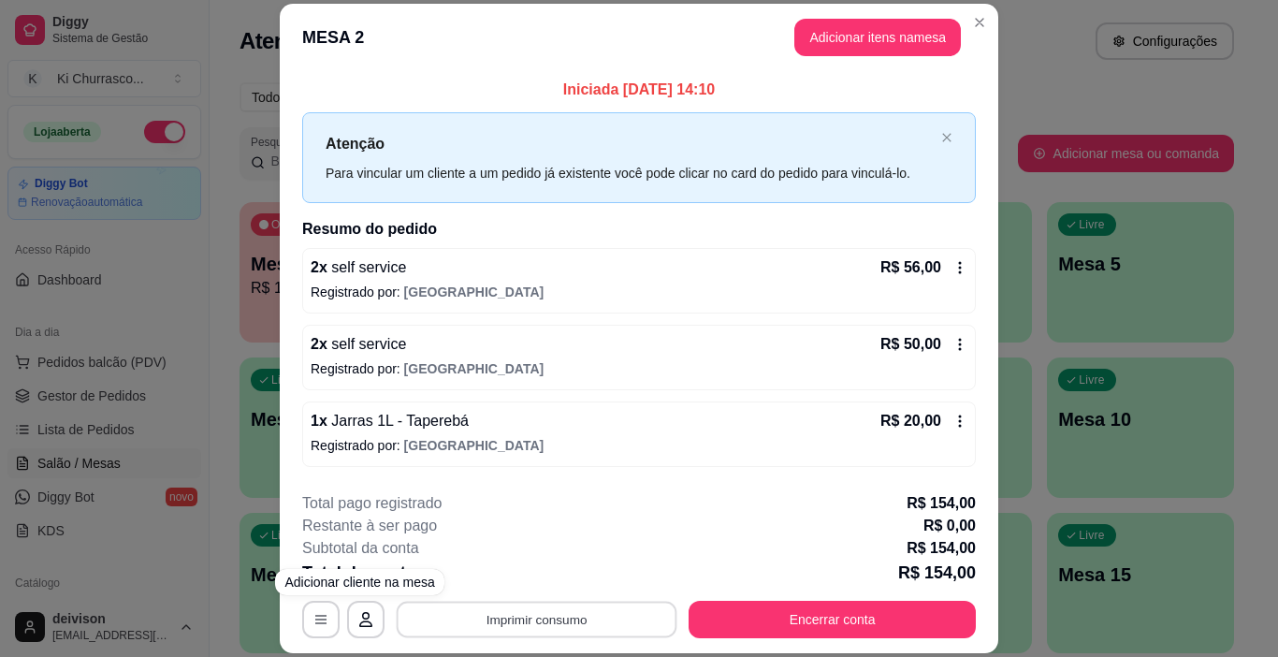
click at [539, 621] on button "Imprimir consumo" at bounding box center [537, 620] width 281 height 36
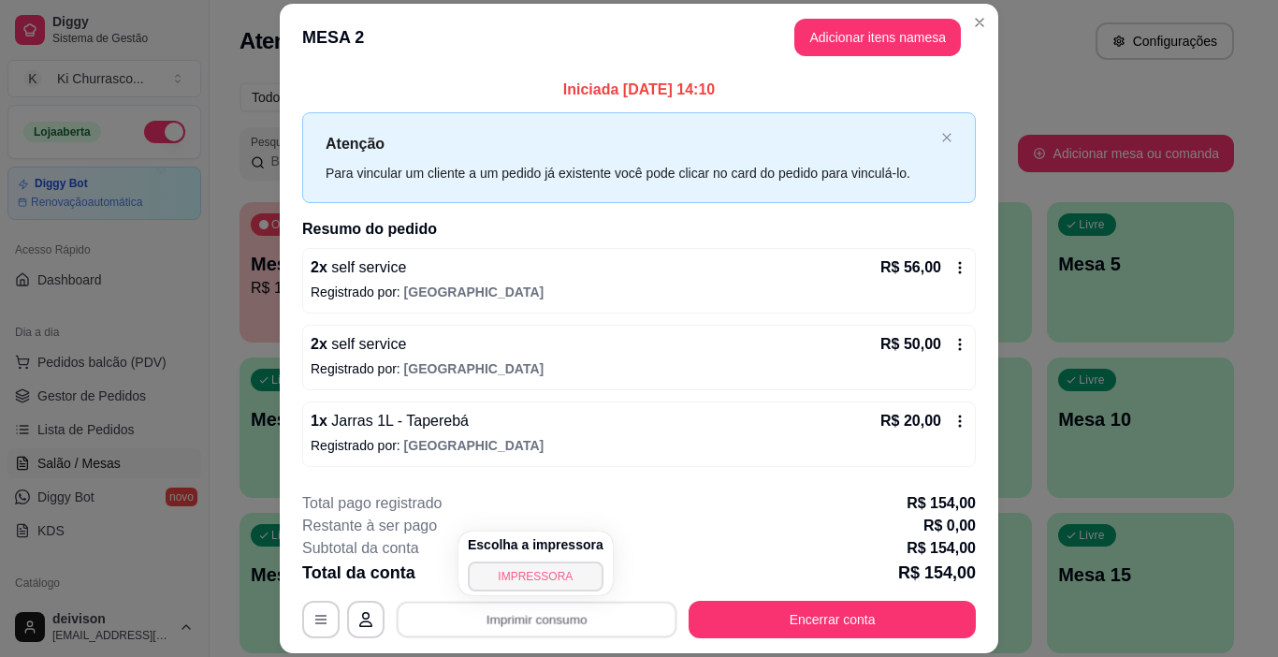
click at [528, 580] on button "IMPRESSORA" at bounding box center [536, 576] width 136 height 30
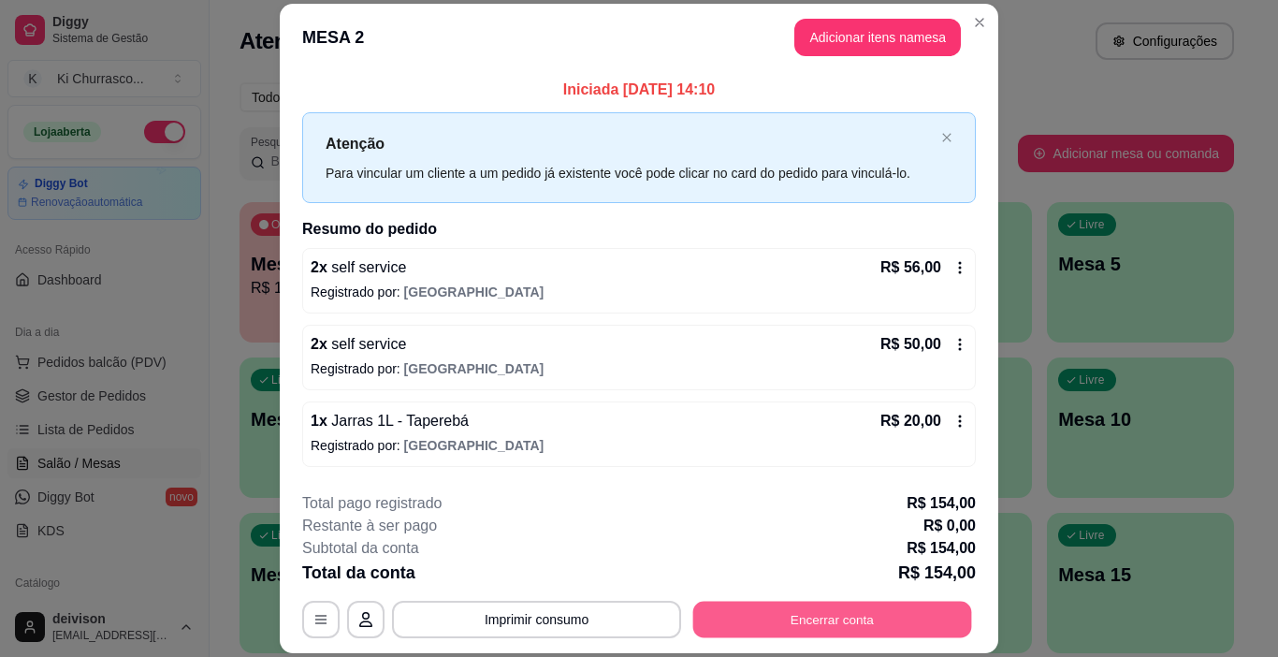
click at [851, 618] on button "Encerrar conta" at bounding box center [832, 620] width 279 height 36
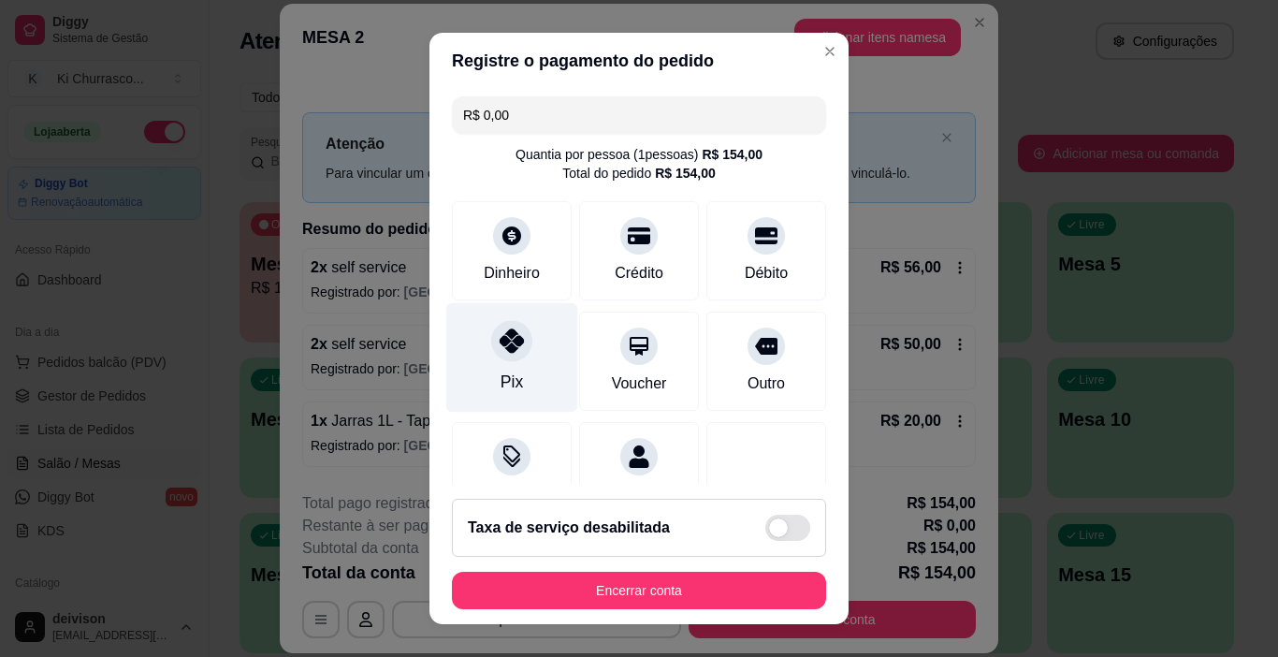
click at [502, 344] on icon at bounding box center [512, 340] width 24 height 24
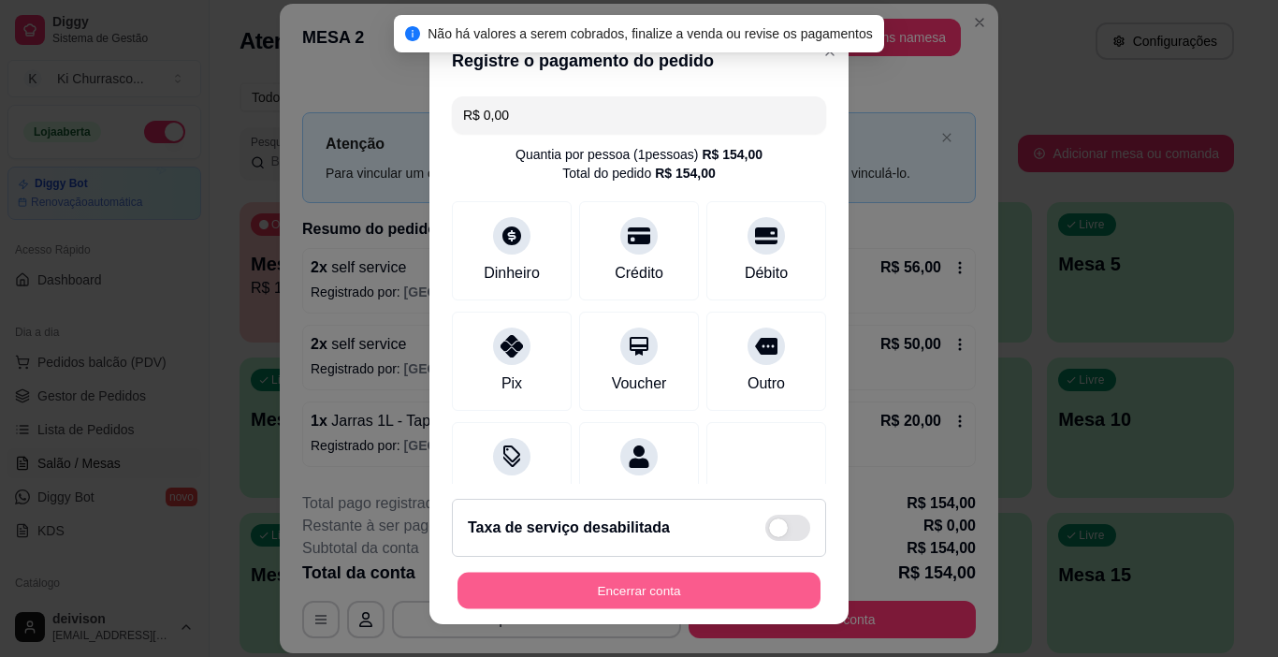
click at [640, 585] on button "Encerrar conta" at bounding box center [639, 591] width 363 height 36
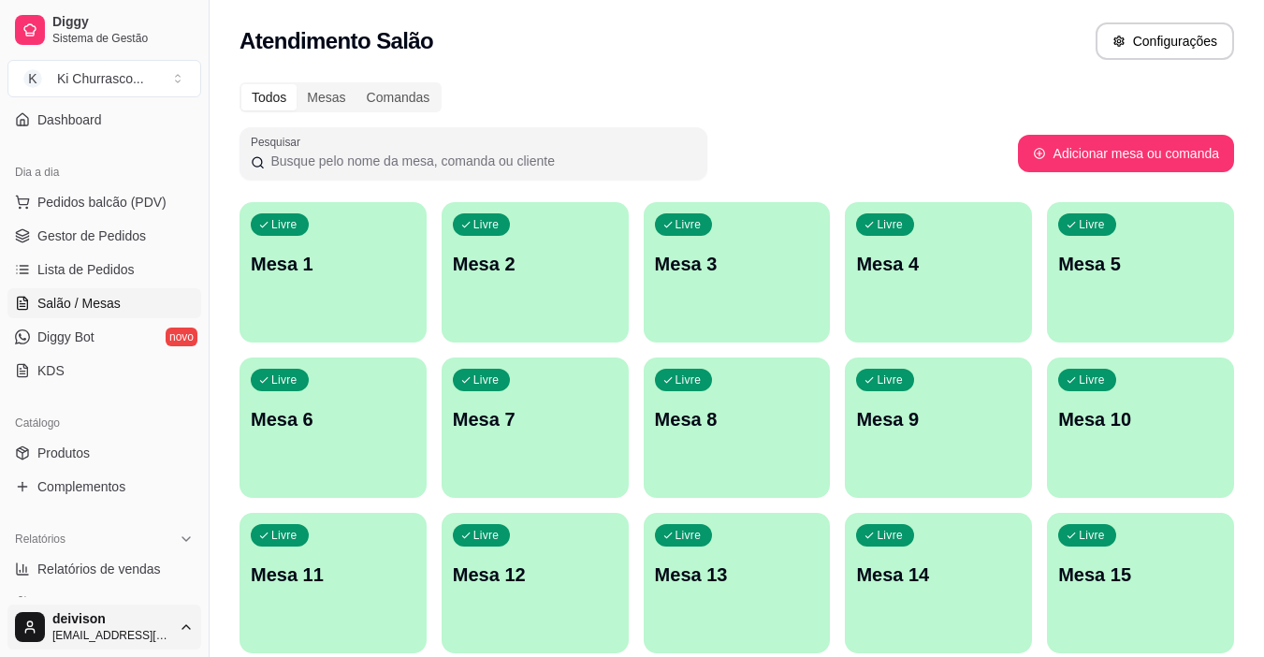
scroll to position [561, 0]
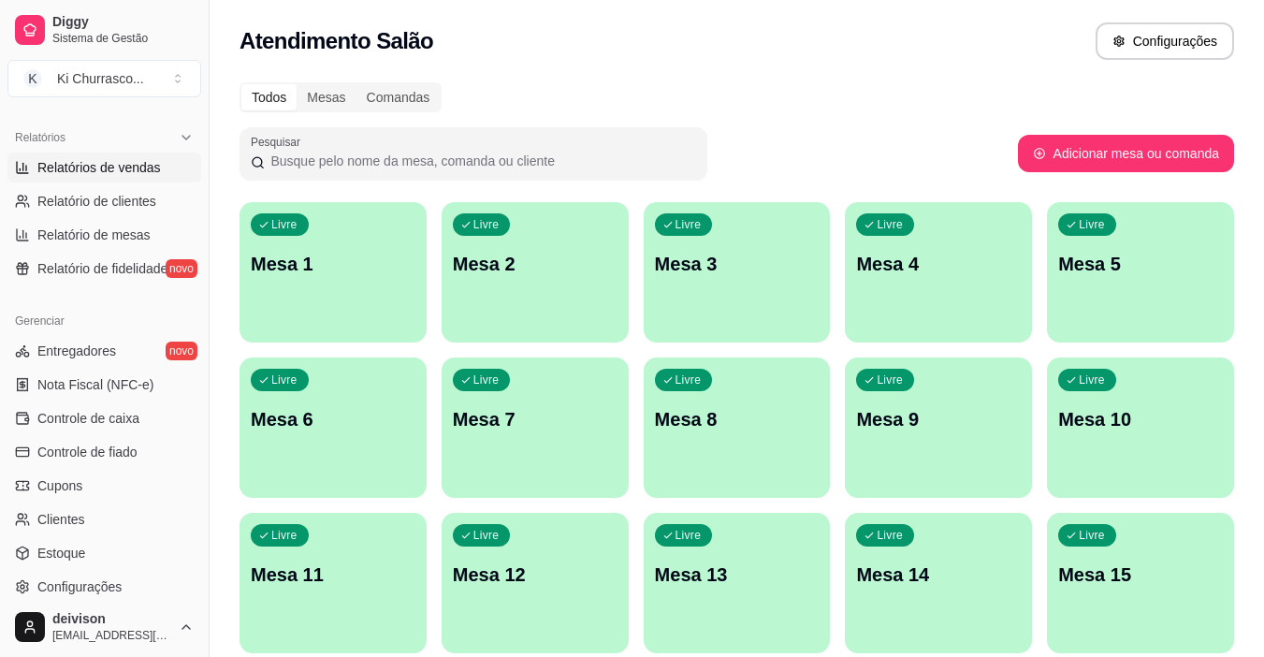
click at [116, 168] on span "Relatórios de vendas" at bounding box center [99, 167] width 124 height 19
select select "ALL"
select select "0"
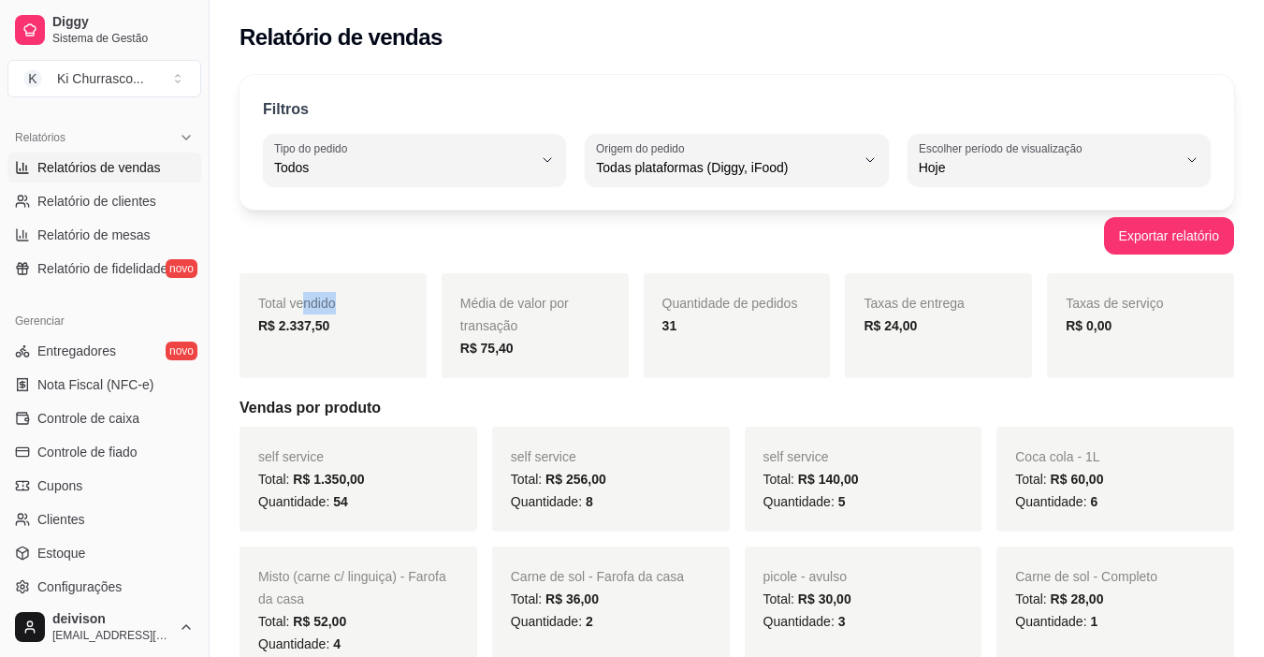
drag, startPoint x: 315, startPoint y: 312, endPoint x: 342, endPoint y: 317, distance: 26.8
click at [342, 317] on div "Total vendido R$ 2.337,50" at bounding box center [333, 325] width 187 height 105
click at [333, 276] on div "Total vendido R$ 2.337,50" at bounding box center [333, 325] width 187 height 105
